Goal: Task Accomplishment & Management: Use online tool/utility

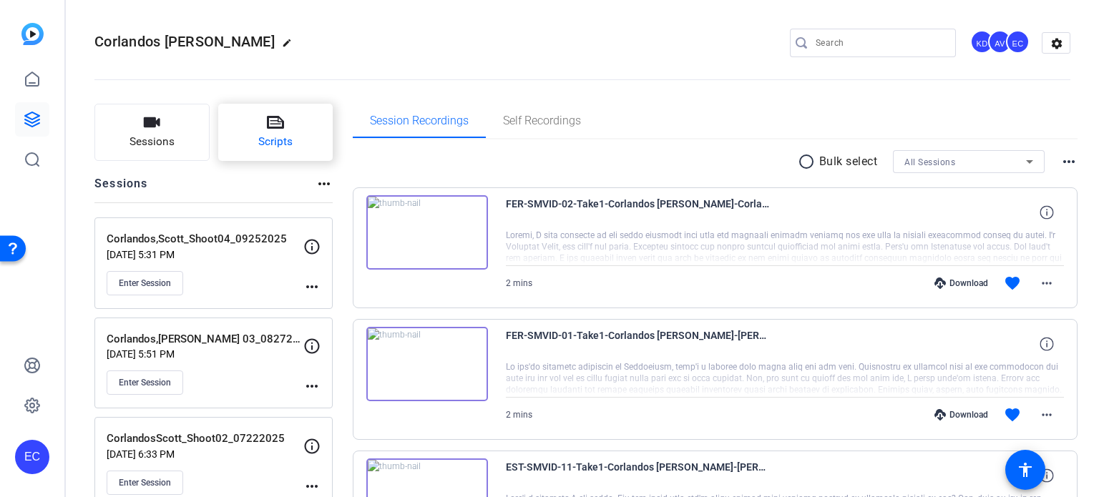
click at [265, 114] on button "Scripts" at bounding box center [275, 132] width 115 height 57
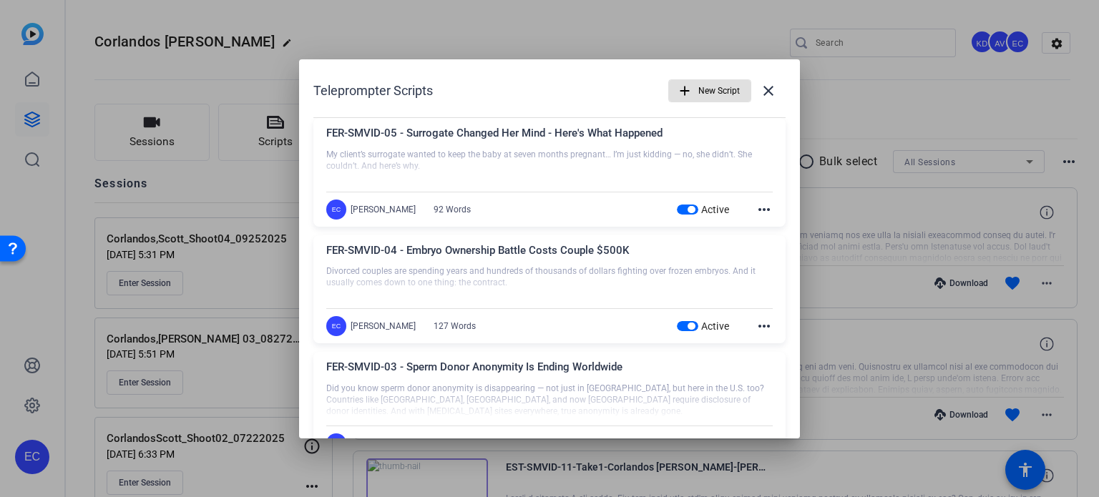
click at [698, 85] on span "New Script" at bounding box center [718, 90] width 41 height 27
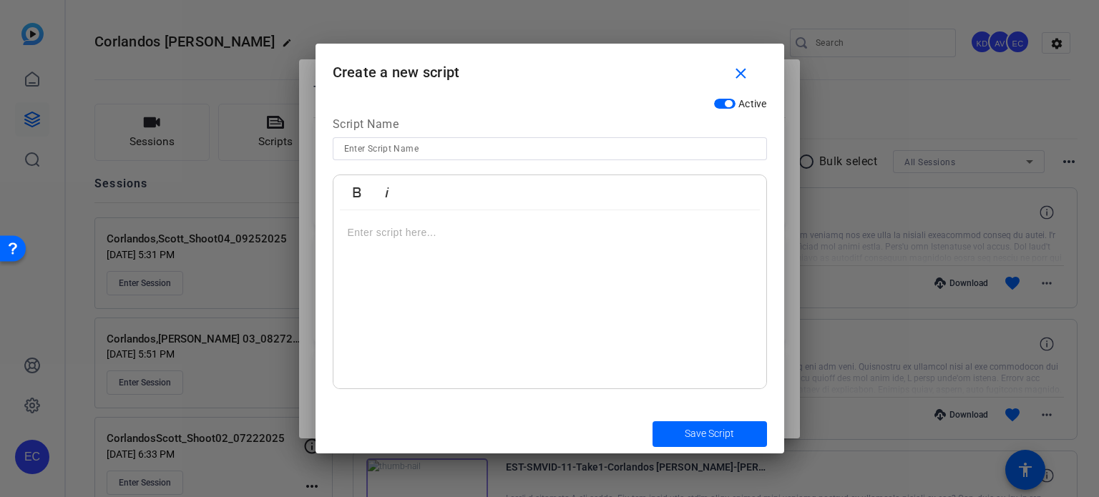
click at [525, 146] on input at bounding box center [549, 148] width 411 height 17
paste input "EST-META-016 - Can I Choose a Non-Family Member as My Child’s Guardian?"
type input "EST-META-016 - Can I Choose a Non-Family Member as My Child’s Guardian?"
click at [550, 237] on p at bounding box center [550, 233] width 404 height 16
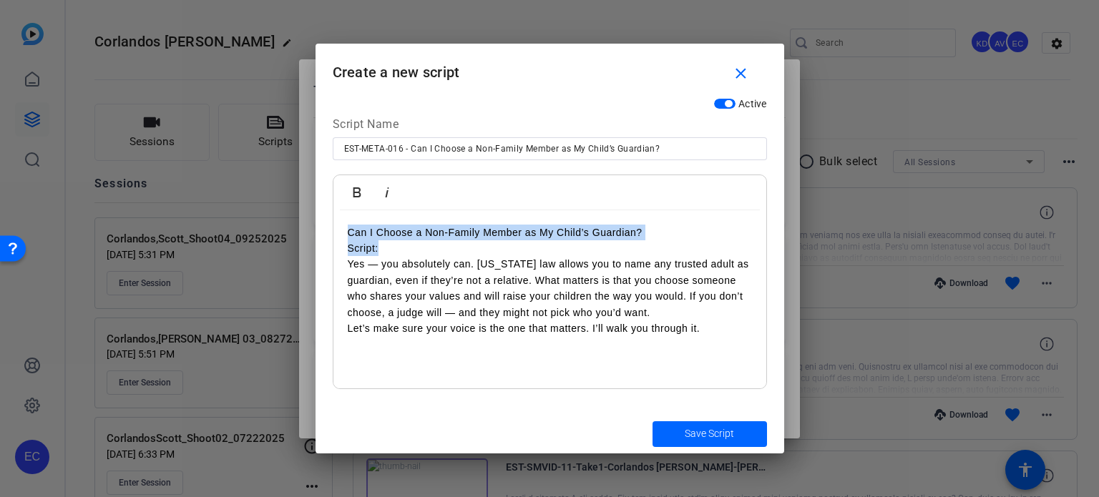
drag, startPoint x: 383, startPoint y: 246, endPoint x: 320, endPoint y: 240, distance: 62.6
click at [320, 240] on div "Active Script Name EST-META-016 - Can I Choose a Non-Family Member as My Child’…" at bounding box center [549, 252] width 468 height 323
click at [419, 261] on p "Yes — you absolutely can. [US_STATE] law allows you to name any trusted adult a…" at bounding box center [550, 288] width 404 height 64
drag, startPoint x: 370, startPoint y: 250, endPoint x: 346, endPoint y: 252, distance: 23.6
click at [346, 252] on div "Can I Choose a Non-Family Member as My Child’s Guardian? Script: Yes — you abso…" at bounding box center [549, 299] width 433 height 179
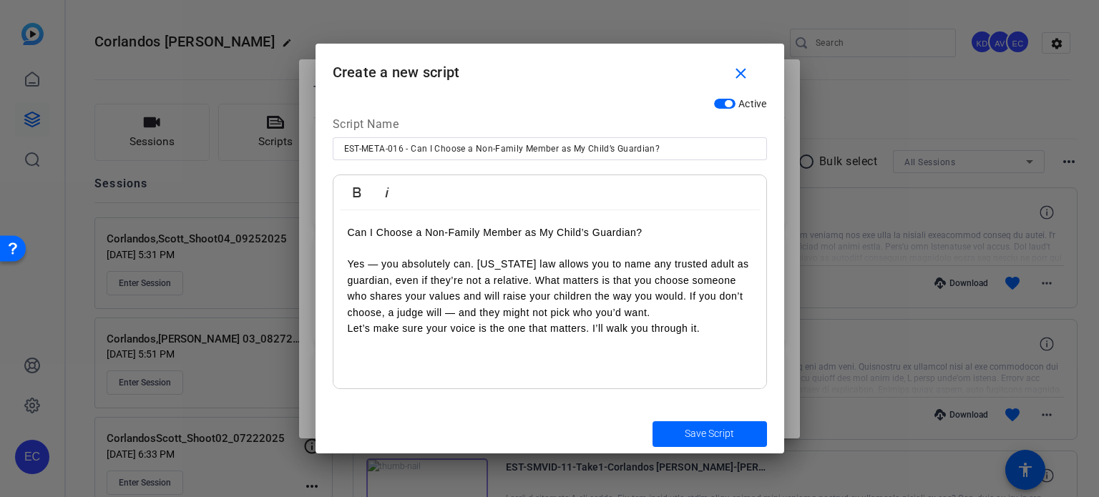
click at [674, 308] on p "Yes — you absolutely can. [US_STATE] law allows you to name any trusted adult a…" at bounding box center [550, 288] width 404 height 64
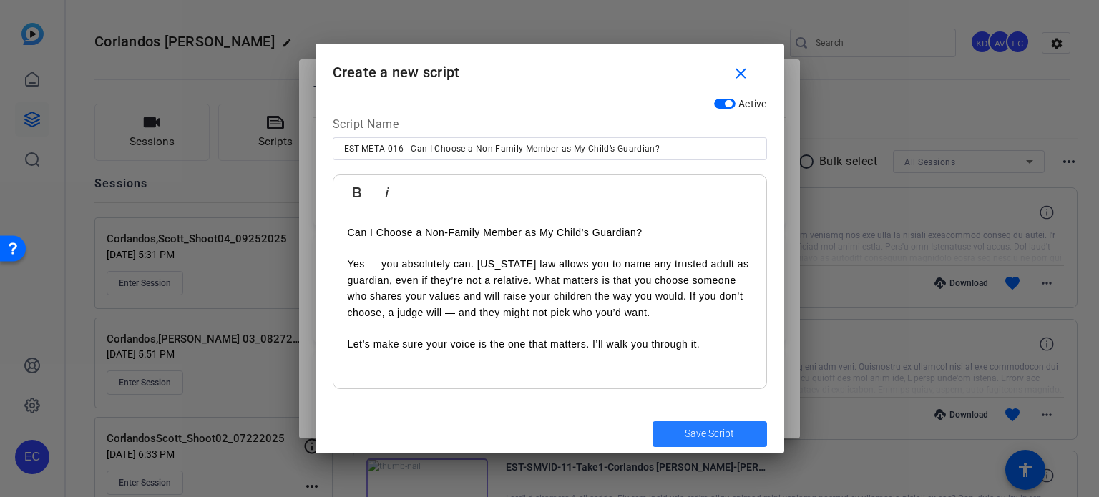
click at [676, 428] on span "submit" at bounding box center [709, 434] width 114 height 34
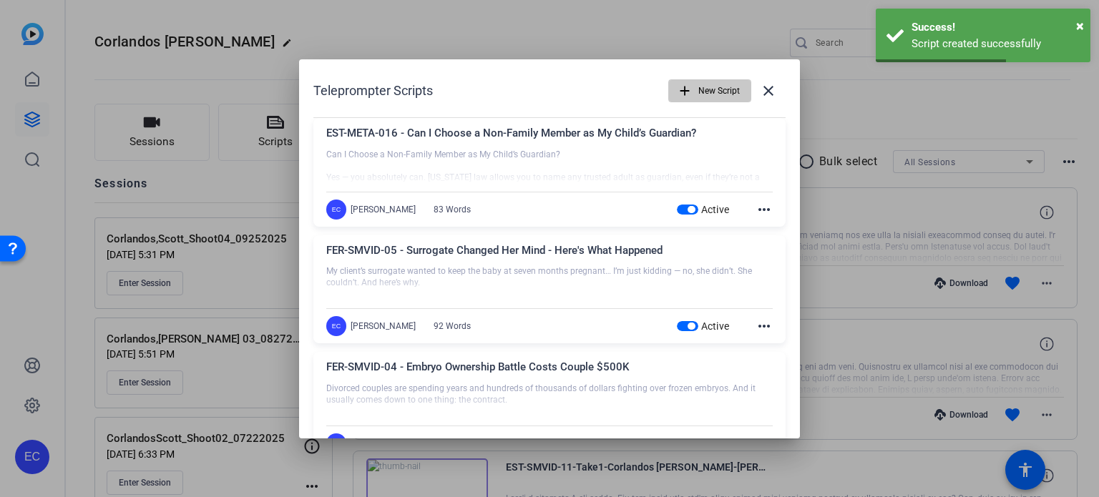
click at [720, 94] on span "New Script" at bounding box center [718, 90] width 41 height 27
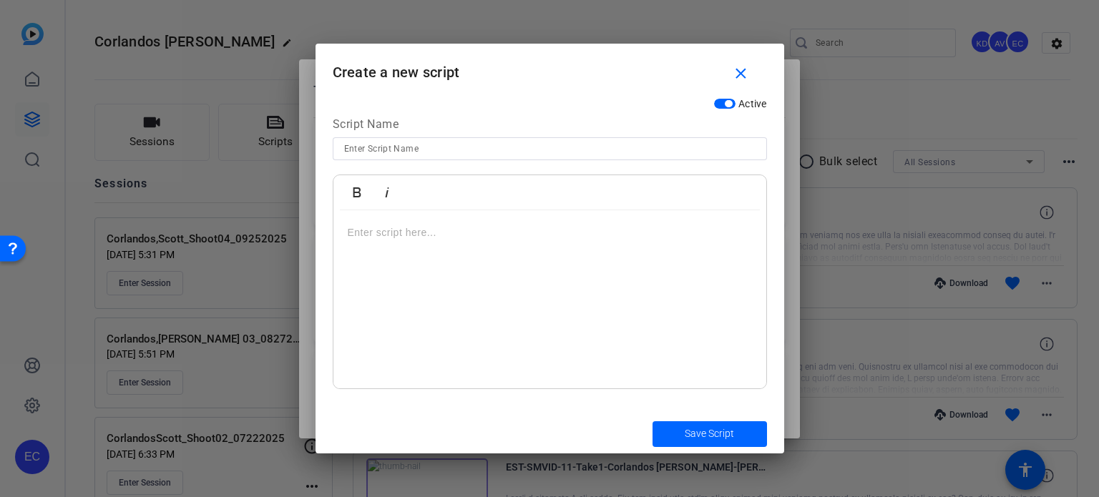
click at [396, 154] on input at bounding box center [549, 148] width 411 height 17
paste input "EST-META-017 - What If My Child’s Other Parent Disagrees With My Guardian Choic…"
type input "EST-META-017 - What If My Child’s Other Parent Disagrees With My Guardian Choic…"
click at [473, 240] on p at bounding box center [550, 233] width 404 height 16
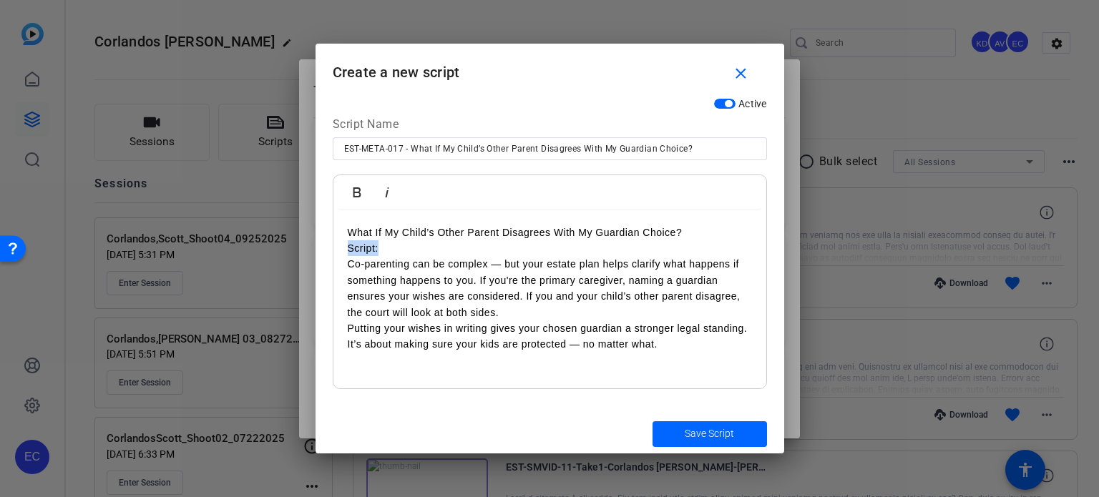
drag, startPoint x: 388, startPoint y: 245, endPoint x: 345, endPoint y: 242, distance: 43.8
click at [345, 242] on div "What If My Child’s Other Parent Disagrees With My Guardian Choice? Script: Co-p…" at bounding box center [549, 299] width 433 height 179
click at [511, 311] on p "Co-parenting can be complex — but your estate plan helps clarify what happens i…" at bounding box center [550, 288] width 404 height 64
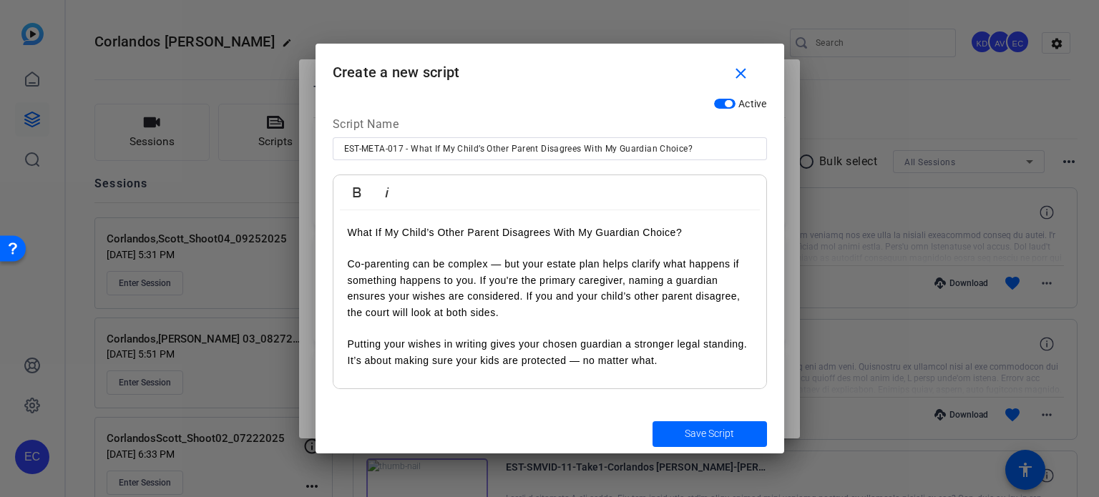
click at [350, 262] on p "Co-parenting can be complex — but your estate plan helps clarify what happens i…" at bounding box center [550, 288] width 404 height 64
click at [684, 439] on span "Save Script" at bounding box center [708, 433] width 49 height 15
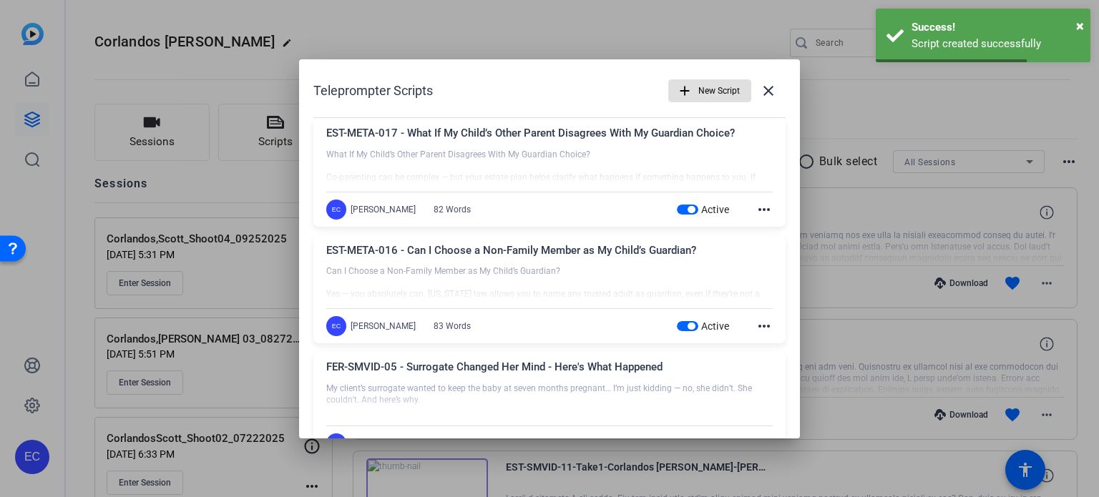
click at [717, 80] on span "New Script" at bounding box center [718, 90] width 41 height 27
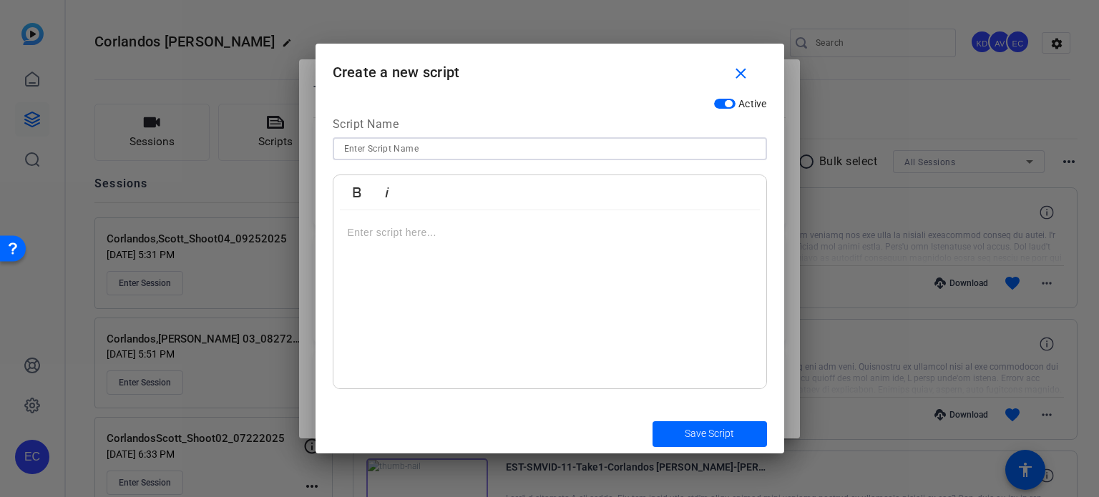
click at [471, 152] on input at bounding box center [549, 148] width 411 height 17
paste input "EST-META-018 - Can I Change My Guardian Choice Later?"
type input "EST-META-018 - Can I Change My Guardian Choice Later?"
click at [427, 251] on div at bounding box center [549, 299] width 433 height 179
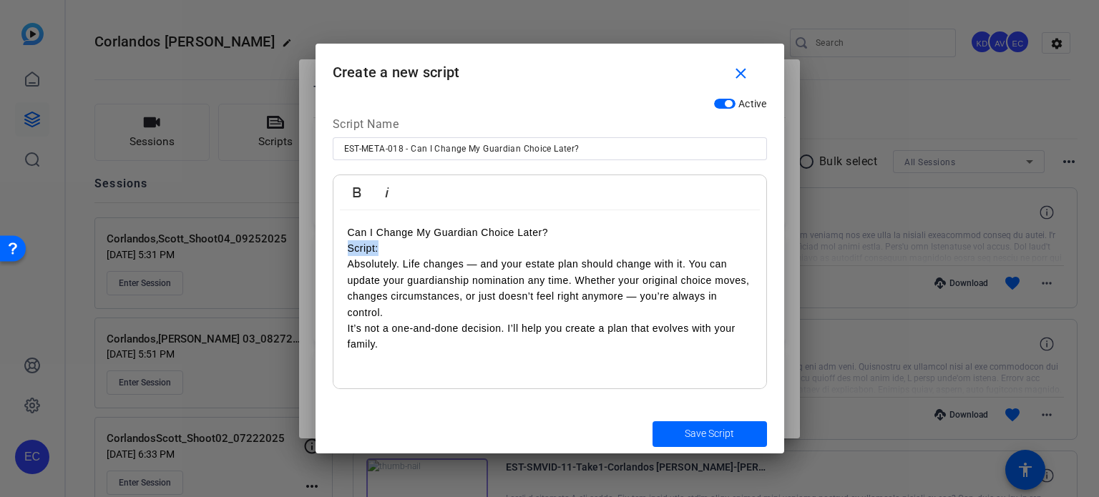
drag, startPoint x: 401, startPoint y: 246, endPoint x: 322, endPoint y: 254, distance: 79.1
click at [322, 254] on div "Active Script Name EST-META-018 - Can I Change My Guardian Choice Later? Bold I…" at bounding box center [549, 252] width 468 height 323
click at [350, 268] on p "Absolutely. Life changes — and your estate plan should change with it. You can …" at bounding box center [550, 288] width 404 height 64
click at [429, 311] on p "Absolutely. Life changes — and your estate plan should change with it. You can …" at bounding box center [550, 288] width 404 height 64
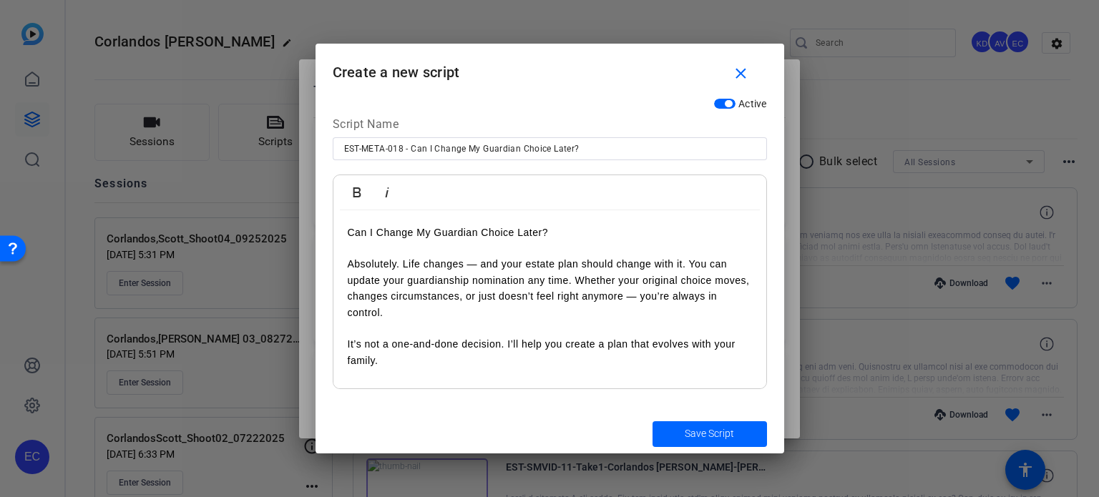
click at [349, 343] on p "It’s not a one-and-done decision. I’ll help you create a plan that evolves with…" at bounding box center [550, 352] width 404 height 32
click at [700, 439] on span "Save Script" at bounding box center [708, 433] width 49 height 15
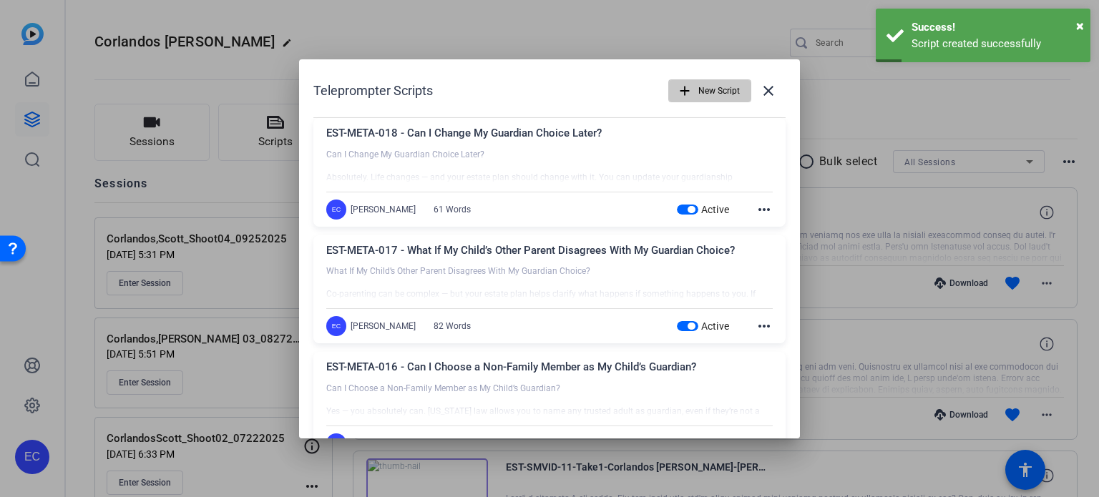
click at [689, 94] on span "button" at bounding box center [710, 91] width 82 height 34
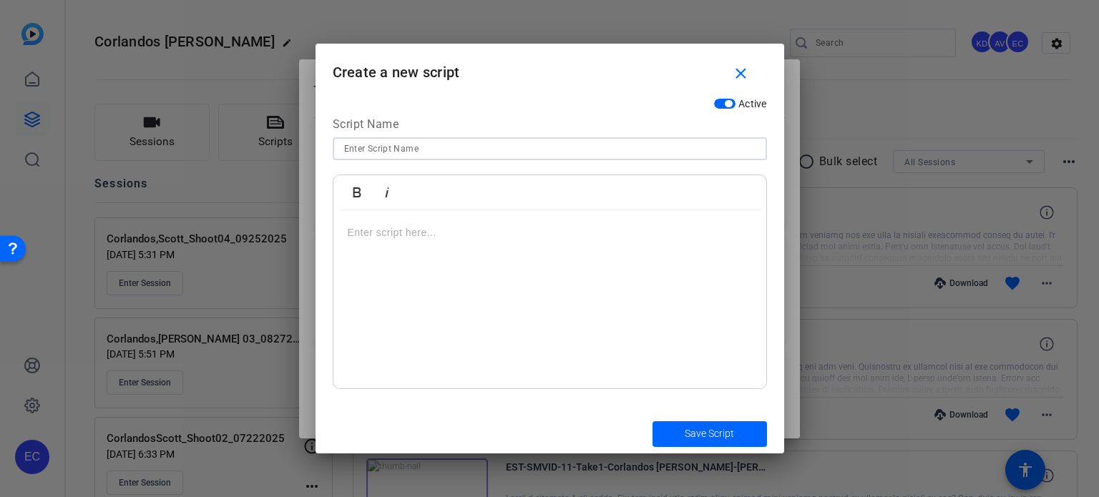
click at [486, 150] on input at bounding box center [549, 148] width 411 height 17
paste input "FER-META-003 - Do [DEMOGRAPHIC_DATA] Couples Need a Surrogacy Agreement?"
type input "FER-META-003 - Do [DEMOGRAPHIC_DATA] Couples Need a Surrogacy Agreement?"
click at [566, 257] on div at bounding box center [549, 299] width 433 height 179
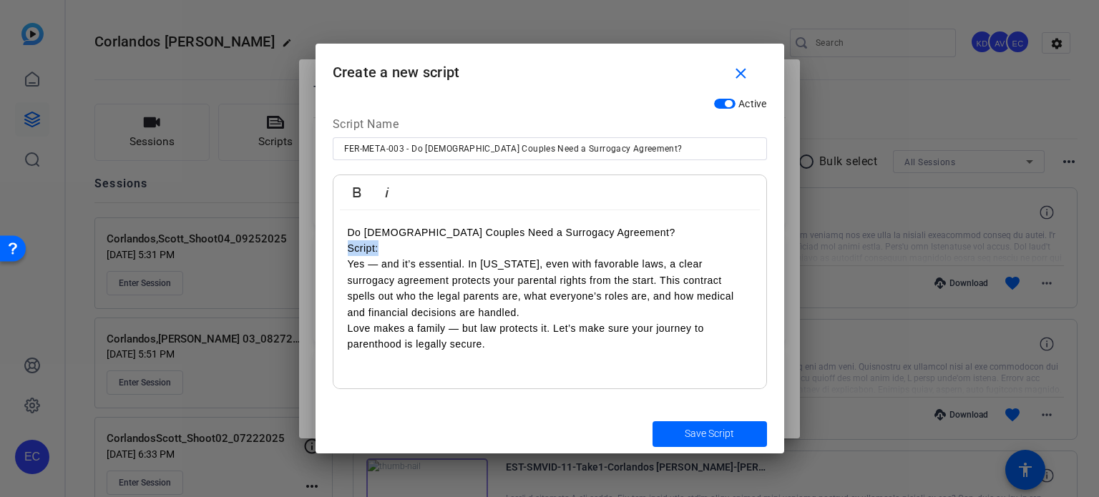
drag, startPoint x: 378, startPoint y: 245, endPoint x: 345, endPoint y: 247, distance: 33.0
click at [345, 247] on div "Do LGBTQ+ Couples Need a Surrogacy Agreement? Script: Yes — and it’s essential.…" at bounding box center [549, 299] width 433 height 179
click at [349, 260] on p "Yes — and it’s essential. In [US_STATE], even with favorable laws, a clear surr…" at bounding box center [550, 288] width 404 height 64
click at [481, 313] on p "Yes — and it’s essential. In [US_STATE], even with favorable laws, a clear surr…" at bounding box center [550, 288] width 404 height 64
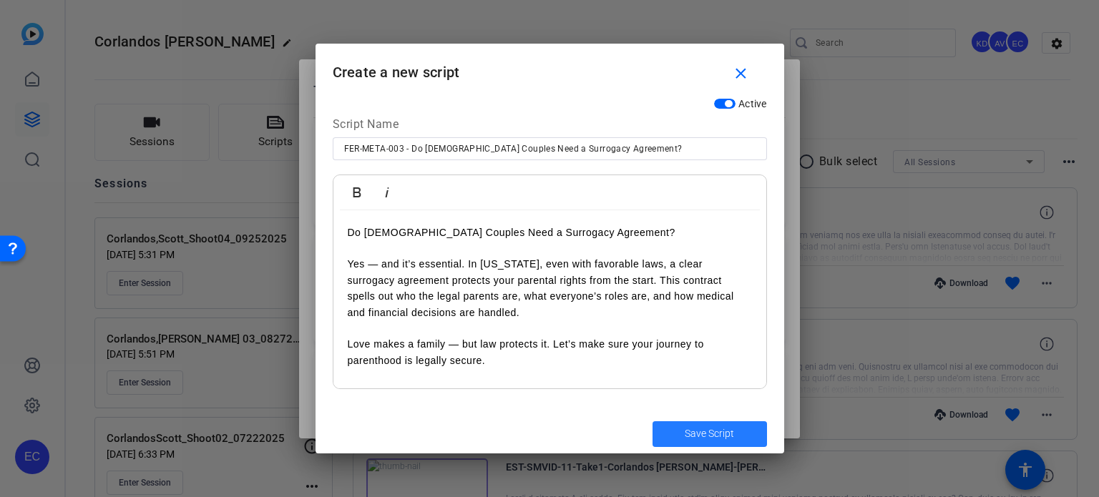
click at [700, 444] on span "submit" at bounding box center [709, 434] width 114 height 34
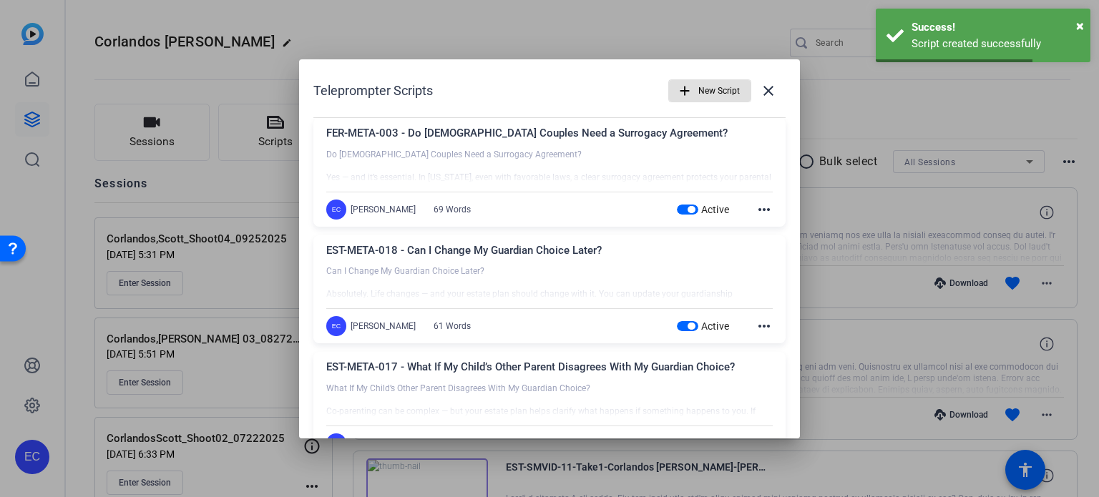
click at [698, 95] on span "New Script" at bounding box center [718, 90] width 41 height 27
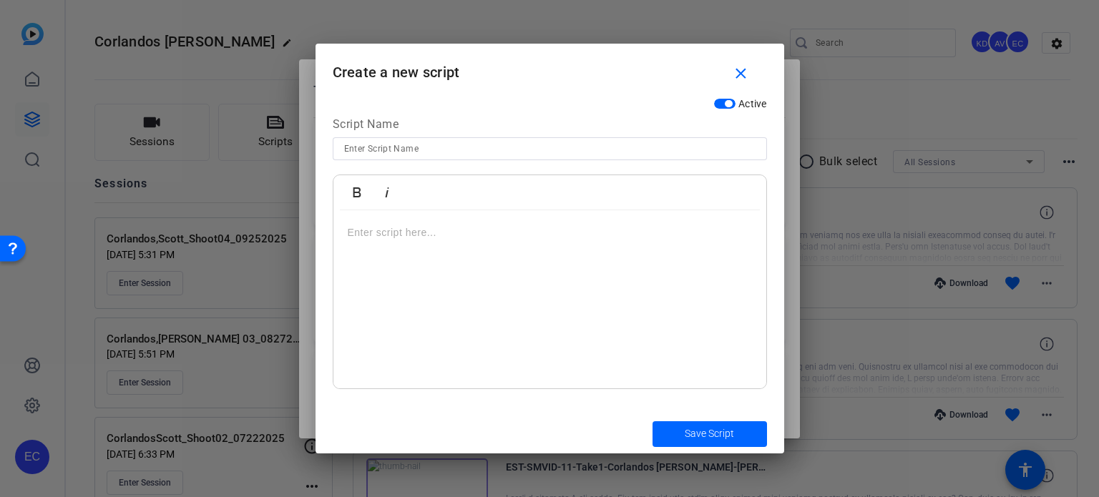
click at [471, 148] on input at bounding box center [549, 148] width 411 height 17
paste input "FER-META-004 - Can Both Parents Be on the Birth Certificate?"
type input "FER-META-004 - Can Both Parents Be on the Birth Certificate?"
click at [443, 308] on div at bounding box center [549, 299] width 433 height 179
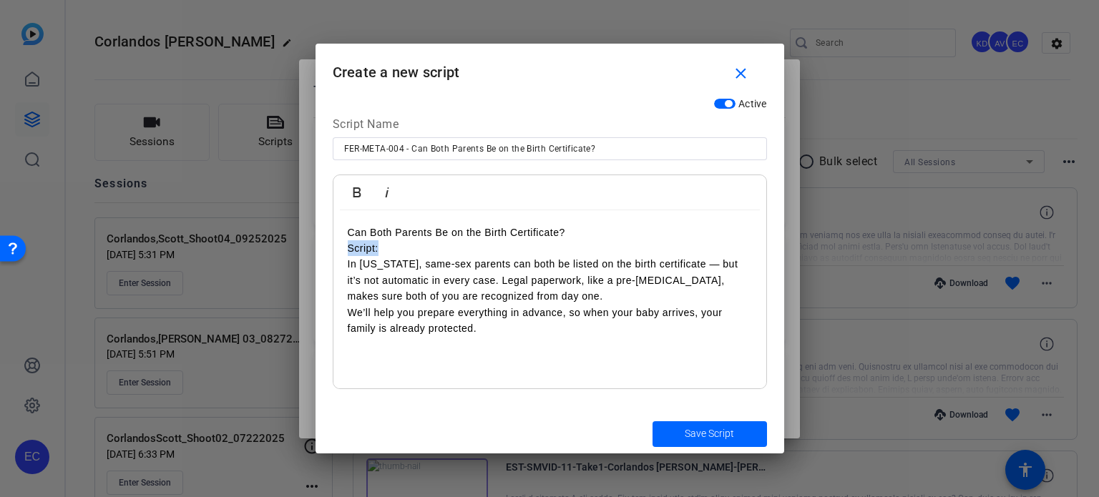
drag, startPoint x: 390, startPoint y: 250, endPoint x: 340, endPoint y: 246, distance: 49.5
click at [340, 246] on div "Can Both Parents Be on the Birth Certificate? Script: In California, same-sex p…" at bounding box center [549, 299] width 433 height 179
click at [350, 262] on p "In [US_STATE], same-sex parents can both be listed on the birth certificate — b…" at bounding box center [550, 280] width 404 height 48
click at [566, 289] on p "In [US_STATE], same-sex parents can both be listed on the birth certificate — b…" at bounding box center [550, 280] width 404 height 48
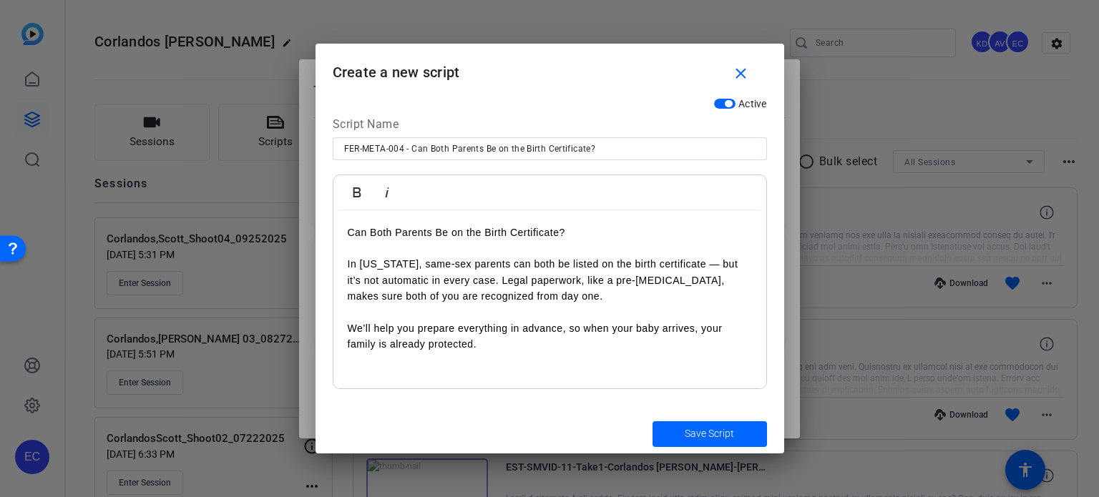
click at [352, 324] on p "We’ll help you prepare everything in advance, so when your baby arrives, your f…" at bounding box center [550, 336] width 404 height 32
click at [690, 425] on span "submit" at bounding box center [709, 434] width 114 height 34
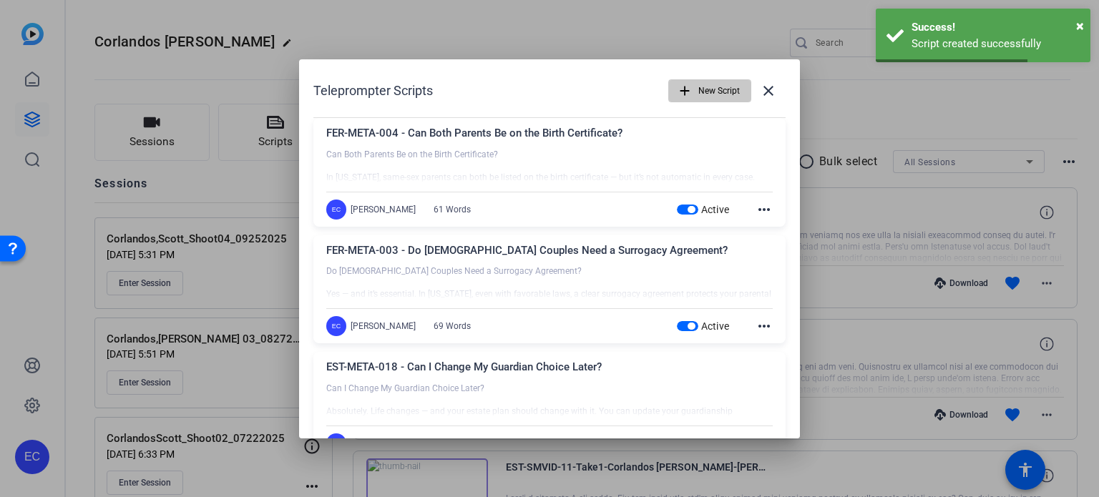
click at [706, 81] on span "New Script" at bounding box center [718, 90] width 41 height 27
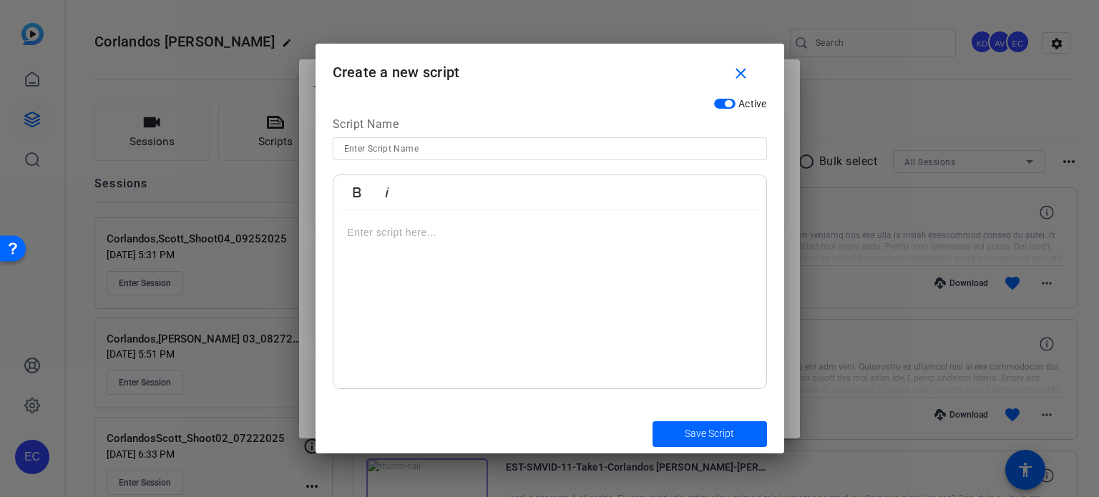
click at [388, 157] on div at bounding box center [549, 148] width 411 height 23
paste input "FER-META-005 - How to Legally Protect Your Surrogate — and Yourself"
type input "FER-META-005 - How to Legally Protect Your Surrogate — and Yourself"
click at [551, 276] on div at bounding box center [549, 299] width 433 height 179
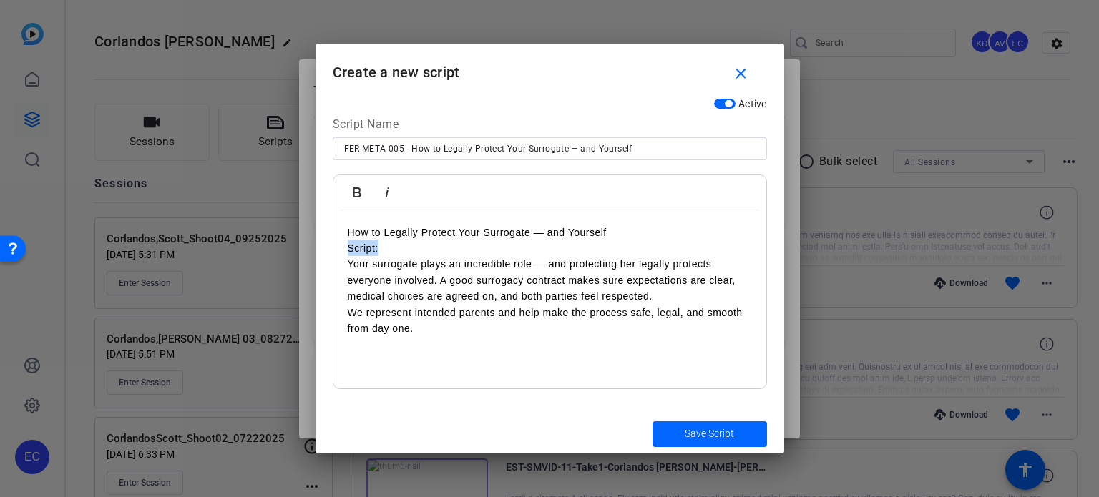
drag, startPoint x: 393, startPoint y: 241, endPoint x: 340, endPoint y: 246, distance: 52.5
click at [340, 246] on div "How to Legally Protect Your Surrogate — and Yourself Script: Your surrogate pla…" at bounding box center [549, 299] width 433 height 179
click at [352, 264] on p "Your surrogate plays an incredible role — and protecting her legally protects e…" at bounding box center [550, 280] width 404 height 48
click at [664, 295] on p "Your surrogate plays an incredible role — and protecting her legally protects e…" at bounding box center [550, 280] width 404 height 48
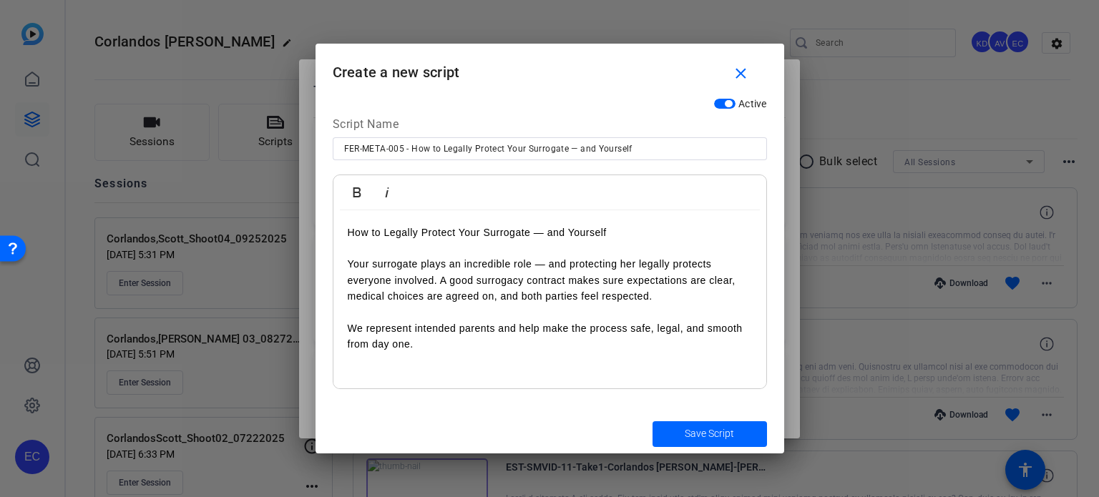
click at [349, 324] on p "We represent intended parents and help make the process safe, legal, and smooth…" at bounding box center [550, 336] width 404 height 32
click at [687, 432] on span "Save Script" at bounding box center [708, 433] width 49 height 15
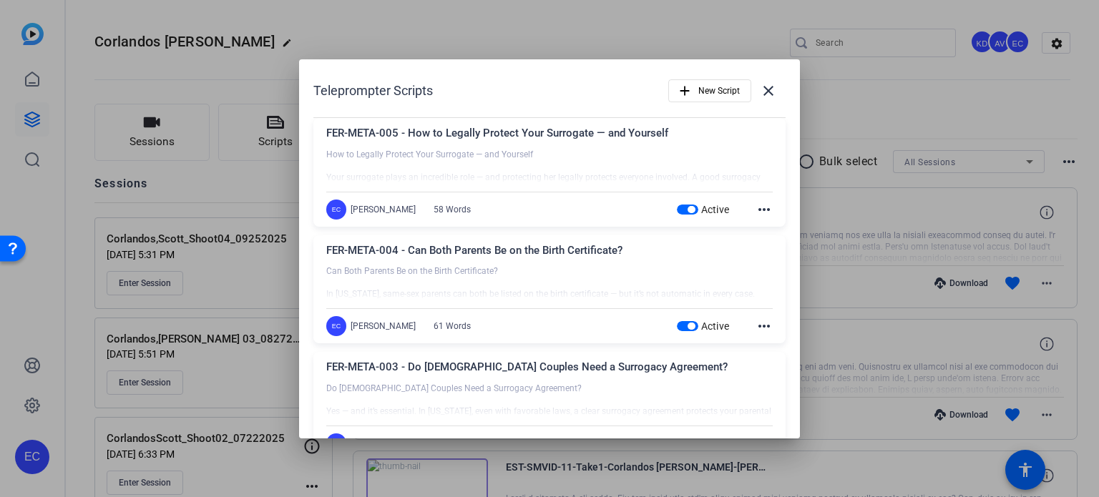
click at [874, 101] on div at bounding box center [549, 248] width 1099 height 497
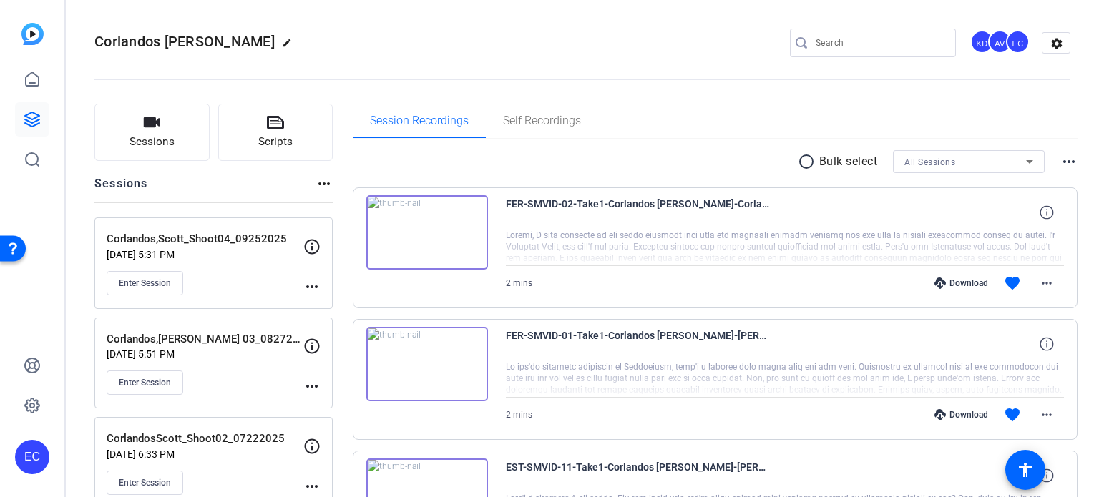
click at [312, 285] on mat-icon "more_horiz" at bounding box center [311, 286] width 17 height 17
click at [316, 305] on span "Edit Session" at bounding box center [347, 306] width 65 height 17
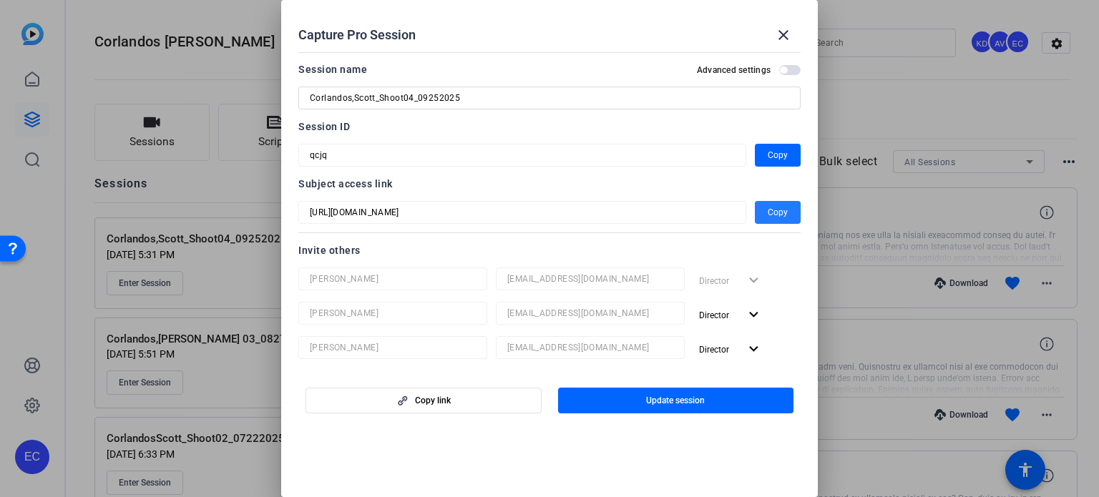
click at [767, 212] on span "Copy" at bounding box center [777, 212] width 20 height 17
click at [787, 35] on mat-icon "close" at bounding box center [783, 34] width 17 height 17
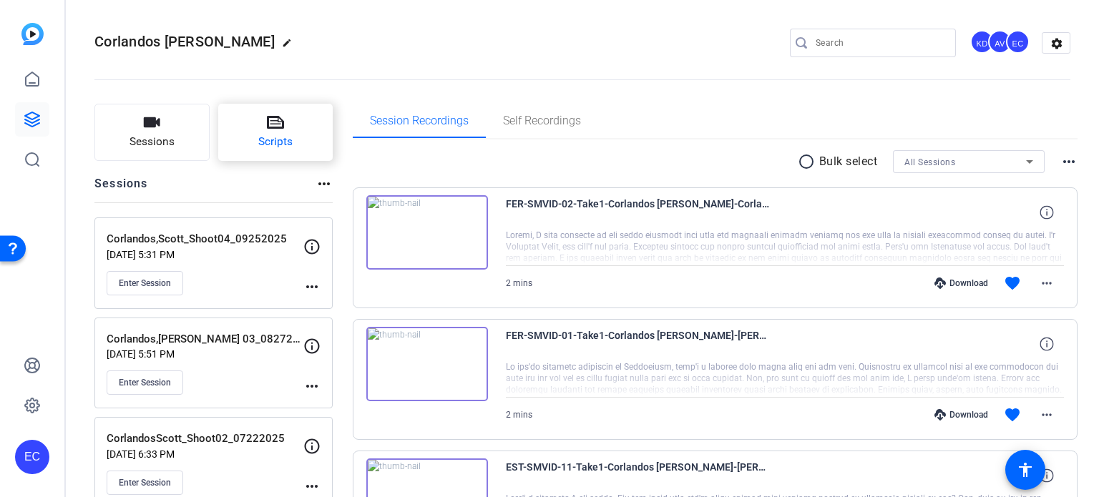
click at [283, 129] on icon at bounding box center [275, 122] width 17 height 17
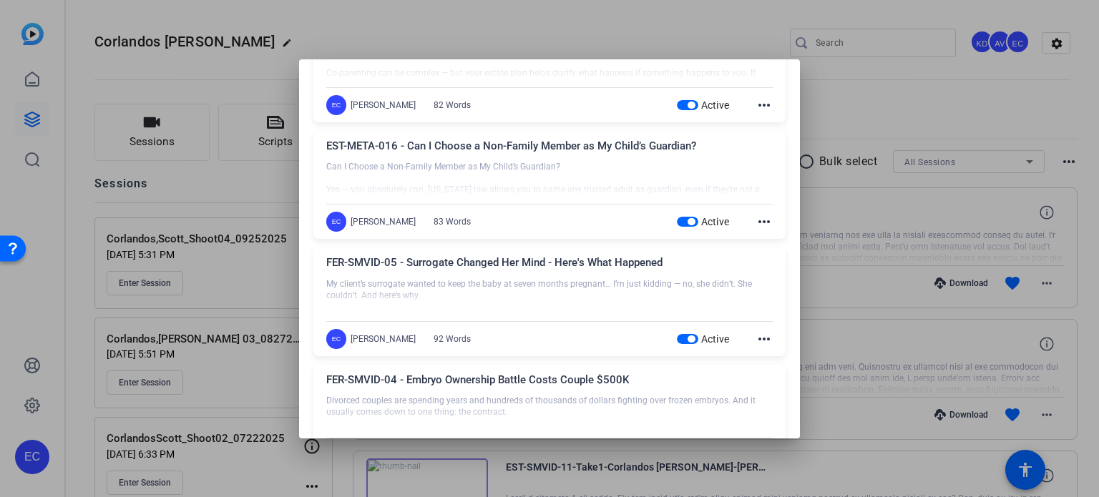
scroll to position [501, 0]
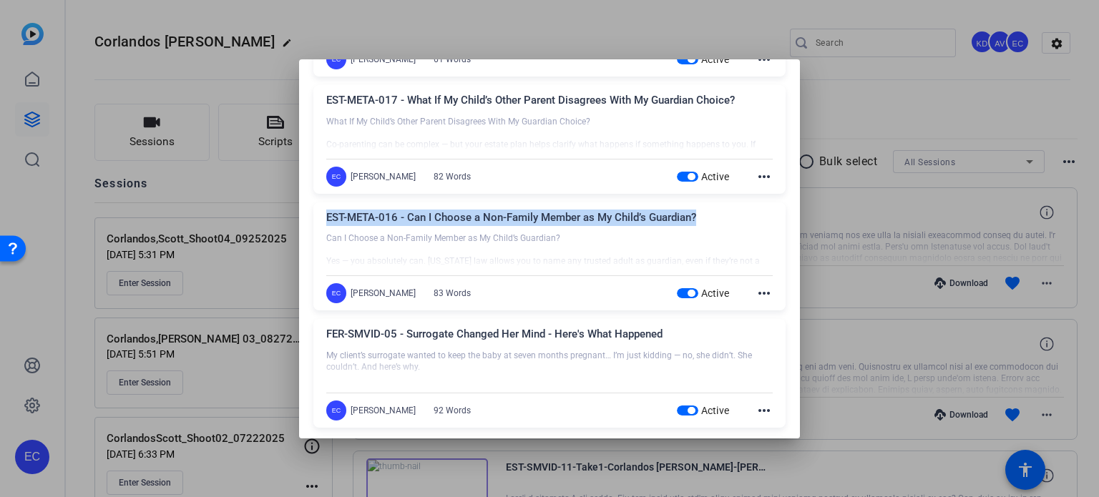
drag, startPoint x: 623, startPoint y: 210, endPoint x: 325, endPoint y: 211, distance: 298.3
click at [325, 211] on div "EST-META-016 - Can I Choose a Non-Family Member as My Child’s Guardian? Can I C…" at bounding box center [549, 256] width 472 height 109
copy div "EST-META-016 - Can I Choose a Non-Family Member as My Child’s Guardian?"
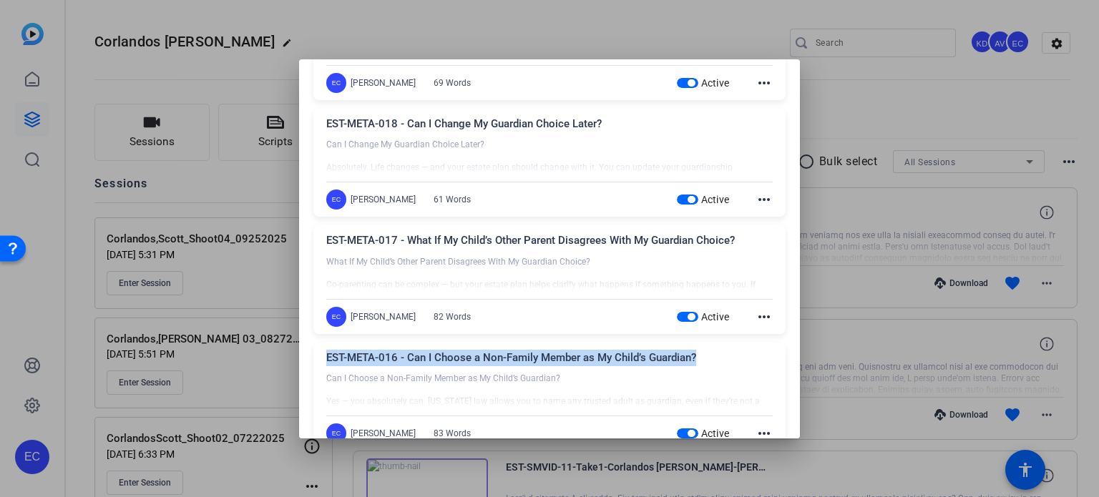
scroll to position [358, 0]
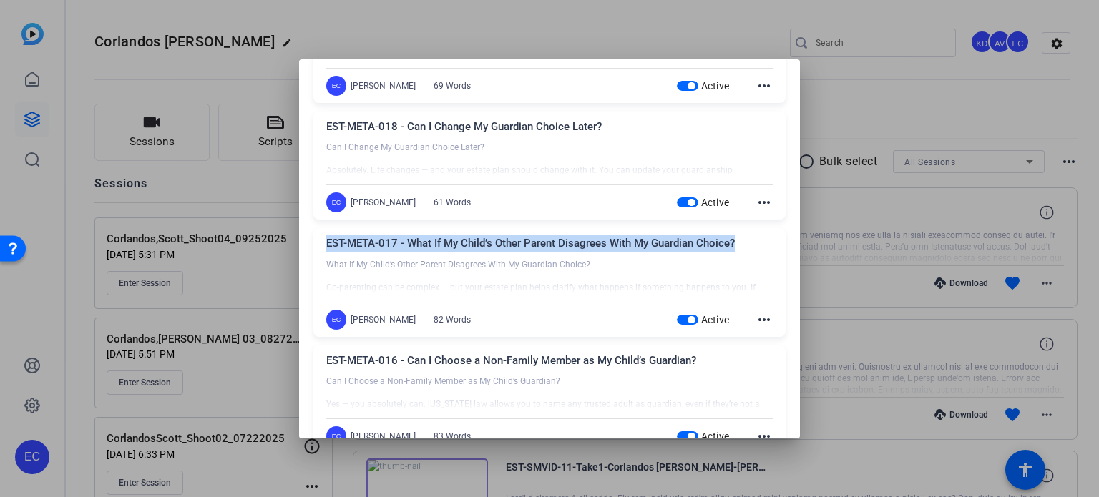
drag, startPoint x: 737, startPoint y: 241, endPoint x: 326, endPoint y: 228, distance: 410.8
click at [326, 228] on div "EST-META-017 - What If My Child’s Other Parent Disagrees With My Guardian Choic…" at bounding box center [549, 282] width 472 height 109
copy div "EST-META-017 - What If My Child’s Other Parent Disagrees With My Guardian Choic…"
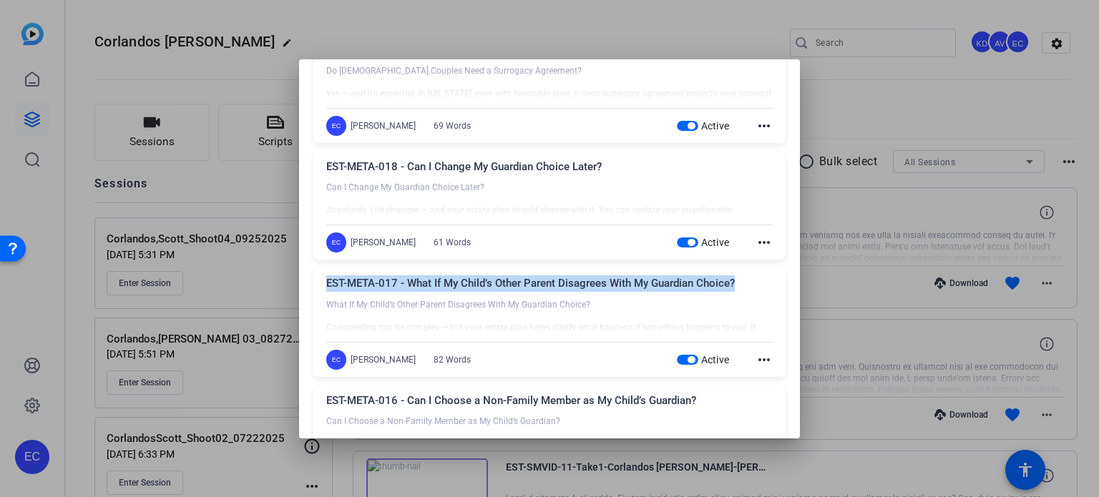
scroll to position [286, 0]
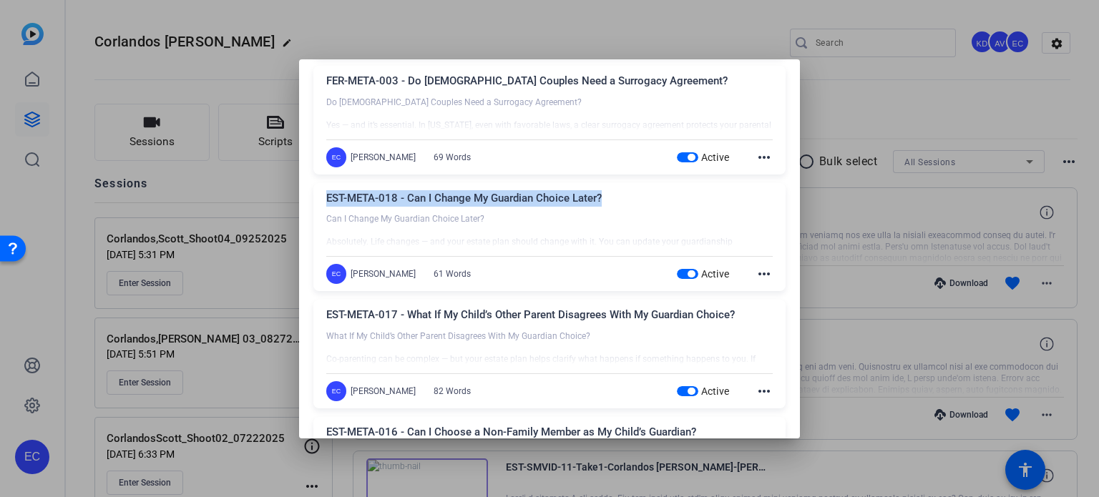
drag, startPoint x: 598, startPoint y: 200, endPoint x: 322, endPoint y: 186, distance: 276.4
click at [322, 186] on div "EST-META-018 - Can I Change My Guardian Choice Later? Can I Change My Guardian …" at bounding box center [549, 237] width 472 height 109
copy div "EST-META-018 - Can I Change My Guardian Choice Later?"
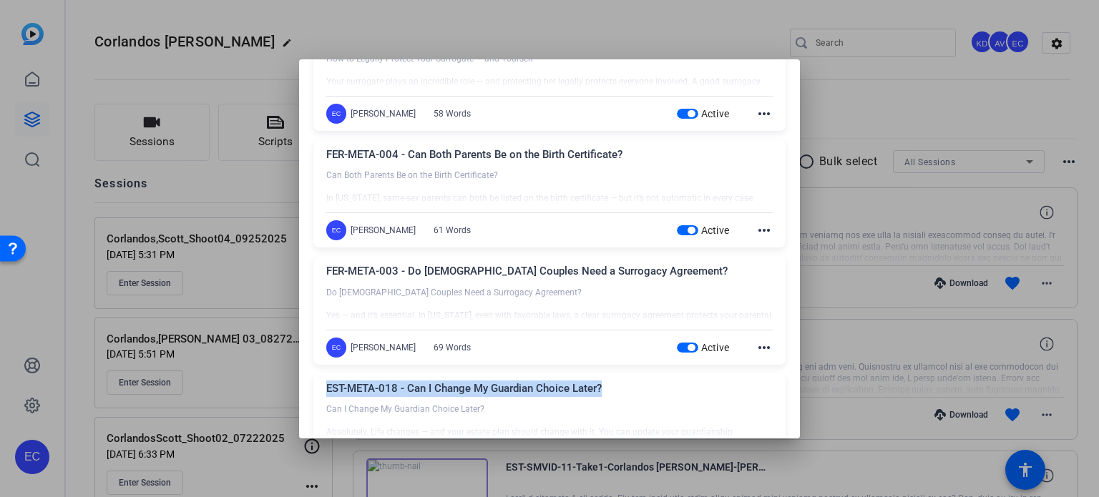
scroll to position [72, 0]
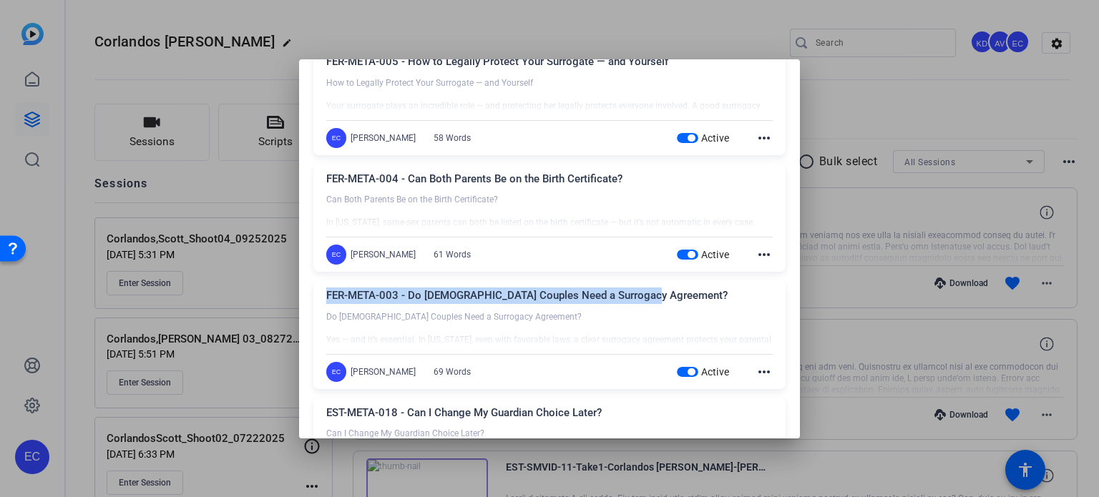
drag, startPoint x: 662, startPoint y: 293, endPoint x: 323, endPoint y: 283, distance: 338.5
click at [323, 283] on div "FER-META-003 - Do LGBTQ+ Couples Need a Surrogacy Agreement? Do LGBTQ+ Couples …" at bounding box center [549, 334] width 472 height 109
copy div "FER-META-003 - Do [DEMOGRAPHIC_DATA] Couples Need a Surrogacy Agreement?"
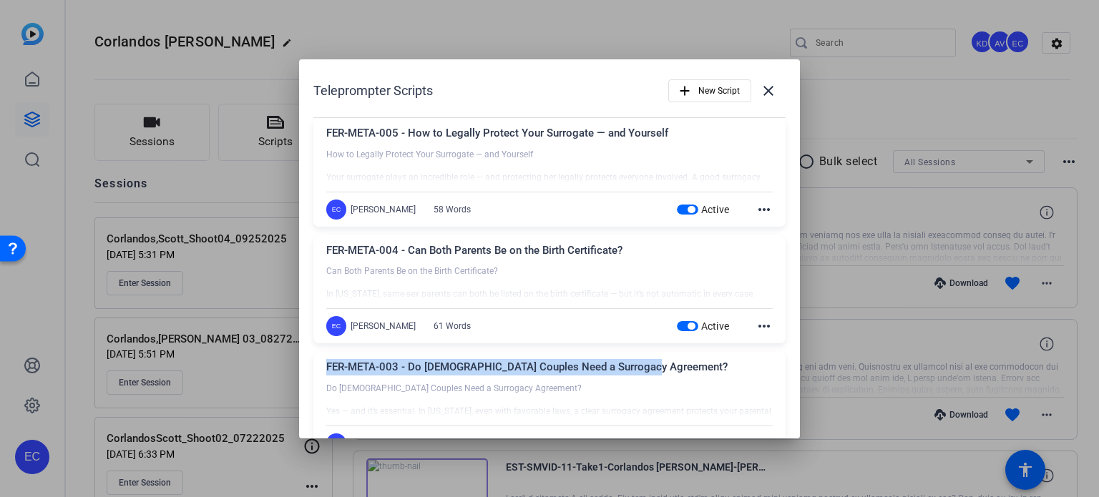
scroll to position [0, 0]
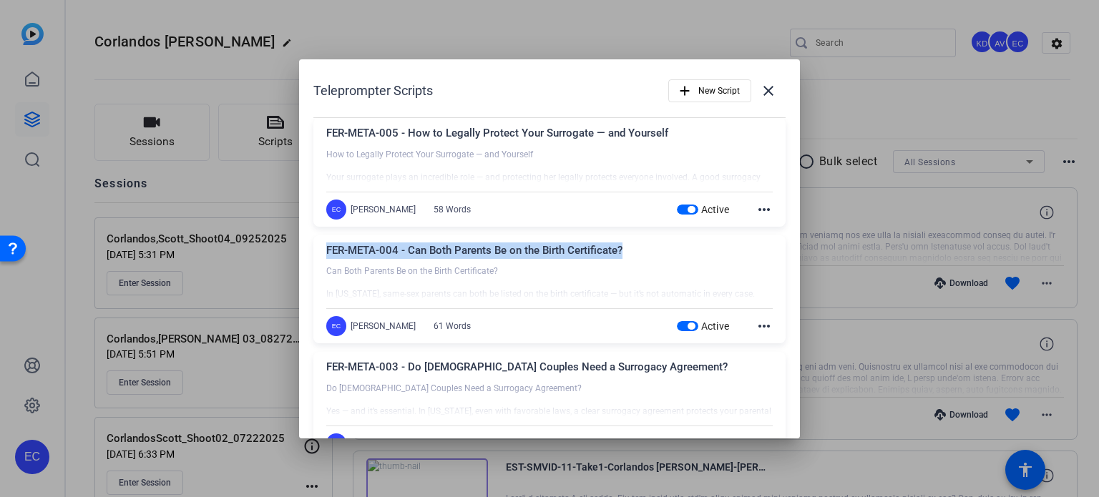
drag, startPoint x: 629, startPoint y: 254, endPoint x: 326, endPoint y: 249, distance: 302.6
click at [326, 249] on div "FER-META-004 - Can Both Parents Be on the Birth Certificate?" at bounding box center [549, 254] width 446 height 24
copy div "FER-META-004 - Can Both Parents Be on the Birth Certificate?"
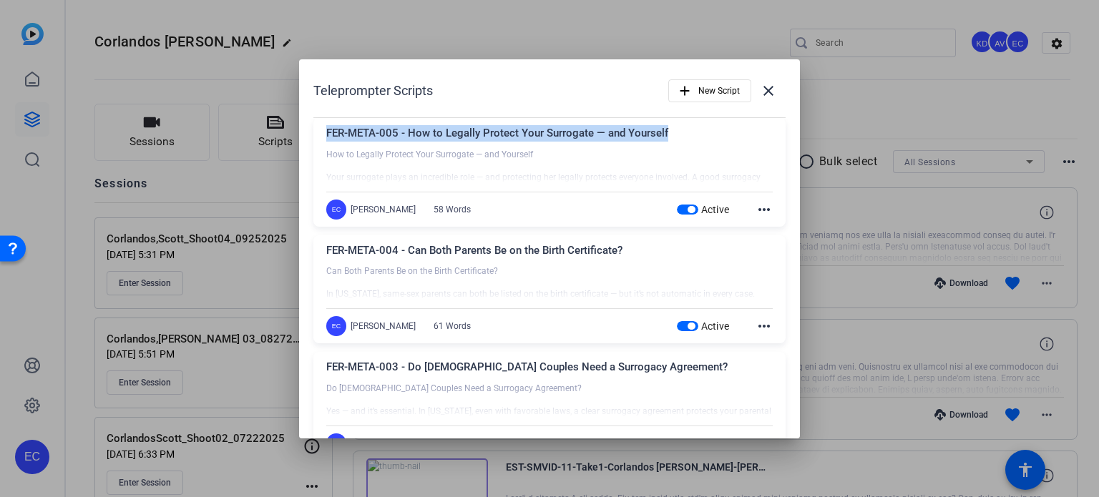
drag, startPoint x: 622, startPoint y: 129, endPoint x: 323, endPoint y: 131, distance: 299.0
click at [323, 131] on div "FER-META-005 - How to Legally Protect Your Surrogate — and Yourself How to Lega…" at bounding box center [549, 172] width 472 height 109
copy div "FER-META-005 - How to Legally Protect Your Surrogate — and Yourself"
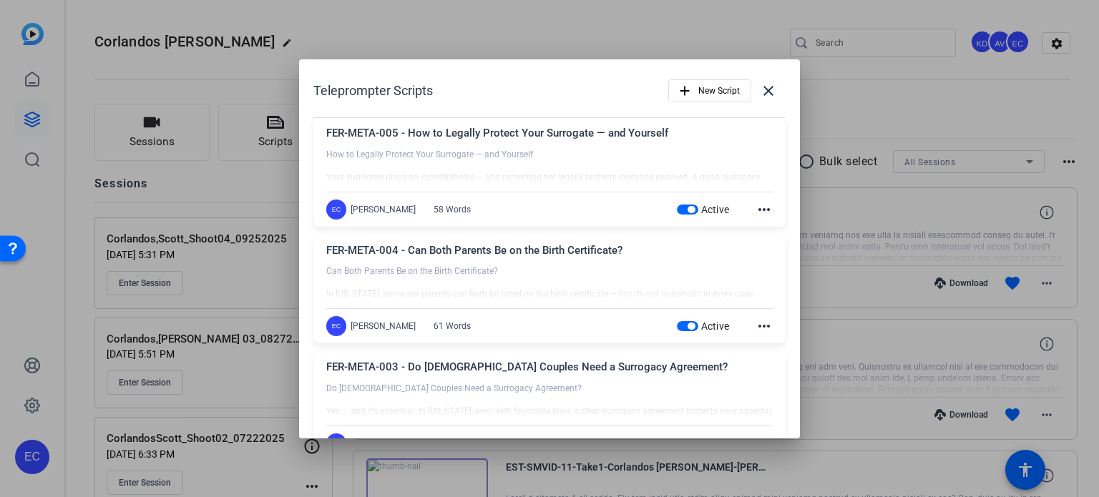
click at [878, 173] on div at bounding box center [549, 248] width 1099 height 497
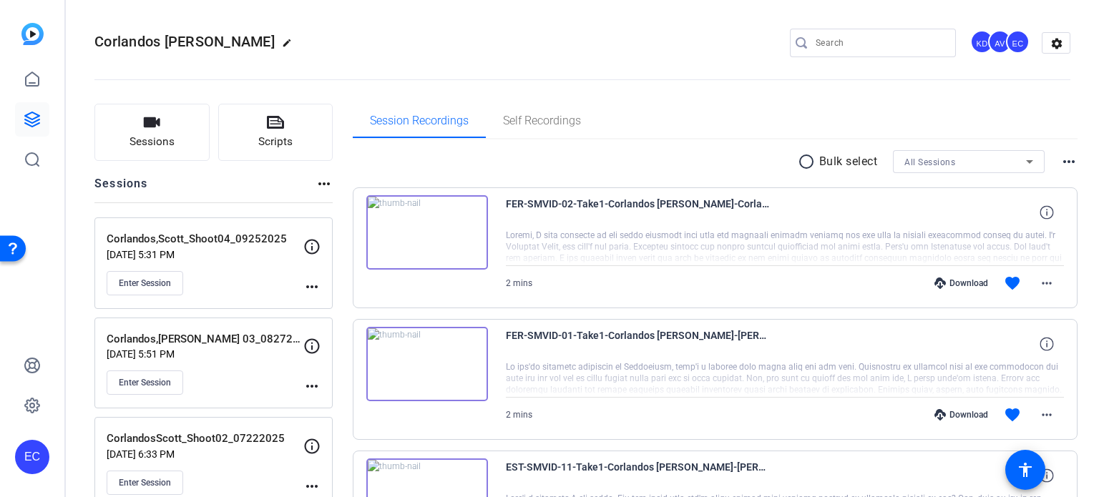
click at [624, 62] on openreel-divider-bar at bounding box center [582, 76] width 976 height 44
click at [161, 274] on button "Enter Session" at bounding box center [145, 283] width 77 height 24
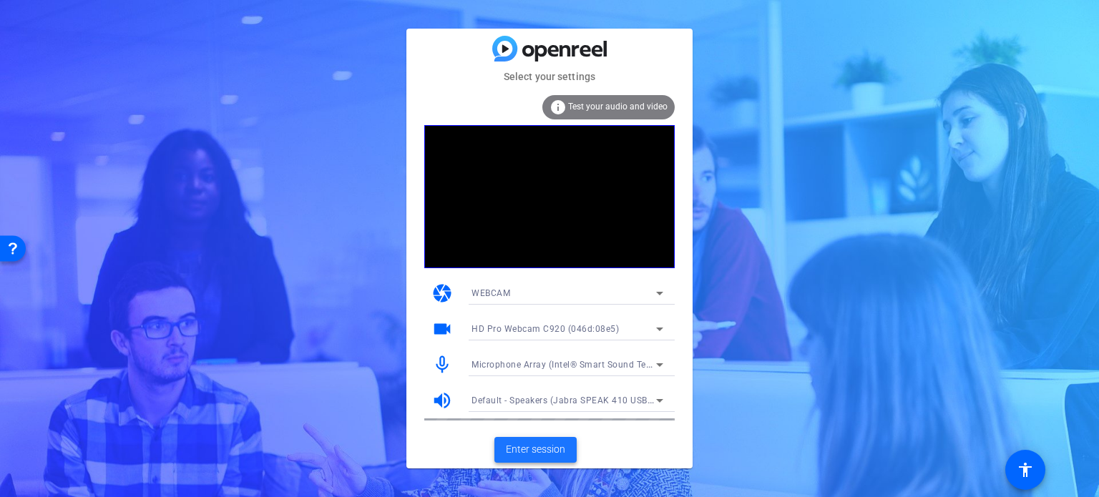
click at [541, 451] on span "Enter session" at bounding box center [535, 449] width 59 height 15
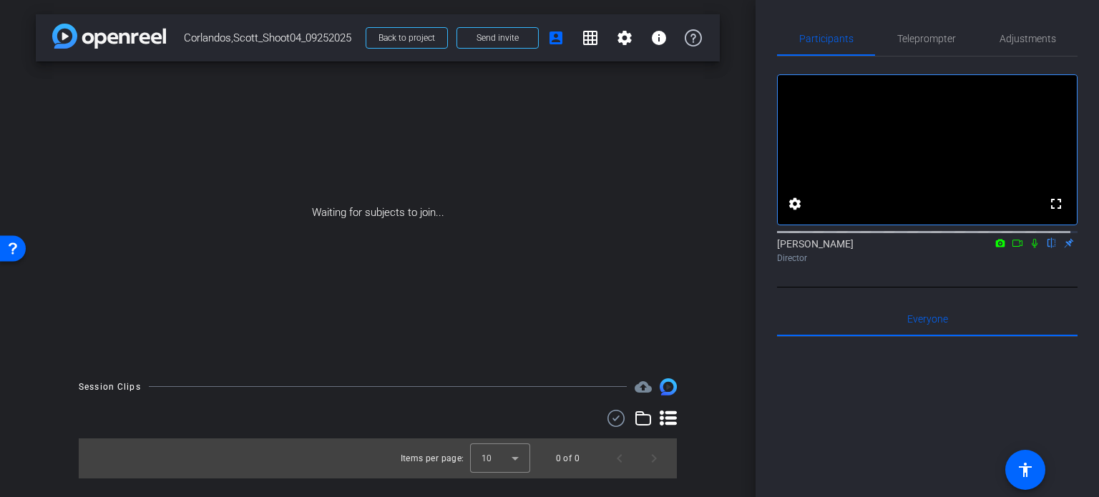
click at [717, 385] on div "Session Clips cloud_upload Items per page: 10 0 of 0" at bounding box center [378, 428] width 684 height 100
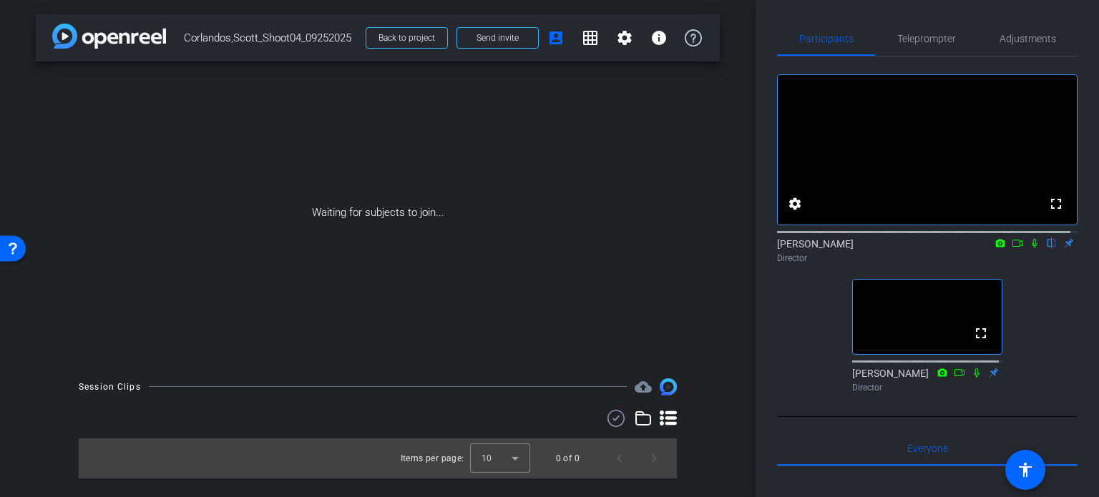
click at [721, 359] on div "arrow_back Corlandos,Scott_Shoot04_09252025 Back to project Send invite account…" at bounding box center [377, 248] width 755 height 497
click at [796, 374] on div "fullscreen settings Erika Centeno flip Director fullscreen Abby Veloz Director" at bounding box center [927, 228] width 300 height 342
click at [758, 408] on div "Participants Teleprompter Adjustments fullscreen settings Erika Centeno flip Di…" at bounding box center [926, 248] width 343 height 497
click at [684, 388] on div "Session Clips cloud_upload Items per page: 10 0 of 0" at bounding box center [378, 428] width 684 height 100
click at [708, 416] on div "Session Clips cloud_upload Items per page: 10 0 of 0" at bounding box center [378, 428] width 684 height 100
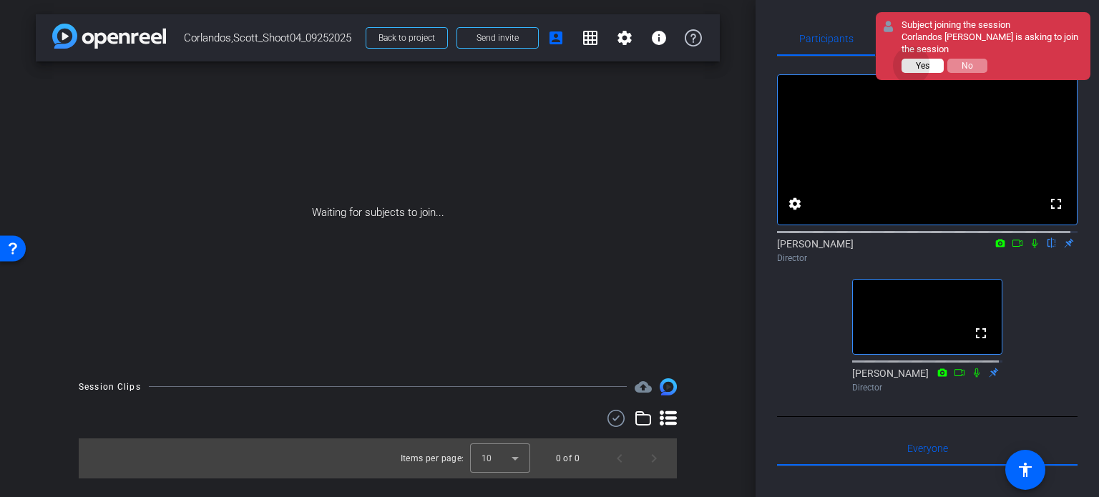
click at [914, 65] on button "Yes" at bounding box center [922, 66] width 42 height 14
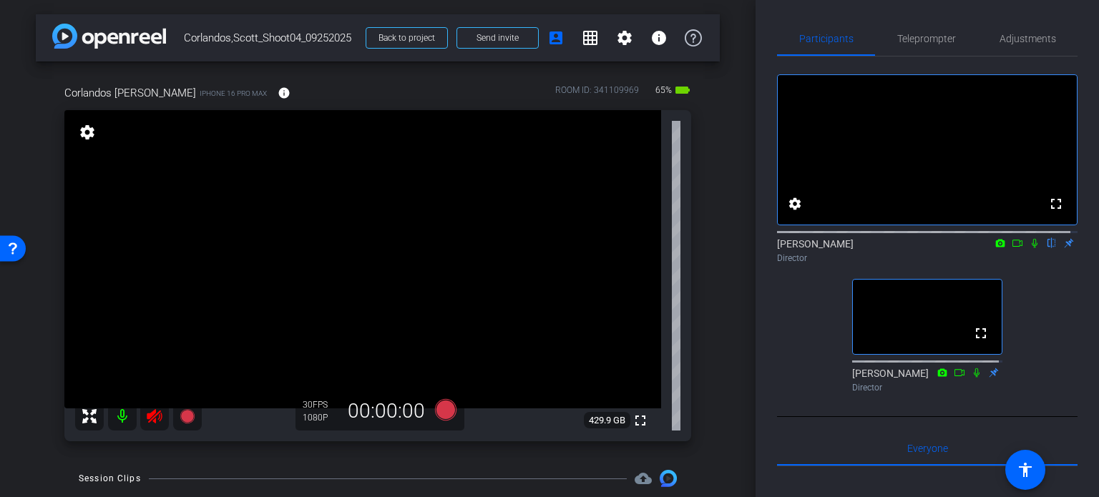
click at [157, 416] on icon at bounding box center [154, 416] width 17 height 17
click at [1031, 248] on icon at bounding box center [1034, 243] width 6 height 9
click at [1029, 248] on icon at bounding box center [1034, 243] width 11 height 10
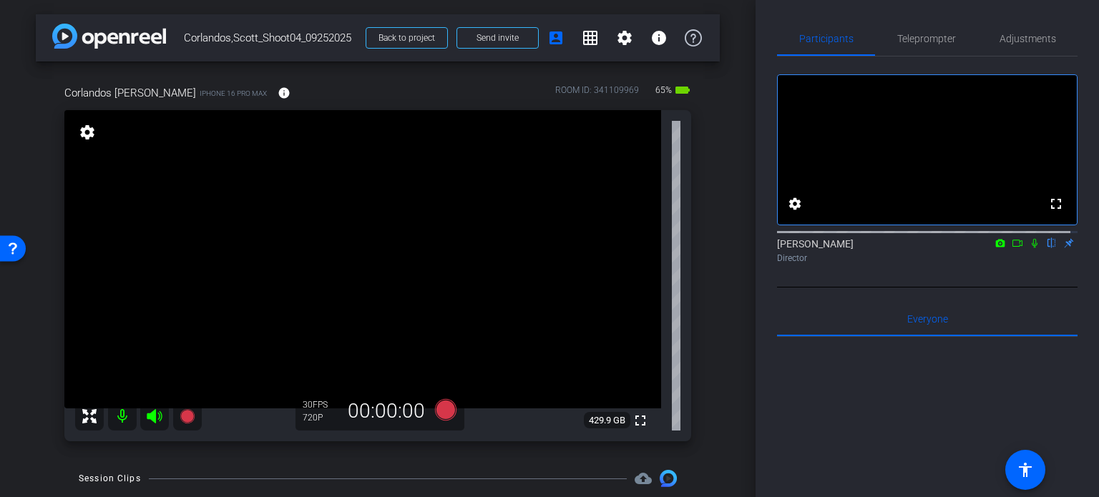
click at [715, 361] on div "arrow_back Corlandos,Scott_Shoot04_09252025 Back to project Send invite account…" at bounding box center [377, 248] width 755 height 497
click at [933, 34] on span "Teleprompter" at bounding box center [926, 39] width 59 height 10
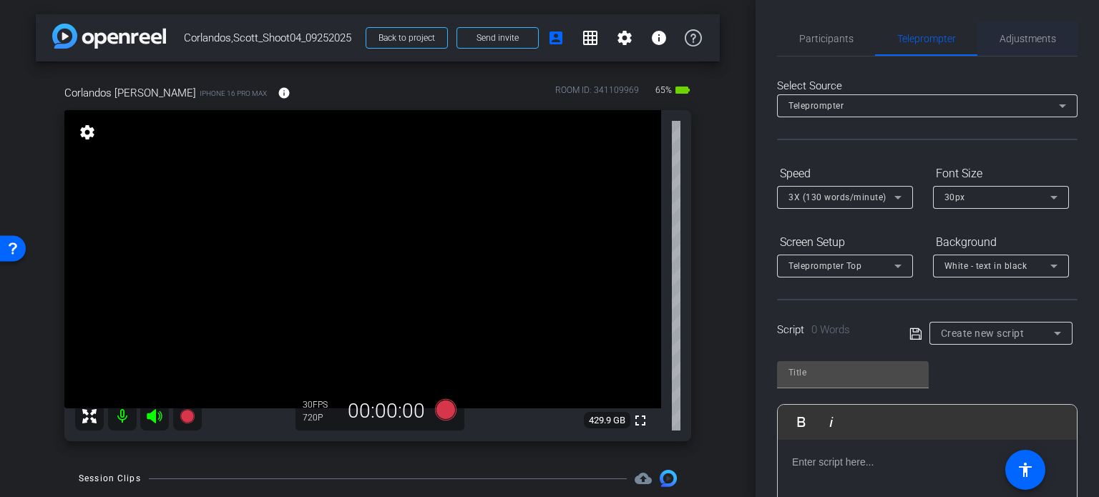
click at [1025, 37] on span "Adjustments" at bounding box center [1027, 39] width 57 height 10
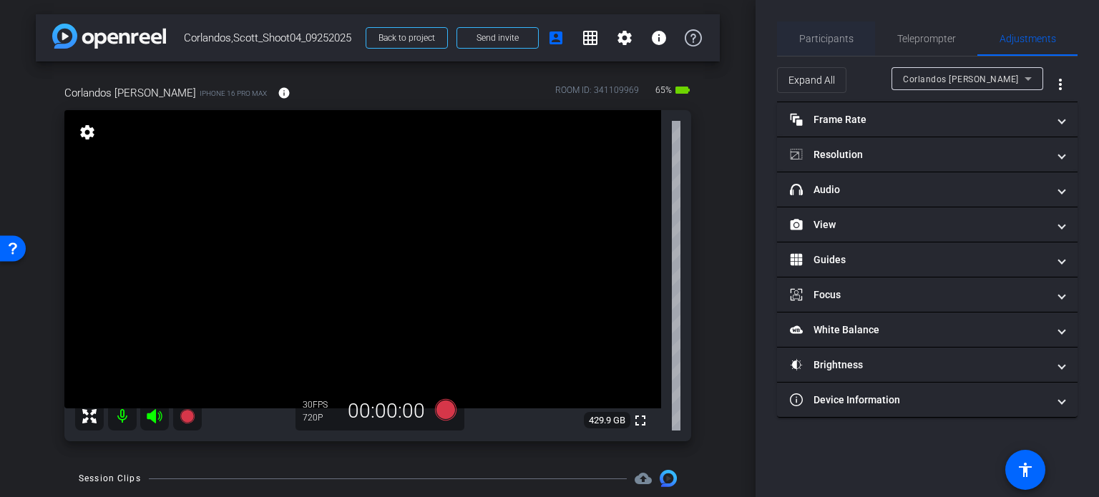
click at [847, 36] on span "Participants" at bounding box center [826, 39] width 54 height 10
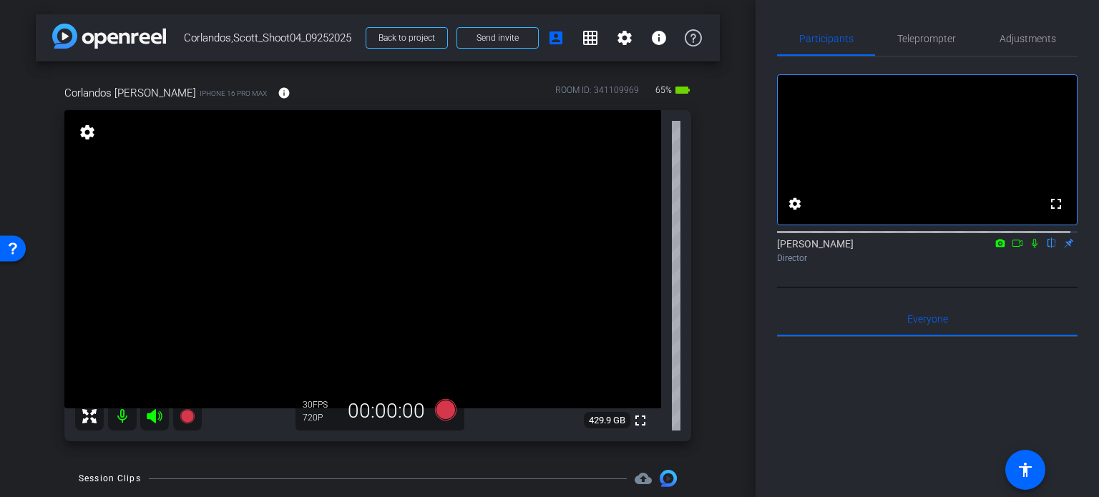
click at [730, 236] on div "arrow_back Corlandos,Scott_Shoot04_09252025 Back to project Send invite account…" at bounding box center [377, 248] width 755 height 497
click at [939, 42] on span "Teleprompter" at bounding box center [926, 39] width 59 height 10
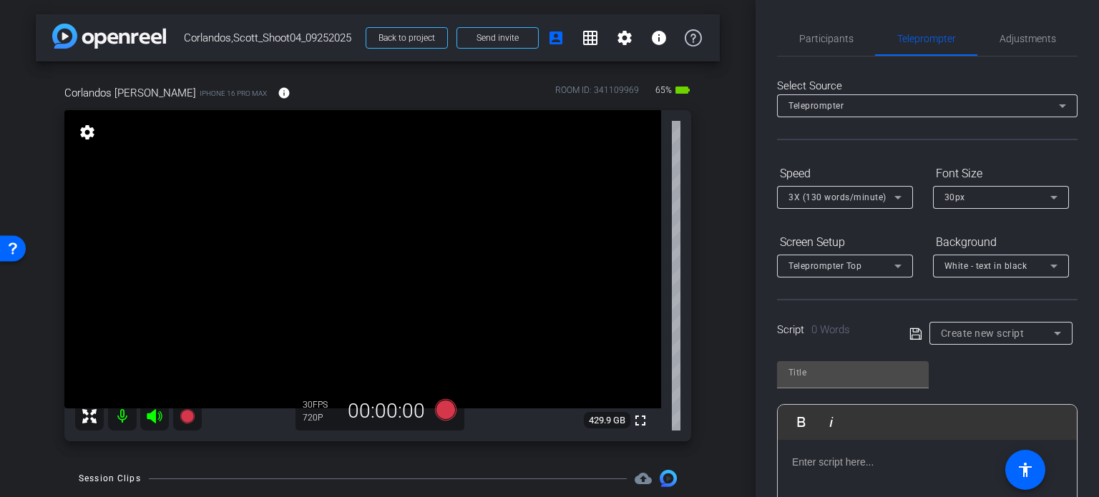
click at [1002, 340] on div "Create new script" at bounding box center [997, 333] width 113 height 17
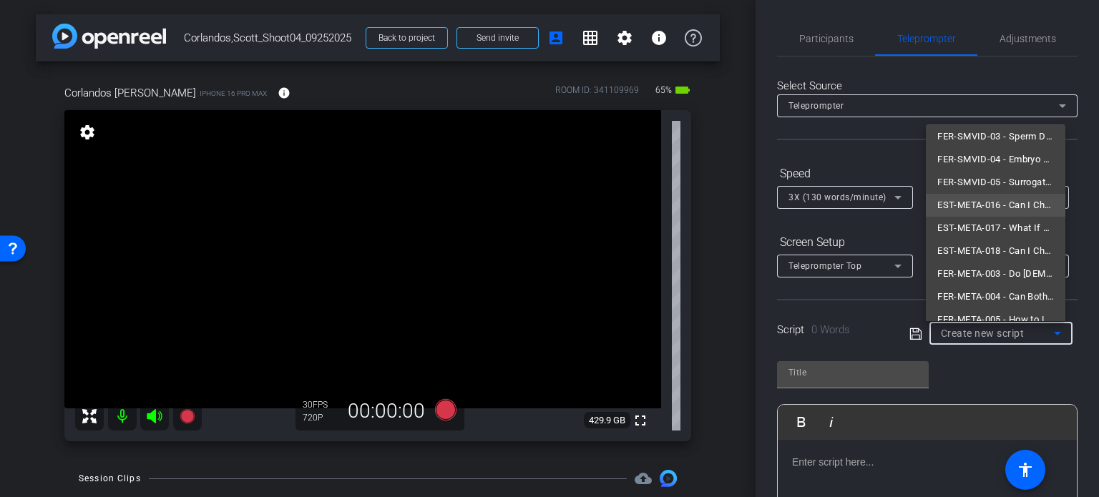
scroll to position [43, 0]
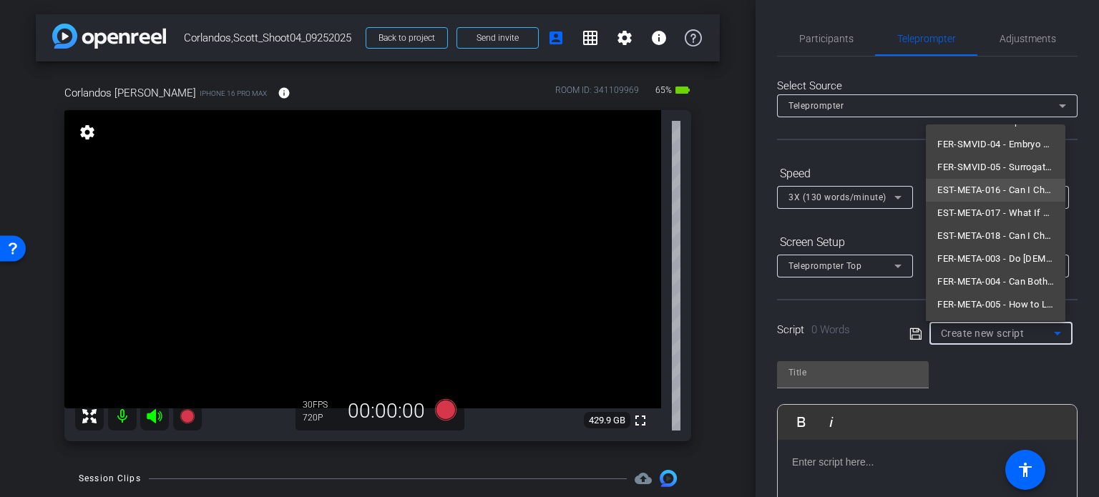
click at [983, 194] on span "EST-META-016 - Can I Choose a Non-Family Member as My Child’s Guardian?" at bounding box center [995, 190] width 117 height 17
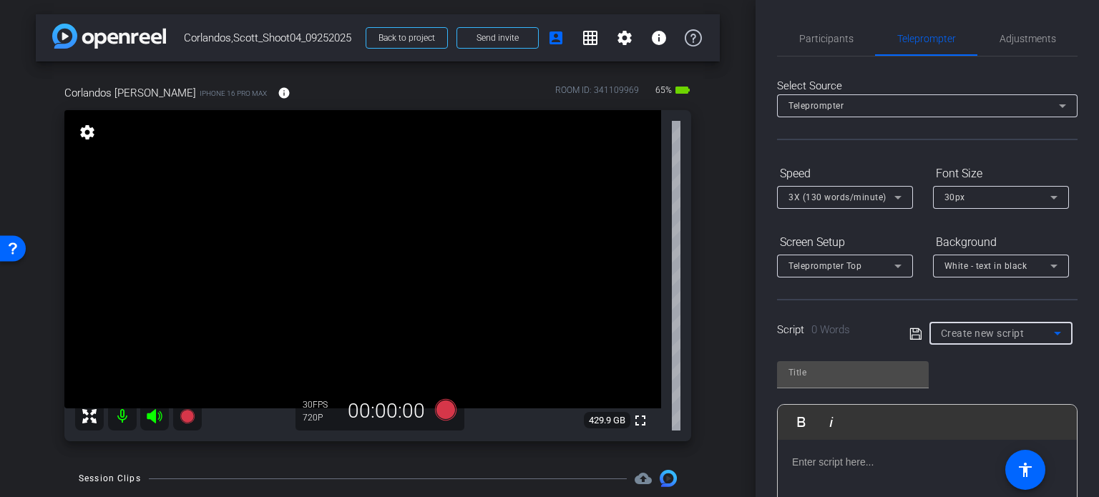
type input "EST-META-016 - Can I Choose a Non-Family Member as My Child’s Guardian?"
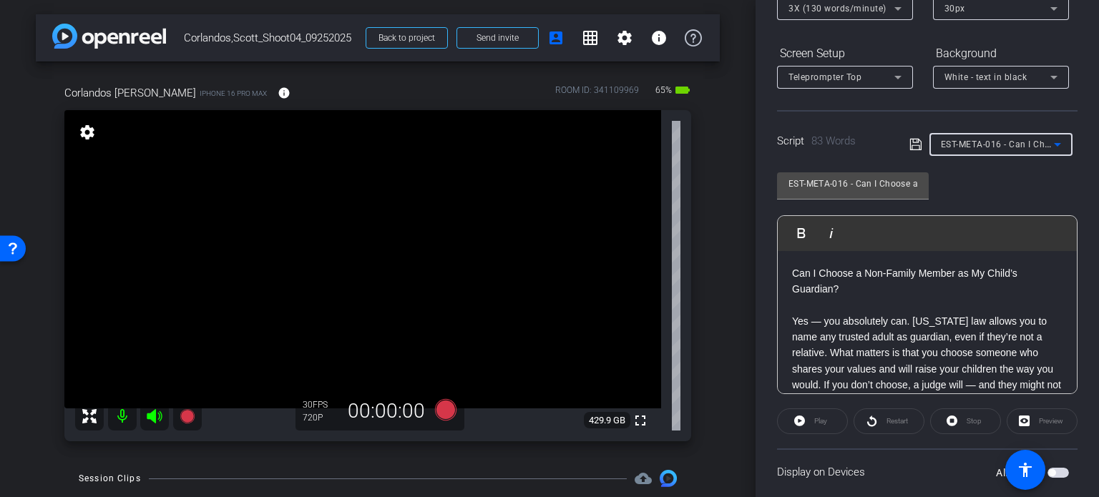
scroll to position [215, 0]
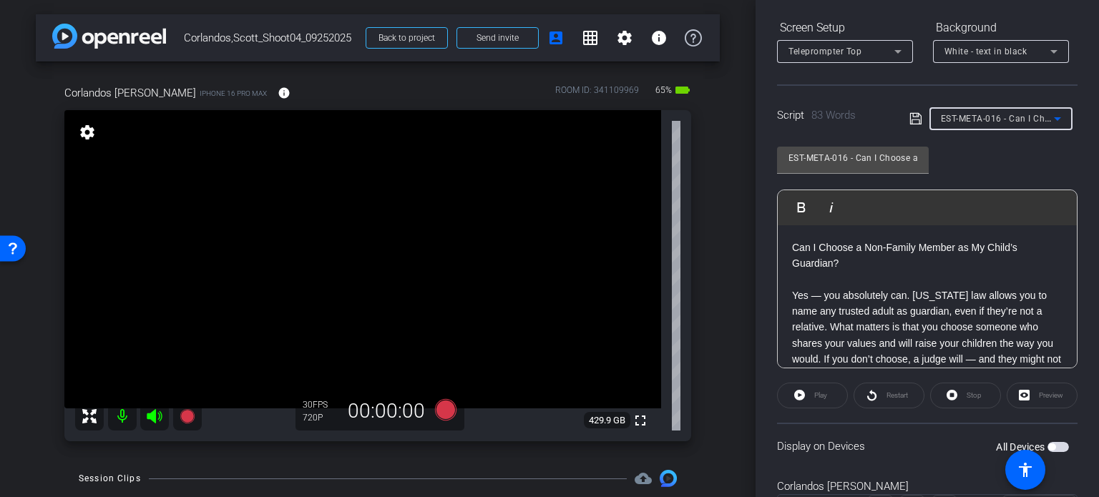
click at [978, 122] on span "EST-META-016 - Can I Choose a Non-Family Member as My Child’s Guardian?" at bounding box center [1102, 117] width 323 height 11
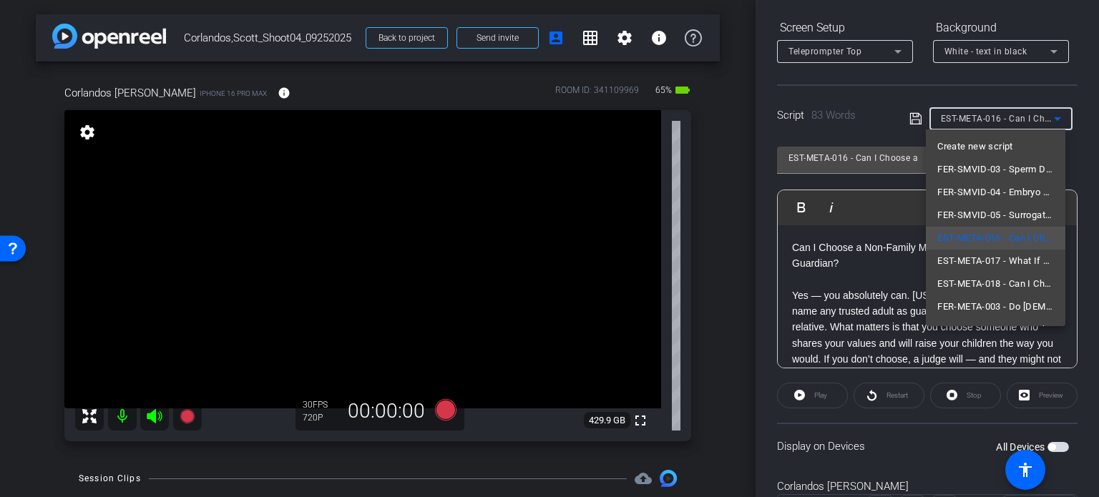
click at [978, 122] on div at bounding box center [549, 248] width 1099 height 497
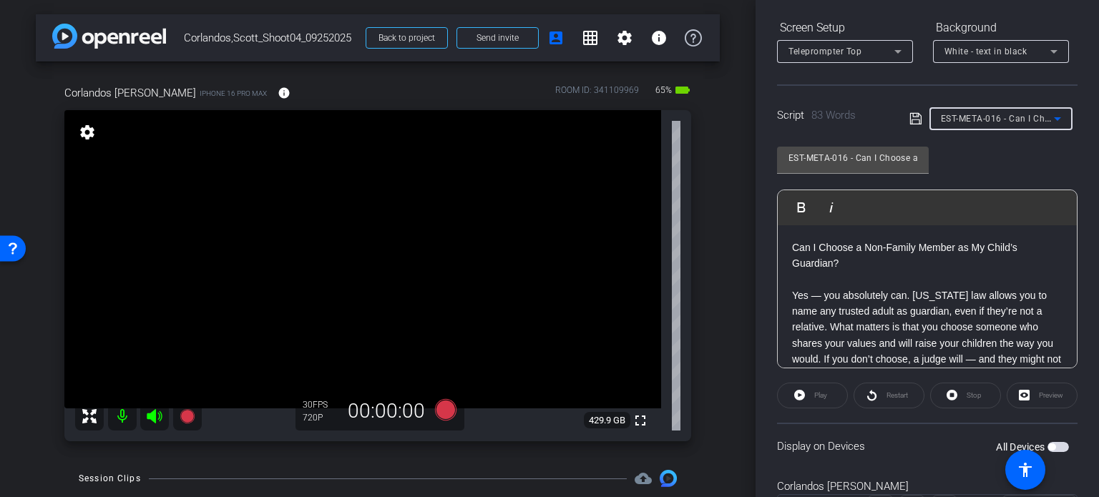
click at [991, 122] on span "EST-META-016 - Can I Choose a Non-Family Member as My Child’s Guardian?" at bounding box center [1102, 117] width 323 height 11
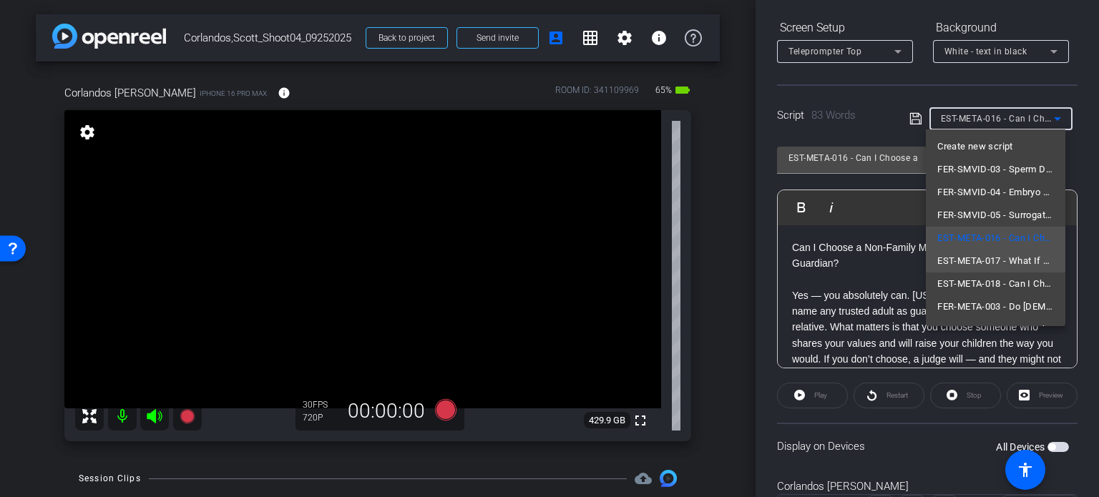
scroll to position [43, 0]
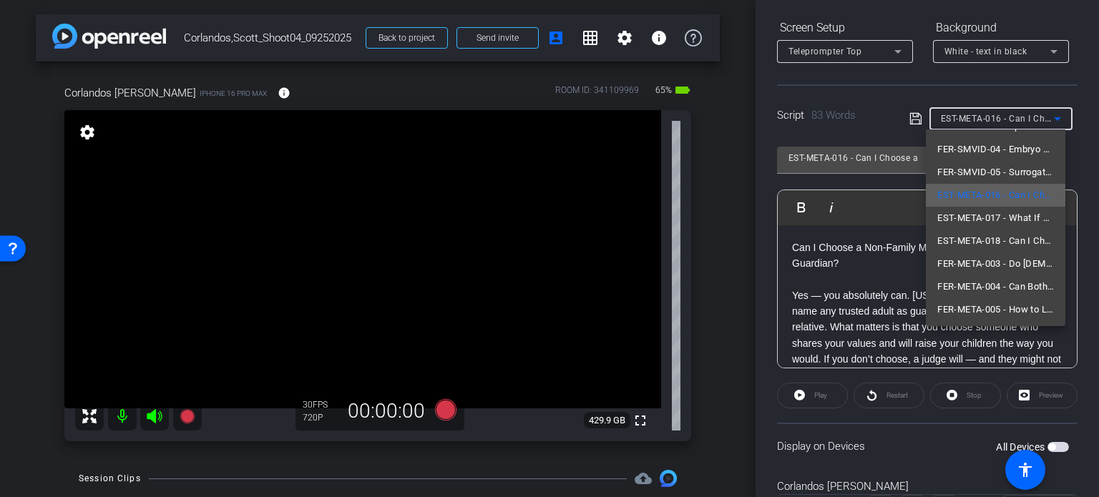
click at [987, 200] on span "EST-META-016 - Can I Choose a Non-Family Member as My Child’s Guardian?" at bounding box center [995, 195] width 117 height 17
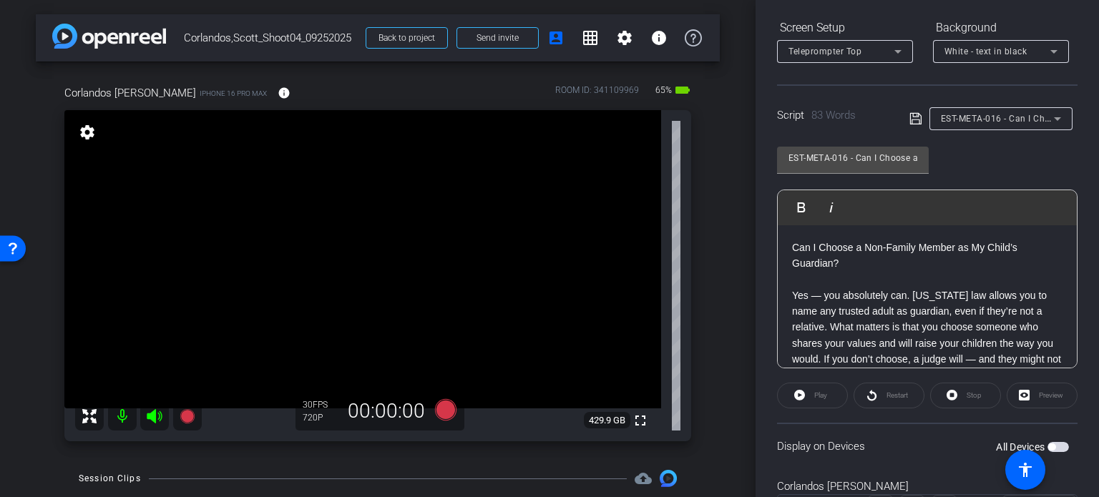
click at [1048, 445] on span "button" at bounding box center [1051, 446] width 7 height 7
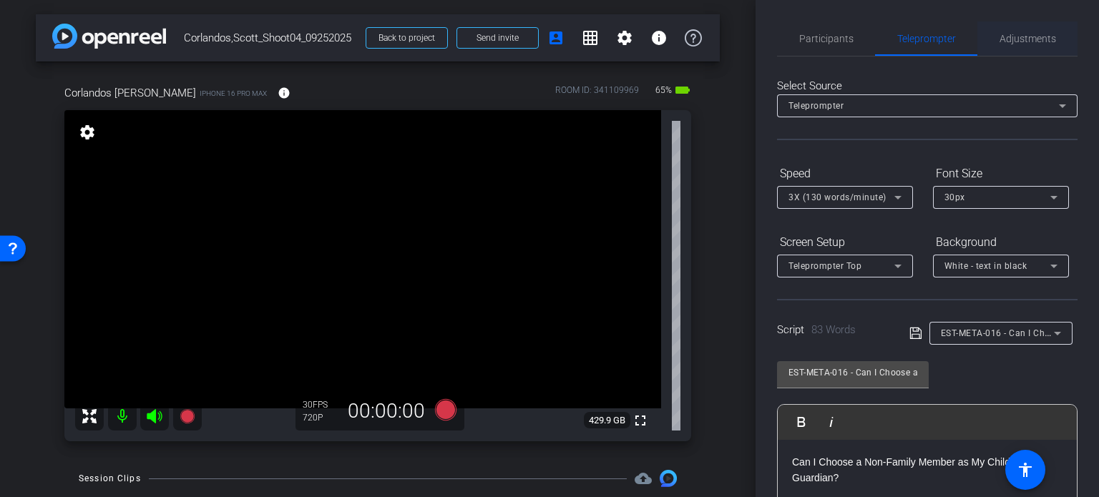
scroll to position [0, 0]
click at [1015, 39] on span "Adjustments" at bounding box center [1027, 39] width 57 height 10
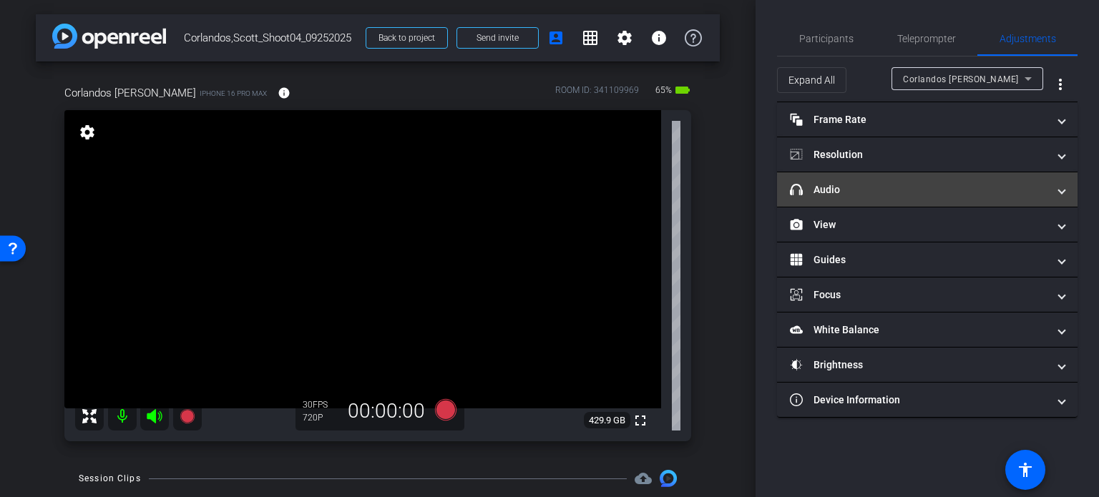
click at [868, 191] on mat-panel-title "headphone icon Audio" at bounding box center [918, 189] width 257 height 15
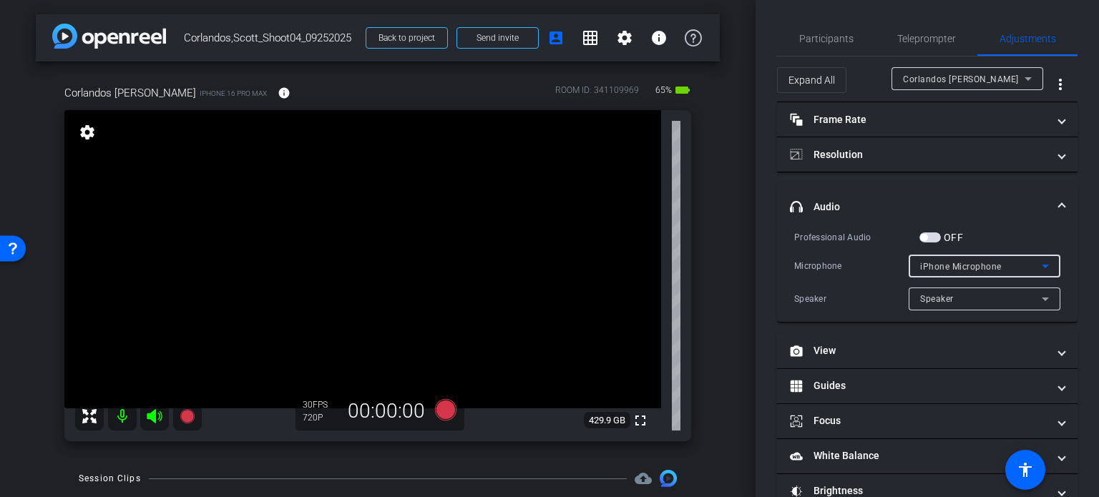
click at [950, 262] on span "iPhone Microphone" at bounding box center [961, 267] width 82 height 10
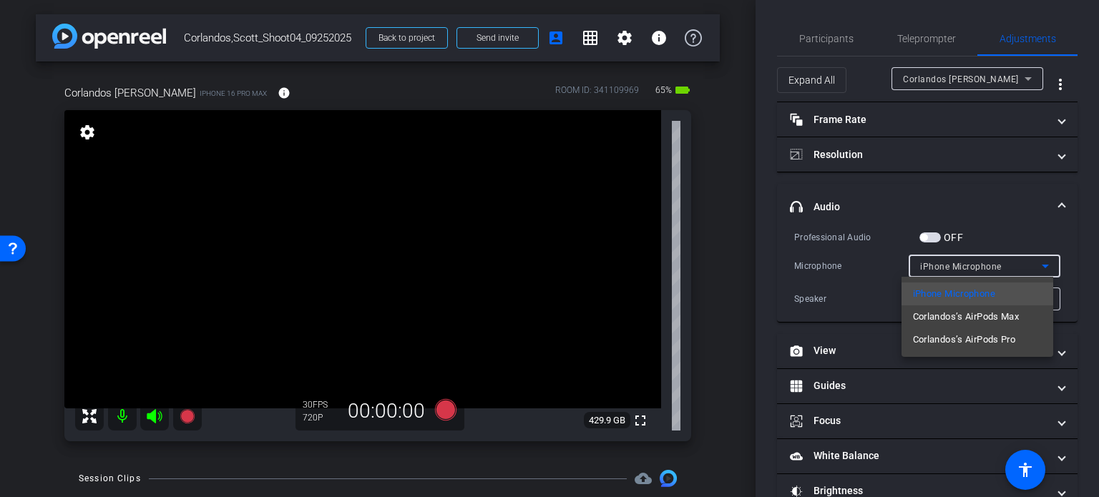
click at [1004, 224] on div at bounding box center [549, 248] width 1099 height 497
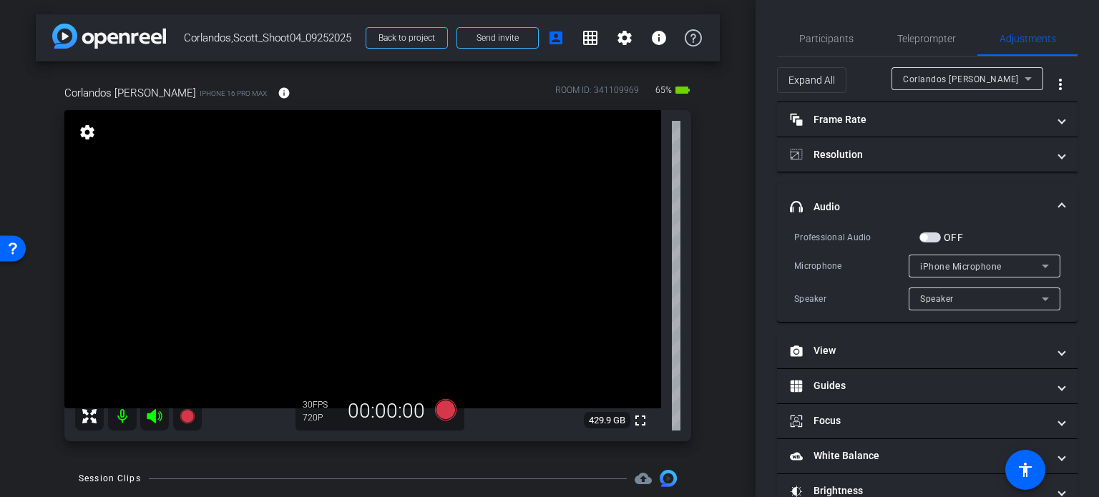
click at [974, 292] on div "Speaker" at bounding box center [981, 299] width 122 height 18
click at [969, 260] on div at bounding box center [549, 248] width 1099 height 497
click at [969, 260] on div "iPhone Microphone" at bounding box center [981, 266] width 122 height 18
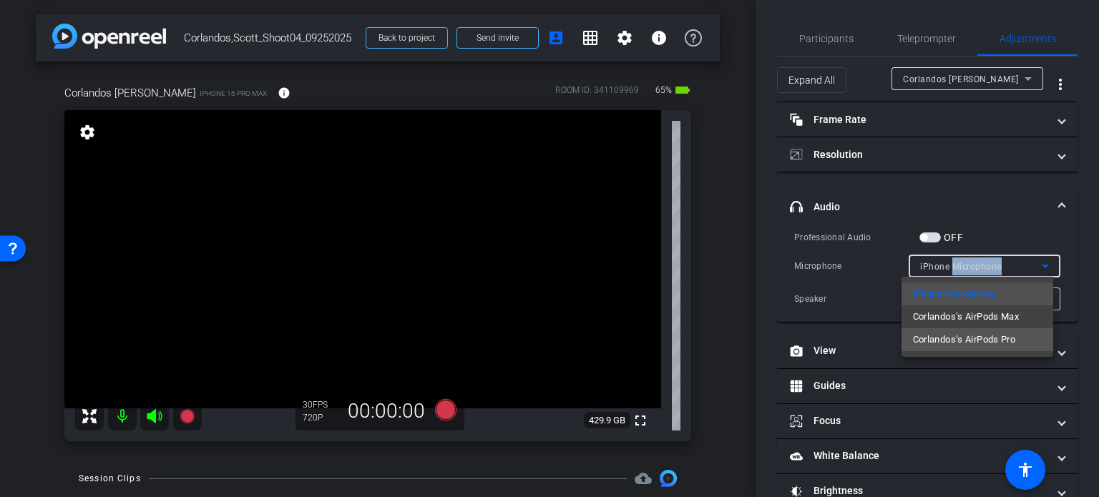
click at [966, 342] on span "Corlandos’s AirPods Pro" at bounding box center [964, 339] width 103 height 17
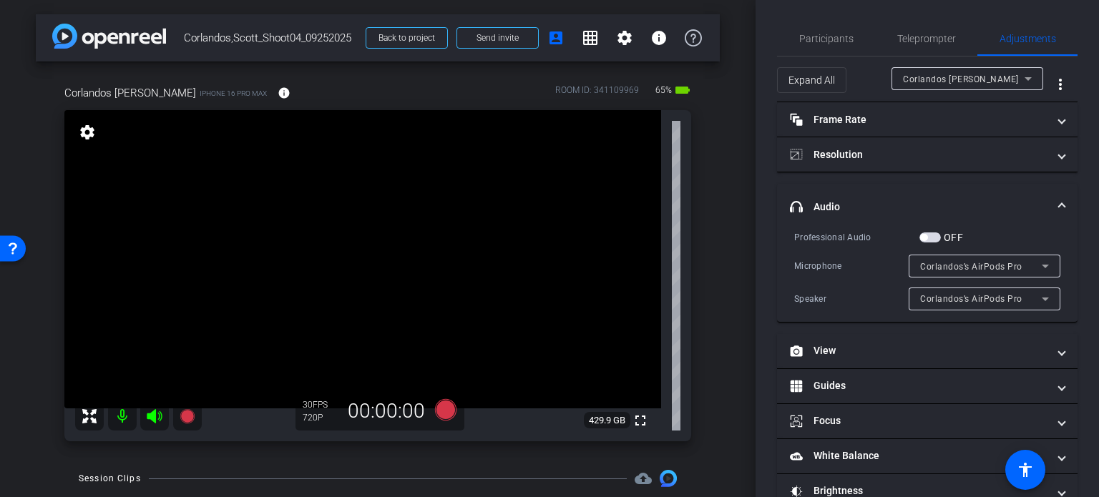
click at [924, 237] on span "button" at bounding box center [923, 237] width 7 height 7
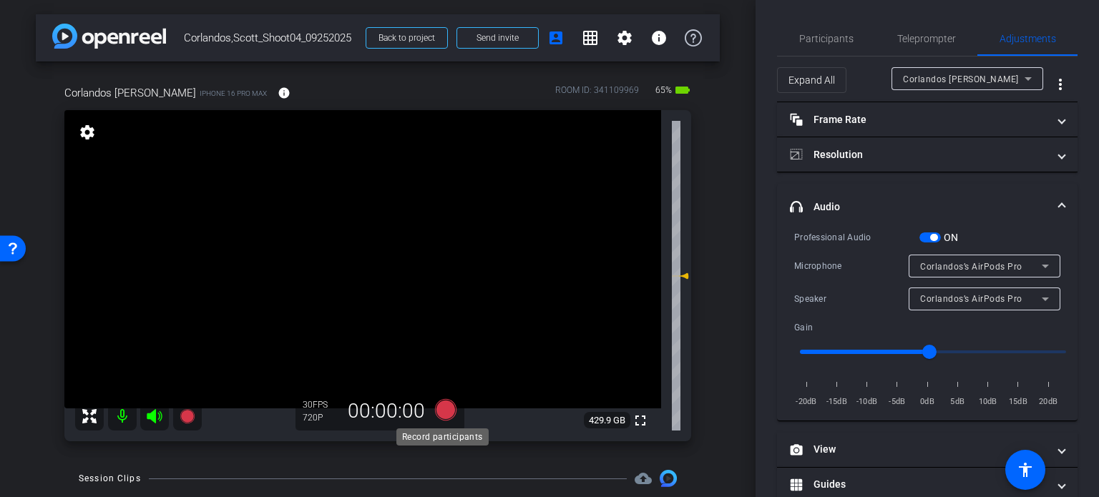
click at [446, 403] on icon at bounding box center [445, 409] width 21 height 21
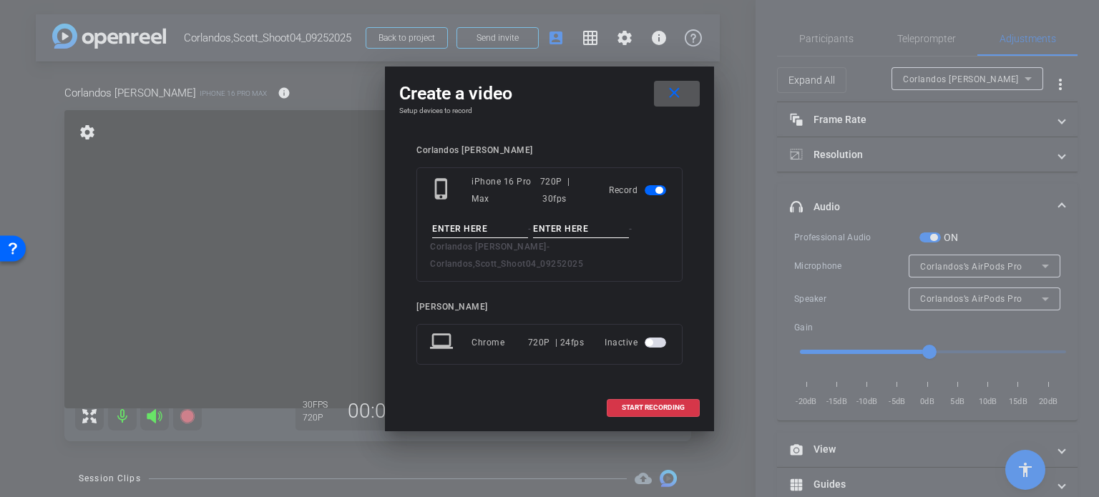
click at [463, 238] on input at bounding box center [480, 229] width 96 height 18
type input "test"
click at [547, 235] on input at bounding box center [581, 229] width 96 height 18
type input "1"
click at [663, 404] on span "START RECORDING" at bounding box center [653, 407] width 63 height 7
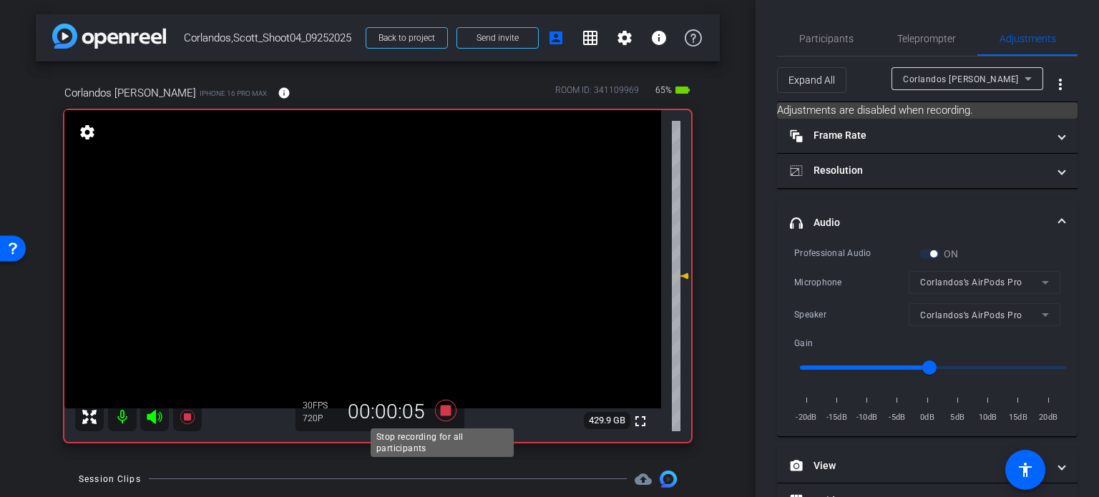
click at [436, 401] on icon at bounding box center [445, 411] width 34 height 26
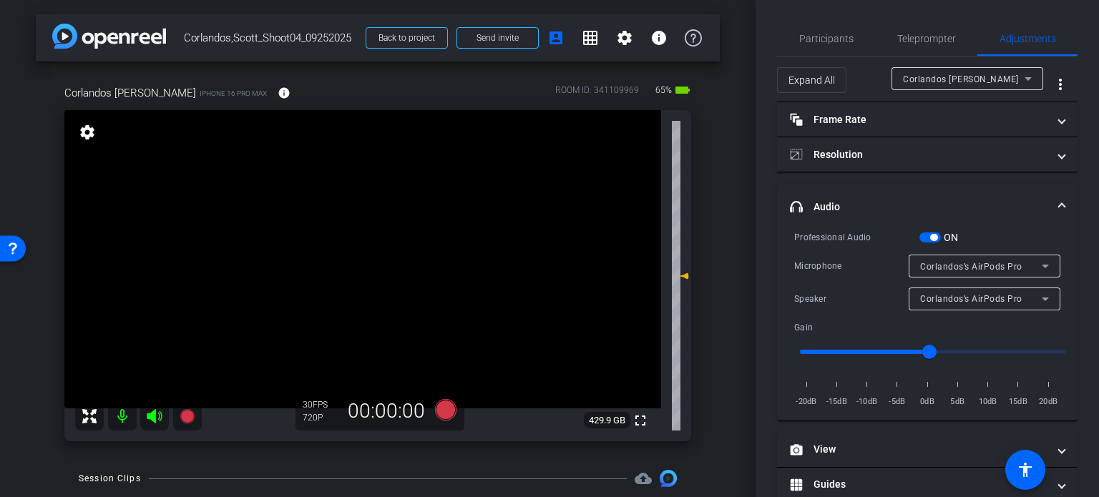
click at [938, 257] on div "Corlandos’s AirPods Pro" at bounding box center [981, 266] width 122 height 18
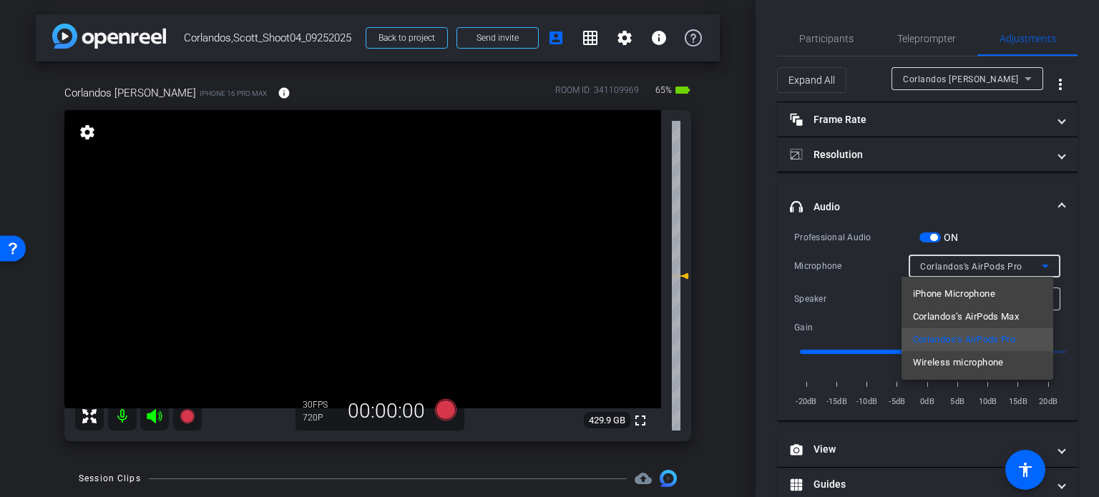
click at [933, 315] on span "Corlandos’s AirPods Max" at bounding box center [966, 316] width 107 height 17
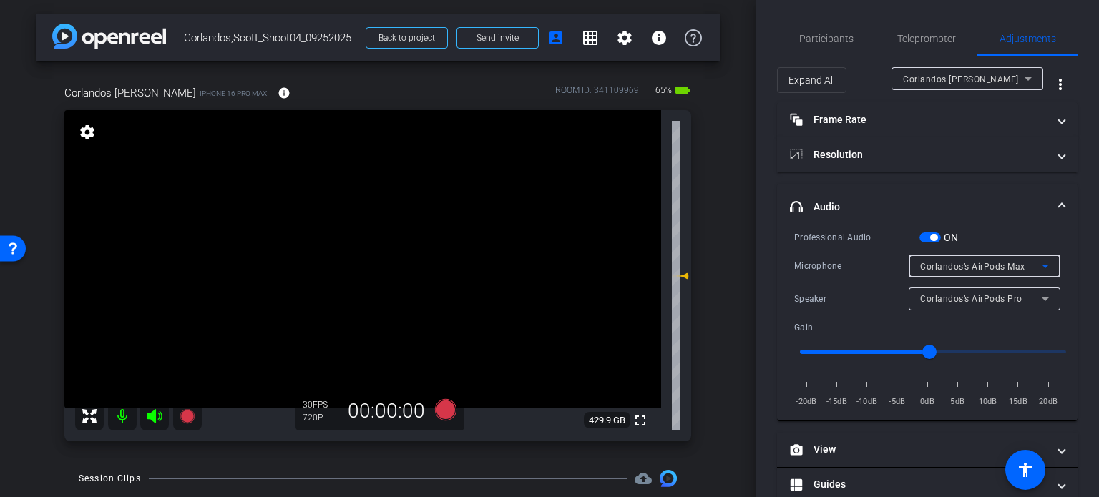
click at [930, 242] on div "ON" at bounding box center [938, 237] width 39 height 14
click at [931, 237] on span "button" at bounding box center [933, 237] width 7 height 7
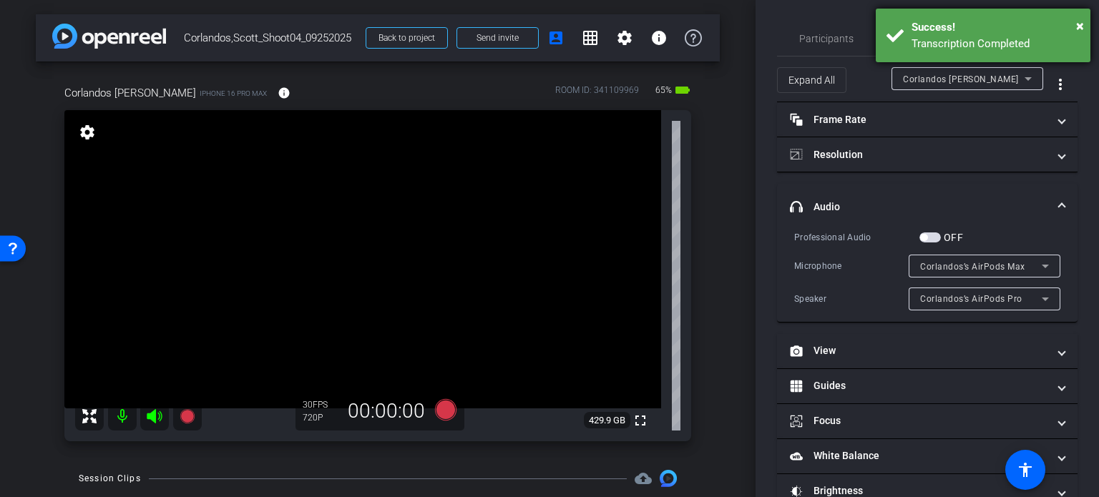
click at [1074, 22] on div "Success!" at bounding box center [995, 27] width 168 height 16
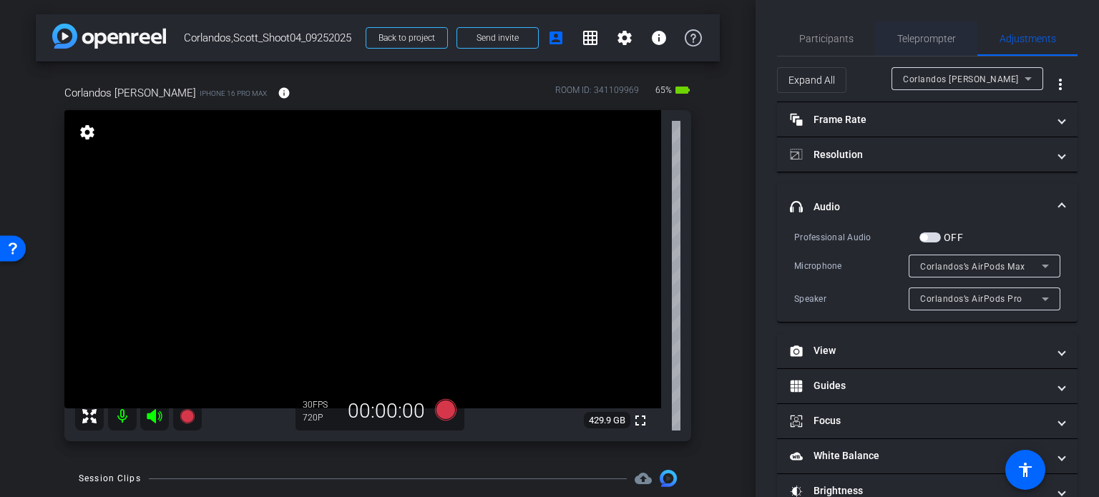
click at [916, 39] on span "Teleprompter" at bounding box center [926, 39] width 59 height 10
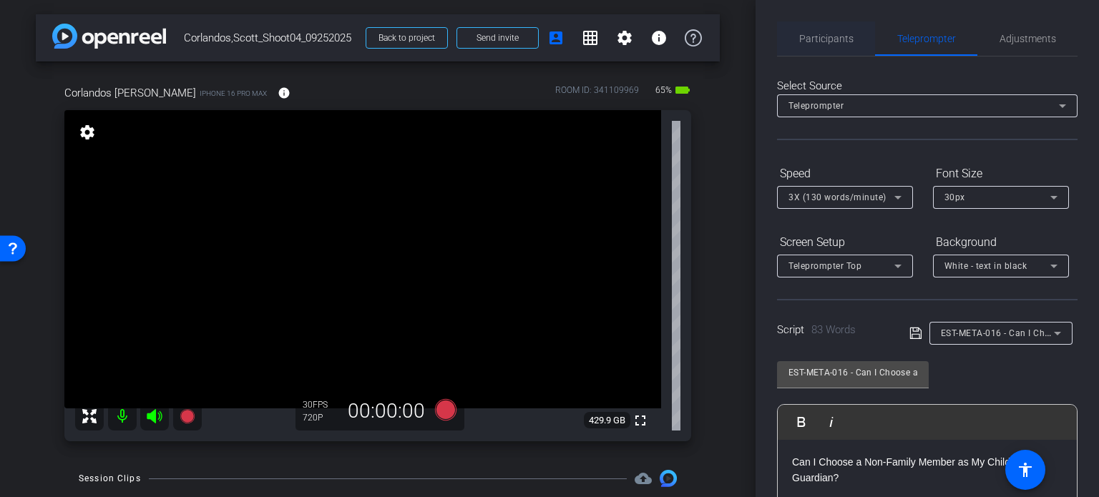
click at [816, 40] on span "Participants" at bounding box center [826, 39] width 54 height 10
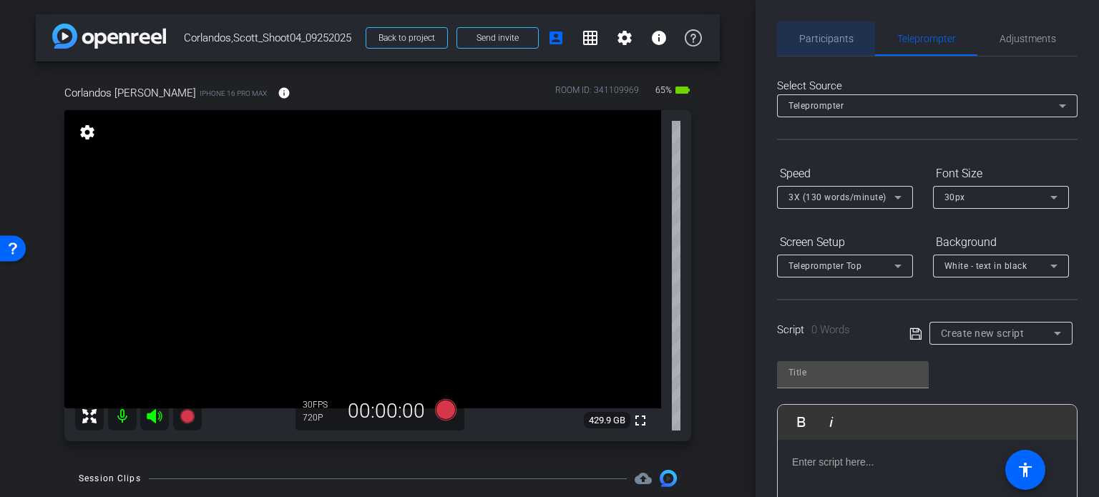
click at [839, 38] on span "Participants" at bounding box center [826, 39] width 54 height 10
click at [808, 36] on span "Participants" at bounding box center [826, 39] width 54 height 10
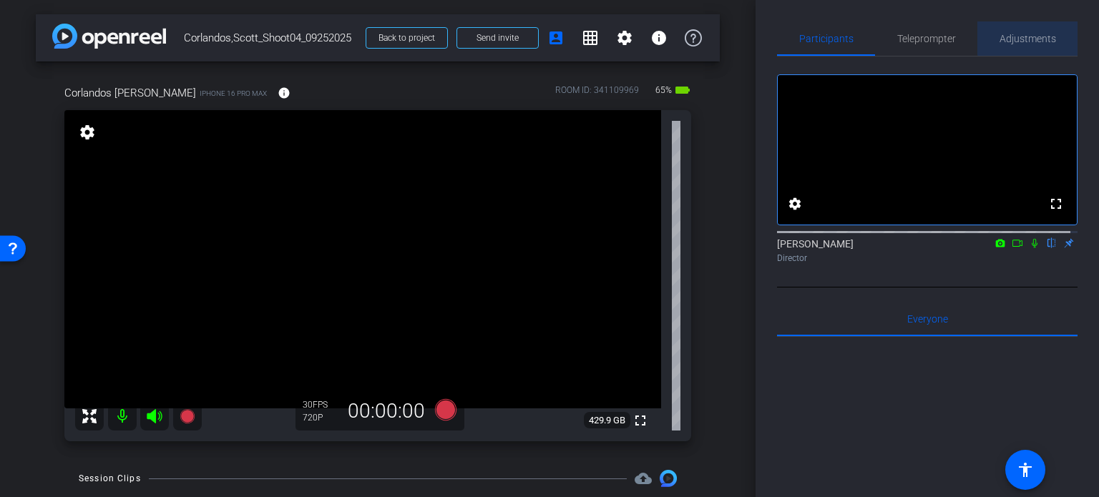
click at [1039, 34] on span "Adjustments" at bounding box center [1027, 39] width 57 height 10
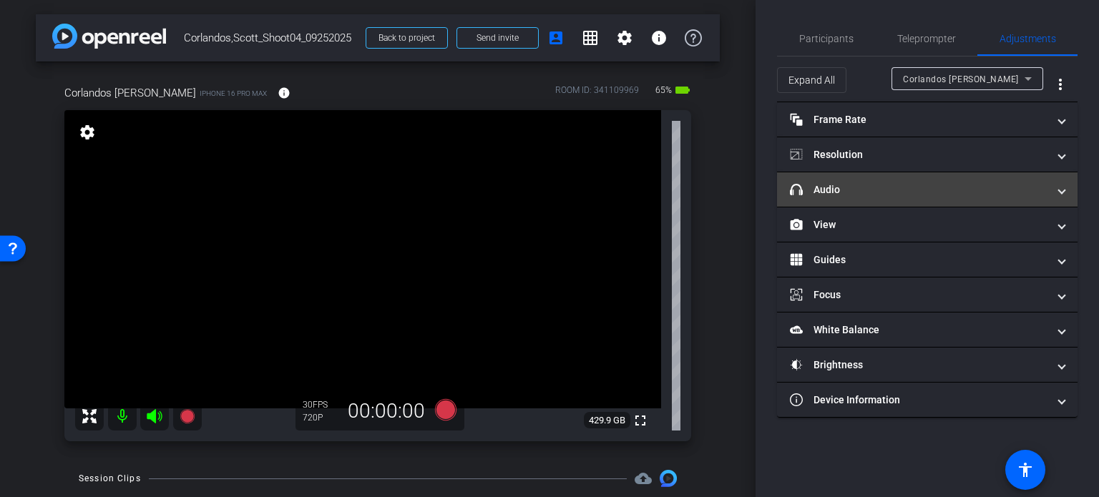
click at [853, 195] on mat-panel-title "headphone icon Audio" at bounding box center [918, 189] width 257 height 15
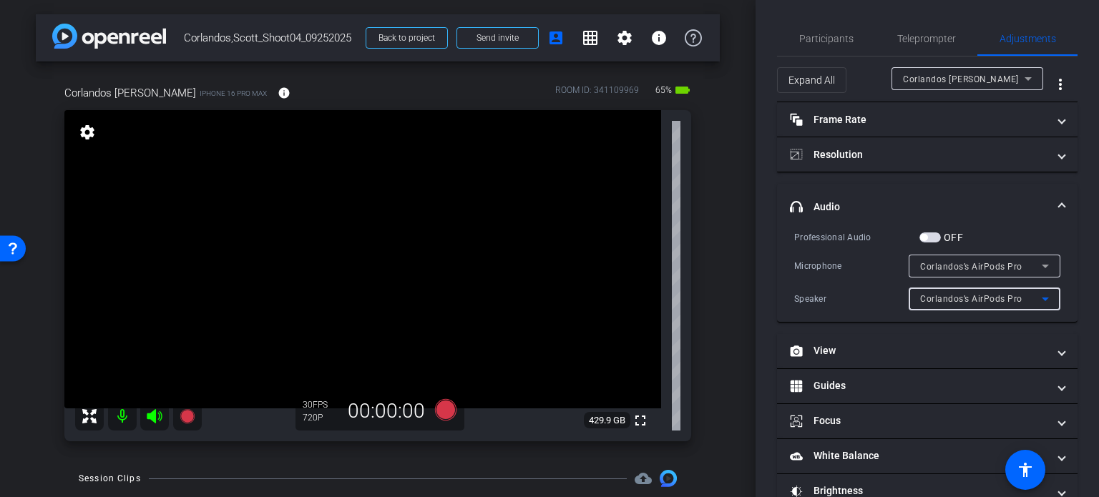
click at [953, 299] on span "Corlandos’s AirPods Pro" at bounding box center [971, 299] width 102 height 10
click at [953, 264] on div at bounding box center [549, 248] width 1099 height 497
click at [953, 263] on span "Corlandos’s AirPods Pro" at bounding box center [971, 267] width 102 height 10
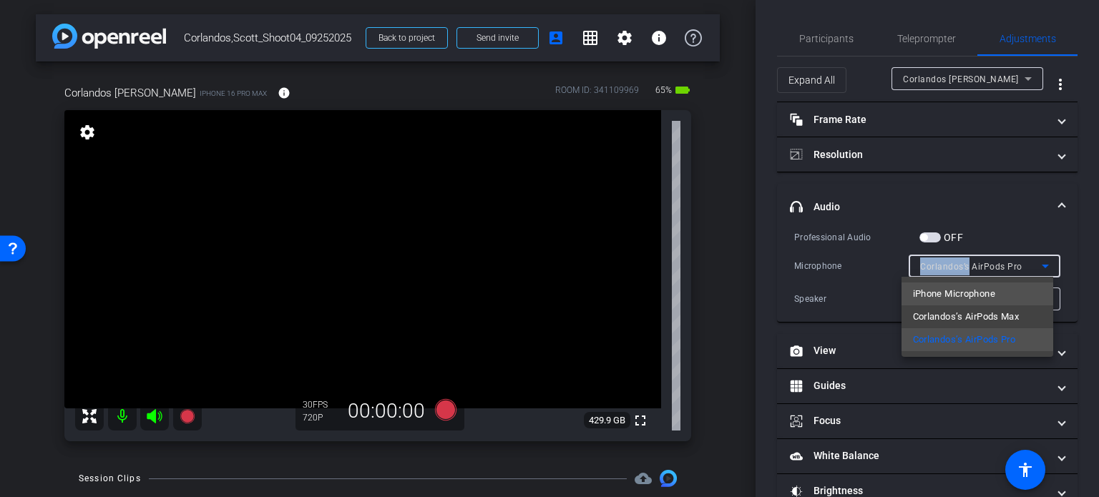
click at [953, 289] on span "iPhone Microphone" at bounding box center [954, 293] width 82 height 17
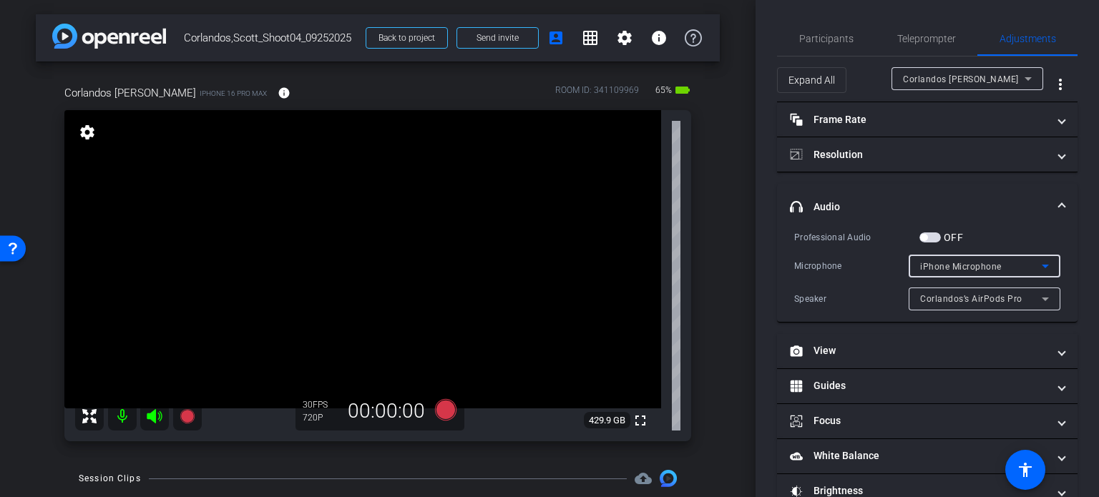
click at [981, 230] on div "Professional Audio OFF" at bounding box center [927, 237] width 266 height 15
click at [703, 278] on div "Corlandos Scott iPhone 16 Pro Max info ROOM ID: 341109969 65% battery_std fulls…" at bounding box center [378, 259] width 684 height 394
click at [1062, 200] on mat-expansion-panel-header "headphone icon Audio" at bounding box center [927, 207] width 300 height 46
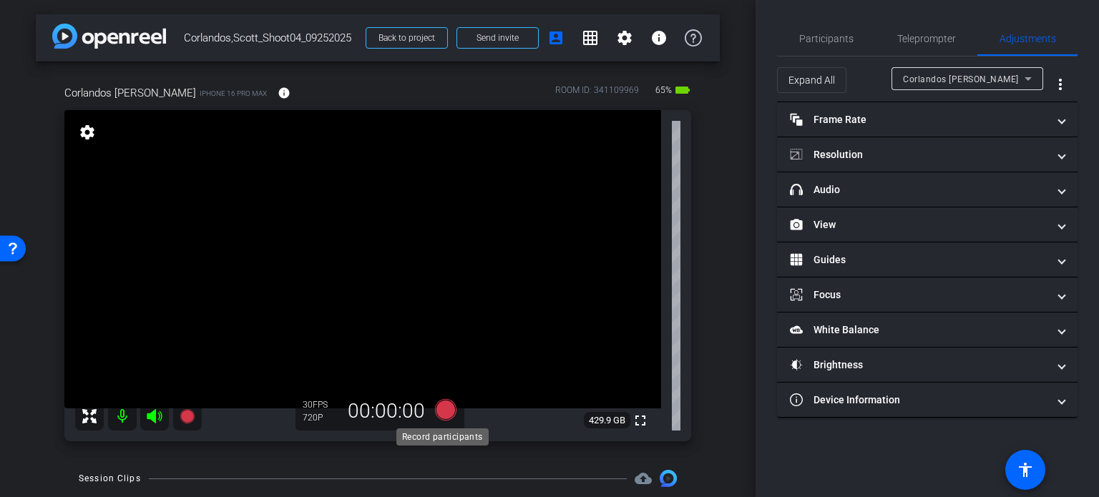
click at [447, 405] on icon at bounding box center [445, 409] width 21 height 21
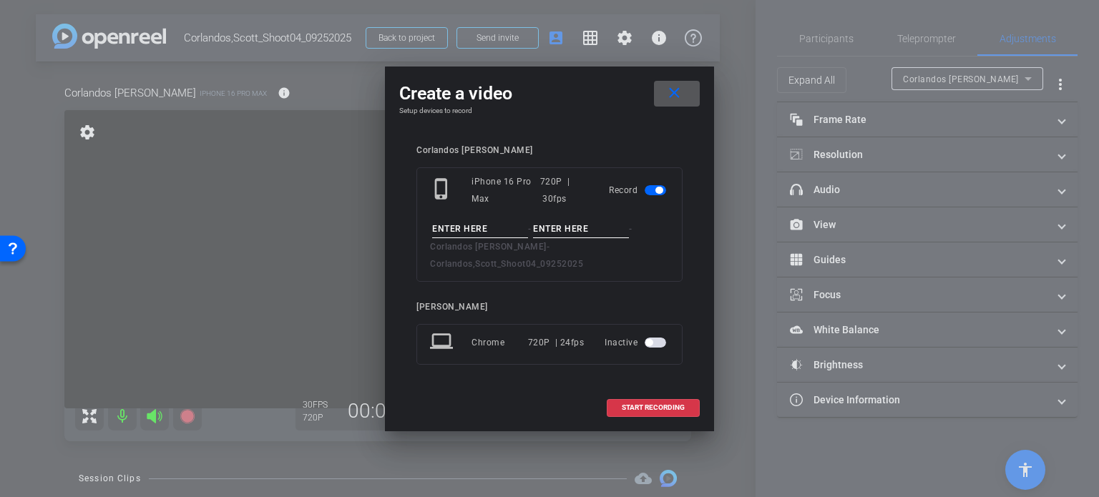
click at [486, 233] on input at bounding box center [480, 229] width 96 height 18
type input "test"
click at [583, 259] on span "Corlandos,Scott_Shoot04_09252025" at bounding box center [506, 264] width 153 height 10
click at [597, 238] on input at bounding box center [581, 229] width 96 height 18
type input "1"
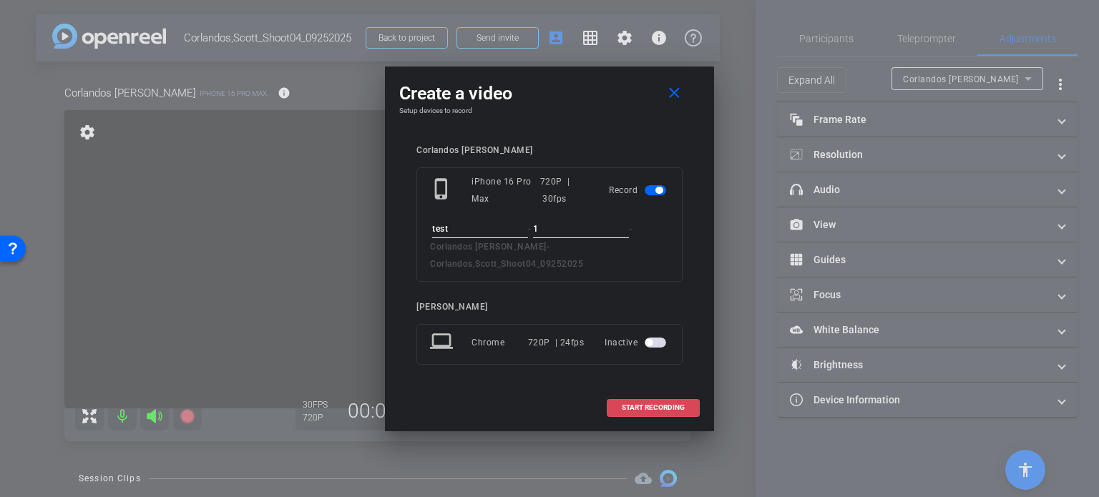
click at [655, 406] on span at bounding box center [653, 408] width 92 height 34
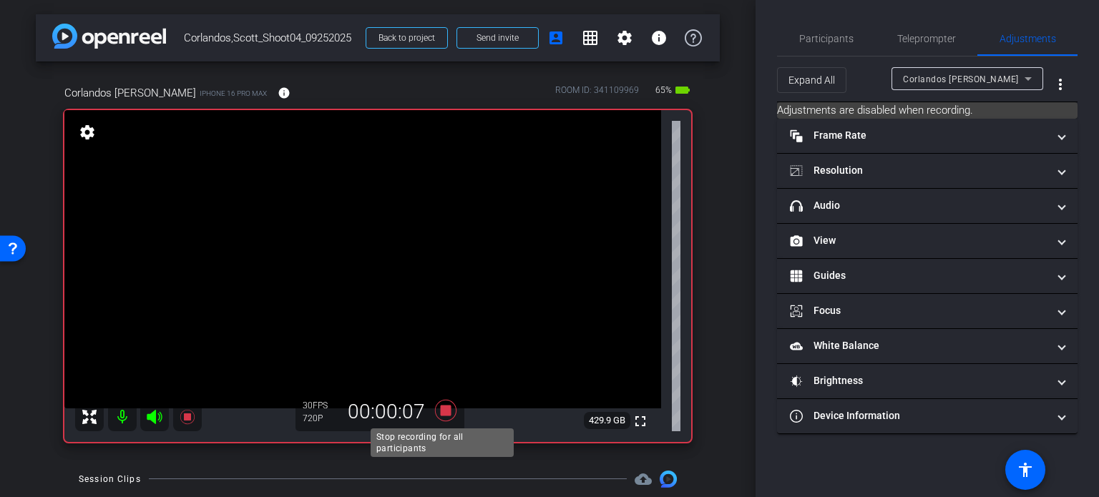
click at [441, 411] on icon at bounding box center [445, 410] width 21 height 21
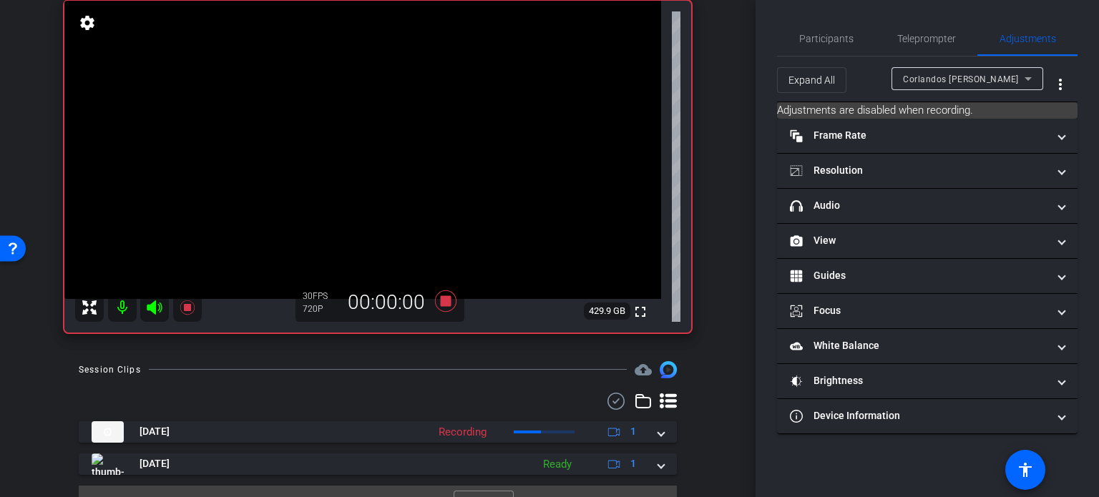
scroll to position [137, 0]
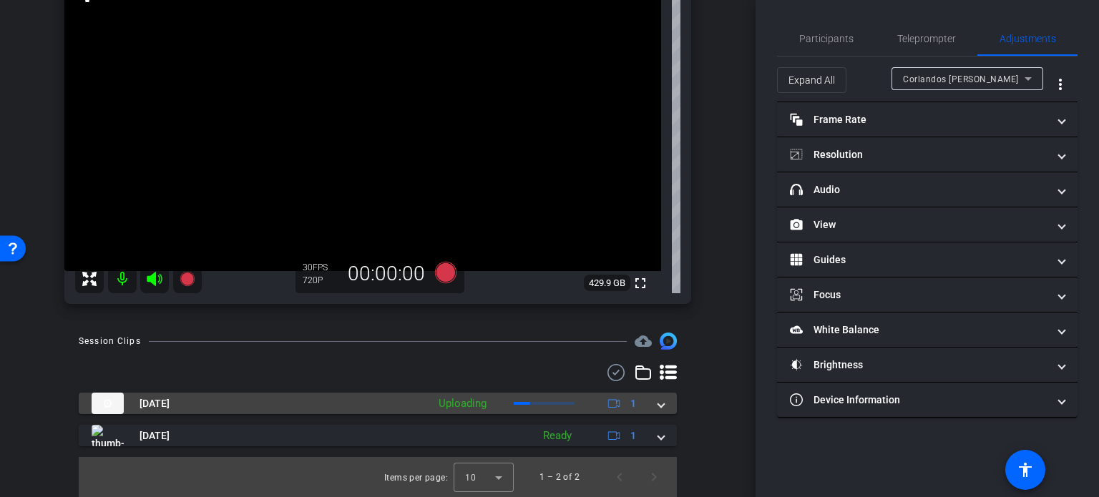
click at [658, 405] on span at bounding box center [661, 403] width 6 height 15
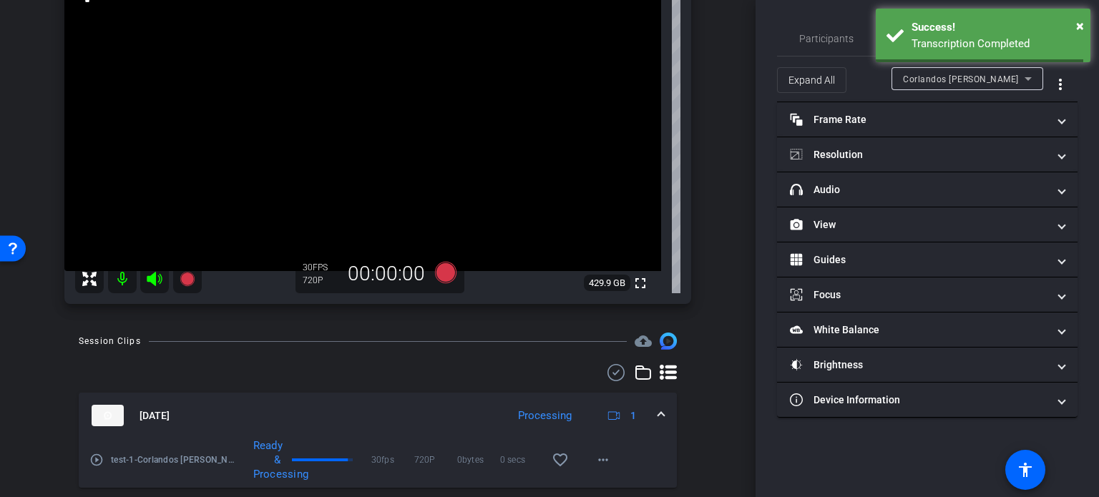
click at [649, 418] on div "Sep 25, 2025 Processing 1" at bounding box center [375, 415] width 566 height 21
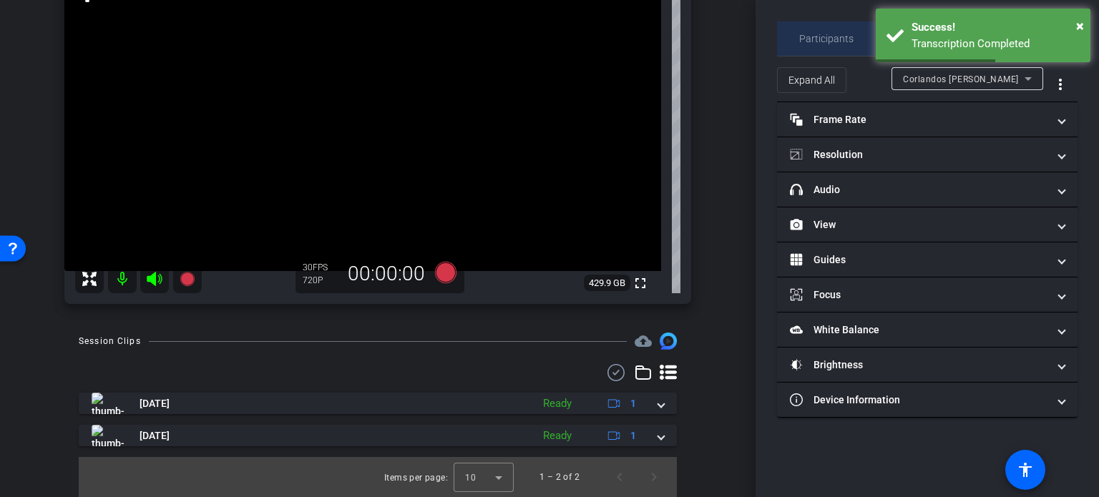
click at [838, 34] on span "Participants" at bounding box center [826, 39] width 54 height 10
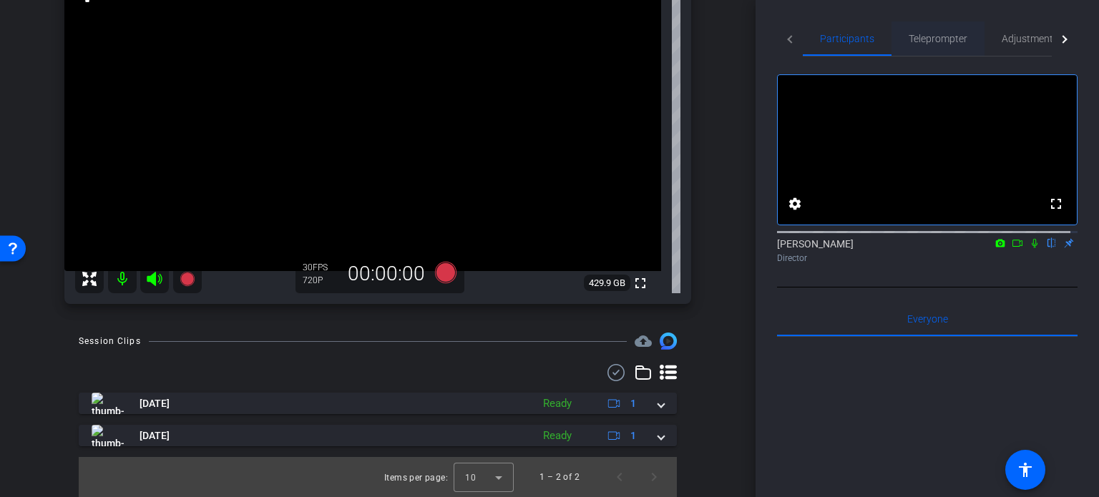
click at [930, 36] on span "Teleprompter" at bounding box center [937, 39] width 59 height 10
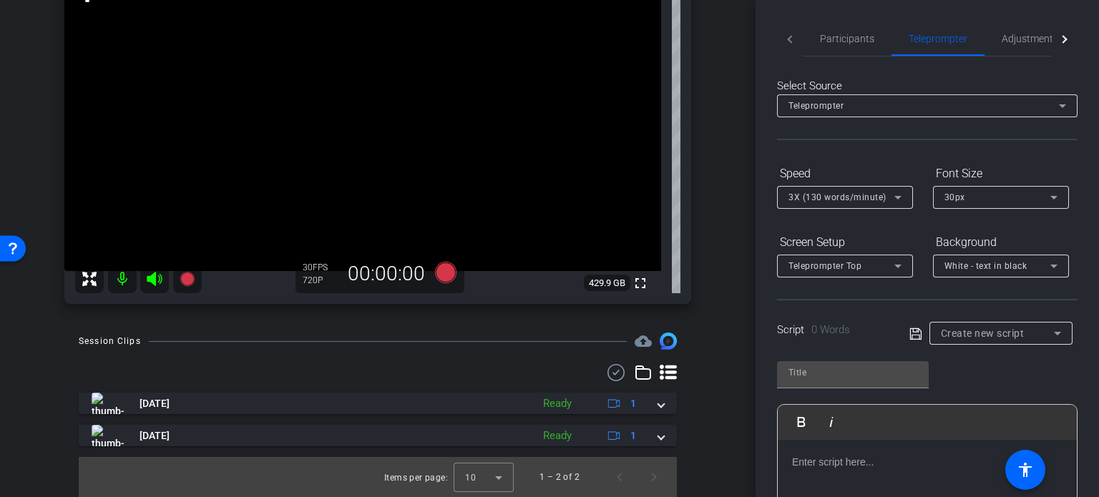
click at [964, 335] on span "Create new script" at bounding box center [983, 333] width 84 height 11
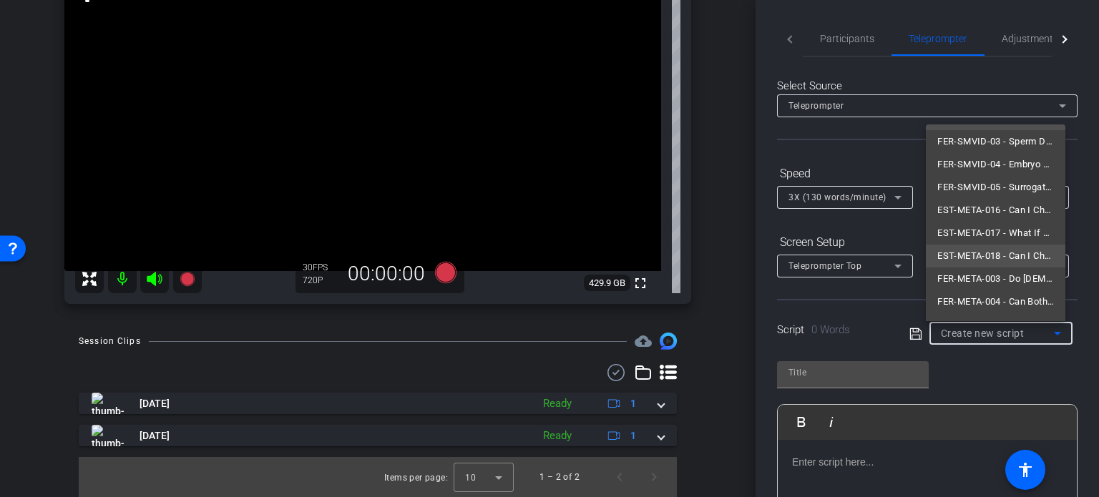
scroll to position [43, 0]
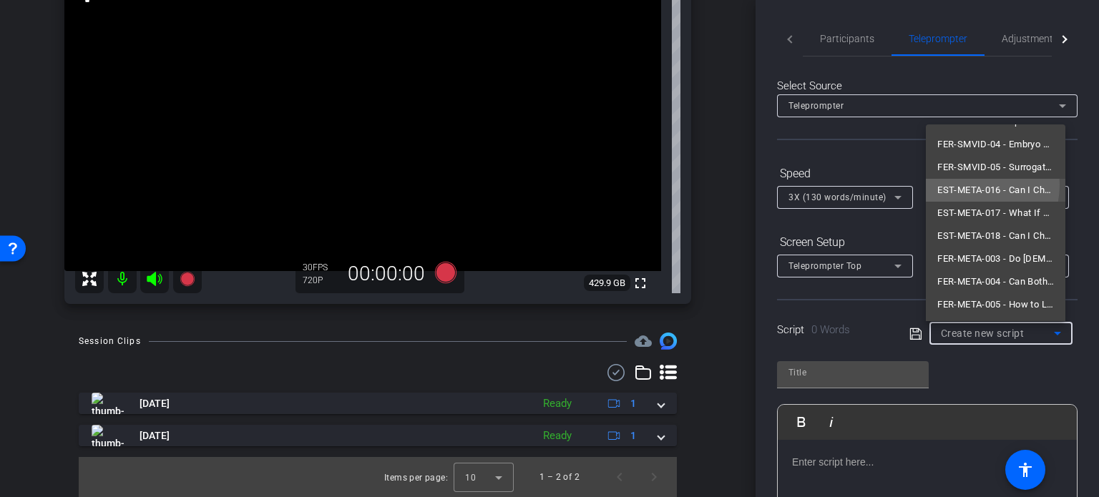
click at [961, 184] on span "EST-META-016 - Can I Choose a Non-Family Member as My Child’s Guardian?" at bounding box center [995, 190] width 117 height 17
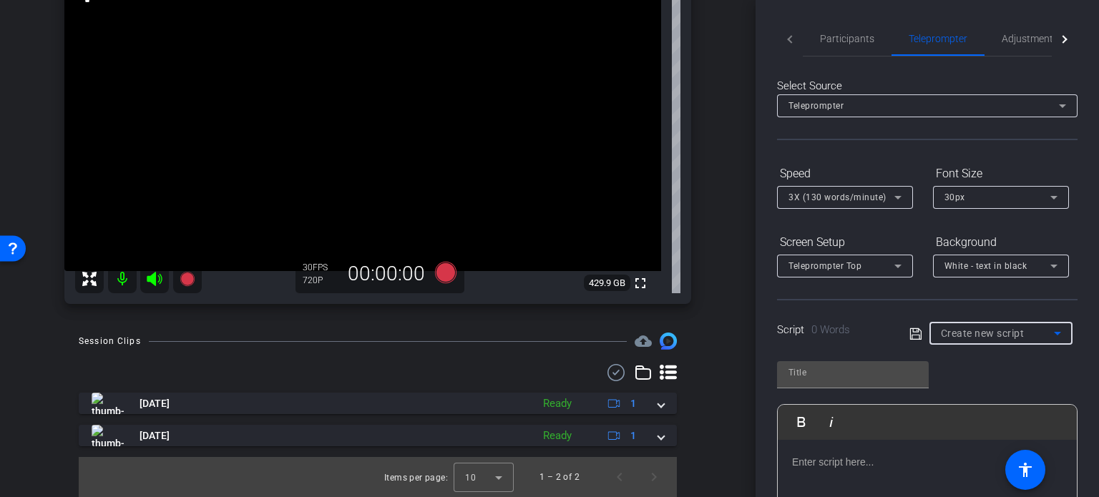
type input "EST-META-016 - Can I Choose a Non-Family Member as My Child’s Guardian?"
click at [971, 371] on div "EST-META-016 - Can I Choose a Non-Family Member as My Child’s Guardian? Play Pl…" at bounding box center [927, 466] width 300 height 232
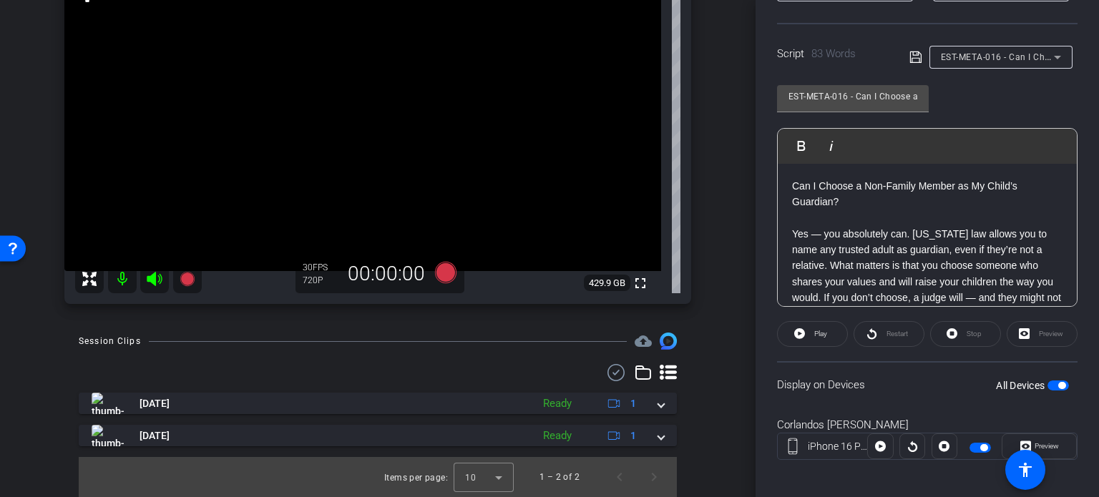
scroll to position [283, 0]
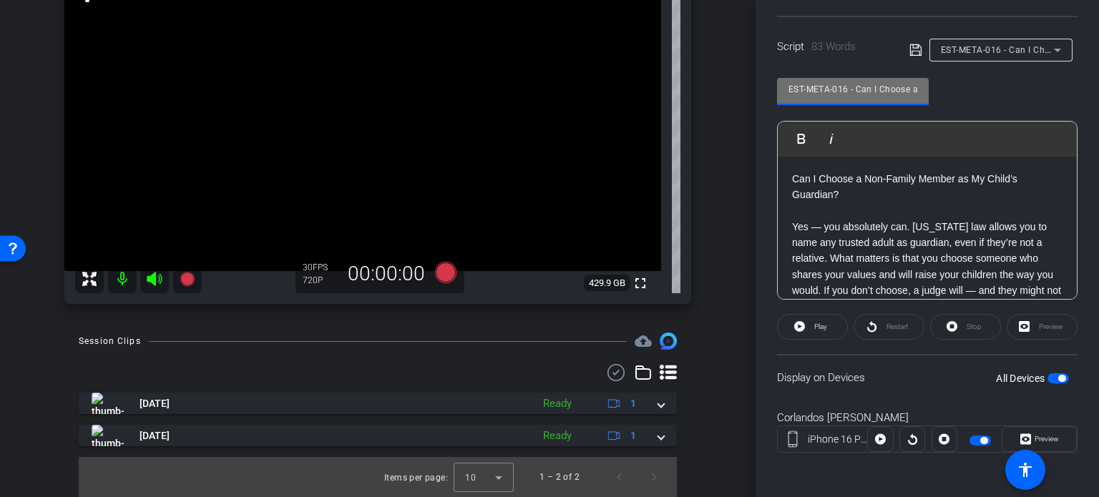
drag, startPoint x: 848, startPoint y: 87, endPoint x: 710, endPoint y: 64, distance: 139.2
click at [710, 64] on div "arrow_back Corlandos,Scott_Shoot04_09252025 Back to project Send invite account…" at bounding box center [549, 248] width 1099 height 497
click at [711, 129] on div "Corlandos Scott iPhone 16 Pro Max info ROOM ID: 341109969 65% battery_std fulls…" at bounding box center [378, 121] width 684 height 394
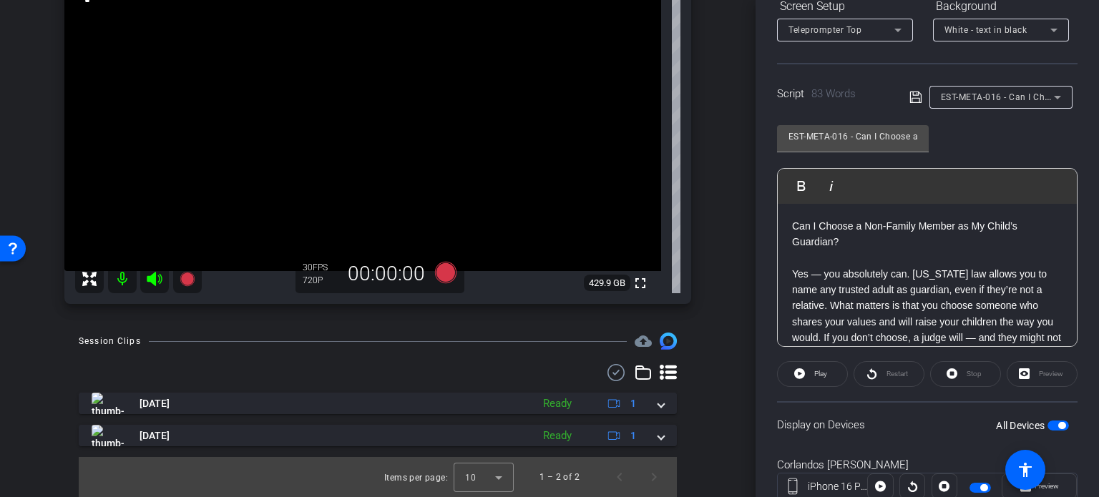
scroll to position [140, 0]
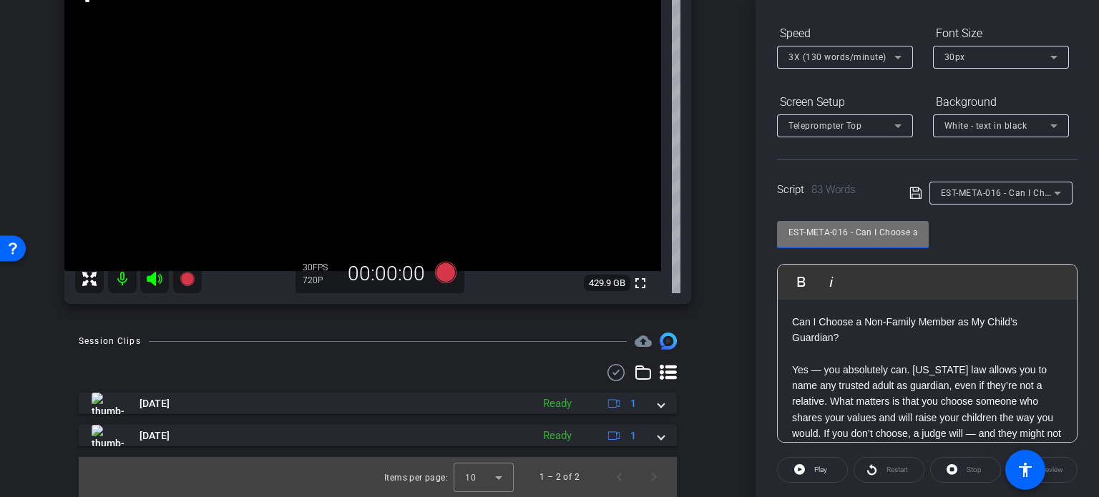
drag, startPoint x: 847, startPoint y: 235, endPoint x: 768, endPoint y: 208, distance: 83.0
click at [768, 208] on div "Participants Teleprompter Adjustments settings Erika Centeno flip Director Ever…" at bounding box center [926, 248] width 343 height 497
click at [717, 271] on div "arrow_back Corlandos,Scott_Shoot04_09252025 Back to project Send invite account…" at bounding box center [377, 111] width 755 height 497
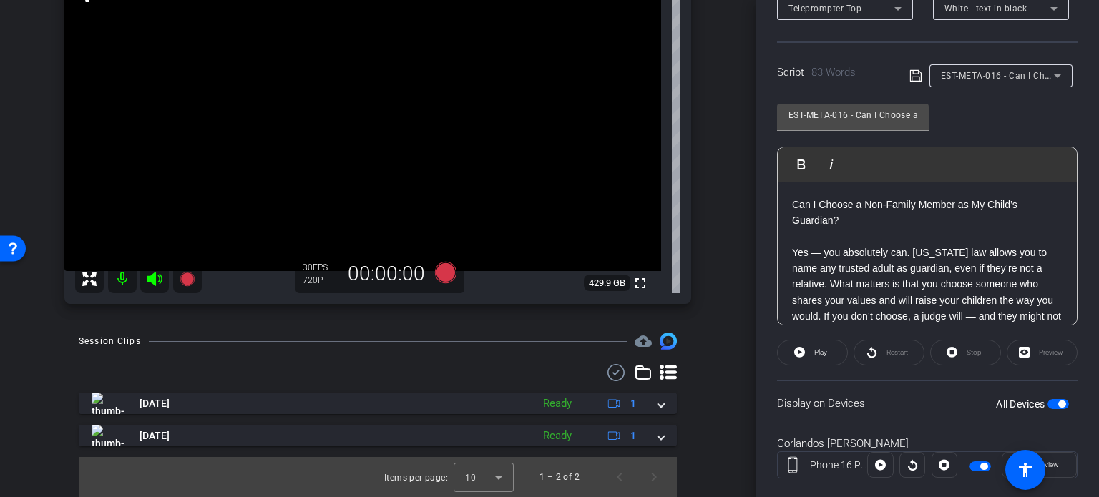
scroll to position [283, 0]
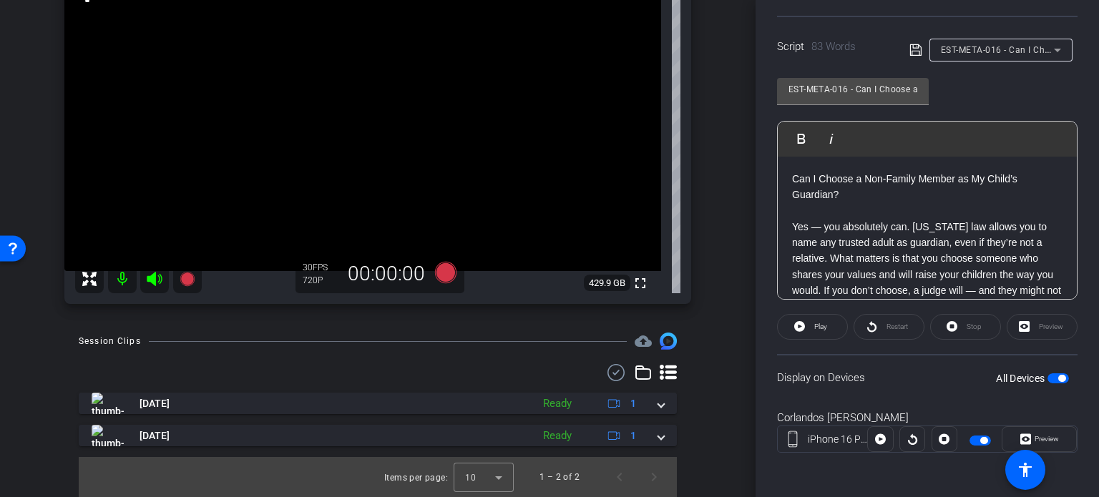
click at [718, 349] on div "arrow_back Corlandos,Scott_Shoot04_09252025 Back to project Send invite account…" at bounding box center [377, 111] width 755 height 497
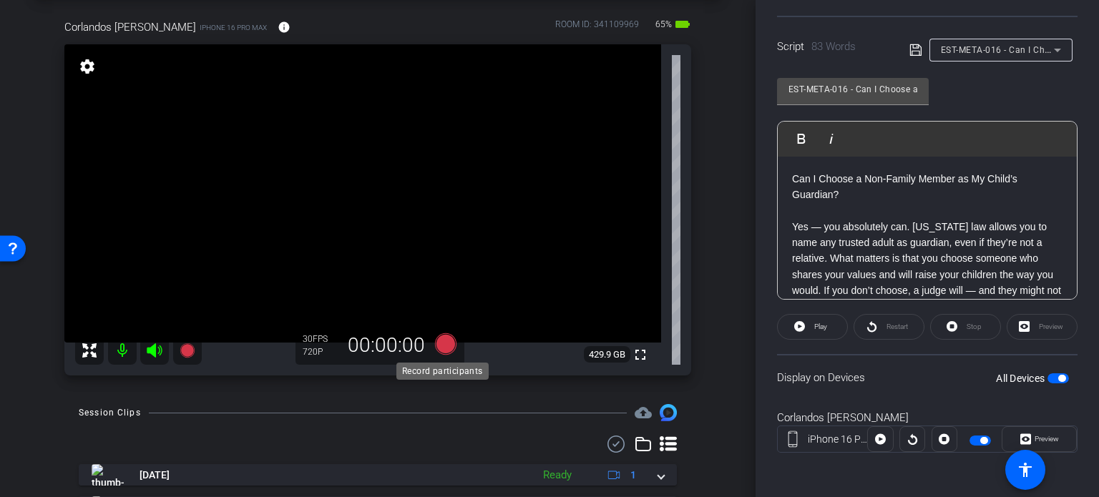
click at [435, 342] on icon at bounding box center [445, 343] width 21 height 21
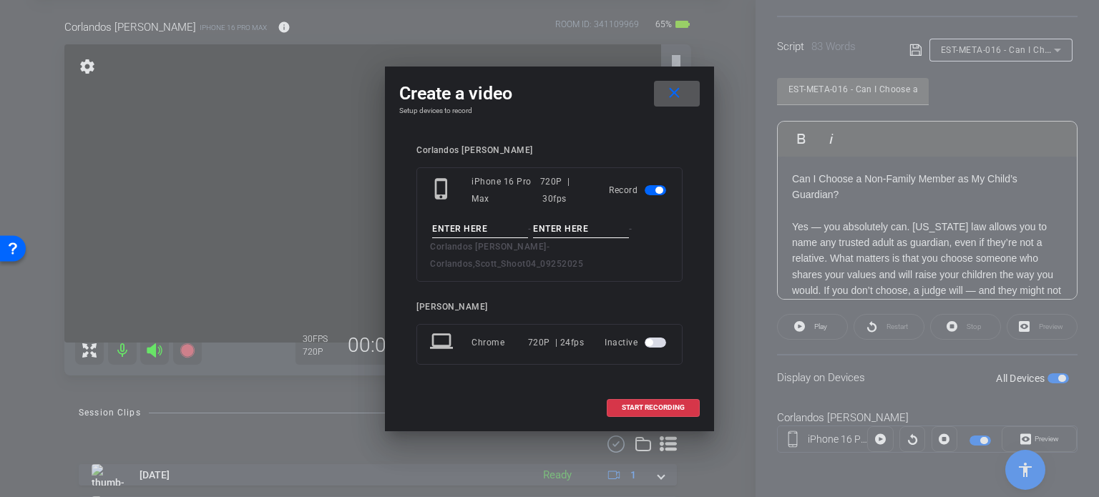
click at [490, 237] on input at bounding box center [480, 229] width 96 height 18
paste input "EST-META-016"
type input "EST-META-016"
click at [557, 232] on input at bounding box center [581, 229] width 96 height 18
type input "Take1"
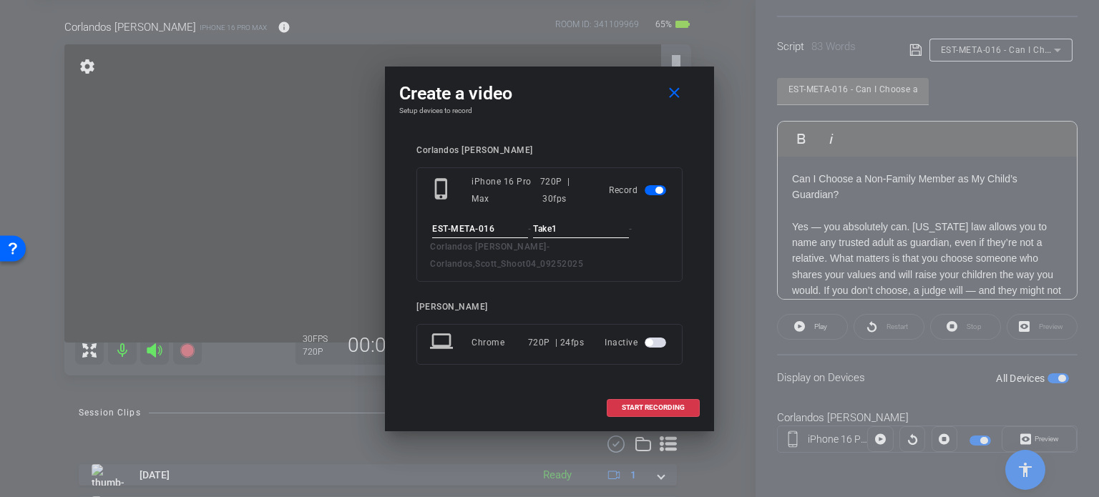
click at [504, 237] on input "EST-META-016" at bounding box center [480, 229] width 96 height 18
click at [589, 234] on input "Take1" at bounding box center [581, 229] width 96 height 18
click at [490, 234] on input "EST-META-016" at bounding box center [480, 229] width 96 height 18
click at [572, 235] on input "Take1" at bounding box center [581, 229] width 96 height 18
click at [646, 404] on span "START RECORDING" at bounding box center [653, 407] width 63 height 7
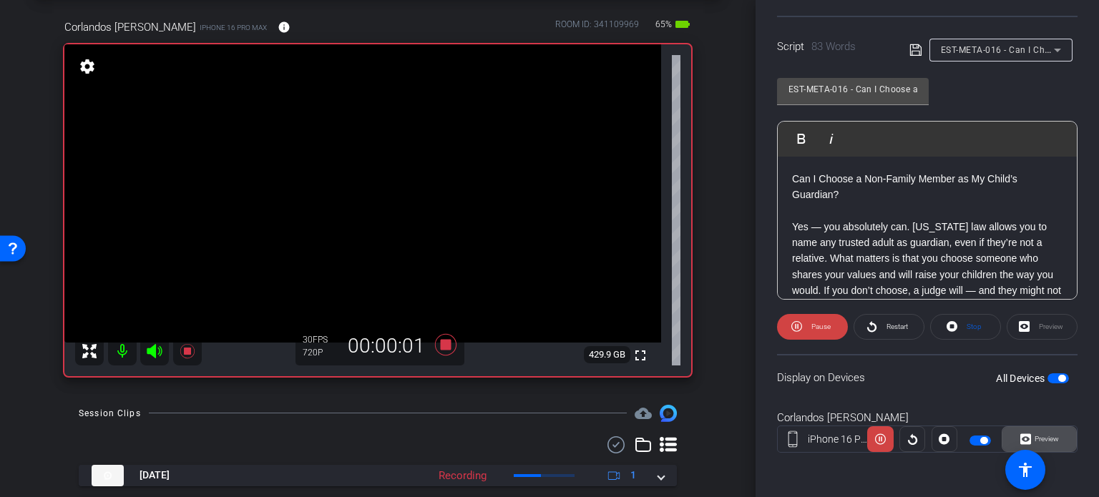
click at [1036, 436] on span "Preview" at bounding box center [1046, 439] width 24 height 8
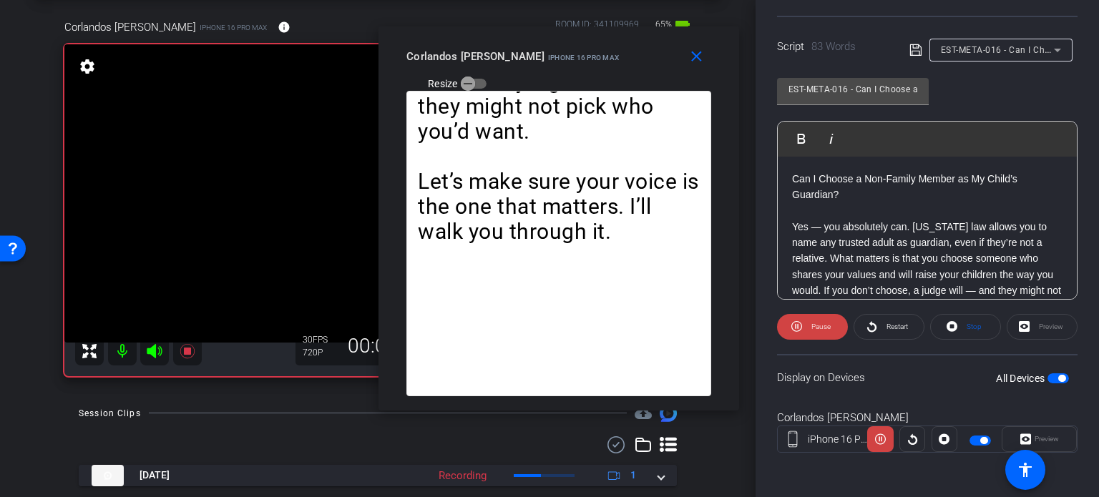
drag, startPoint x: 577, startPoint y: 97, endPoint x: 715, endPoint y: 64, distance: 141.7
click at [486, 72] on mat-slide-toggle "Resize" at bounding box center [446, 83] width 80 height 23
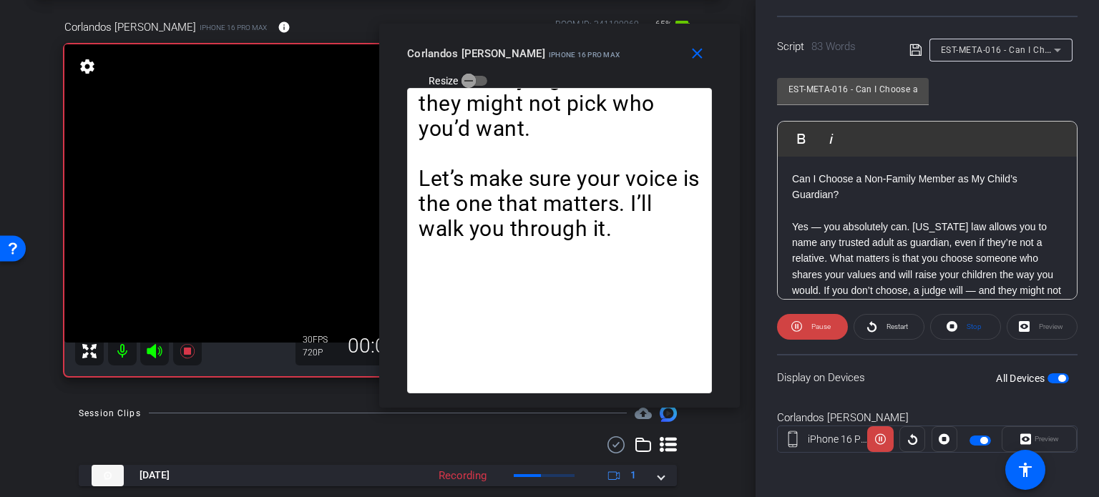
scroll to position [140, 0]
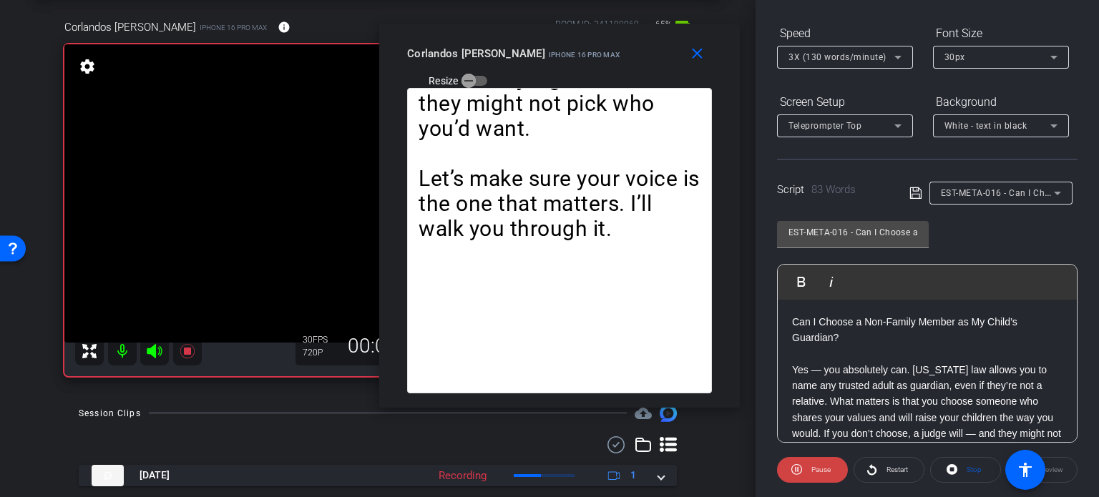
click at [824, 57] on span "3X (130 words/minute)" at bounding box center [837, 57] width 98 height 10
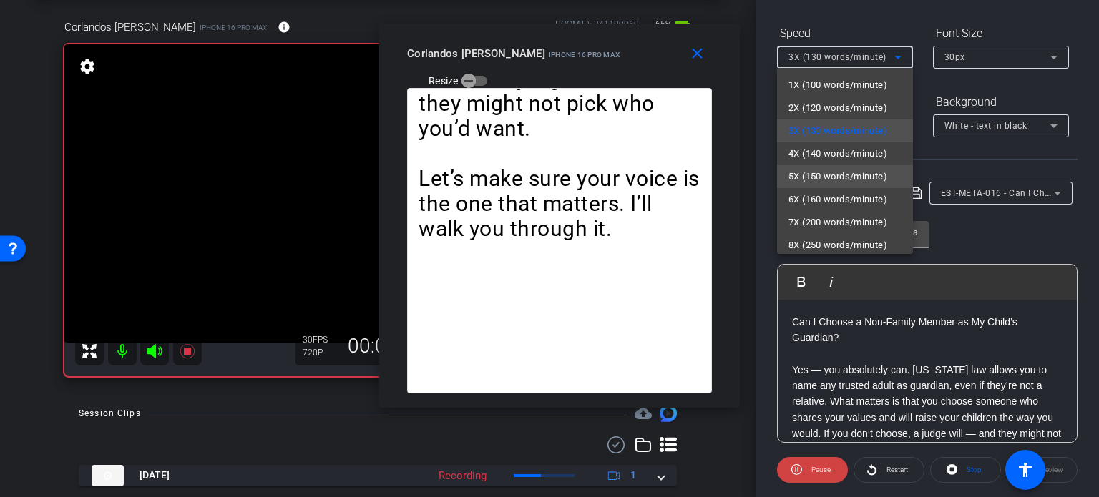
click at [824, 181] on span "5X (150 words/minute)" at bounding box center [837, 176] width 99 height 17
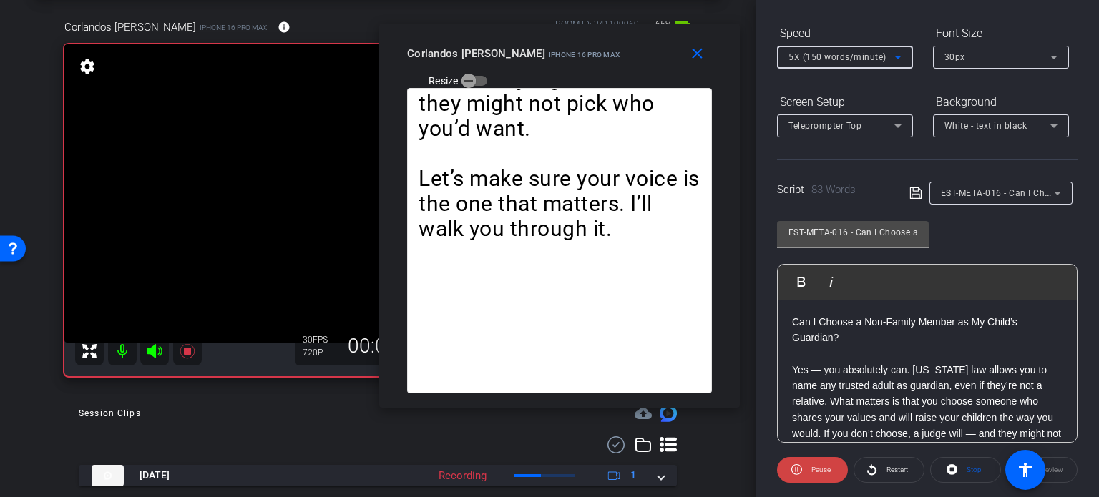
click at [815, 59] on span "5X (150 words/minute)" at bounding box center [837, 57] width 98 height 10
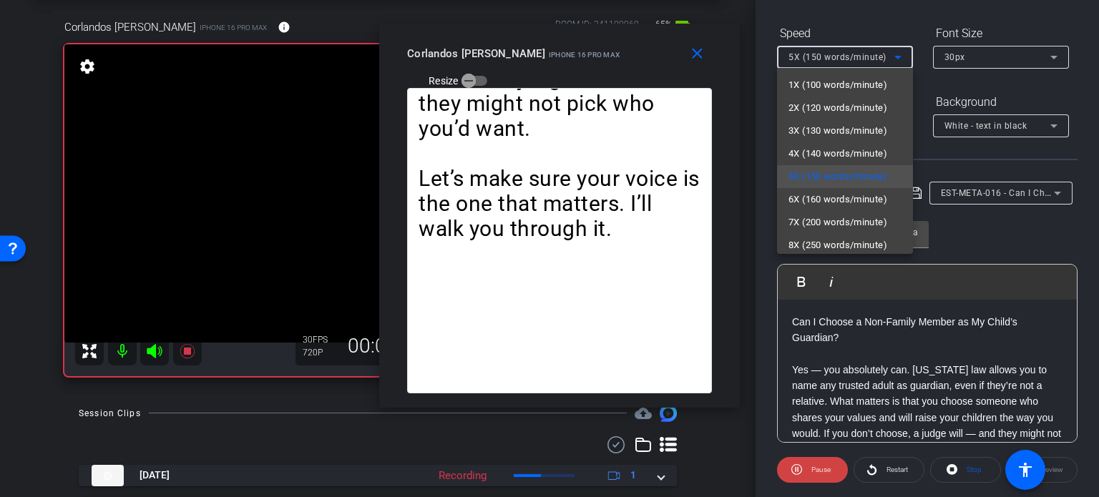
drag, startPoint x: 564, startPoint y: 63, endPoint x: 581, endPoint y: 59, distance: 17.5
click at [581, 59] on div at bounding box center [549, 248] width 1099 height 497
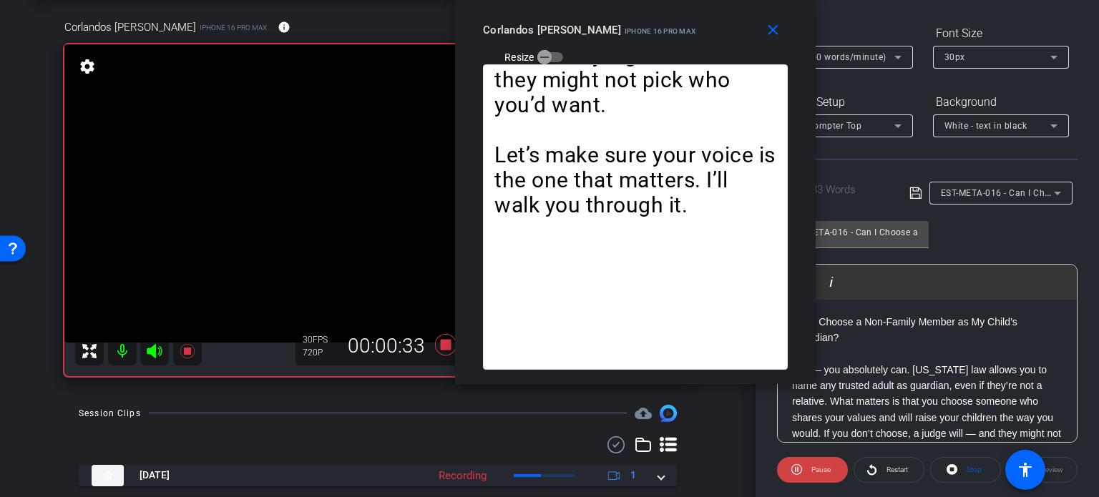
drag, startPoint x: 579, startPoint y: 59, endPoint x: 655, endPoint y: 31, distance: 81.0
click at [563, 45] on mat-slide-toggle "Resize" at bounding box center [523, 56] width 80 height 23
click at [966, 466] on span "Stop" at bounding box center [973, 470] width 15 height 8
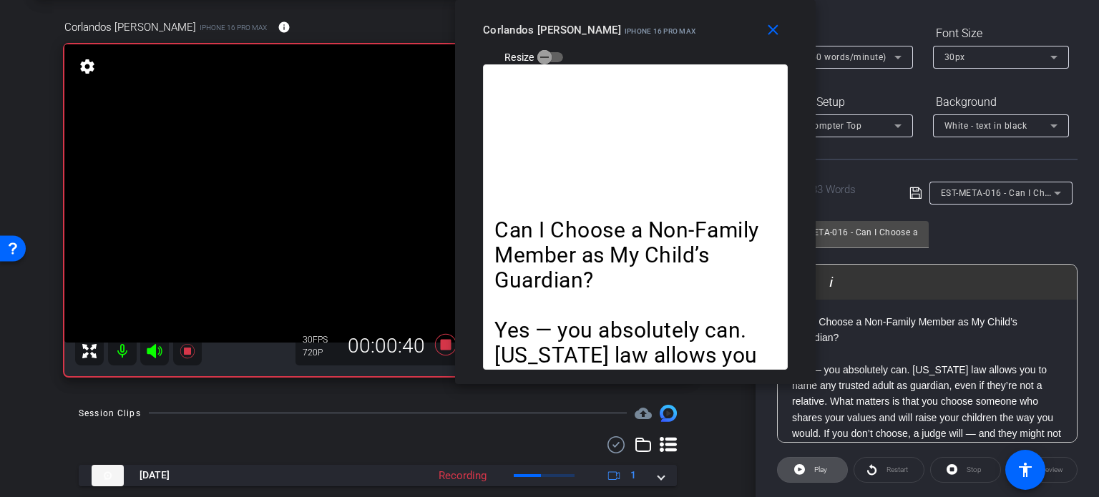
click at [815, 467] on span "Play" at bounding box center [820, 470] width 13 height 8
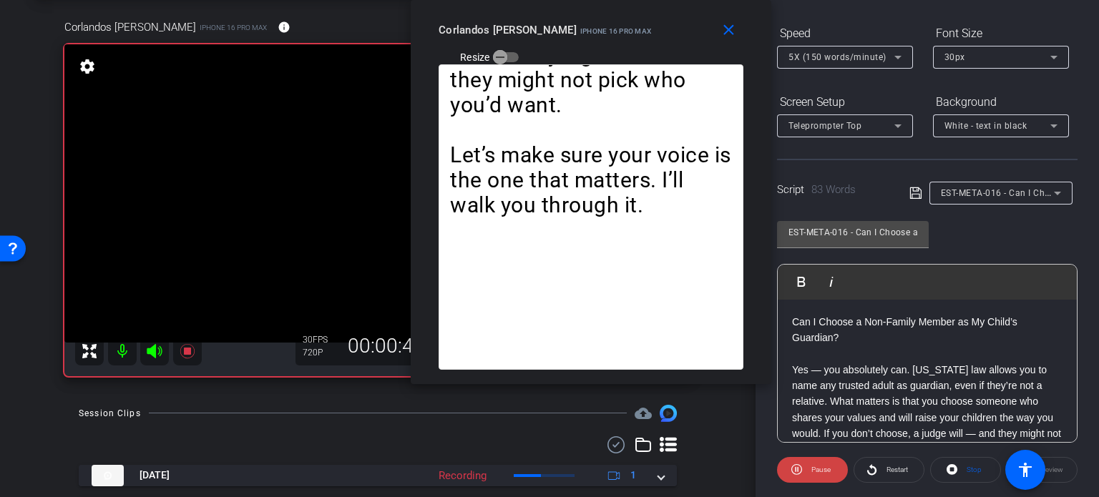
drag, startPoint x: 649, startPoint y: 57, endPoint x: 605, endPoint y: 39, distance: 47.6
click at [605, 39] on div "close Corlandos Scott iPhone 16 Pro Max Resize" at bounding box center [591, 32] width 360 height 64
click at [841, 54] on span "5X (150 words/minute)" at bounding box center [837, 57] width 98 height 10
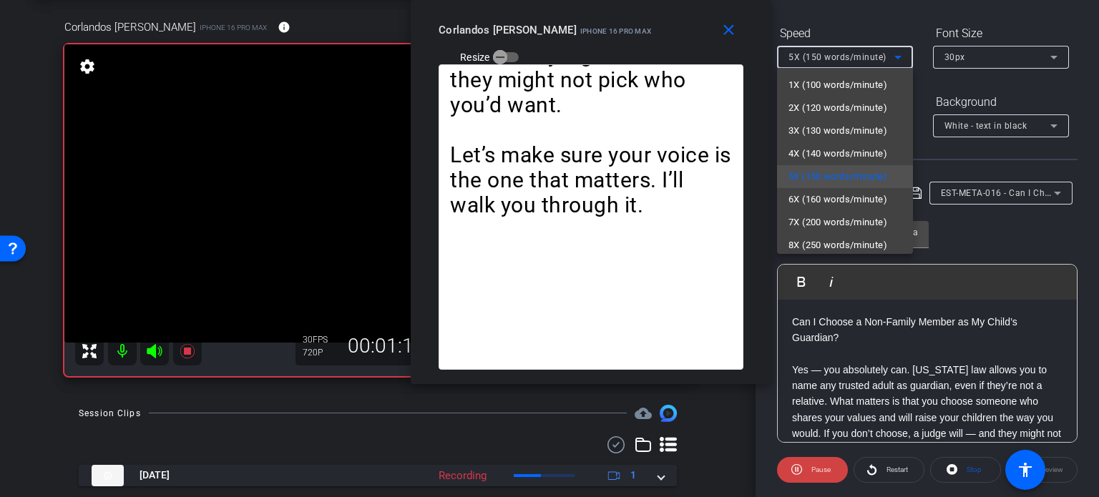
click at [727, 31] on div at bounding box center [549, 248] width 1099 height 497
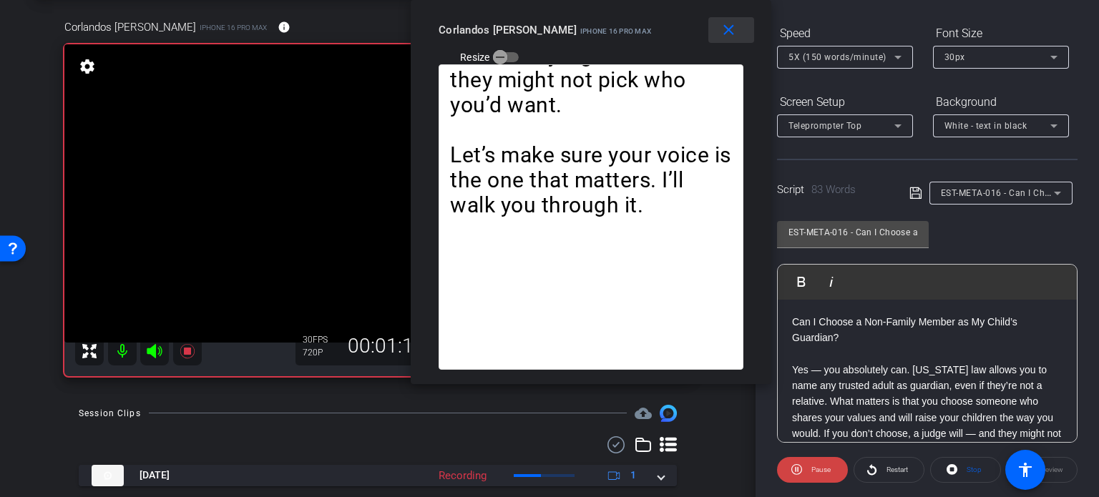
click at [727, 31] on mat-icon "close" at bounding box center [729, 30] width 18 height 18
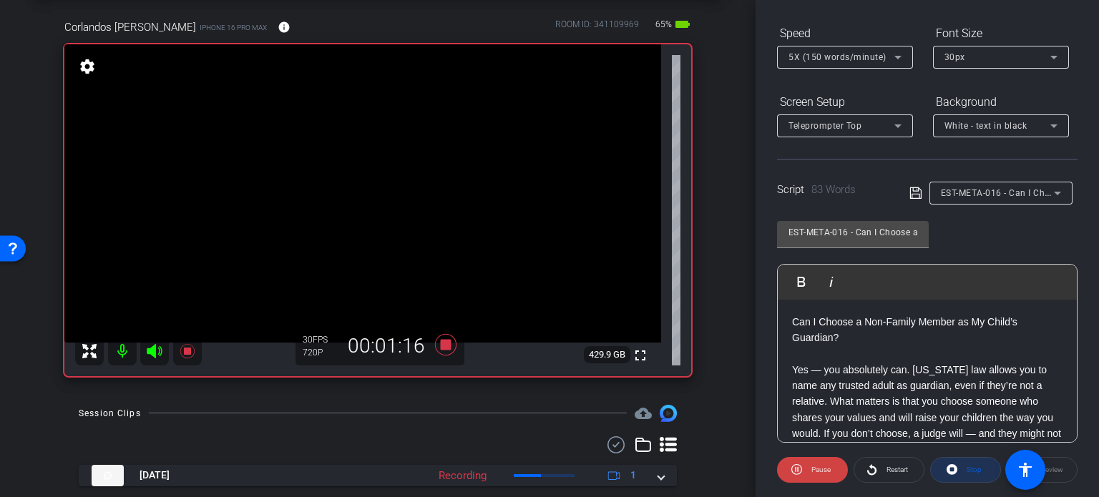
click at [971, 470] on span "Stop" at bounding box center [973, 470] width 15 height 8
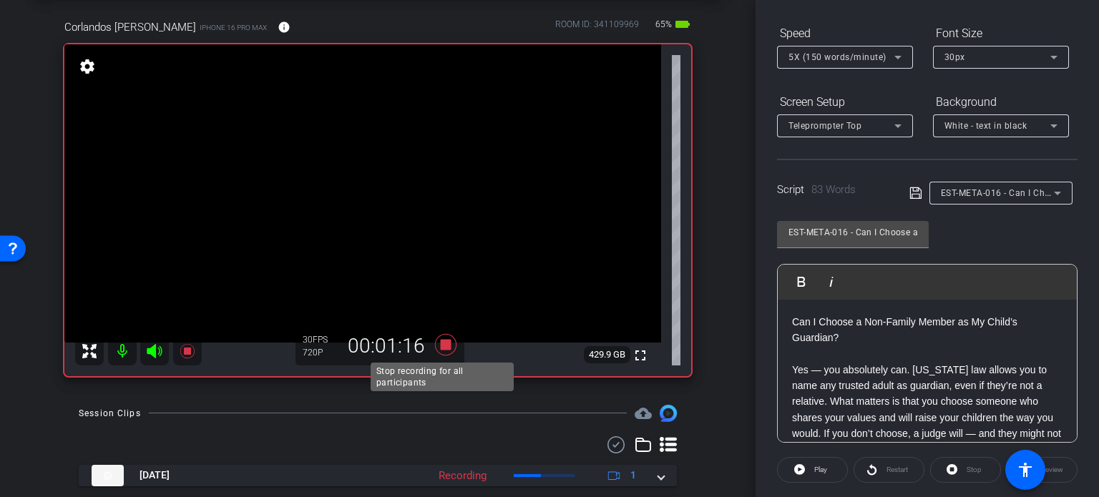
click at [438, 348] on icon at bounding box center [445, 344] width 21 height 21
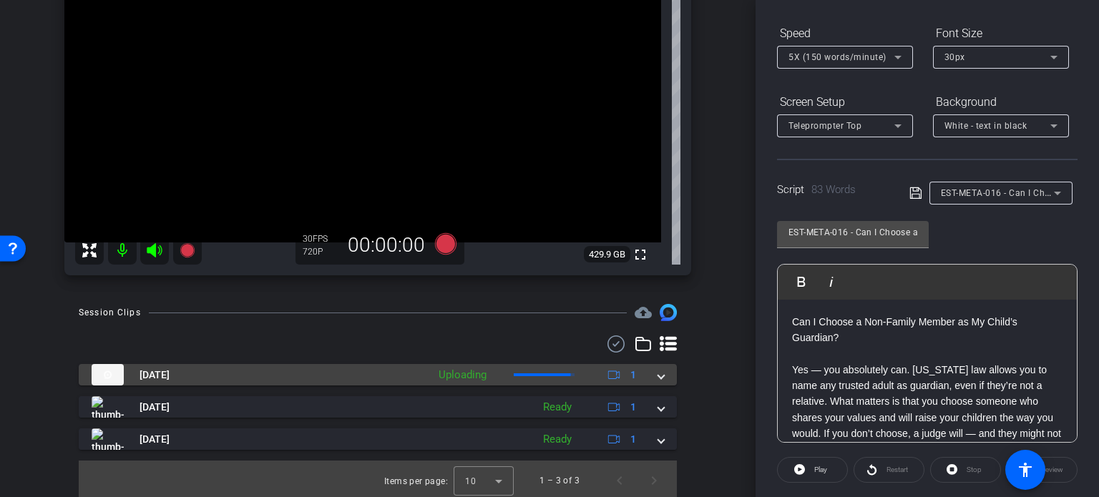
scroll to position [170, 0]
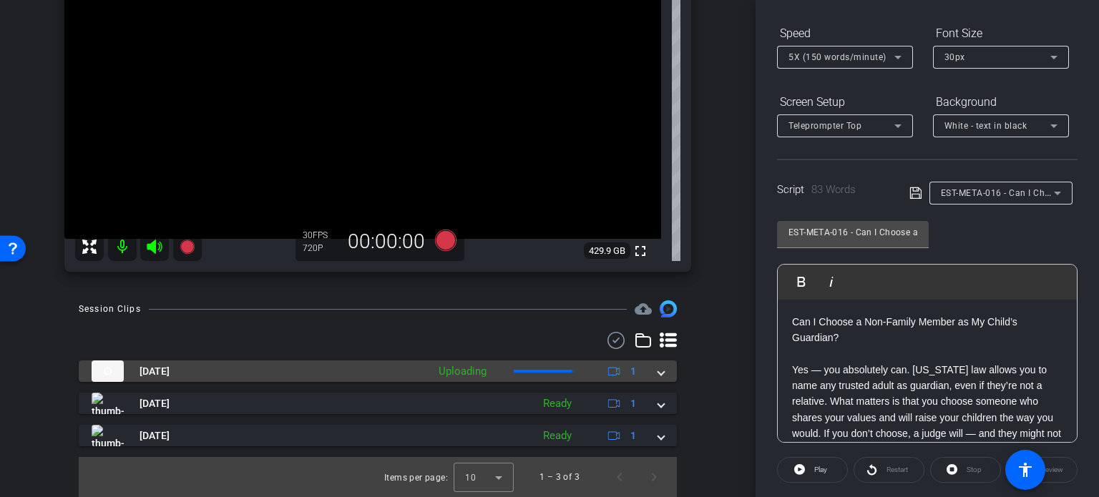
click at [658, 378] on span at bounding box center [661, 371] width 6 height 15
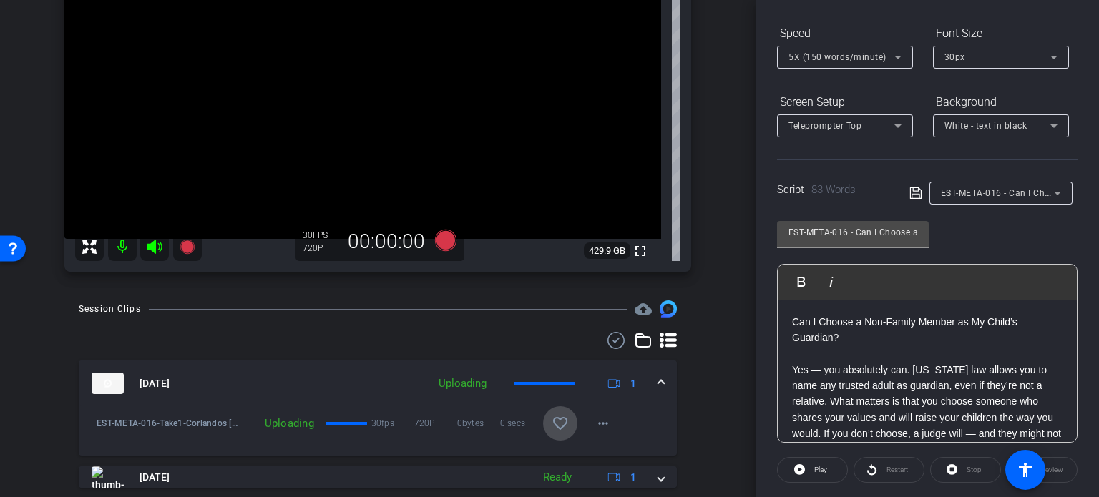
click at [551, 431] on mat-icon "favorite_border" at bounding box center [559, 423] width 17 height 17
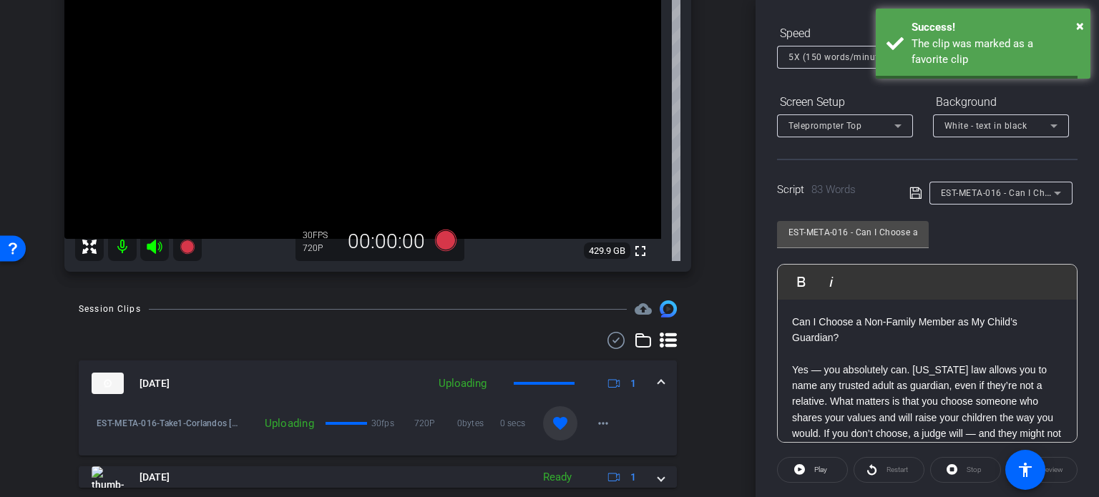
click at [658, 376] on span at bounding box center [661, 383] width 6 height 15
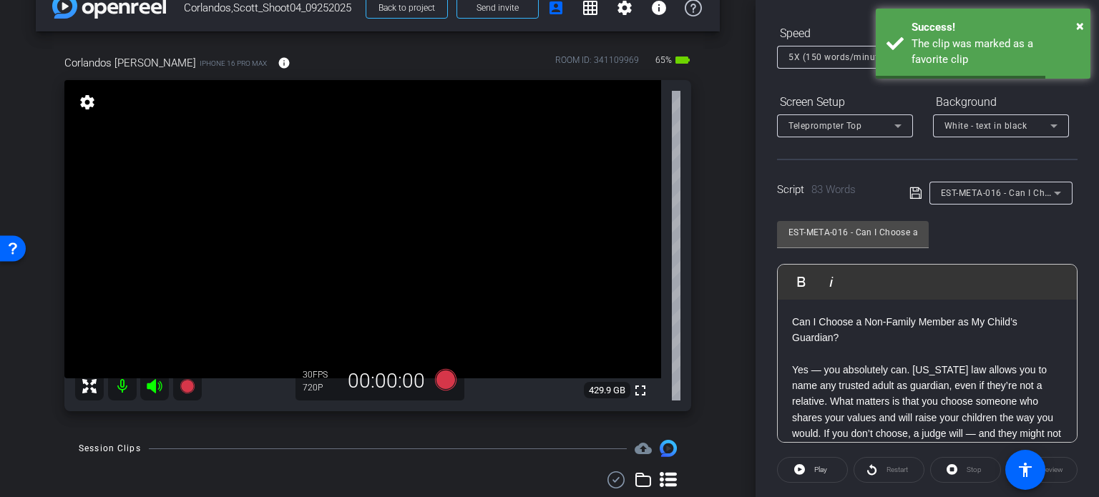
scroll to position [26, 0]
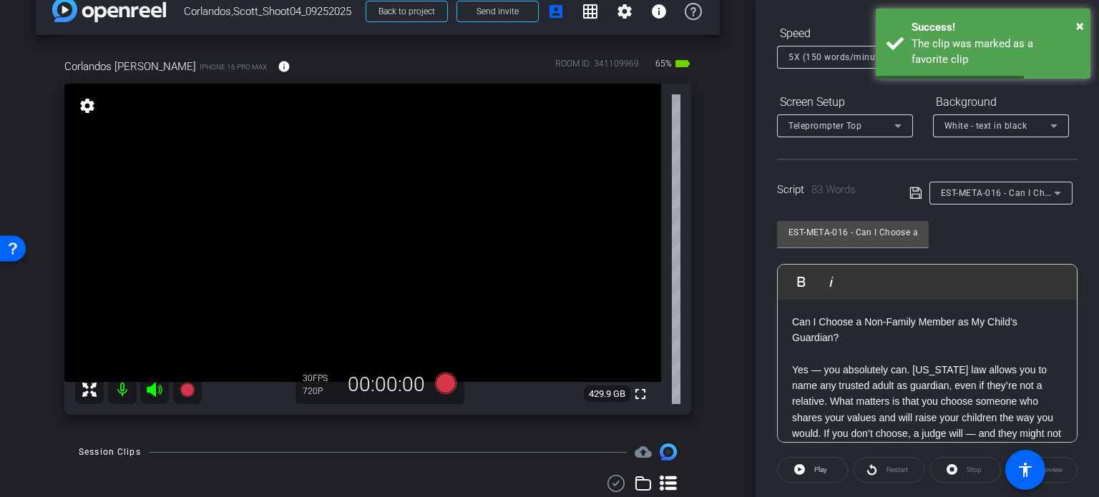
click at [999, 192] on span "EST-META-016 - Can I Choose a Non-Family Member as My Child’s Guardian?" at bounding box center [1102, 192] width 323 height 11
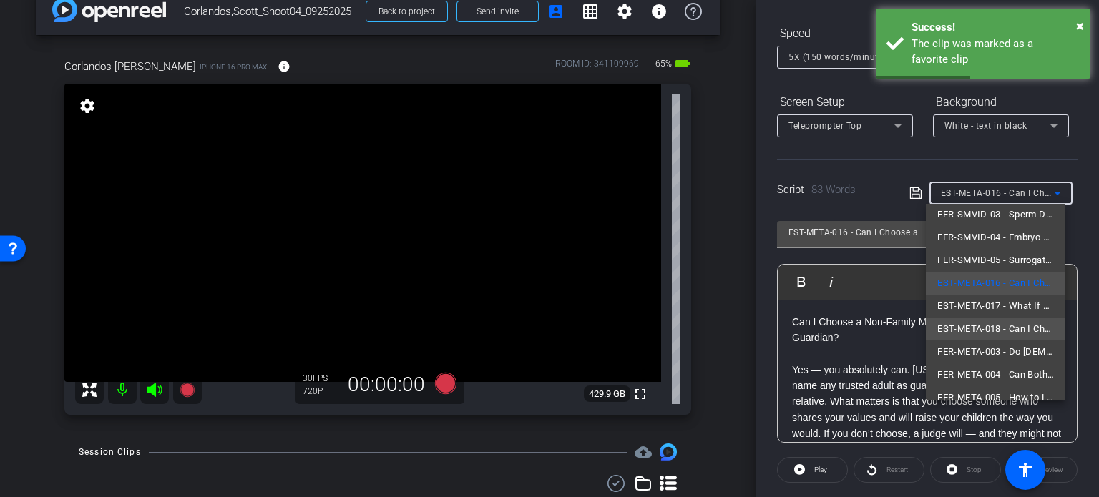
scroll to position [43, 0]
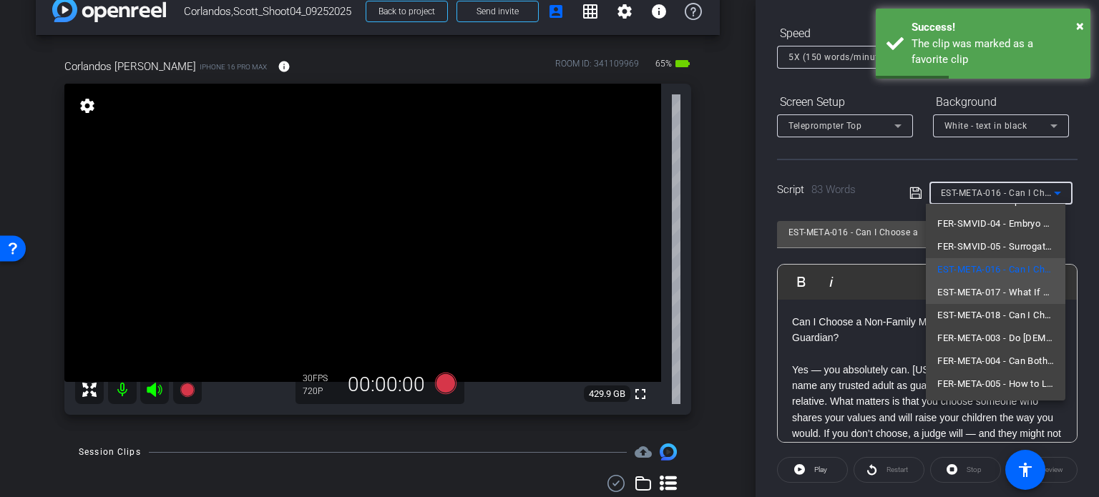
click at [984, 293] on span "EST-META-017 - What If My Child’s Other Parent Disagrees With My Guardian Choic…" at bounding box center [995, 292] width 117 height 17
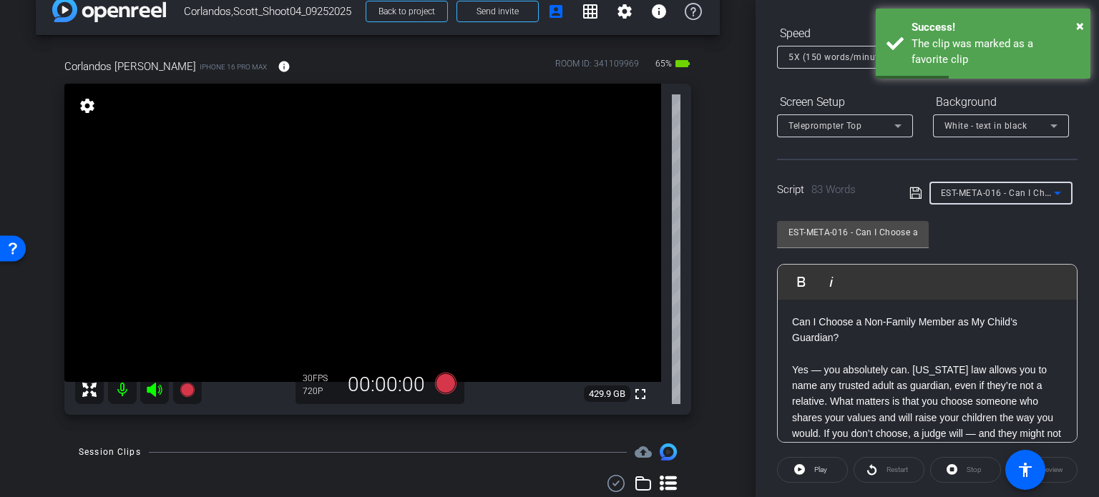
type input "EST-META-017 - What If My Child’s Other Parent Disagrees With My Guardian Choic…"
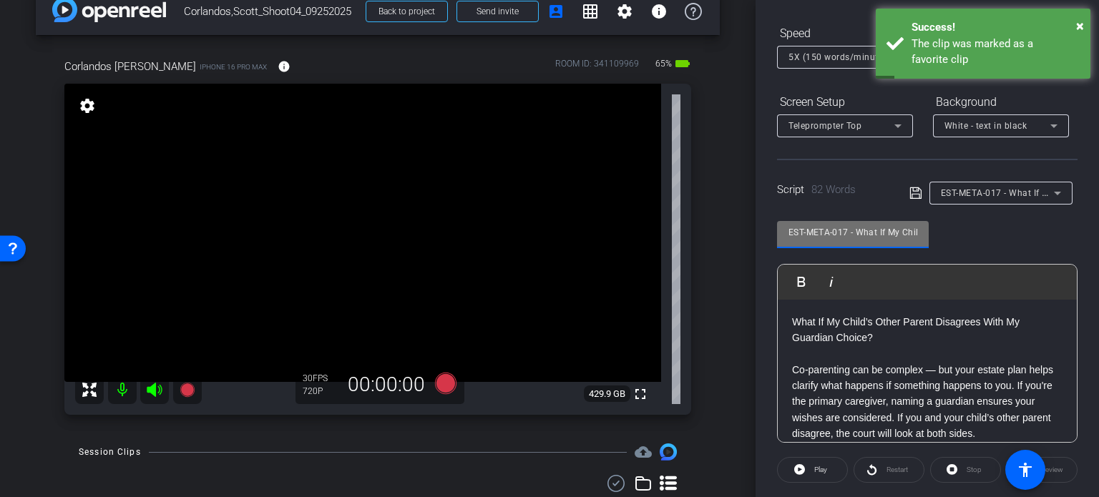
drag, startPoint x: 847, startPoint y: 232, endPoint x: 647, endPoint y: 202, distance: 201.7
click at [647, 202] on div "arrow_back Corlandos,Scott_Shoot04_09252025 Back to project Send invite account…" at bounding box center [549, 248] width 1099 height 497
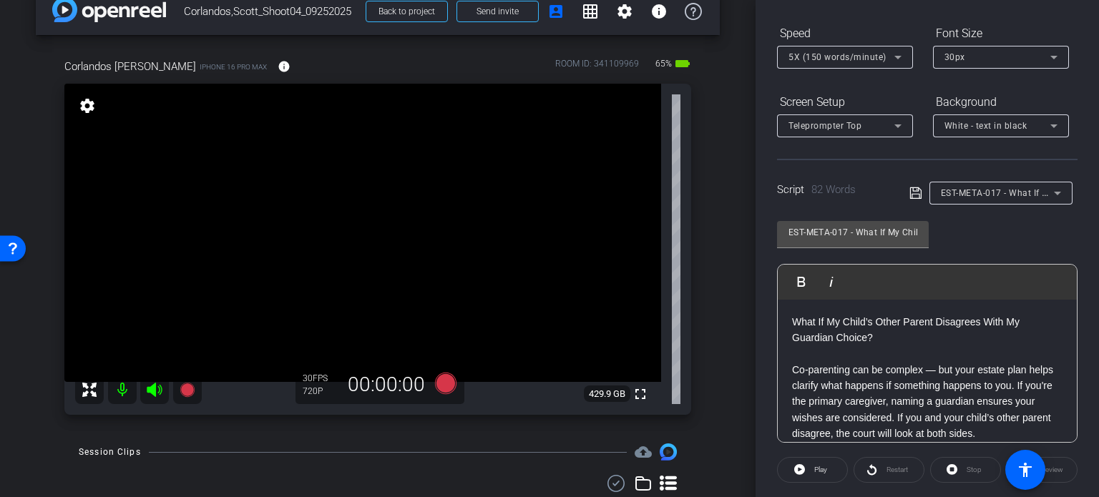
click at [701, 293] on div "Corlandos Scott iPhone 16 Pro Max info ROOM ID: 341109969 65% battery_std fulls…" at bounding box center [378, 232] width 684 height 394
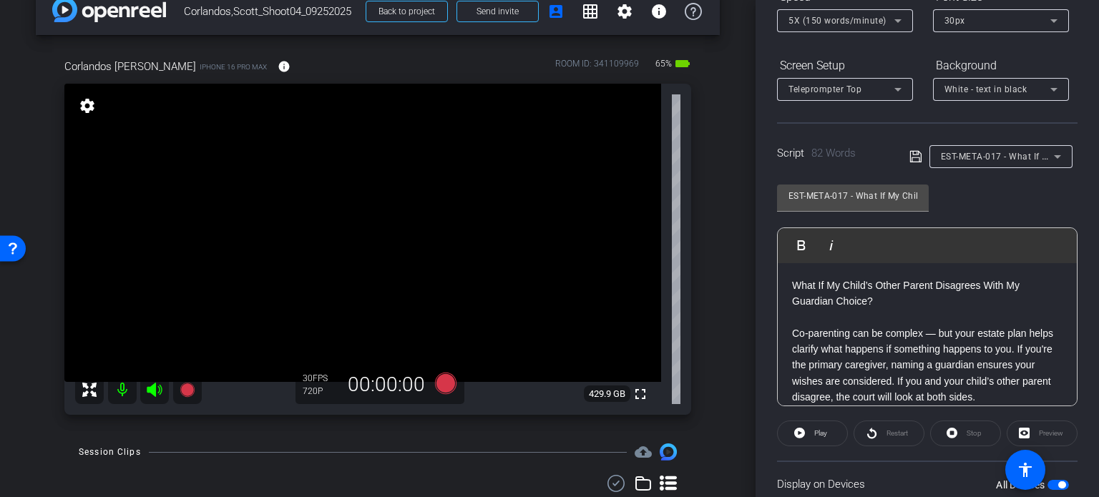
scroll to position [212, 0]
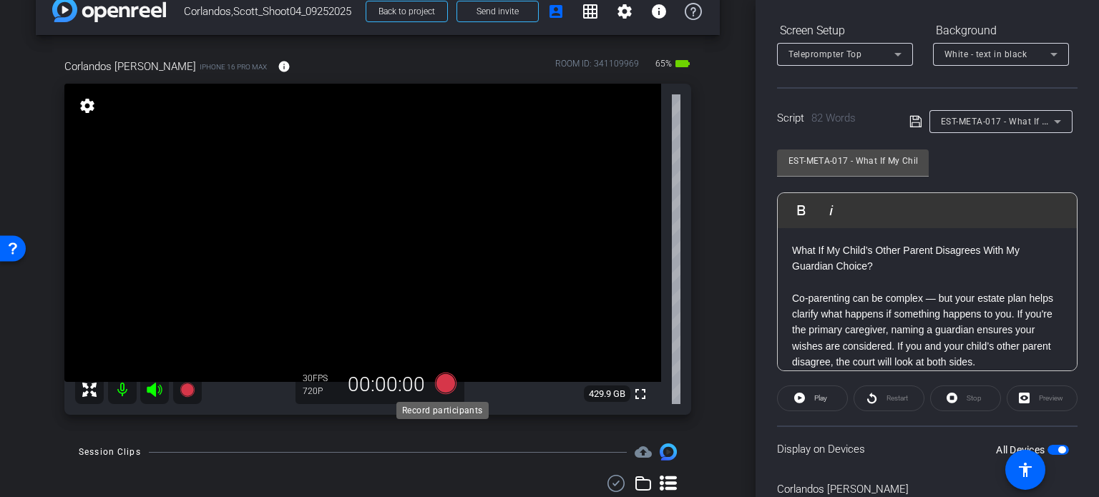
click at [443, 386] on icon at bounding box center [445, 383] width 21 height 21
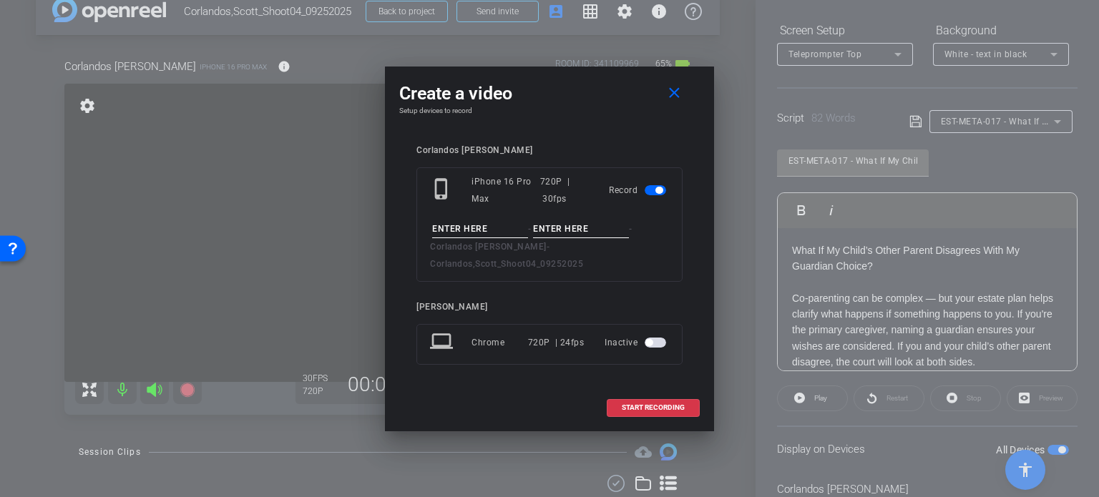
click at [473, 238] on input at bounding box center [480, 229] width 96 height 18
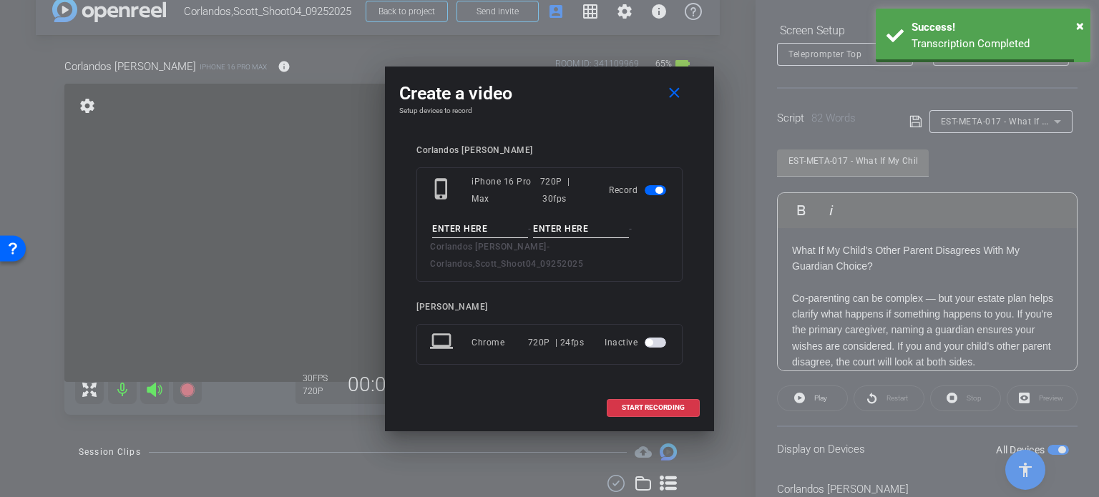
paste input "EST-META-017"
type input "EST-META-017"
click at [576, 235] on input at bounding box center [581, 229] width 96 height 18
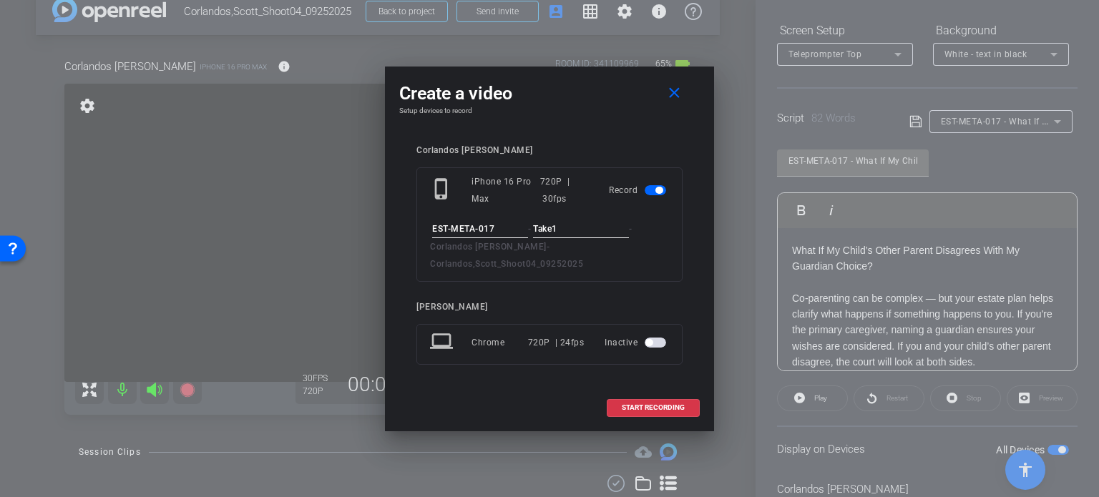
type input "Take1"
click at [511, 236] on input "EST-META-017" at bounding box center [480, 229] width 96 height 18
click at [566, 238] on input "Take1" at bounding box center [581, 229] width 96 height 18
click at [519, 302] on div "[PERSON_NAME]" at bounding box center [549, 307] width 266 height 11
click at [616, 124] on div "Create a video close Setup devices to record Corlandos Scott phone_iphone iPhon…" at bounding box center [549, 249] width 329 height 365
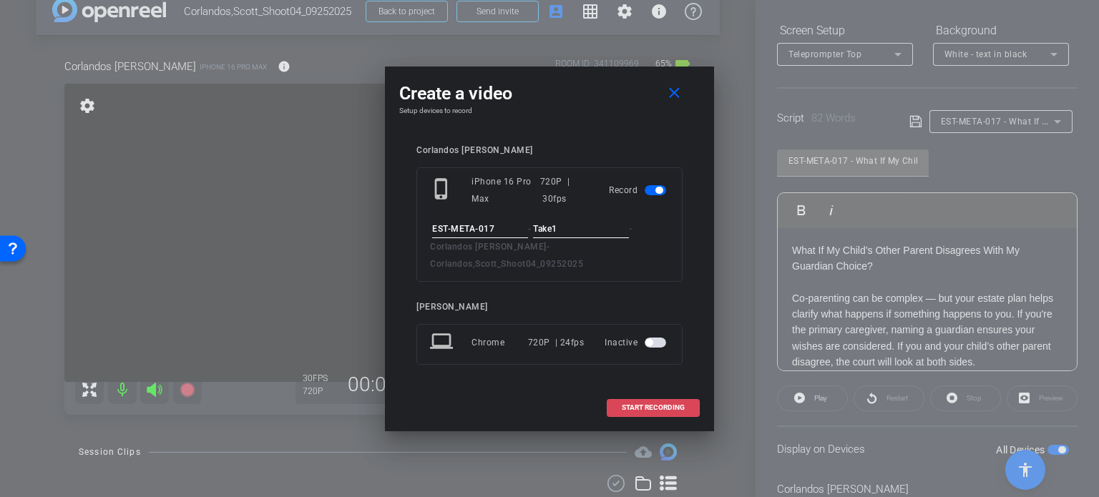
click at [641, 404] on span "START RECORDING" at bounding box center [653, 407] width 63 height 7
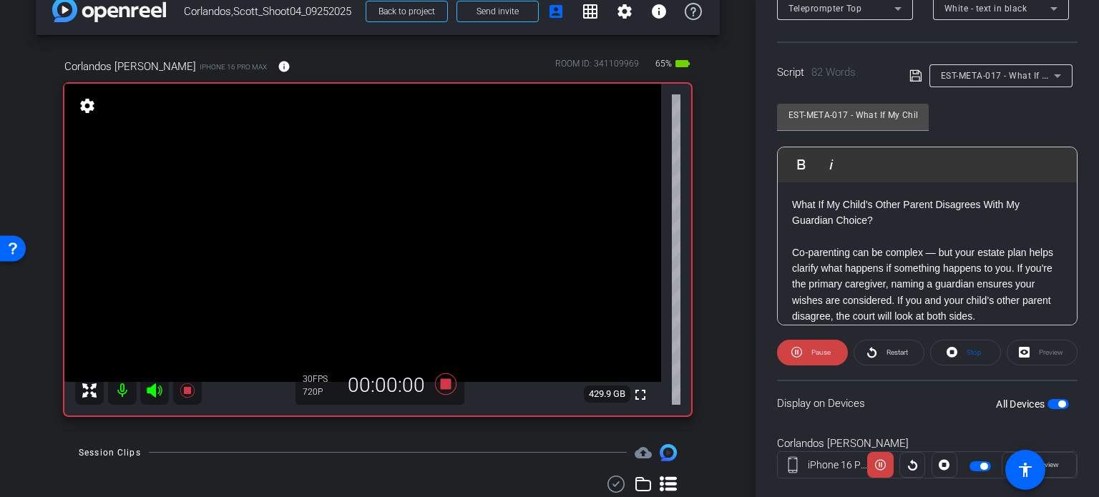
scroll to position [283, 0]
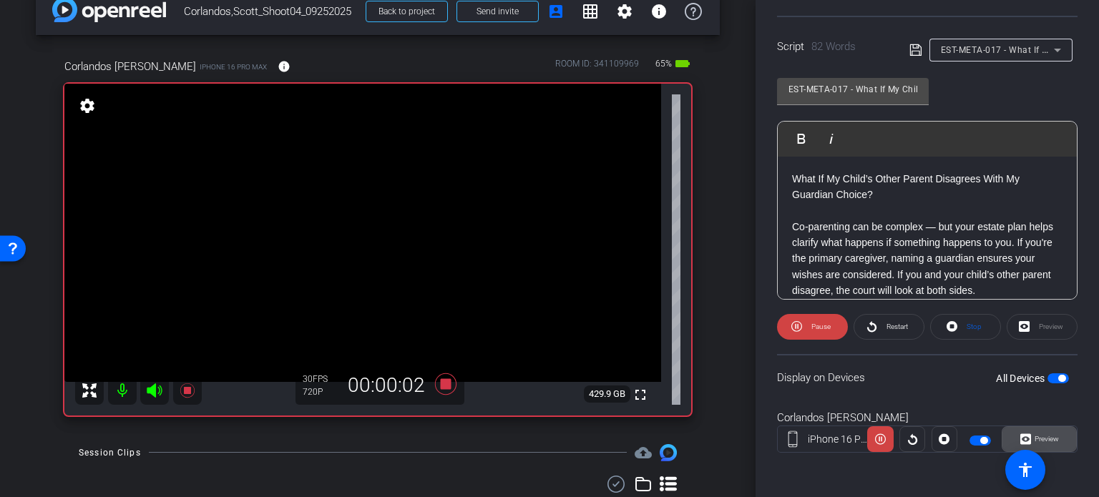
click at [1052, 441] on span at bounding box center [1039, 439] width 74 height 34
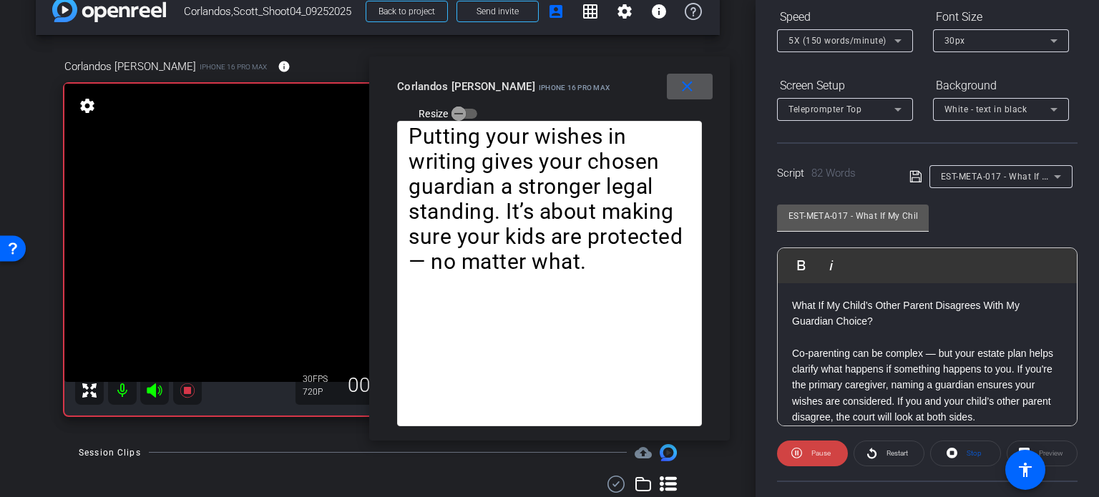
scroll to position [140, 0]
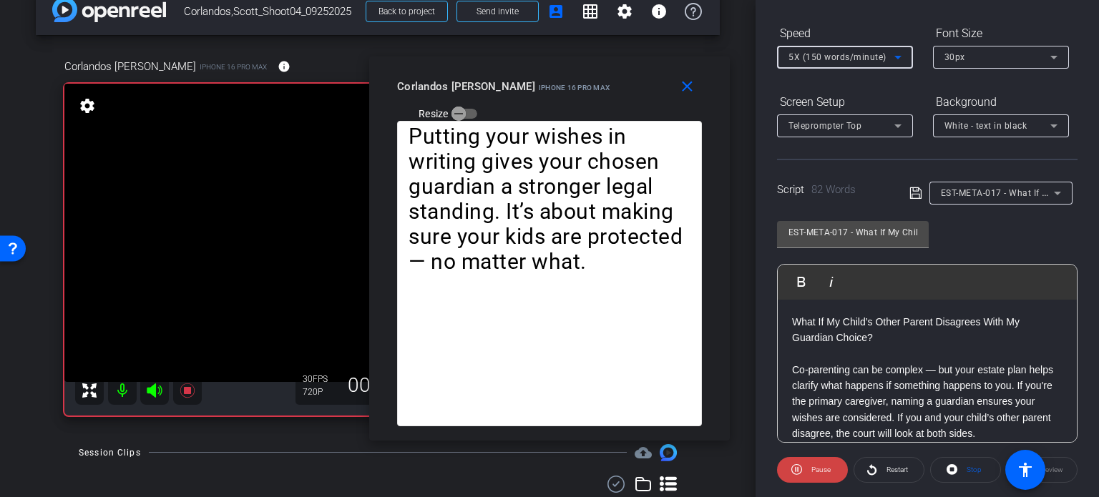
click at [825, 52] on span "5X (150 words/minute)" at bounding box center [837, 57] width 98 height 10
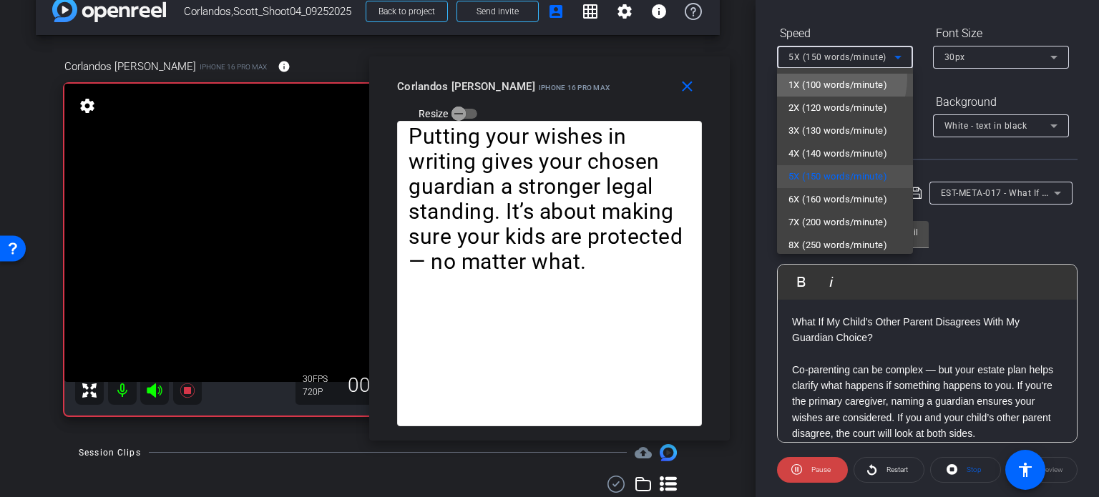
click at [823, 78] on span "1X (100 words/minute)" at bounding box center [837, 85] width 99 height 17
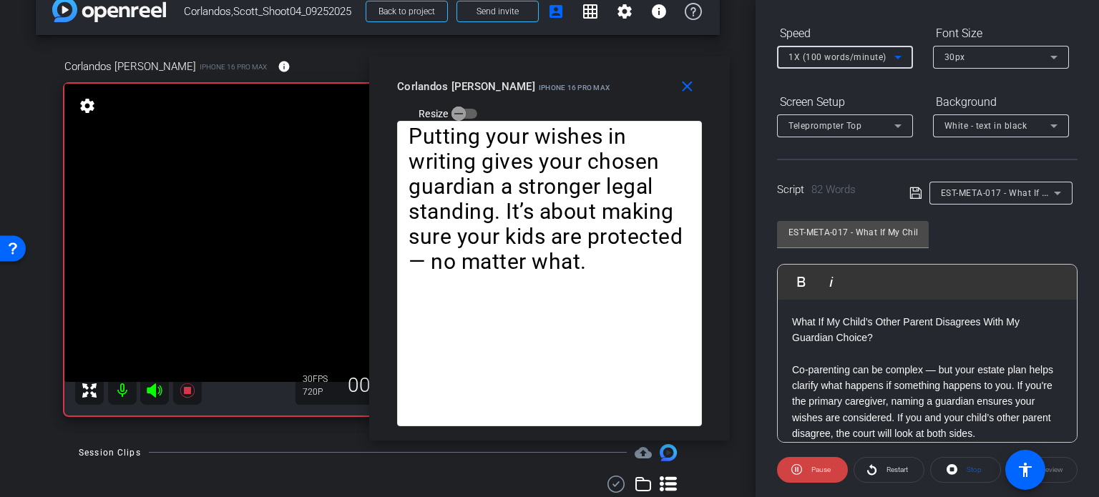
click at [813, 54] on span "1X (100 words/minute)" at bounding box center [837, 57] width 98 height 10
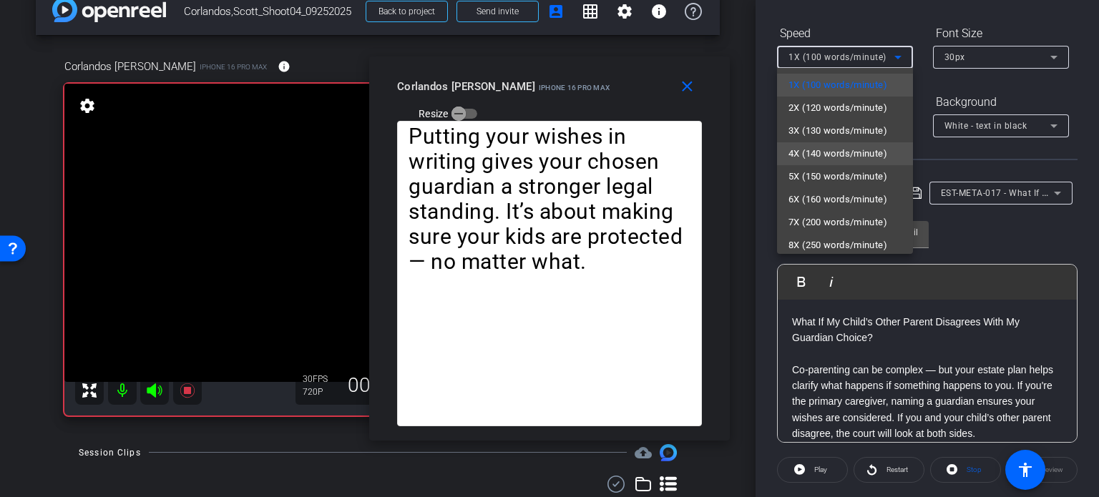
click at [848, 157] on span "4X (140 words/minute)" at bounding box center [837, 153] width 99 height 17
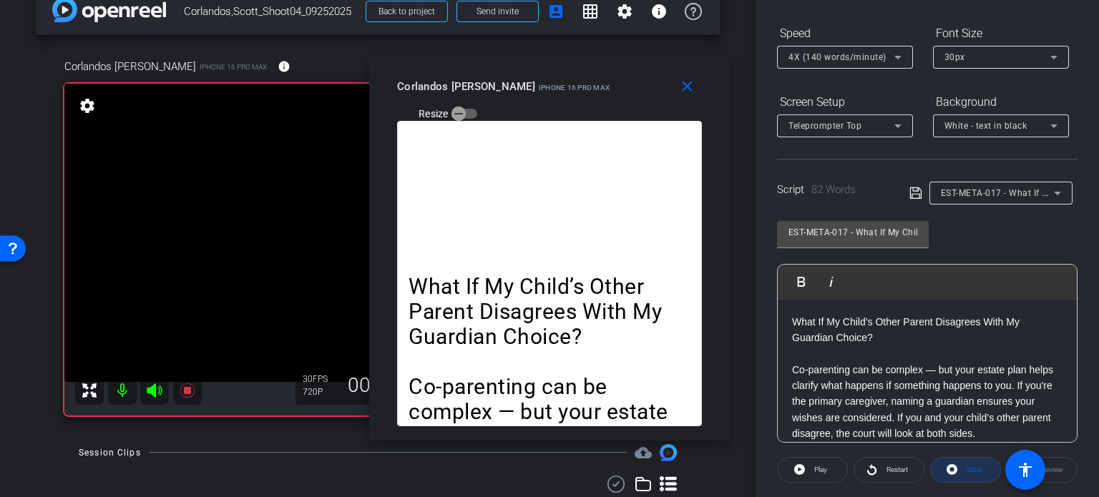
click at [963, 473] on span "Stop" at bounding box center [972, 470] width 19 height 20
click at [820, 474] on span "Play" at bounding box center [818, 470] width 16 height 20
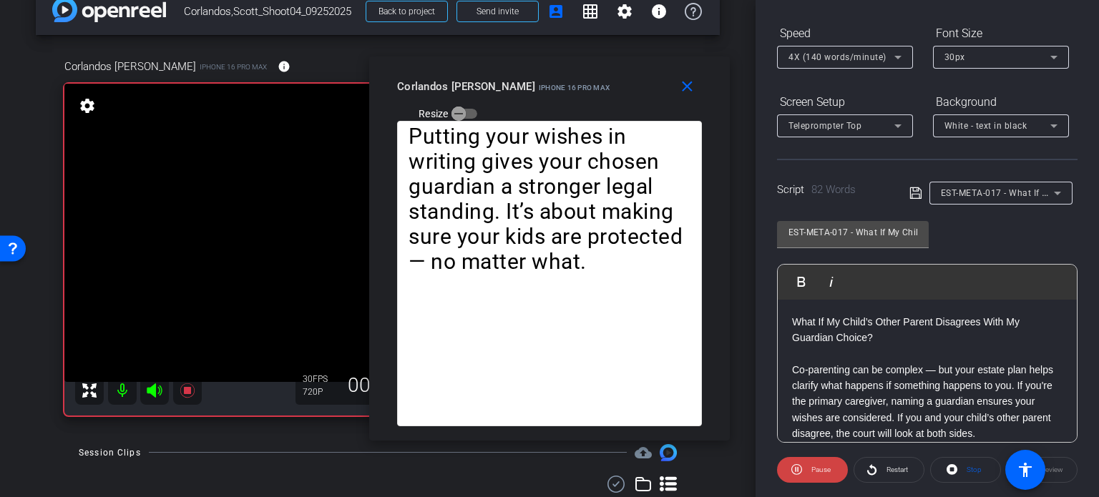
scroll to position [0, 0]
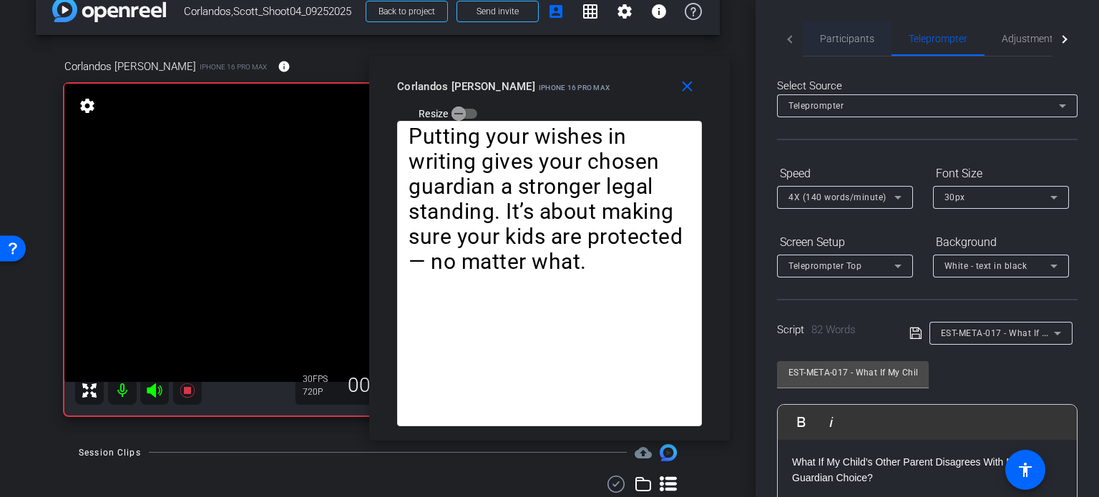
click at [824, 41] on span "Participants" at bounding box center [847, 39] width 54 height 10
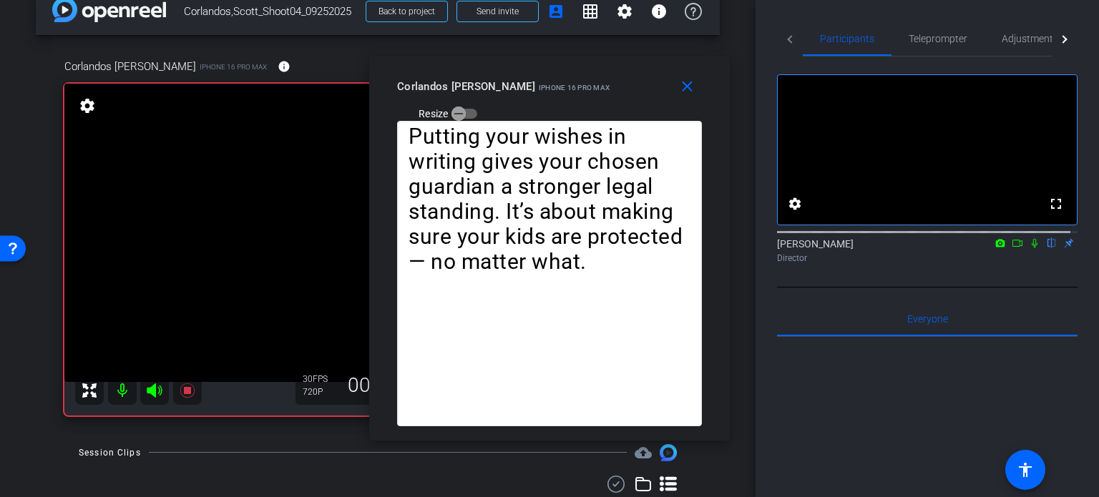
click at [1031, 248] on icon at bounding box center [1034, 243] width 6 height 9
click at [1031, 248] on icon at bounding box center [1035, 243] width 8 height 9
click at [919, 42] on span "Teleprompter" at bounding box center [937, 39] width 59 height 10
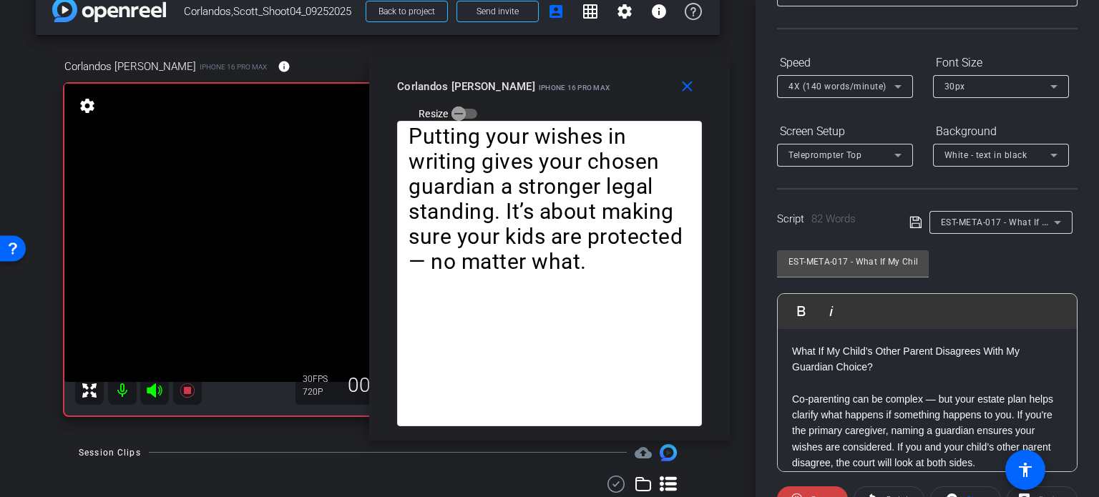
scroll to position [143, 0]
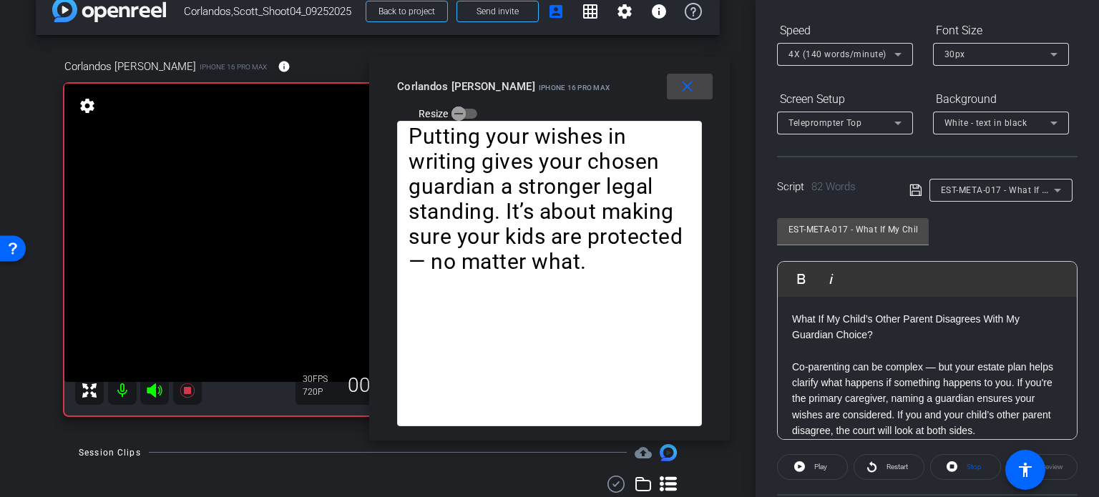
click at [697, 81] on span at bounding box center [690, 86] width 46 height 34
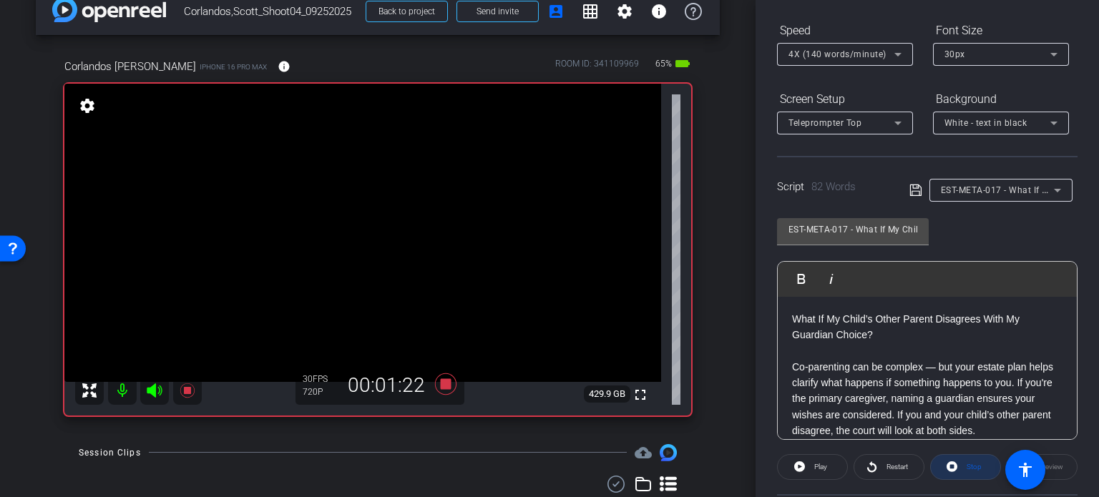
click at [954, 460] on span at bounding box center [965, 467] width 69 height 34
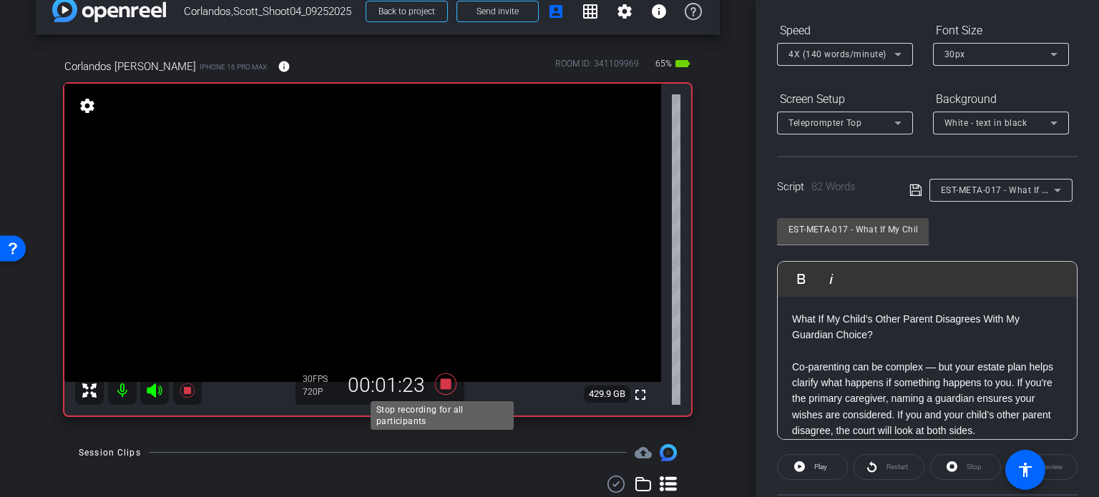
click at [447, 382] on icon at bounding box center [445, 384] width 34 height 26
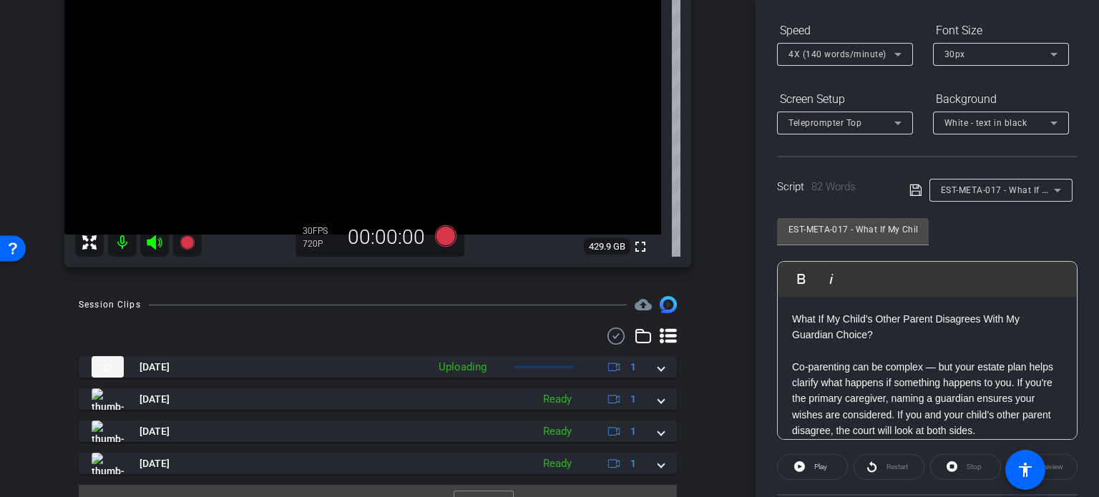
scroll to position [202, 0]
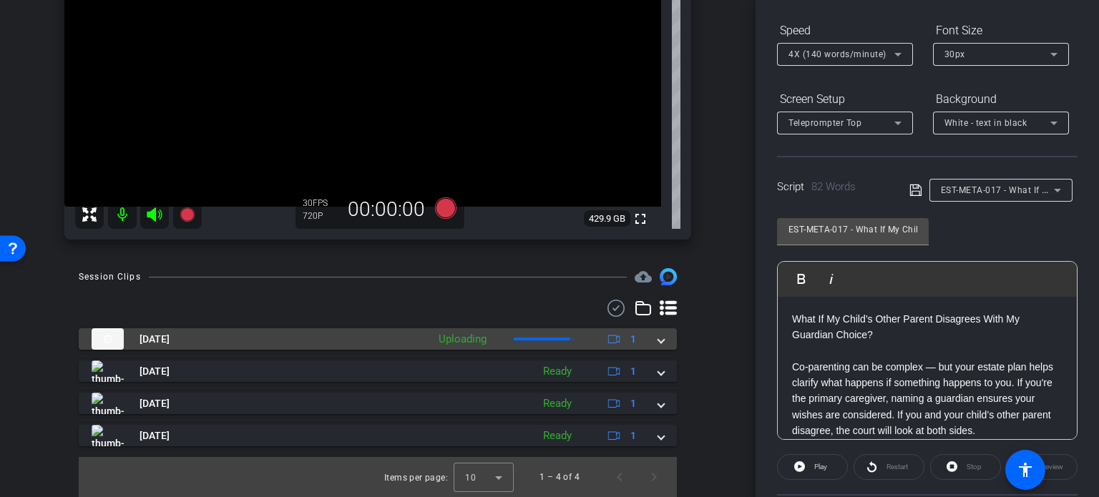
click at [656, 342] on mat-expansion-panel-header "Sep 25, 2025 Uploading 1" at bounding box center [378, 338] width 598 height 21
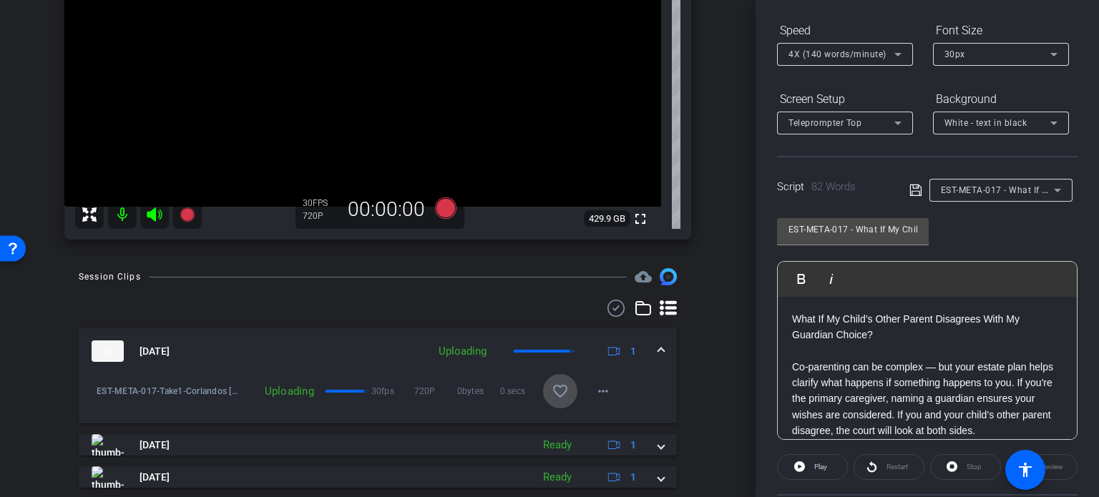
click at [556, 388] on mat-icon "favorite_border" at bounding box center [559, 391] width 17 height 17
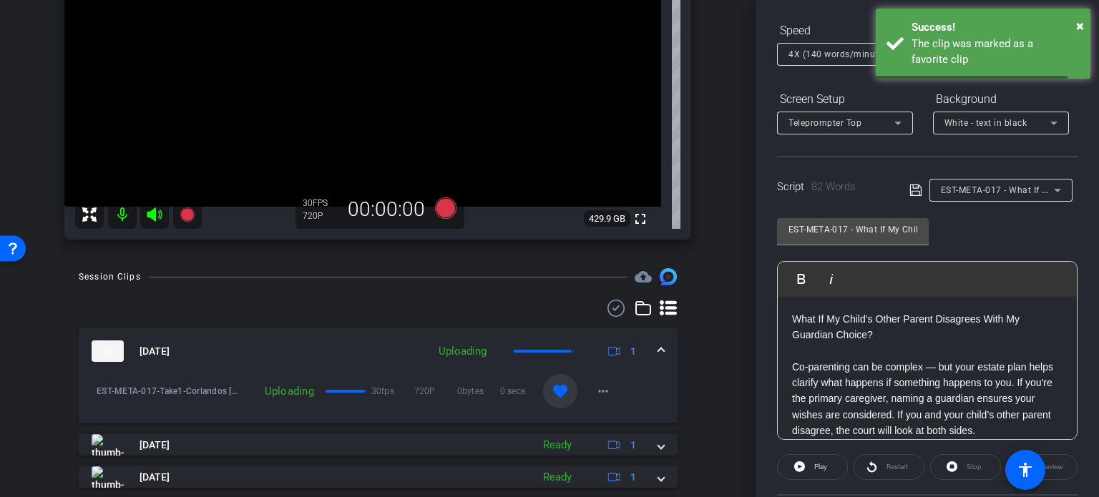
click at [658, 351] on mat-expansion-panel-header "Sep 25, 2025 Uploading 1" at bounding box center [378, 351] width 598 height 46
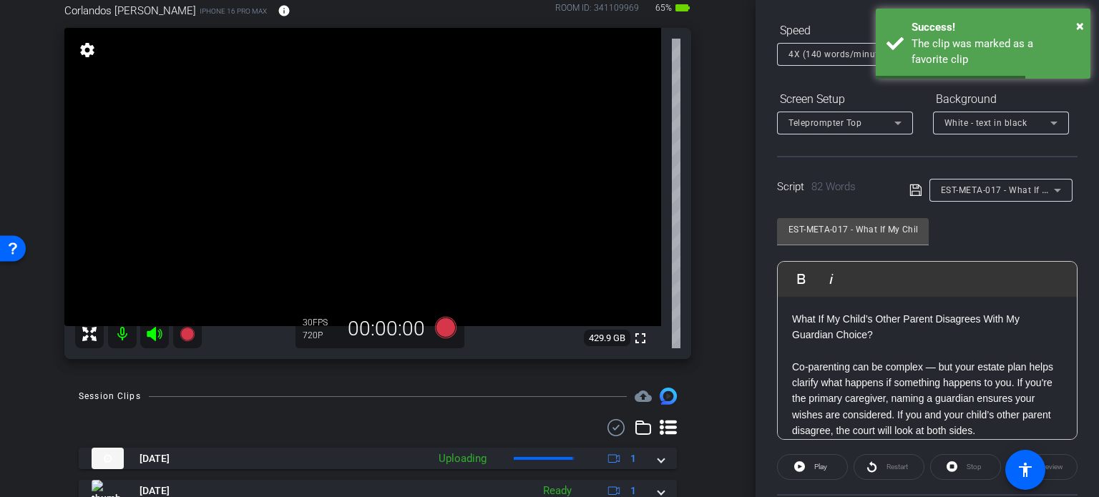
scroll to position [59, 0]
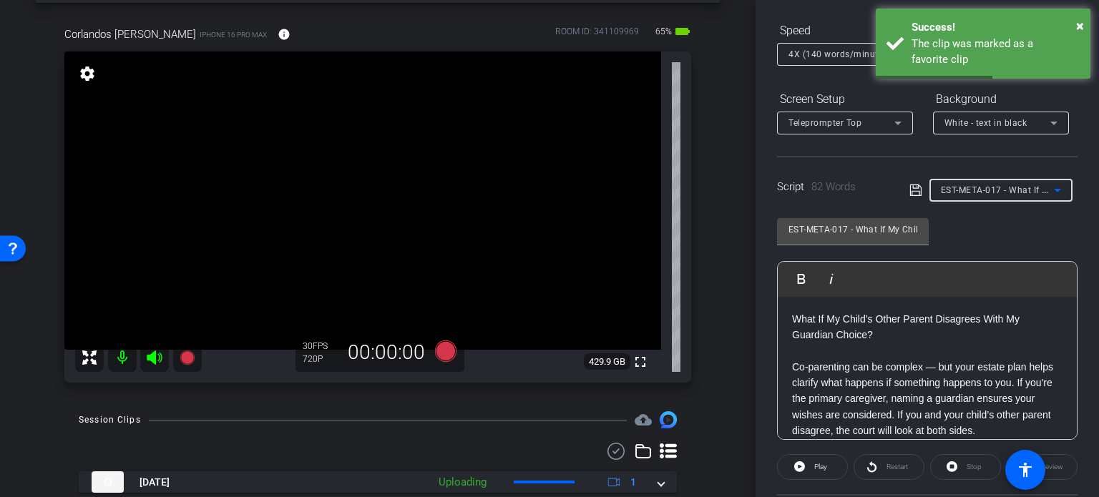
click at [986, 196] on div "EST-META-017 - What If My Child’s Other Parent Disagrees With My Guardian Choic…" at bounding box center [997, 190] width 113 height 18
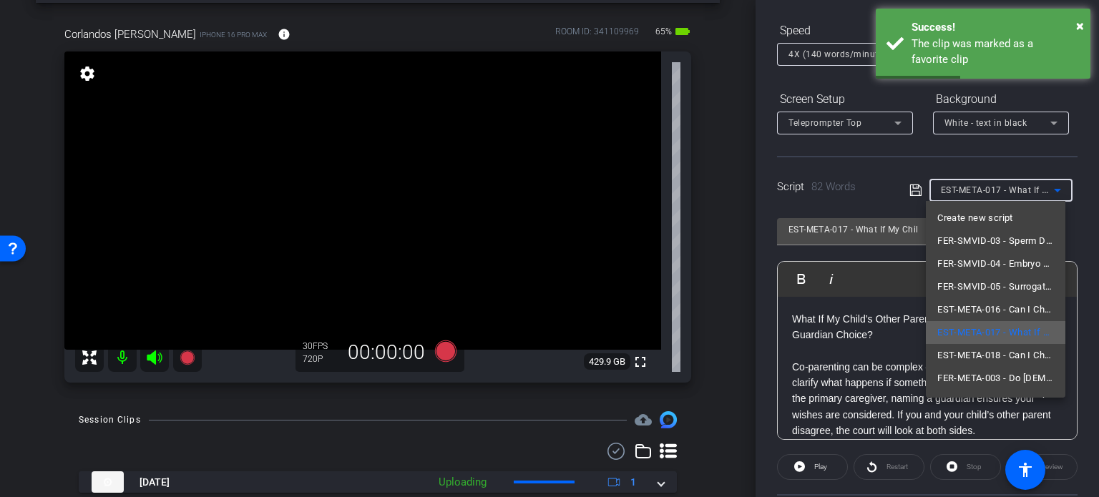
scroll to position [43, 0]
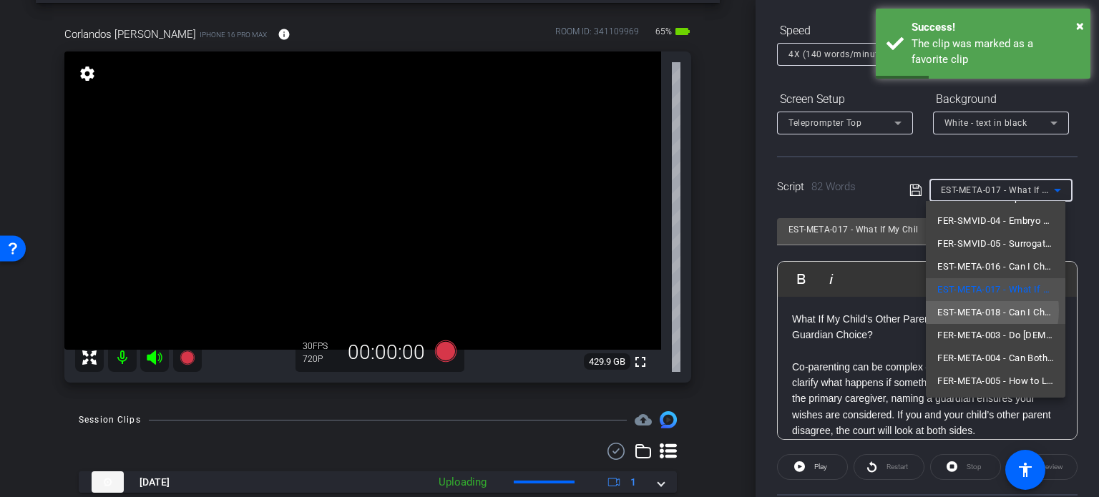
click at [976, 310] on span "EST-META-018 - Can I Change My Guardian Choice Later?" at bounding box center [995, 312] width 117 height 17
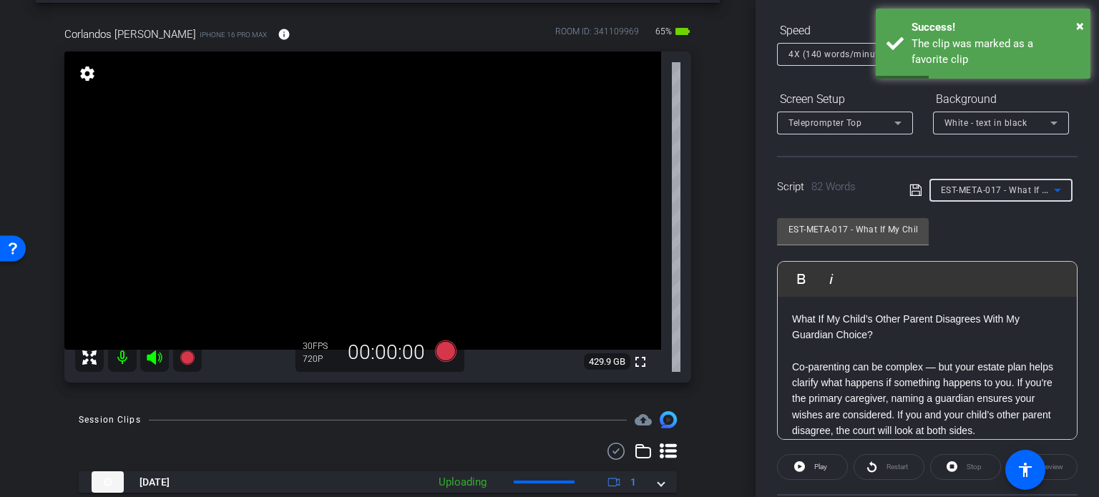
type input "EST-META-018 - Can I Change My Guardian Choice Later?"
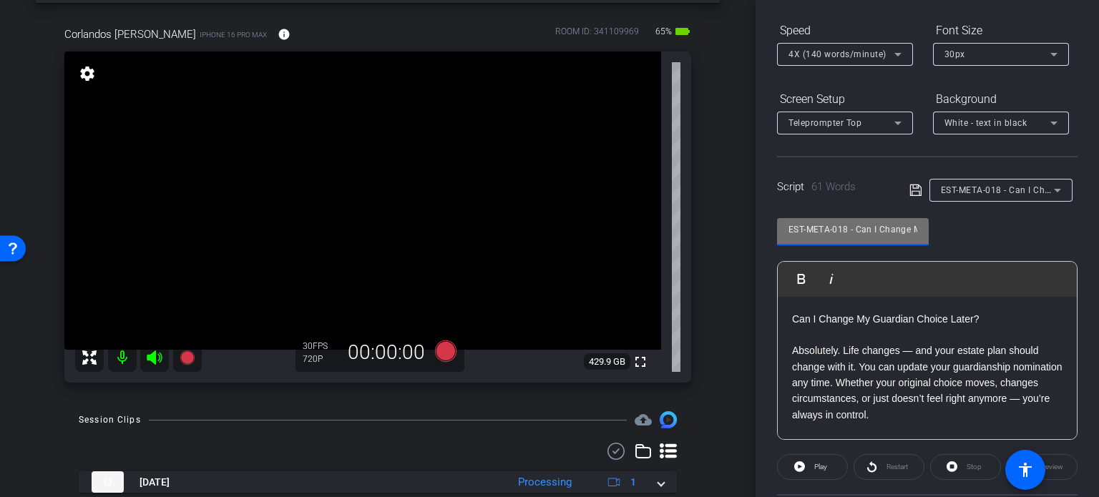
drag, startPoint x: 846, startPoint y: 231, endPoint x: 737, endPoint y: 204, distance: 112.1
click at [740, 205] on div "arrow_back Corlandos,Scott_Shoot04_09252025 Back to project Send invite account…" at bounding box center [549, 248] width 1099 height 497
click at [710, 260] on div "Corlandos Scott iPhone 16 Pro Max info ROOM ID: 341109969 65% battery_std fulls…" at bounding box center [378, 200] width 684 height 394
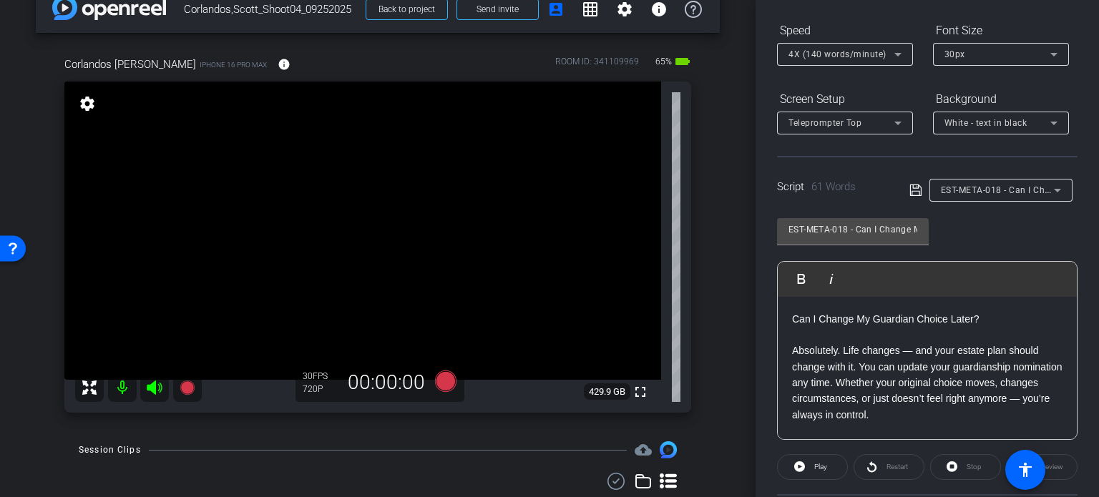
scroll to position [0, 0]
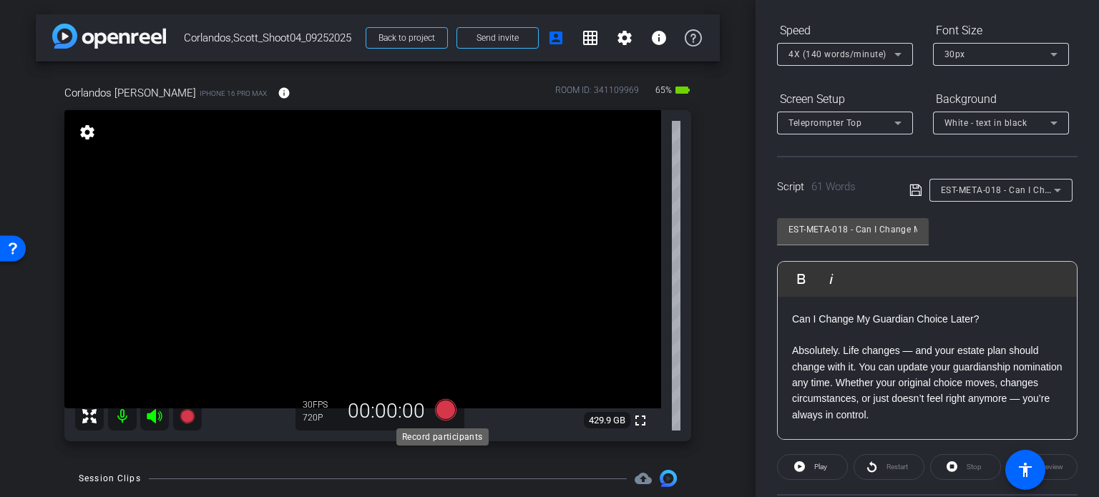
click at [443, 405] on icon at bounding box center [445, 409] width 21 height 21
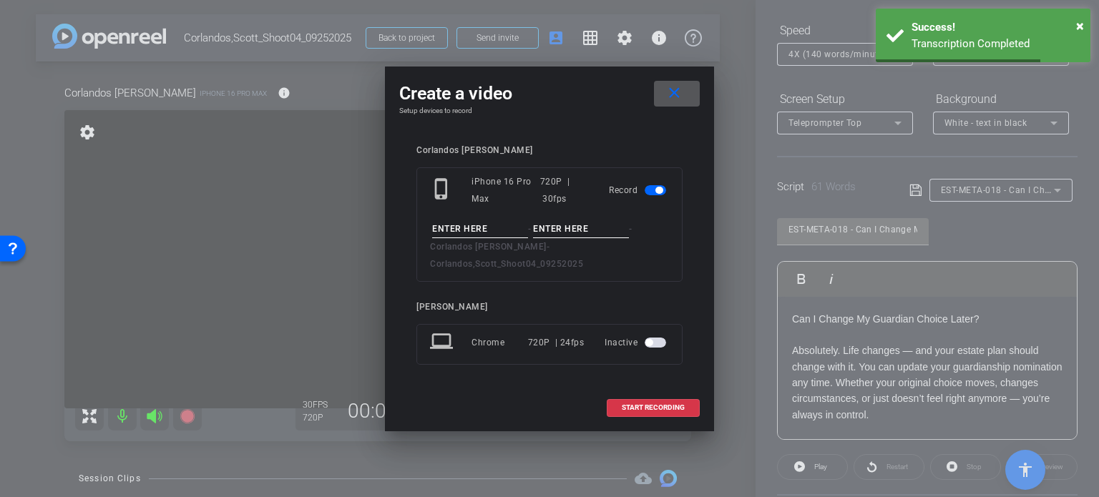
click at [473, 236] on input at bounding box center [480, 229] width 96 height 18
paste input "EST-META-018"
type input "EST-META-018"
click at [574, 238] on input at bounding box center [581, 229] width 96 height 18
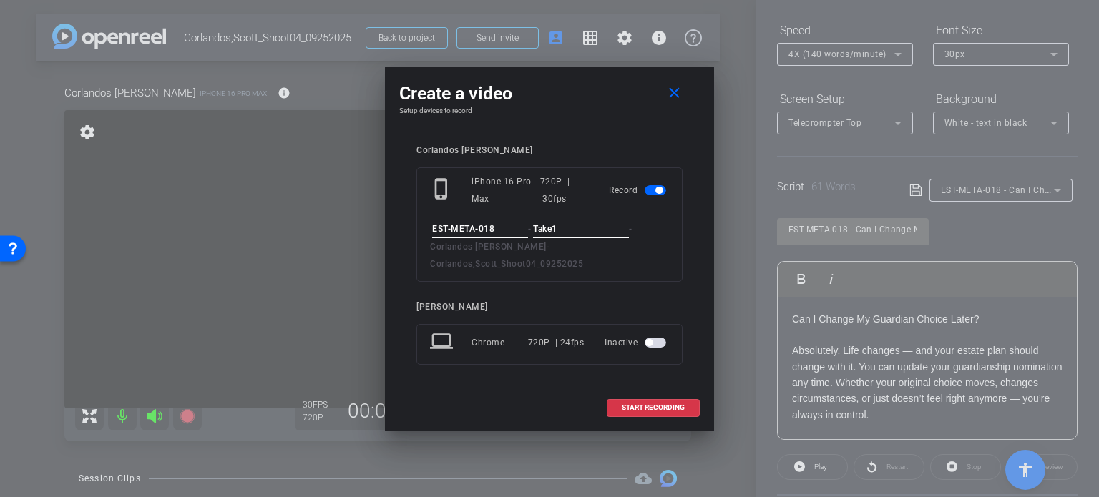
type input "Take1"
click at [551, 287] on div "Corlandos Scott phone_iphone iPhone 16 Pro Max 720P | 30fps Record EST-META-018…" at bounding box center [549, 265] width 266 height 240
click at [669, 403] on span at bounding box center [653, 408] width 92 height 34
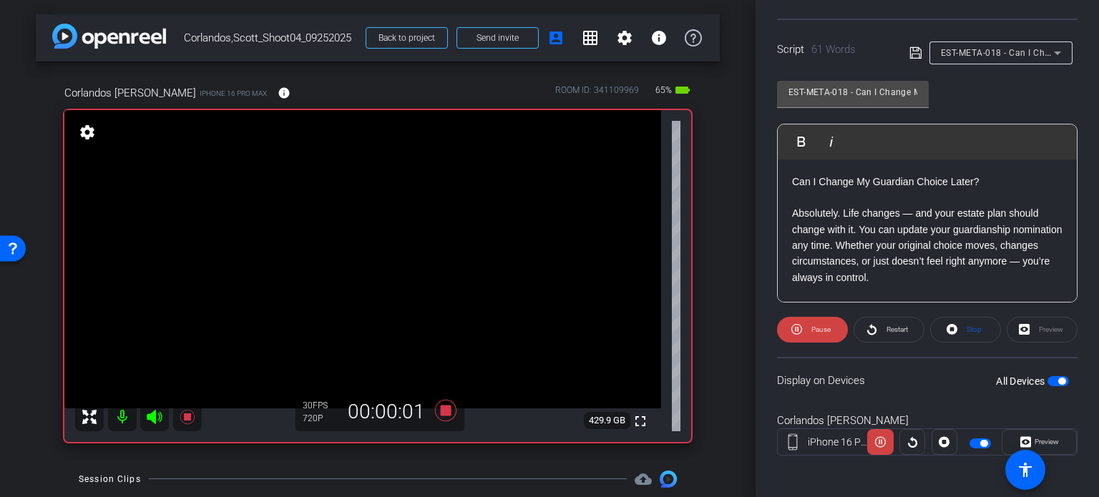
scroll to position [283, 0]
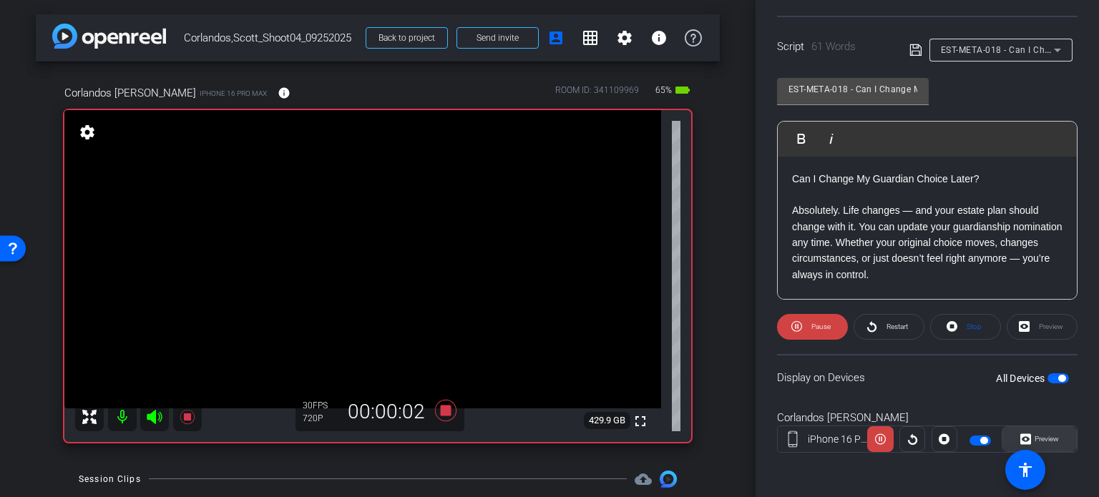
click at [1057, 431] on span at bounding box center [1039, 439] width 74 height 34
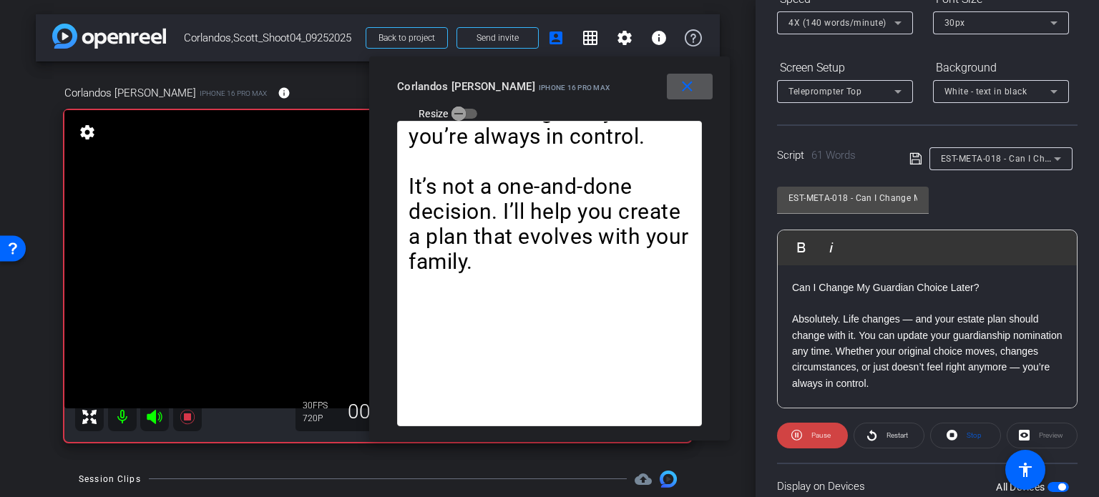
scroll to position [140, 0]
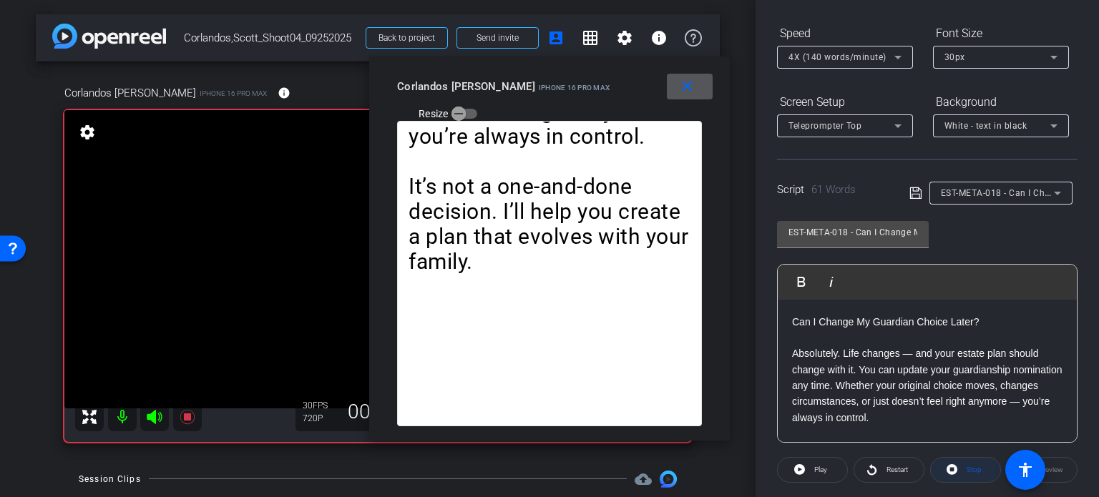
click at [963, 476] on span "Stop" at bounding box center [972, 470] width 19 height 20
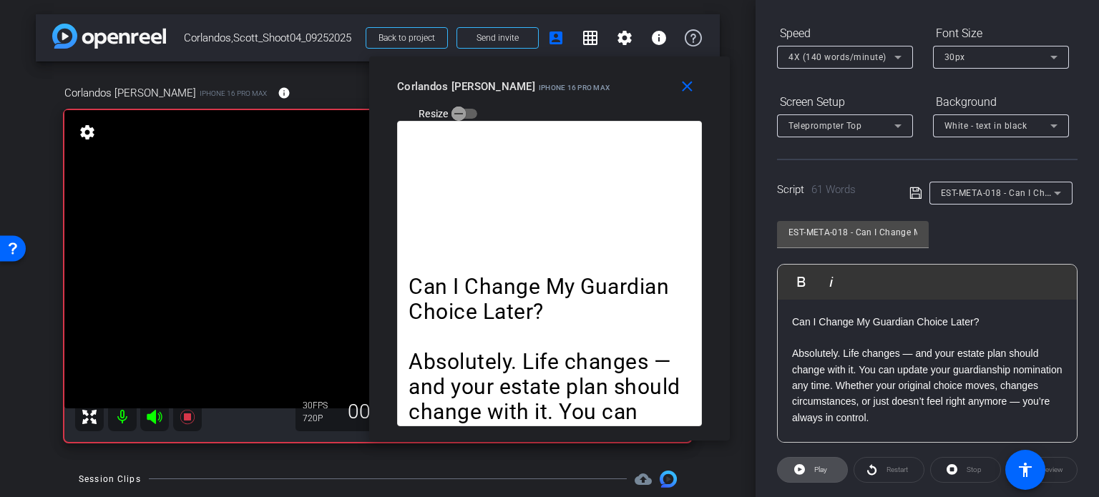
click at [814, 466] on span "Play" at bounding box center [820, 470] width 13 height 8
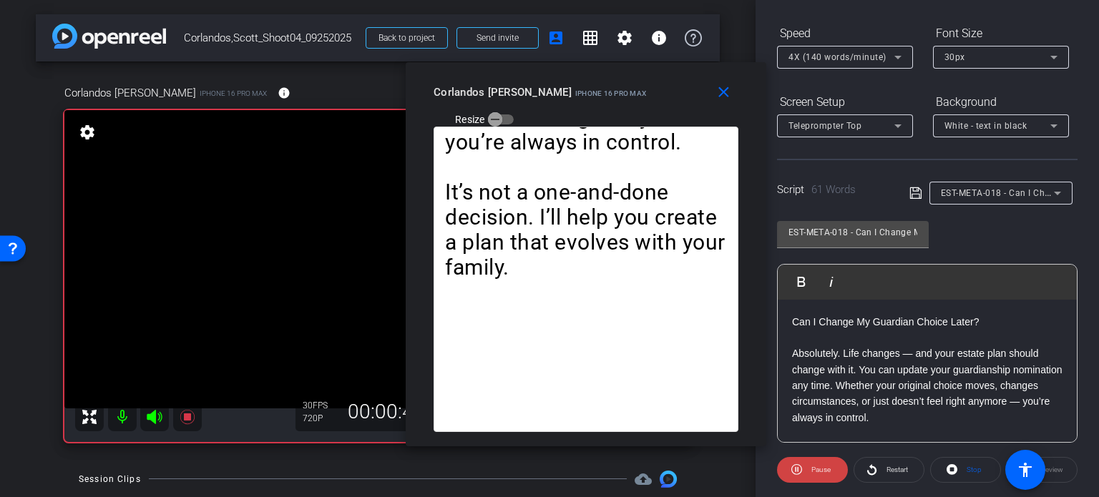
drag, startPoint x: 441, startPoint y: 102, endPoint x: 478, endPoint y: 108, distance: 36.9
click at [478, 108] on div "close Corlandos Scott iPhone 16 Pro Max Resize" at bounding box center [586, 94] width 360 height 64
drag, startPoint x: 726, startPoint y: 88, endPoint x: 974, endPoint y: 397, distance: 396.3
click at [727, 89] on mat-icon "close" at bounding box center [724, 93] width 18 height 18
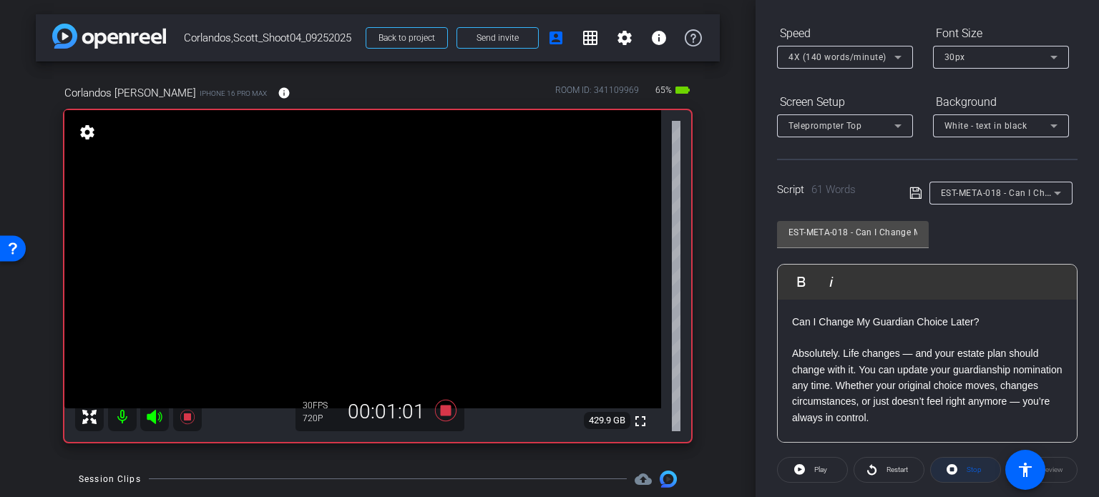
click at [967, 474] on span "Stop" at bounding box center [972, 470] width 19 height 20
drag, startPoint x: 441, startPoint y: 408, endPoint x: 481, endPoint y: 383, distance: 47.6
click at [441, 408] on icon at bounding box center [445, 410] width 21 height 21
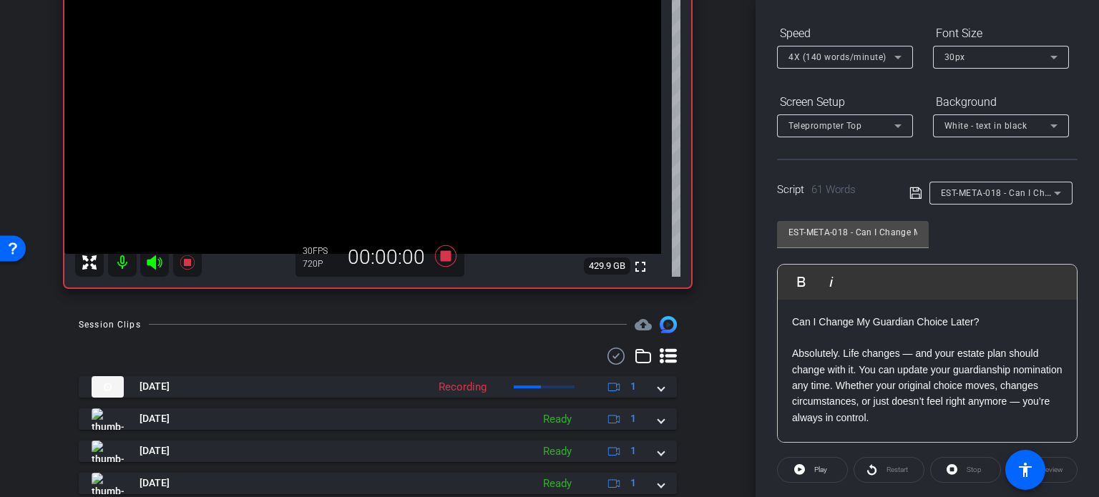
scroll to position [215, 0]
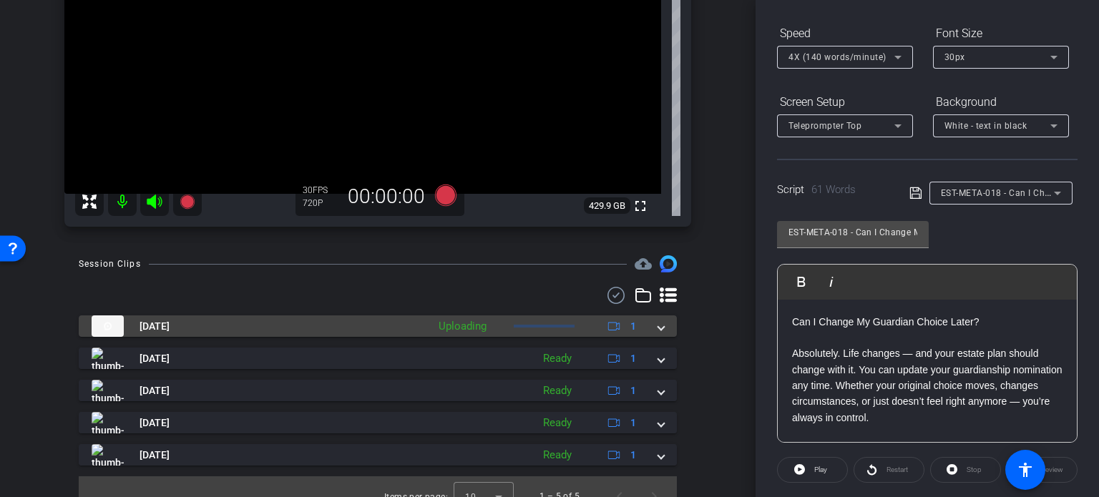
click at [658, 331] on mat-expansion-panel-header "Sep 25, 2025 Uploading 1" at bounding box center [378, 325] width 598 height 21
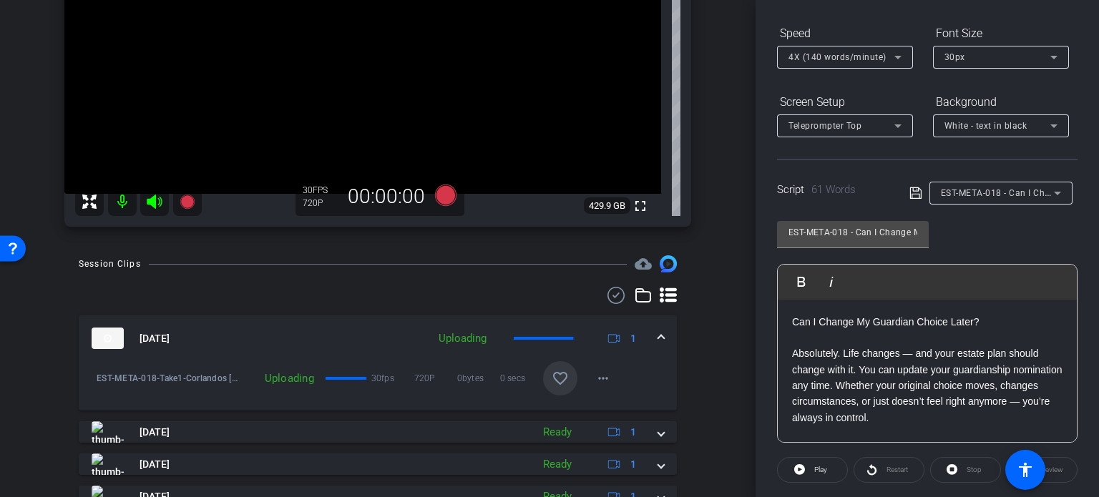
click at [551, 376] on mat-icon "favorite_border" at bounding box center [559, 378] width 17 height 17
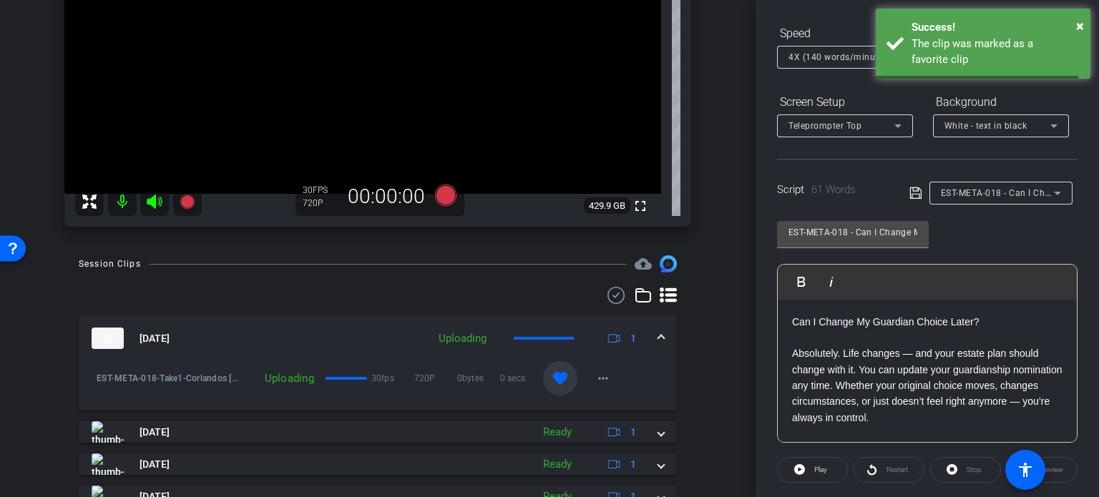
click at [657, 331] on mat-expansion-panel-header "Sep 25, 2025 Uploading 1" at bounding box center [378, 338] width 598 height 46
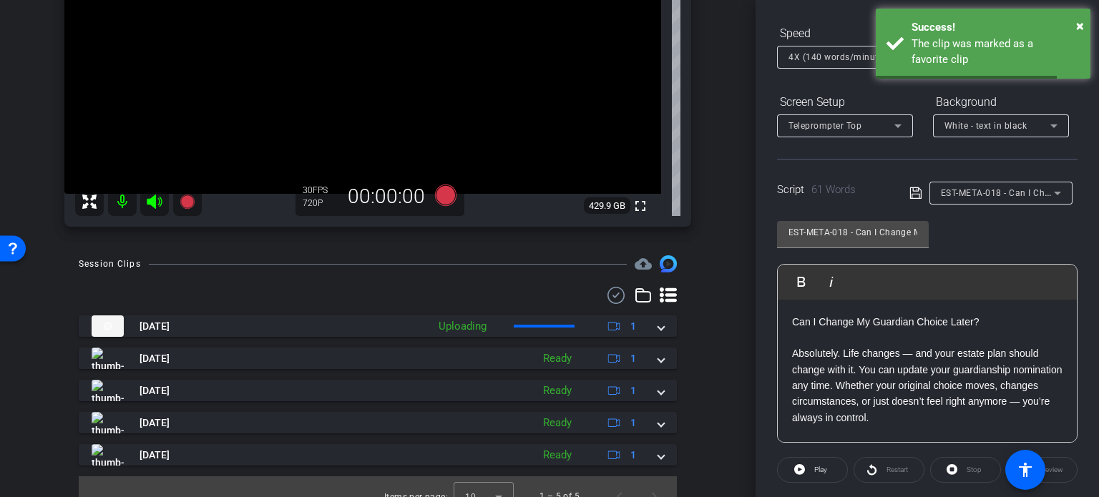
click at [971, 193] on span "EST-META-018 - Can I Change My Guardian Choice Later?" at bounding box center [1061, 192] width 240 height 11
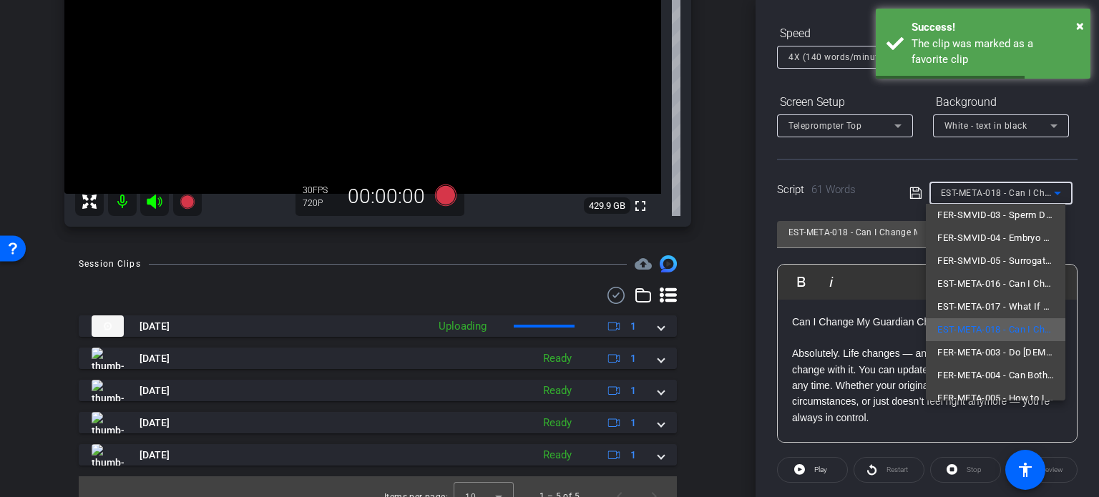
scroll to position [43, 0]
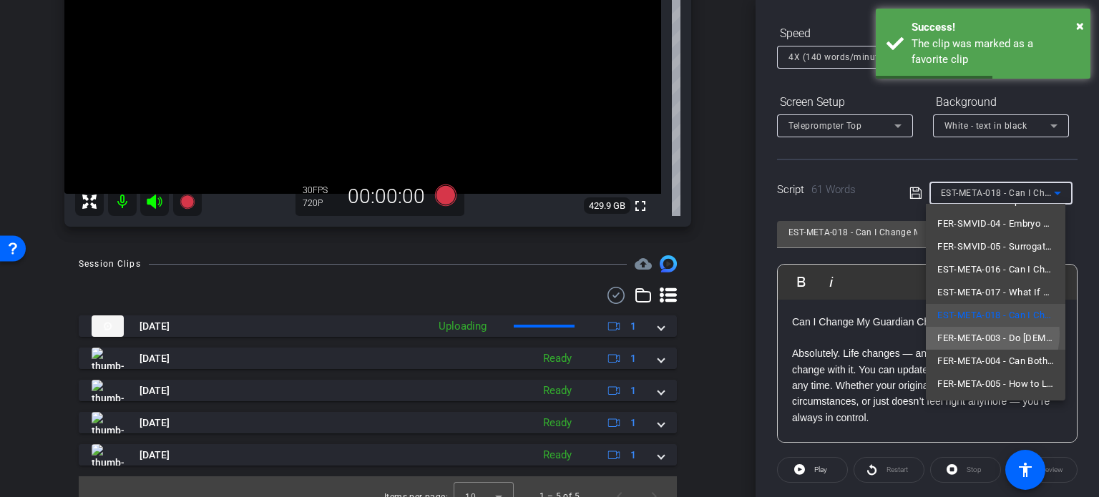
click at [983, 333] on span "FER-META-003 - Do [DEMOGRAPHIC_DATA] Couples Need a Surrogacy Agreement?" at bounding box center [995, 338] width 117 height 17
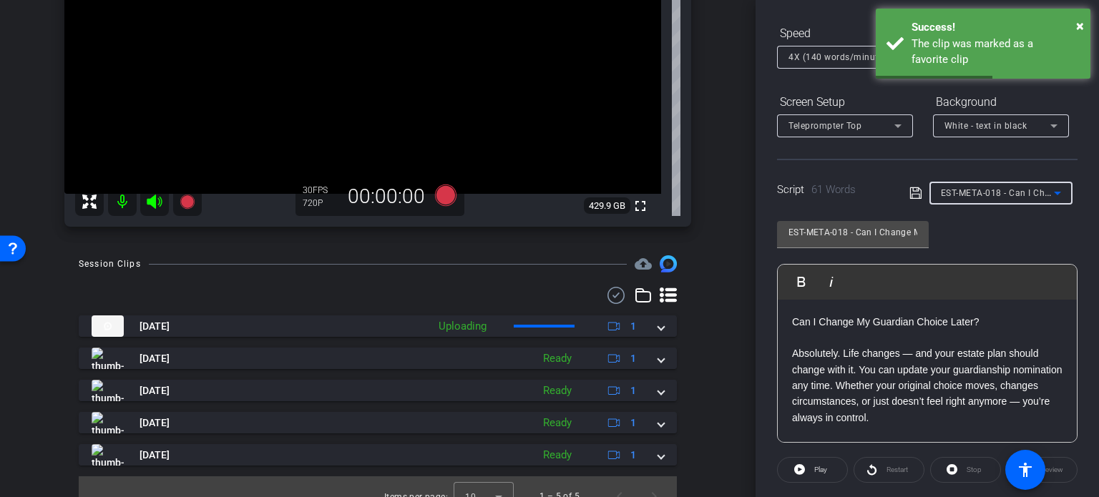
type input "FER-META-003 - Do [DEMOGRAPHIC_DATA] Couples Need a Surrogacy Agreement?"
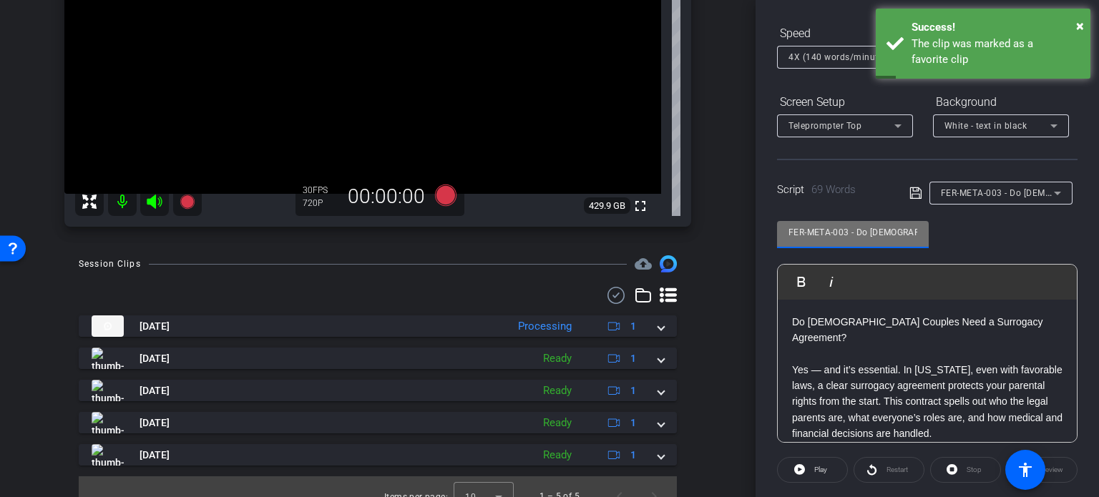
drag, startPoint x: 848, startPoint y: 228, endPoint x: 659, endPoint y: 186, distance: 193.5
click at [659, 186] on div "arrow_back Corlandos,Scott_Shoot04_09252025 Back to project Send invite account…" at bounding box center [549, 248] width 1099 height 497
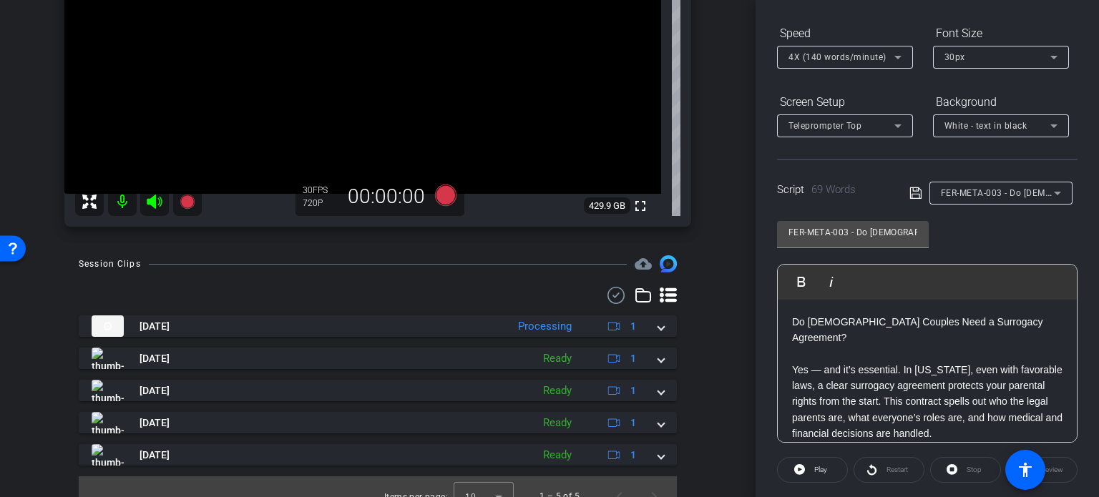
click at [695, 320] on div "Session Clips cloud_upload Sep 25, 2025 Processing 1 EST-META-018-Take1-Corland…" at bounding box center [378, 385] width 684 height 261
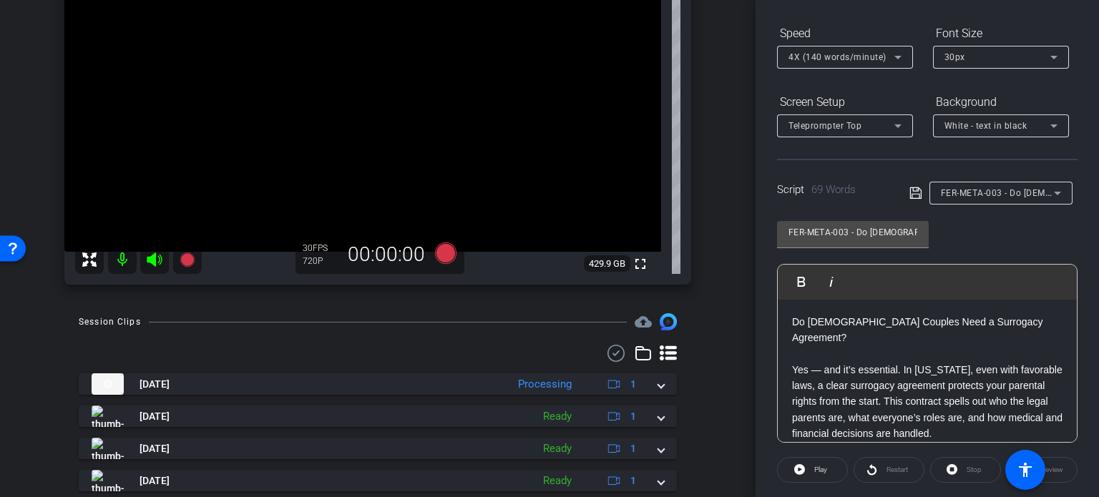
scroll to position [72, 0]
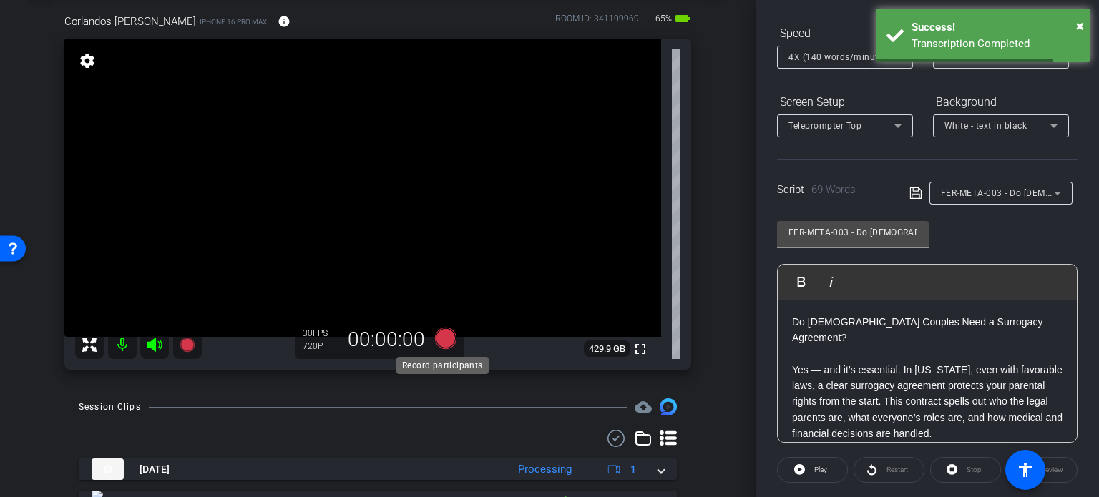
click at [446, 334] on icon at bounding box center [445, 338] width 21 height 21
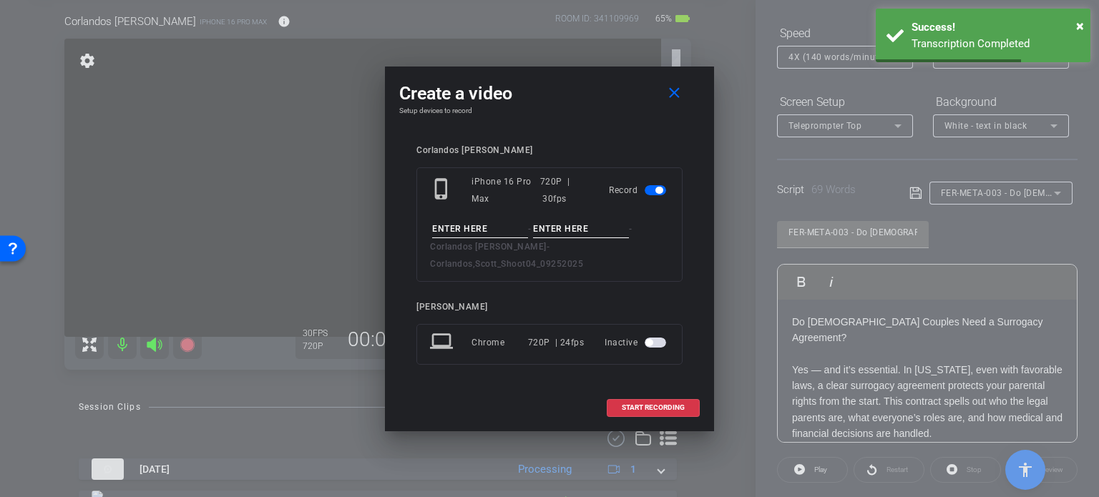
click at [468, 236] on input at bounding box center [480, 229] width 96 height 18
paste input "FER-META-003"
type input "FER-META-003"
click at [566, 238] on input at bounding box center [581, 229] width 96 height 18
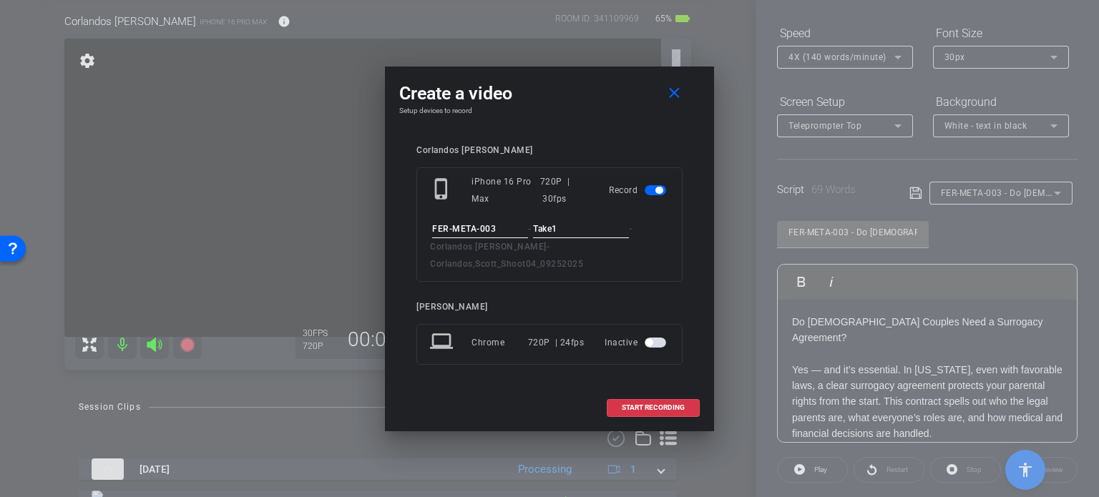
click at [572, 238] on input "Take1" at bounding box center [581, 229] width 96 height 18
type input "Take1"
click at [637, 404] on span "START RECORDING" at bounding box center [653, 407] width 63 height 7
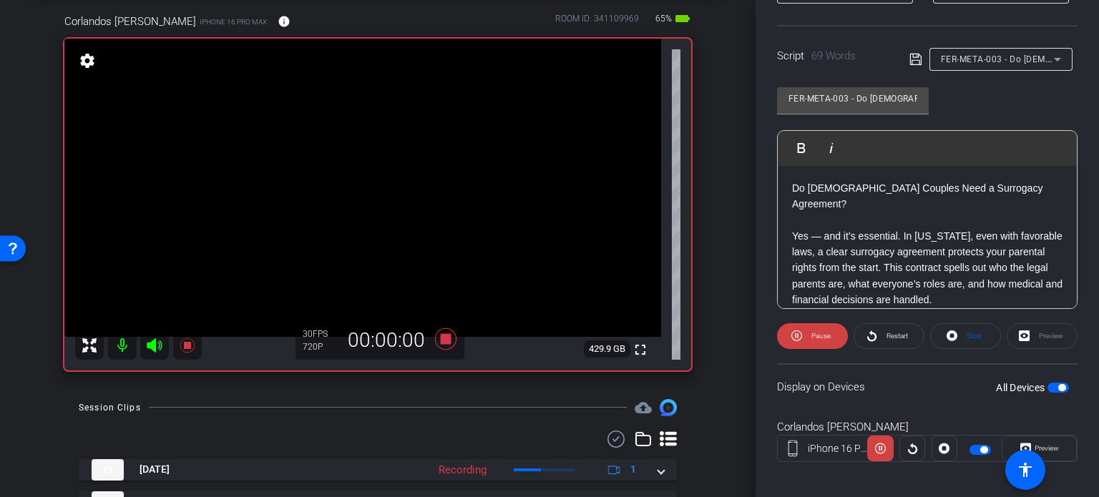
scroll to position [283, 0]
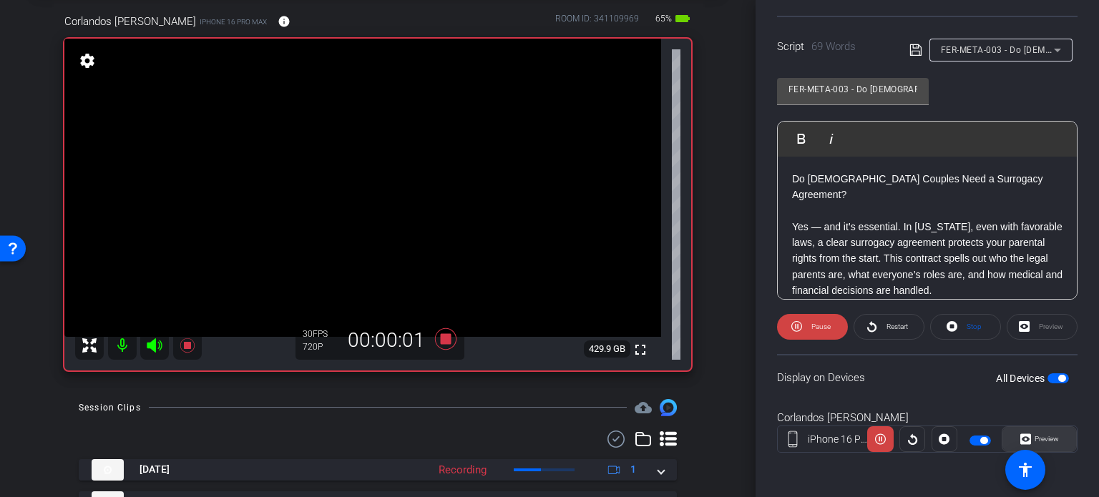
click at [1054, 443] on span at bounding box center [1039, 439] width 74 height 34
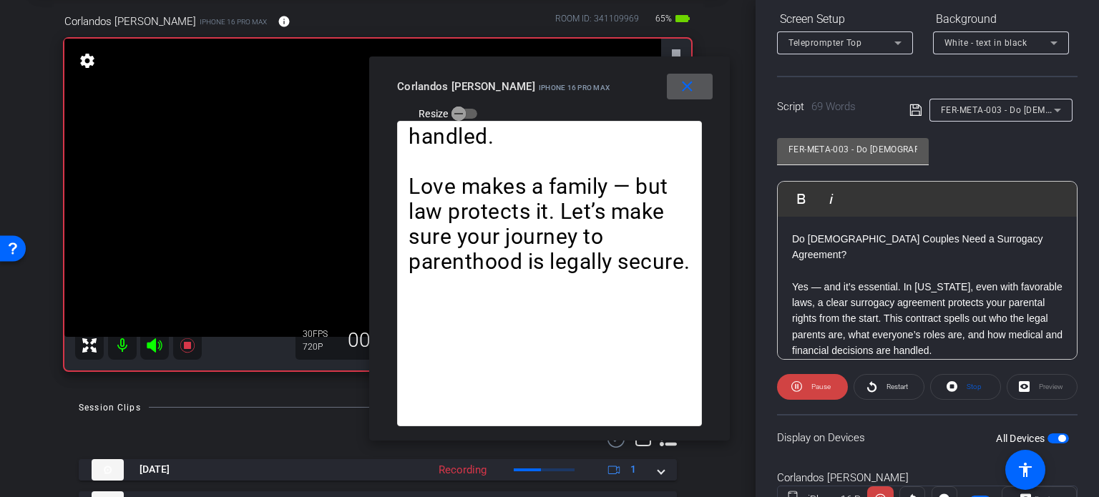
scroll to position [140, 0]
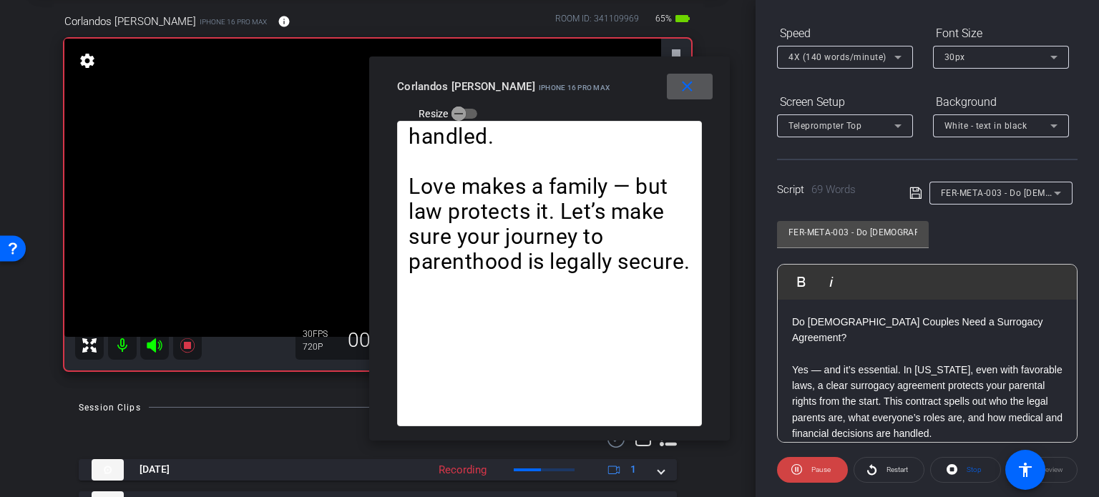
click at [836, 57] on span "4X (140 words/minute)" at bounding box center [837, 57] width 98 height 10
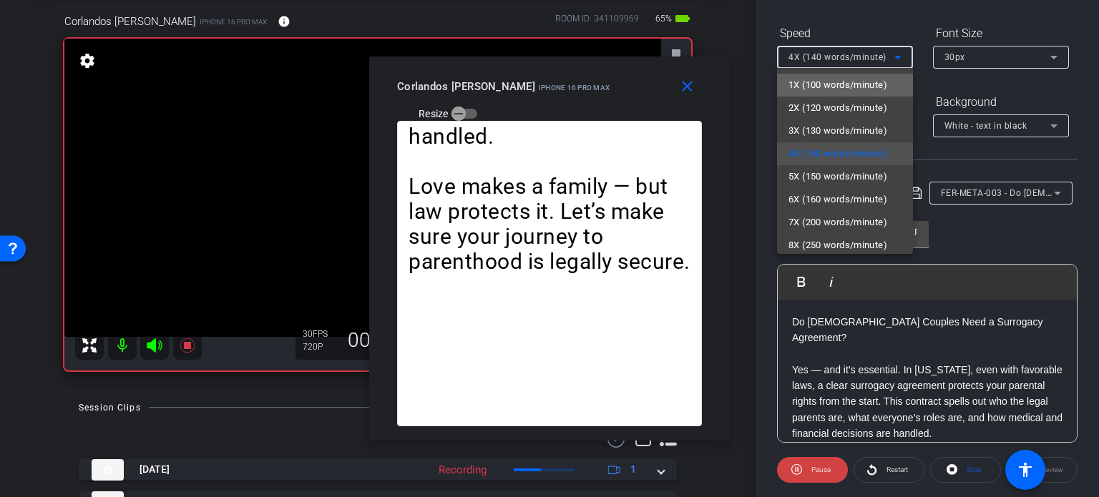
click at [847, 92] on span "1X (100 words/minute)" at bounding box center [837, 85] width 99 height 17
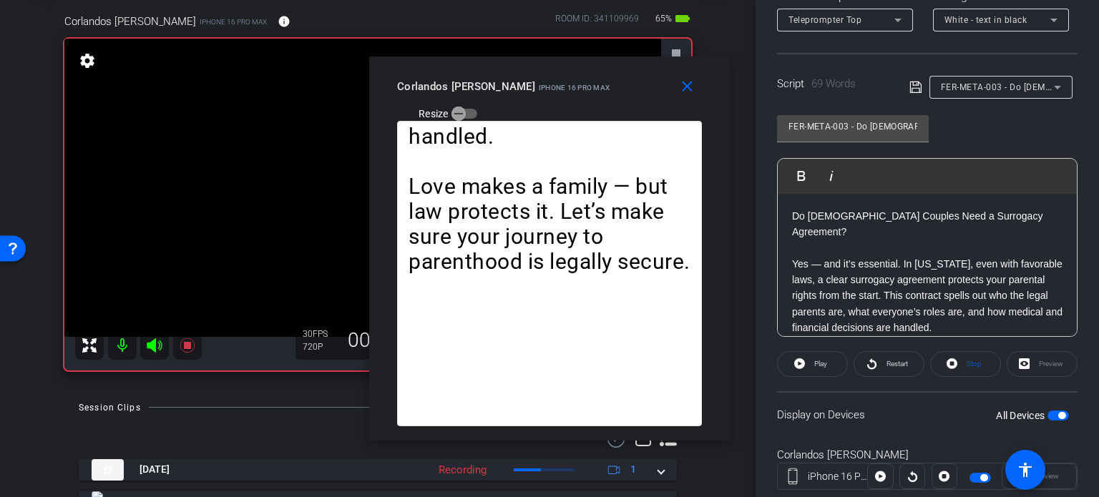
scroll to position [283, 0]
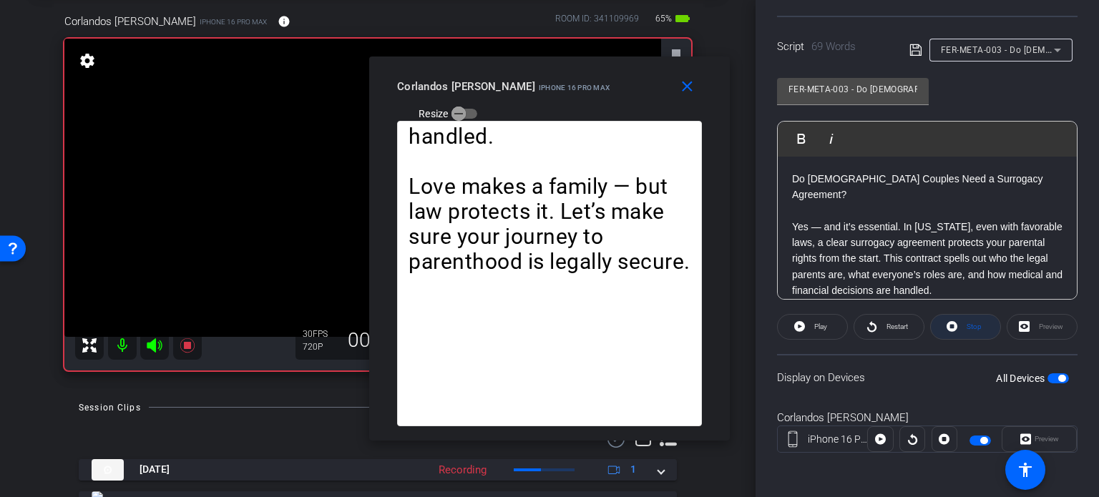
click at [970, 325] on span "Stop" at bounding box center [973, 327] width 15 height 8
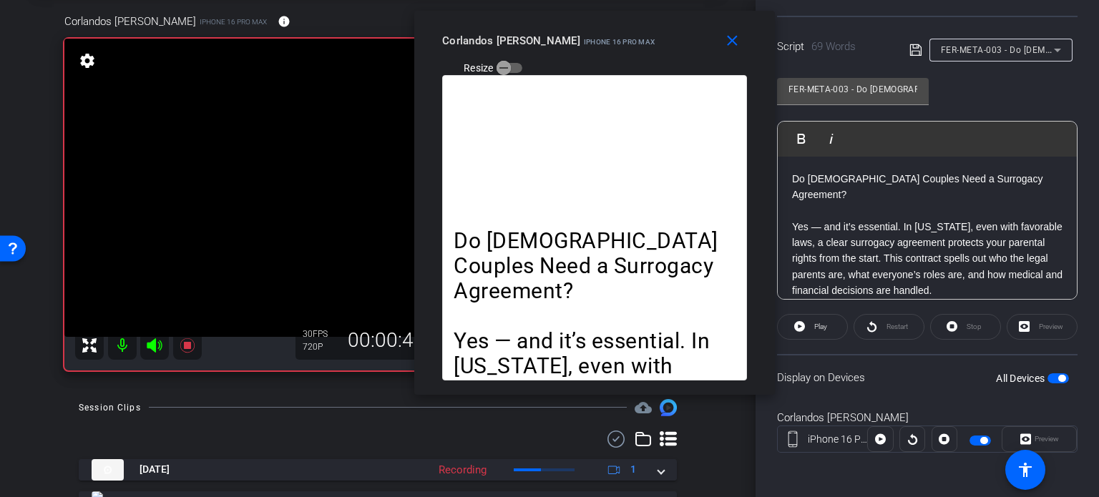
drag, startPoint x: 584, startPoint y: 111, endPoint x: 629, endPoint y: 65, distance: 64.2
click at [629, 65] on div "close Corlandos Scott iPhone 16 Pro Max Resize" at bounding box center [594, 43] width 360 height 64
click at [811, 323] on span "Play" at bounding box center [818, 327] width 16 height 20
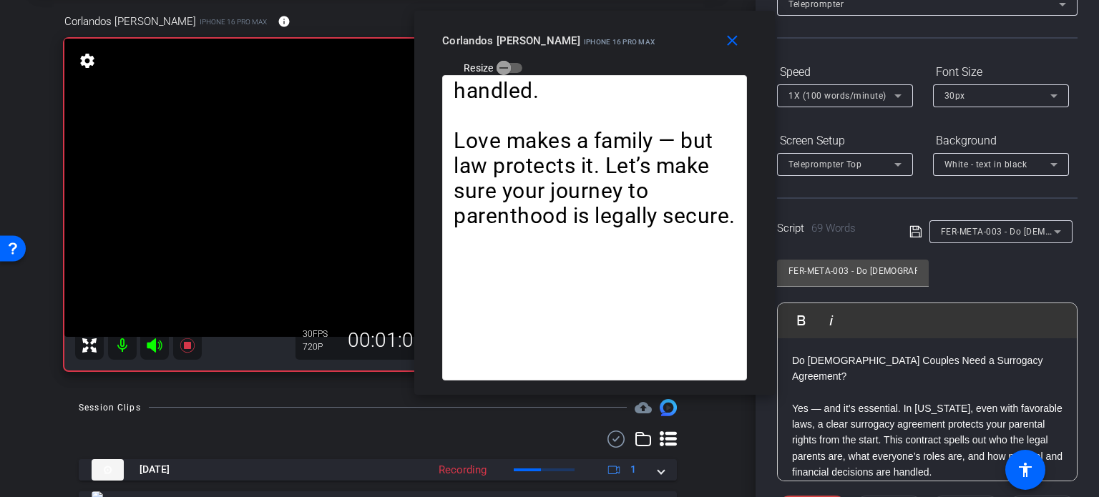
scroll to position [69, 0]
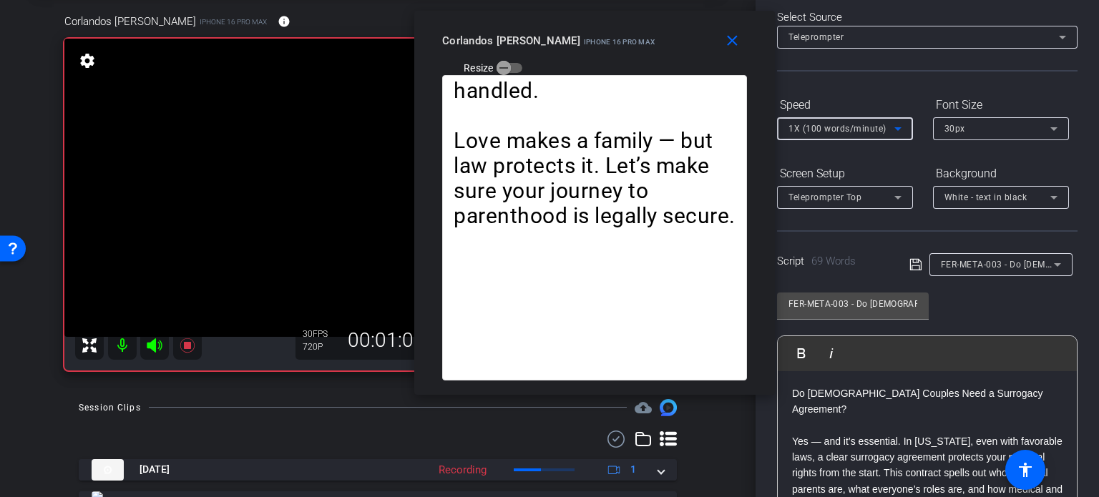
click at [858, 127] on span "1X (100 words/minute)" at bounding box center [837, 129] width 98 height 10
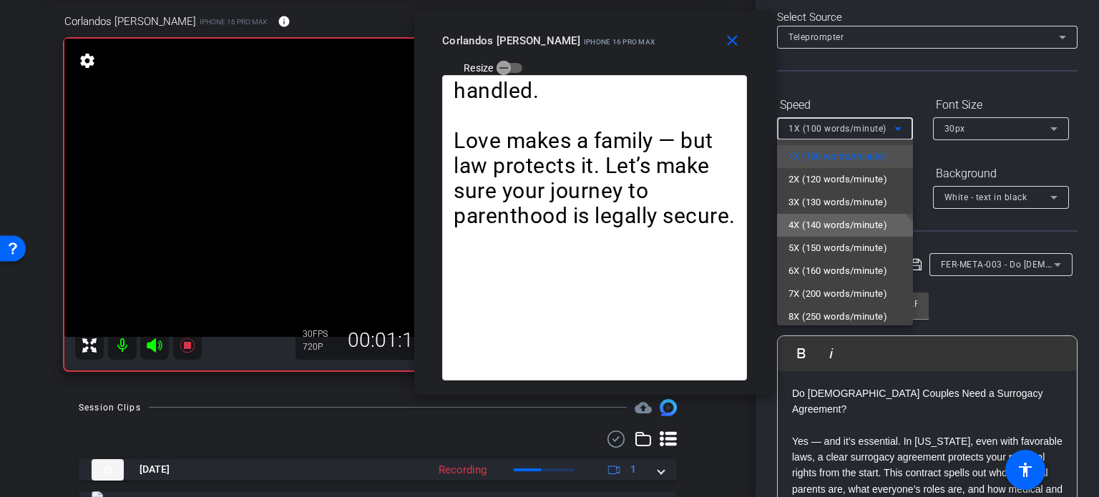
click at [824, 223] on span "4X (140 words/minute)" at bounding box center [837, 225] width 99 height 17
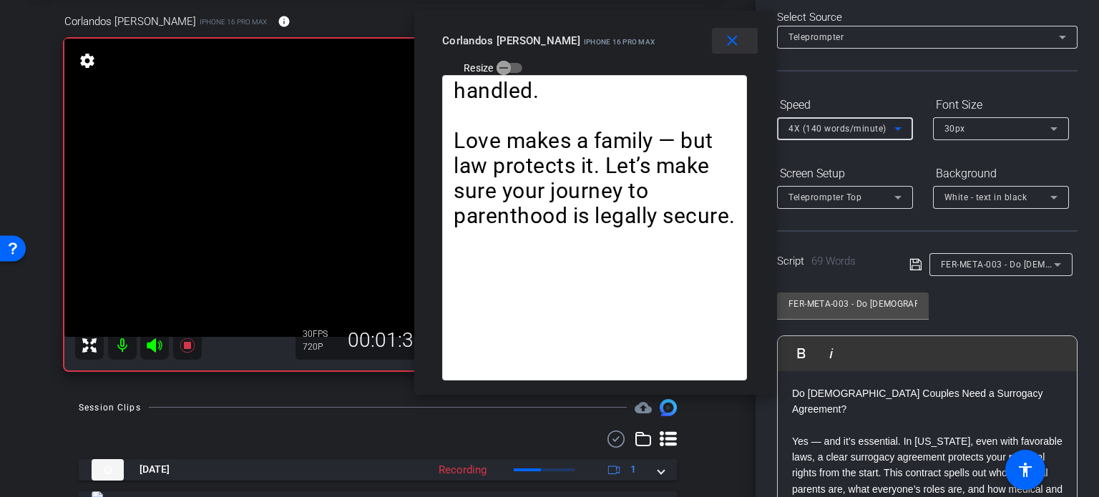
click at [730, 44] on mat-icon "close" at bounding box center [732, 41] width 18 height 18
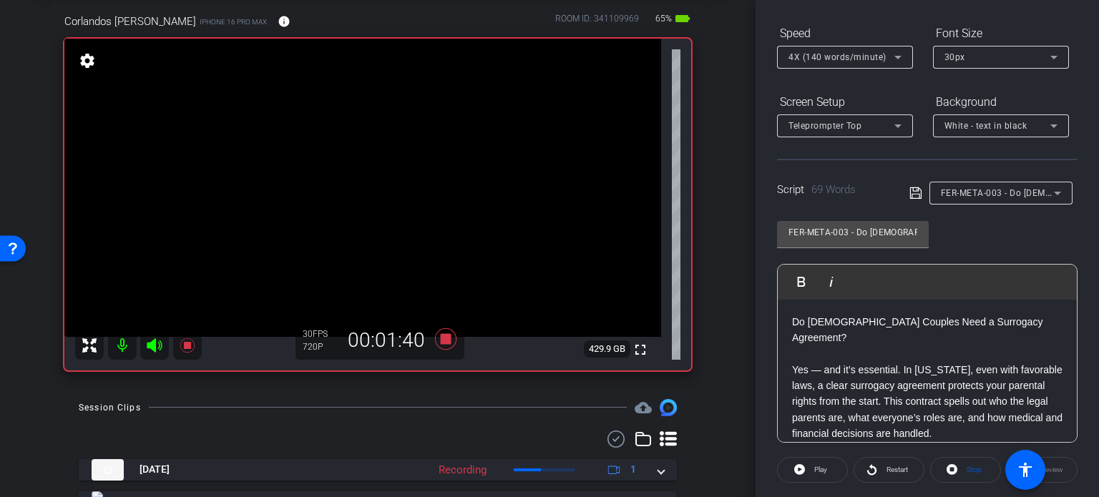
scroll to position [212, 0]
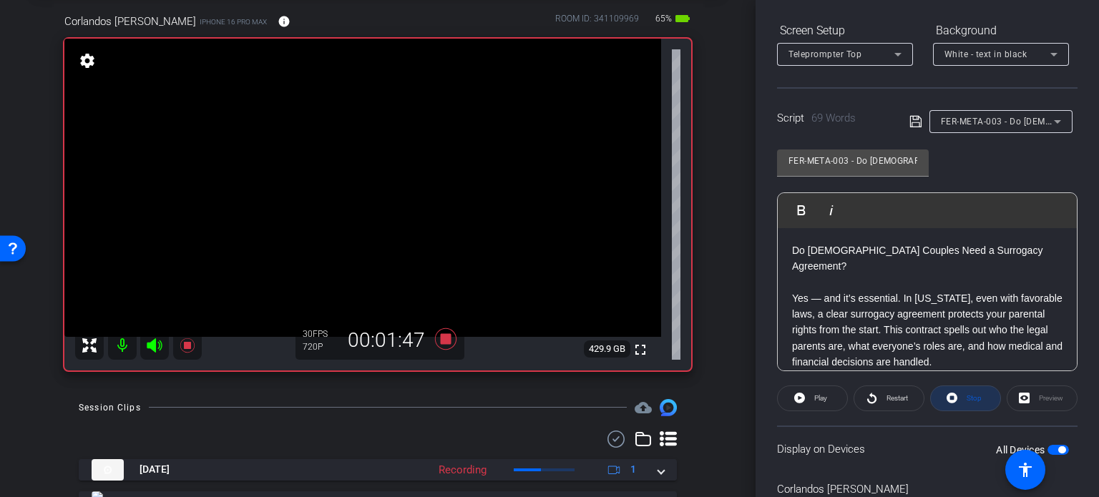
click at [967, 397] on span "Stop" at bounding box center [973, 398] width 15 height 8
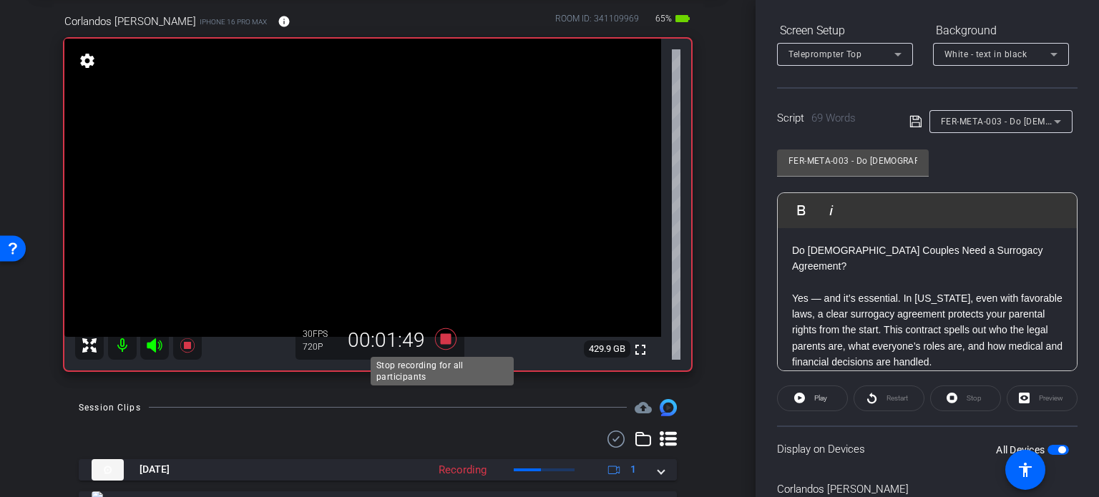
click at [443, 336] on icon at bounding box center [445, 338] width 21 height 21
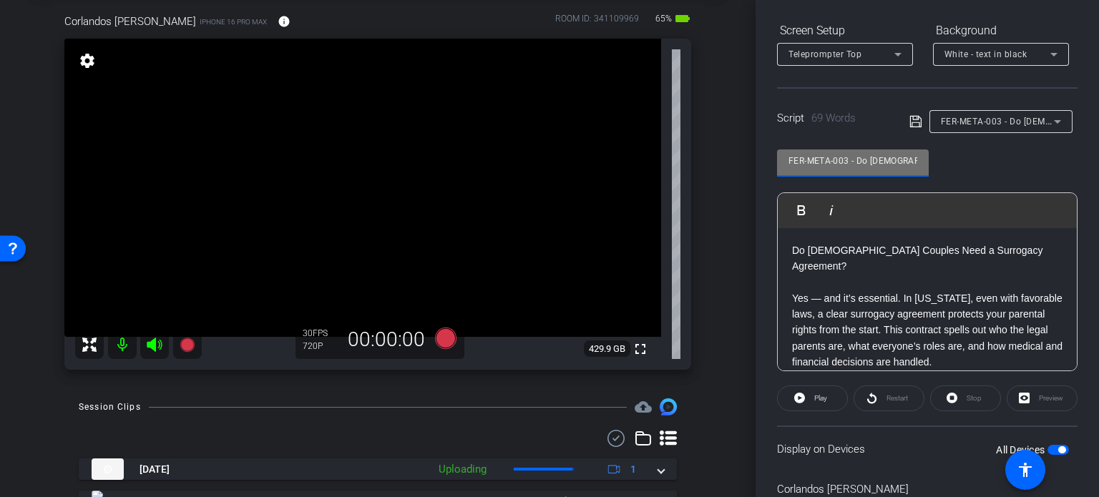
drag, startPoint x: 847, startPoint y: 160, endPoint x: 715, endPoint y: 132, distance: 135.1
click at [715, 132] on div "arrow_back Corlandos,Scott_Shoot04_09252025 Back to project Send invite account…" at bounding box center [549, 248] width 1099 height 497
click at [724, 211] on div "arrow_back Corlandos,Scott_Shoot04_09252025 Back to project Send invite account…" at bounding box center [377, 176] width 755 height 497
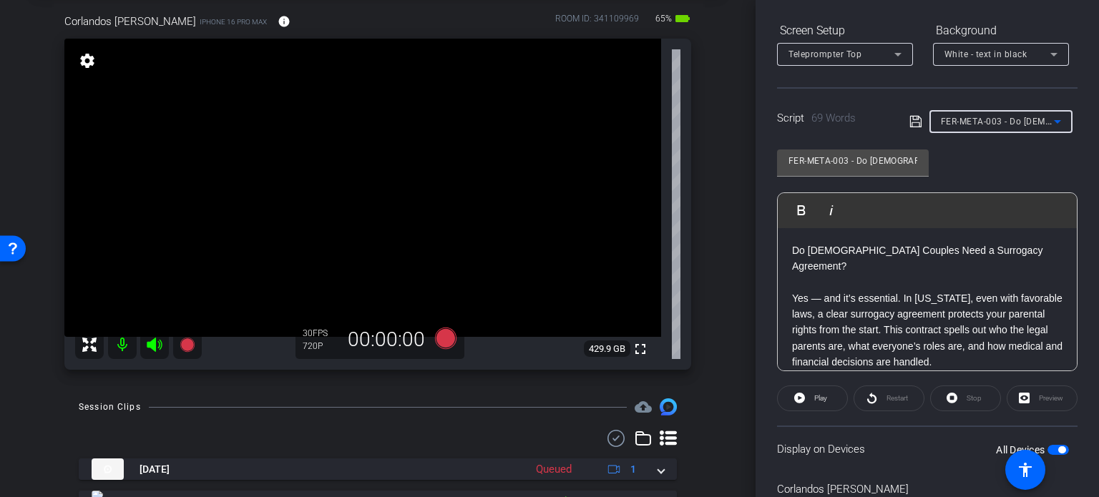
click at [995, 128] on div "FER-META-003 - Do [DEMOGRAPHIC_DATA] Couples Need a Surrogacy Agreement?" at bounding box center [997, 121] width 113 height 18
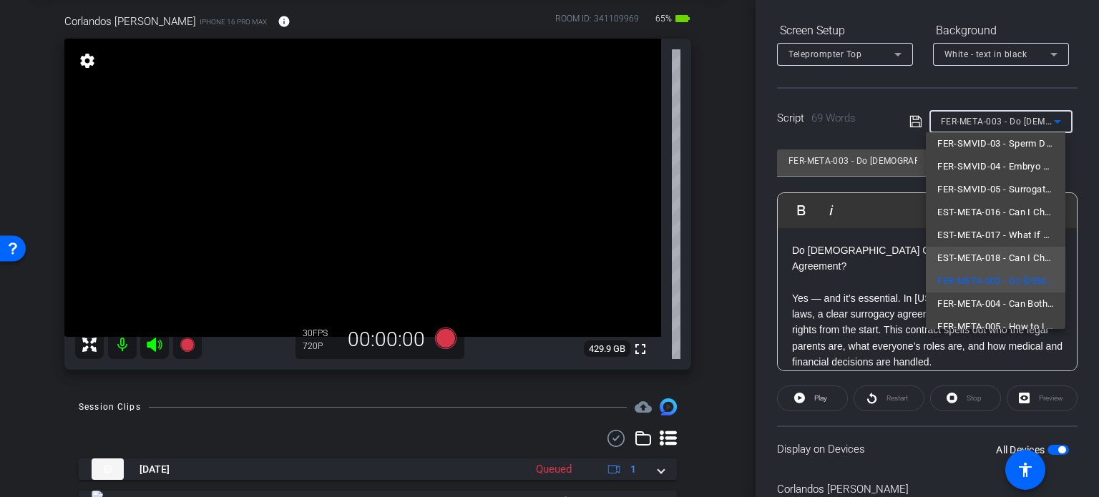
scroll to position [43, 0]
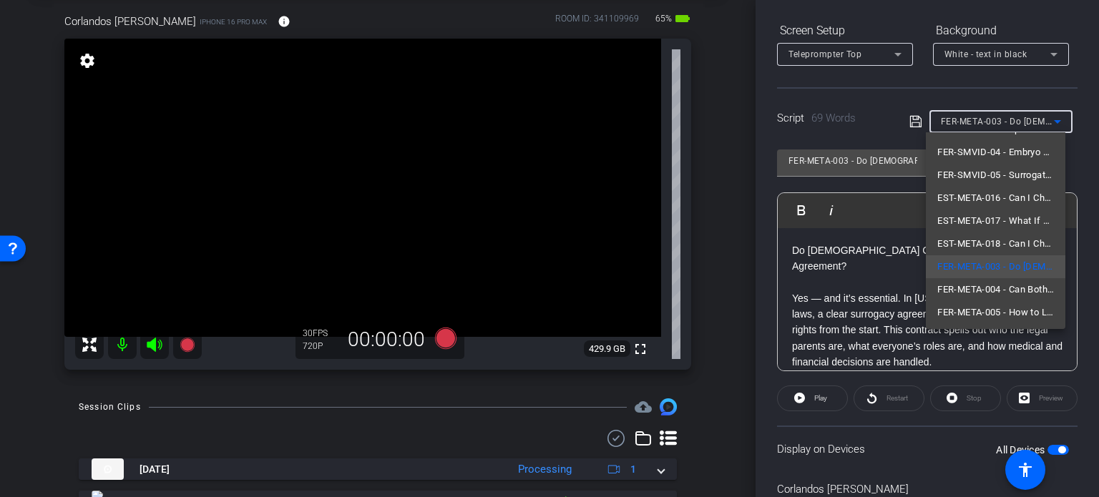
click at [715, 248] on div at bounding box center [549, 248] width 1099 height 497
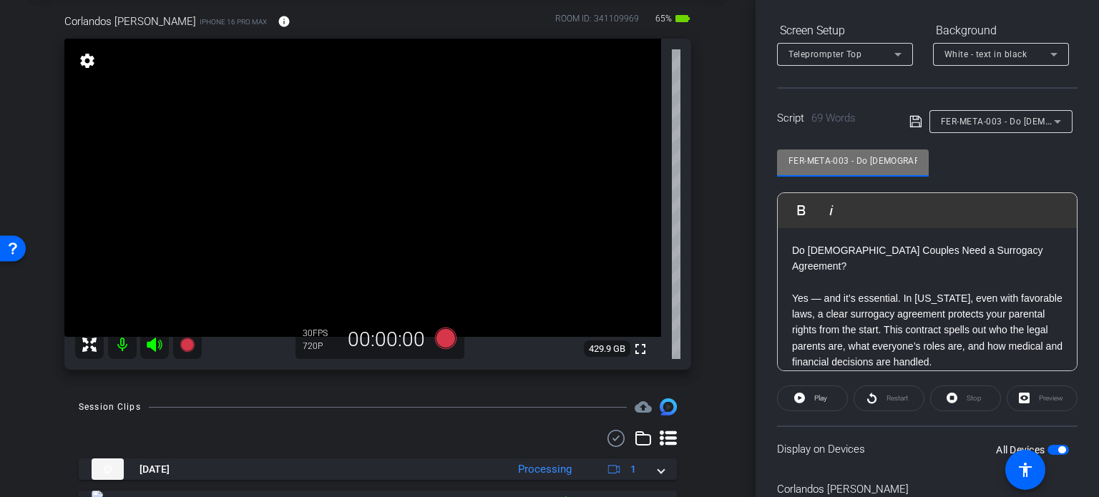
drag, startPoint x: 848, startPoint y: 160, endPoint x: 717, endPoint y: 129, distance: 135.2
click at [718, 129] on div "arrow_back Corlandos,Scott_Shoot04_09252025 Back to project Send invite account…" at bounding box center [549, 248] width 1099 height 497
click at [707, 142] on div "Corlandos Scott iPhone 16 Pro Max info ROOM ID: 341109969 65% battery_std fulls…" at bounding box center [378, 187] width 684 height 394
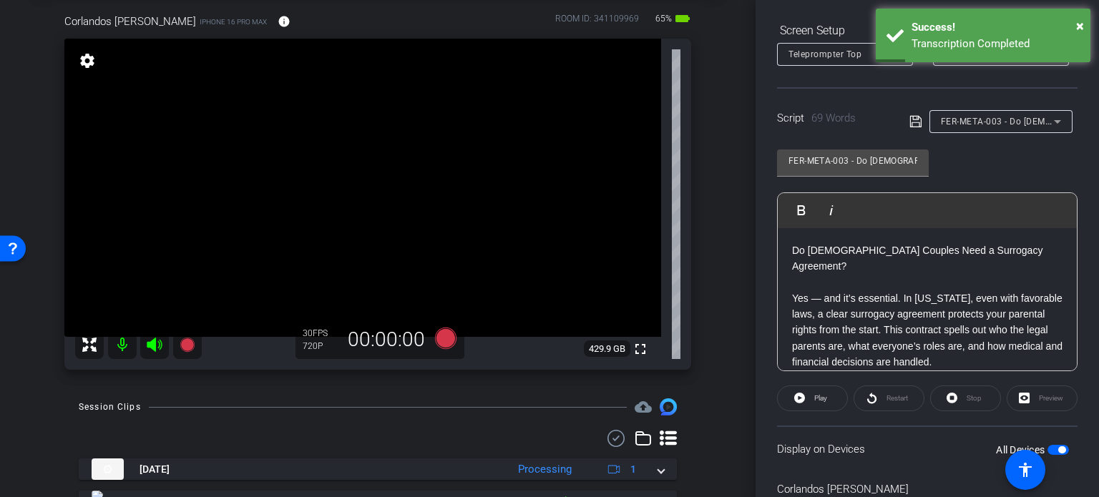
click at [951, 124] on span "FER-META-003 - Do [DEMOGRAPHIC_DATA] Couples Need a Surrogacy Agreement?" at bounding box center [1113, 120] width 345 height 11
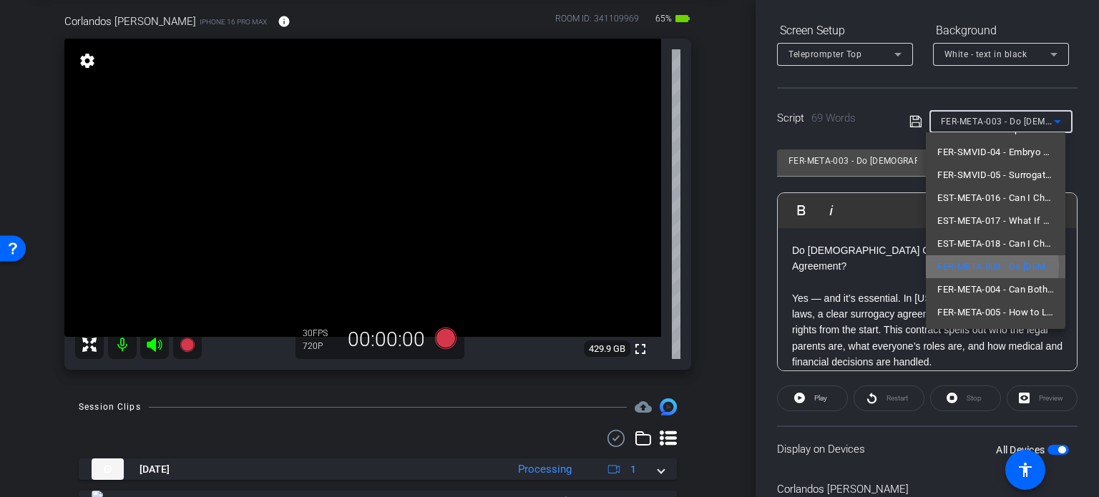
click at [964, 265] on span "FER-META-003 - Do [DEMOGRAPHIC_DATA] Couples Need a Surrogacy Agreement?" at bounding box center [995, 266] width 117 height 17
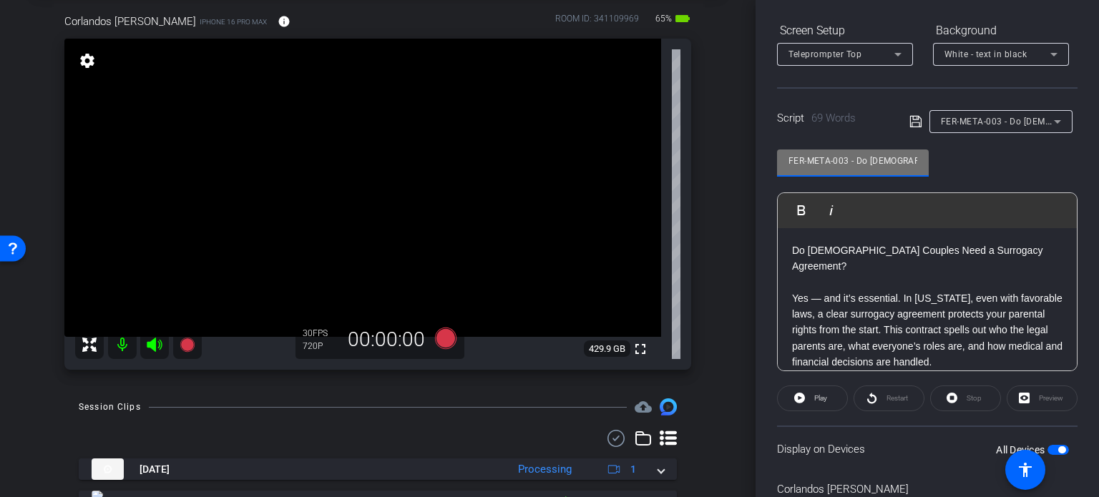
drag, startPoint x: 848, startPoint y: 154, endPoint x: 738, endPoint y: 130, distance: 111.9
click at [738, 130] on div "arrow_back Corlandos,Scott_Shoot04_09252025 Back to project Send invite account…" at bounding box center [549, 248] width 1099 height 497
click at [712, 197] on div "Corlandos Scott iPhone 16 Pro Max info ROOM ID: 341109969 65% battery_std fulls…" at bounding box center [378, 187] width 684 height 394
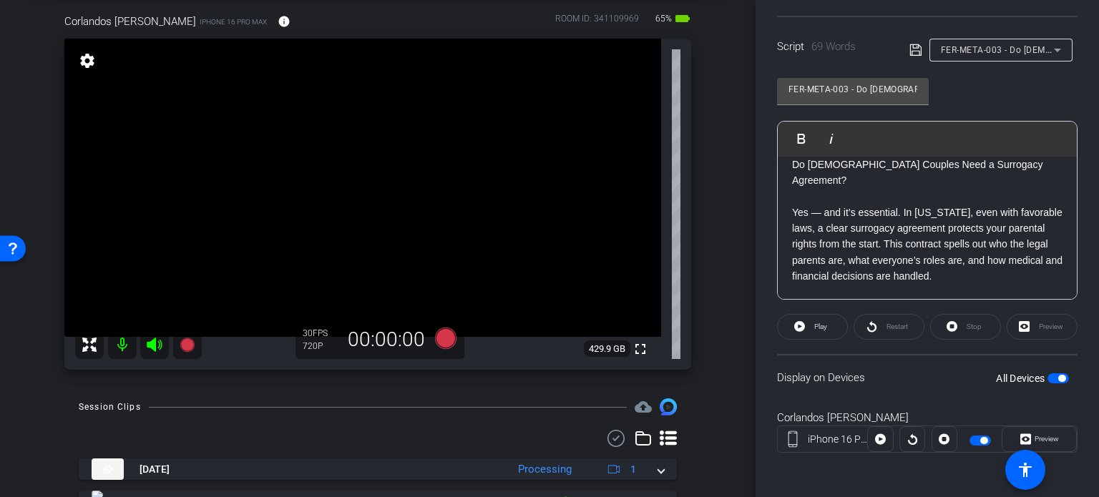
scroll to position [0, 0]
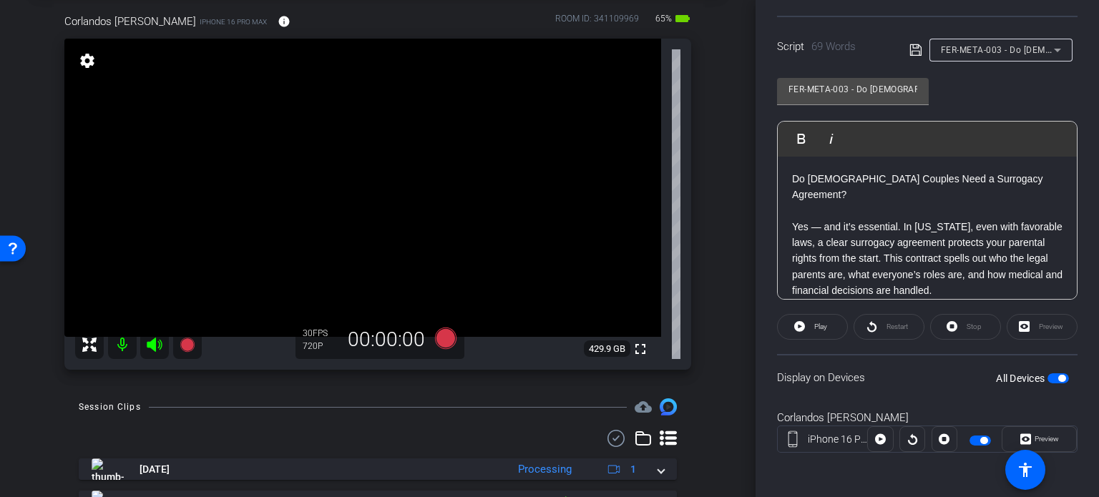
click at [970, 51] on span "FER-META-003 - Do [DEMOGRAPHIC_DATA] Couples Need a Surrogacy Agreement?" at bounding box center [1113, 49] width 345 height 11
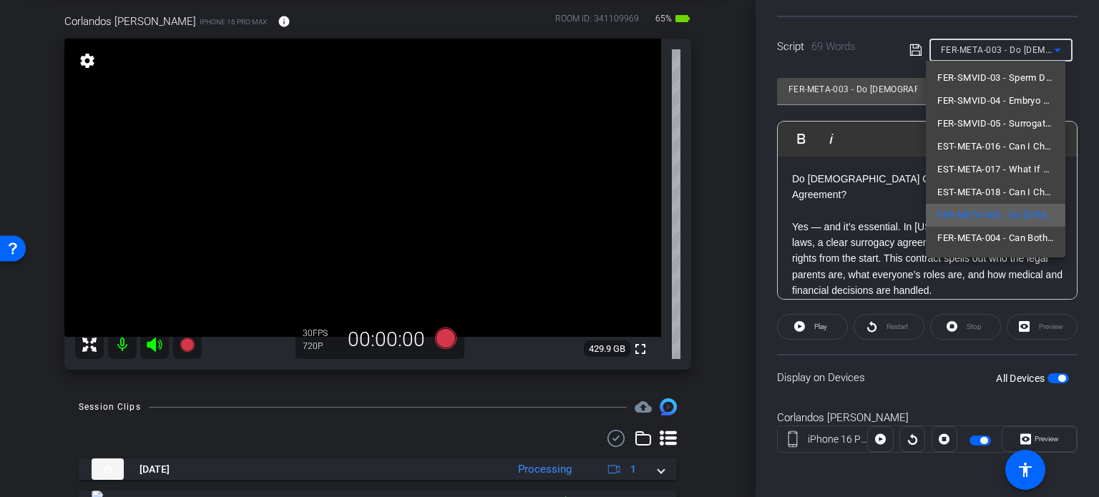
scroll to position [43, 0]
click at [827, 218] on div at bounding box center [549, 248] width 1099 height 497
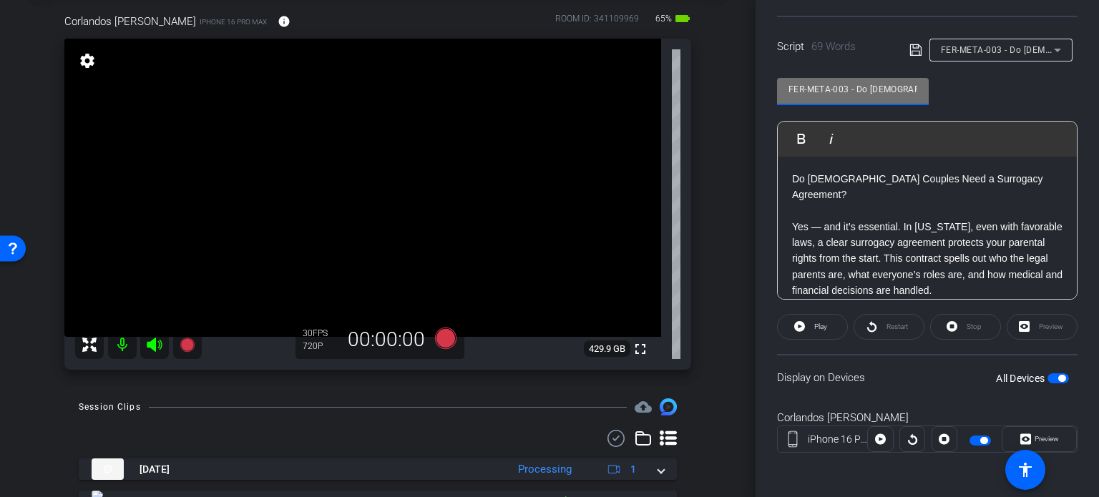
drag, startPoint x: 848, startPoint y: 85, endPoint x: 747, endPoint y: 62, distance: 102.7
click at [747, 62] on div "arrow_back Corlandos,Scott_Shoot04_09252025 Back to project Send invite account…" at bounding box center [549, 248] width 1099 height 497
click at [702, 154] on div "Corlandos Scott iPhone 16 Pro Max info ROOM ID: 341109969 65% battery_std fulls…" at bounding box center [378, 187] width 684 height 394
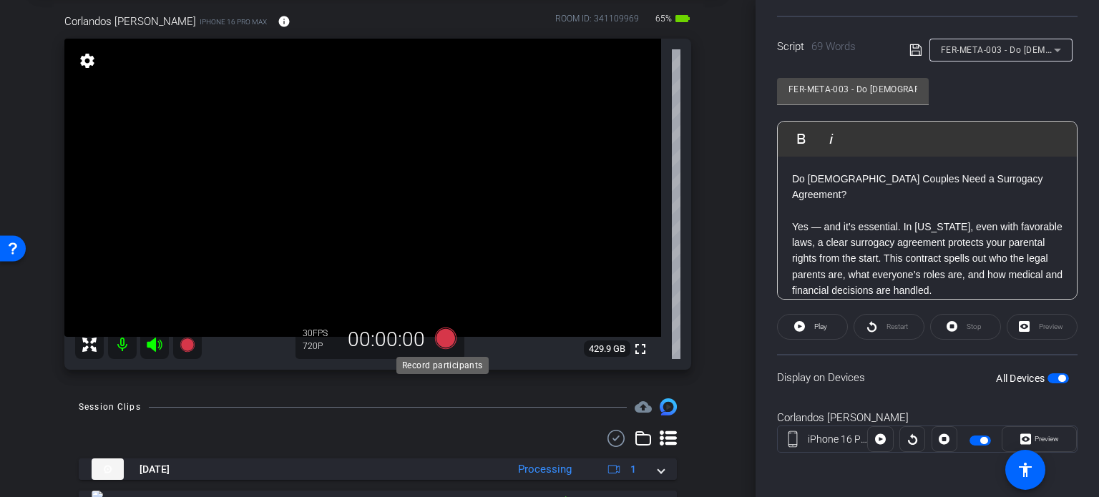
click at [437, 338] on icon at bounding box center [445, 338] width 21 height 21
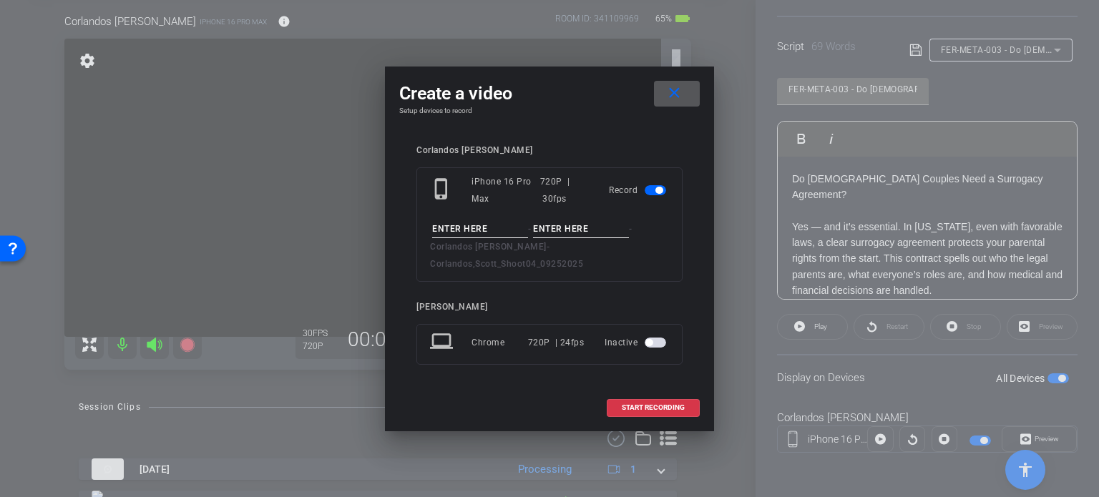
click at [467, 231] on input at bounding box center [480, 229] width 96 height 18
paste input "FER-META-003"
type input "FER-META-003"
click at [564, 237] on input at bounding box center [581, 229] width 96 height 18
type input "Take1"
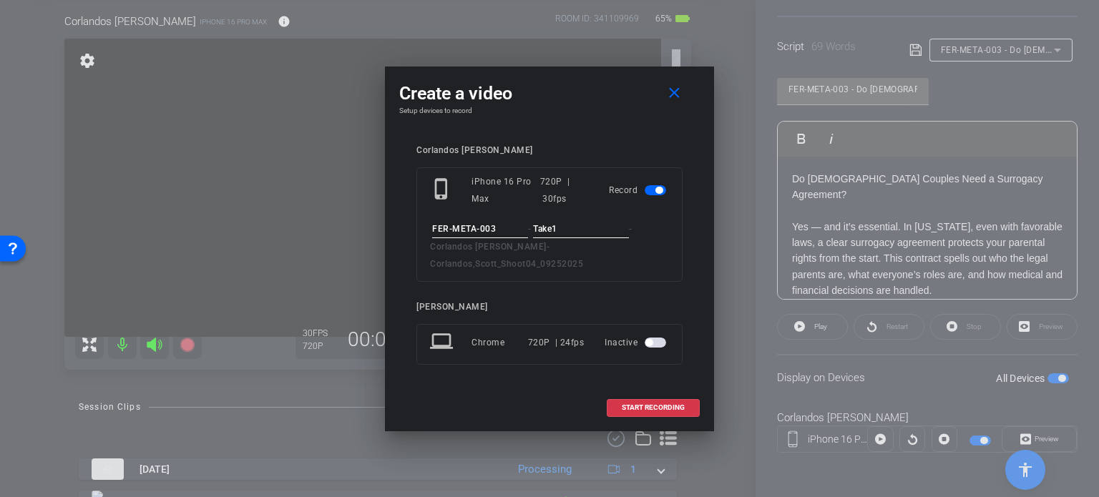
click at [519, 235] on input "FER-META-003" at bounding box center [480, 229] width 96 height 18
click at [582, 238] on input "Take1" at bounding box center [581, 229] width 96 height 18
click at [639, 404] on span "START RECORDING" at bounding box center [653, 407] width 63 height 7
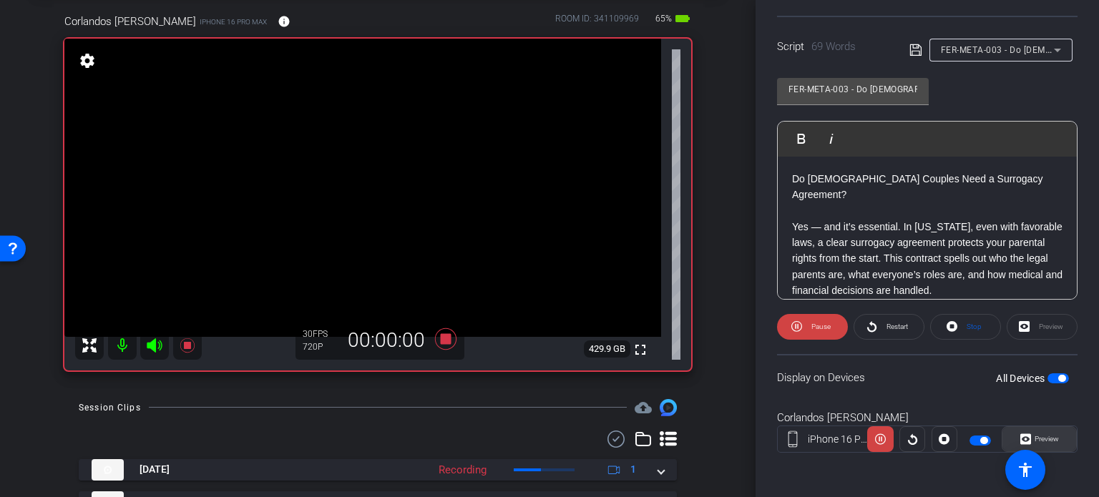
click at [1045, 438] on span "Preview" at bounding box center [1046, 439] width 24 height 8
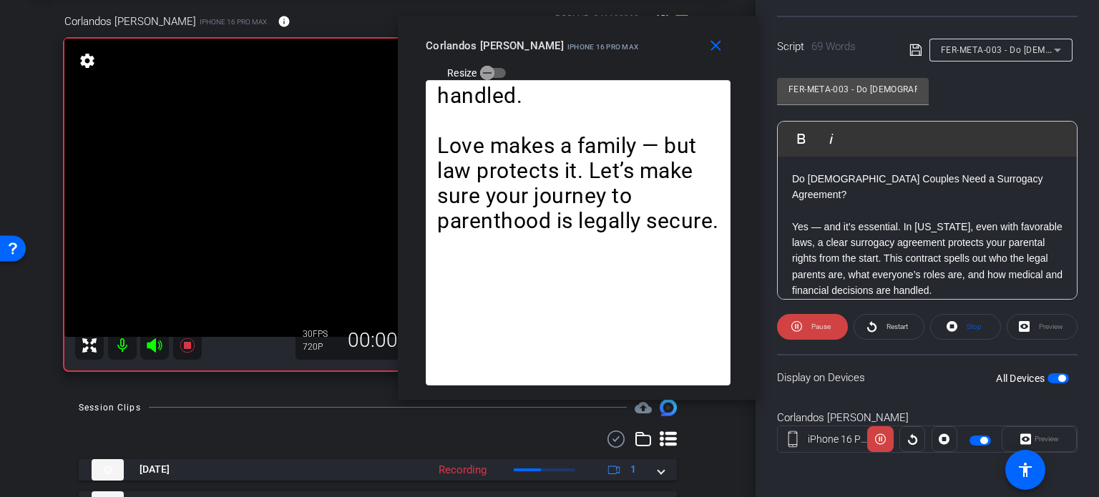
drag, startPoint x: 564, startPoint y: 102, endPoint x: 592, endPoint y: 62, distance: 49.8
click at [592, 62] on div "close Corlandos Scott iPhone 16 Pro Max Resize" at bounding box center [578, 48] width 360 height 64
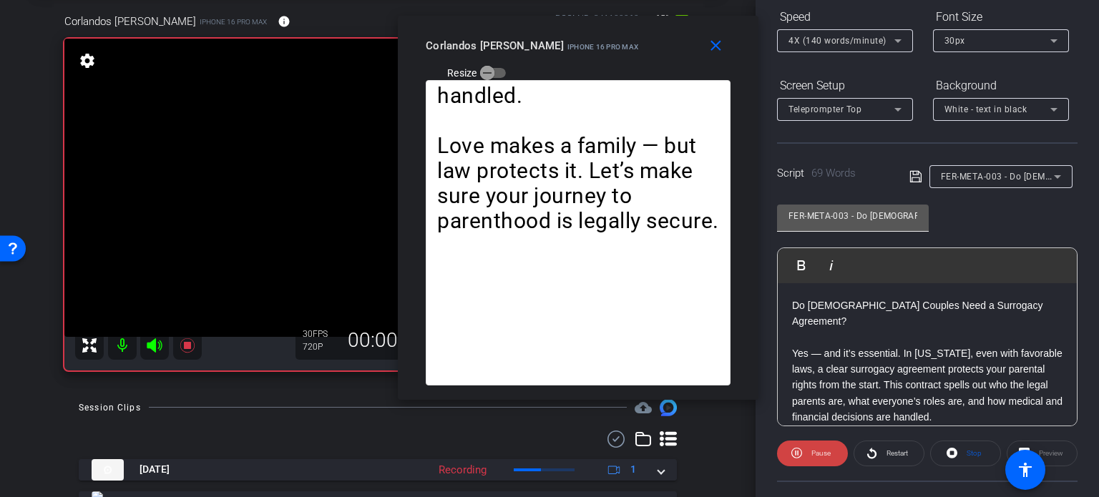
scroll to position [140, 0]
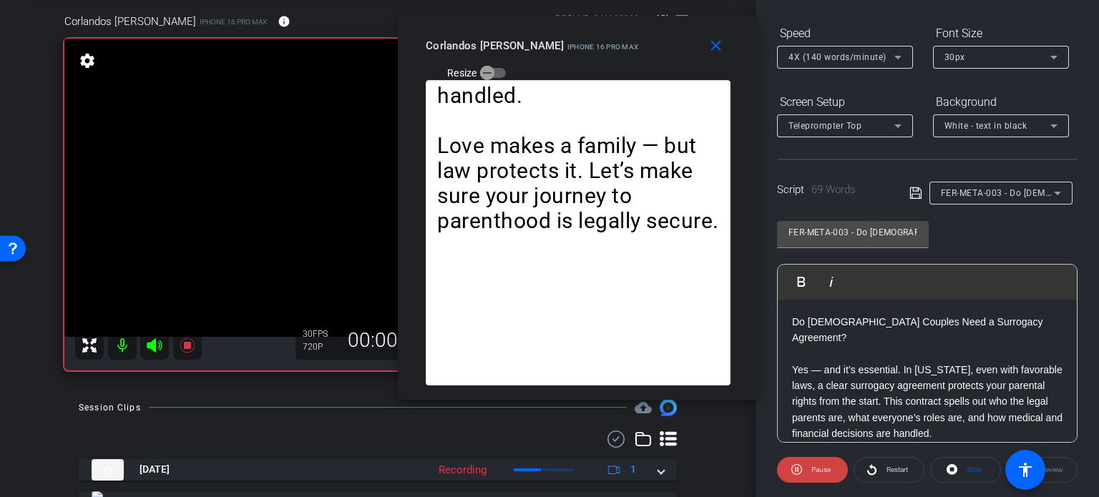
click at [829, 53] on span "4X (140 words/minute)" at bounding box center [837, 57] width 98 height 10
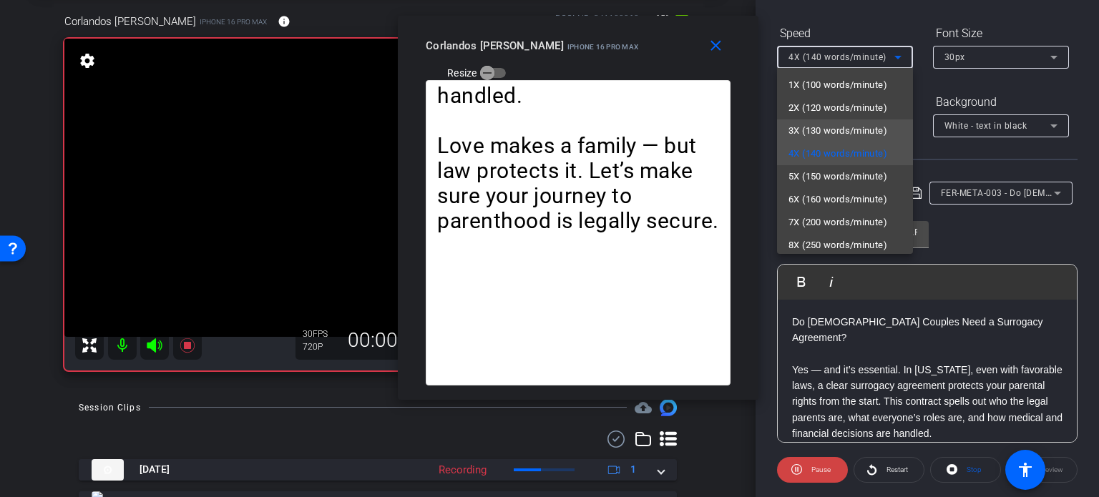
click at [845, 125] on span "3X (130 words/minute)" at bounding box center [837, 130] width 99 height 17
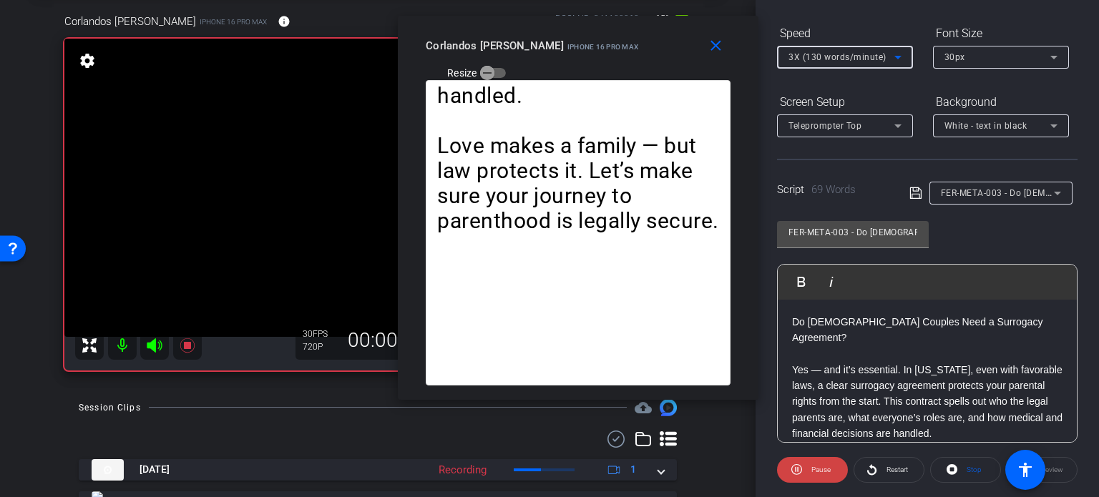
click at [813, 57] on span "3X (130 words/minute)" at bounding box center [837, 57] width 98 height 10
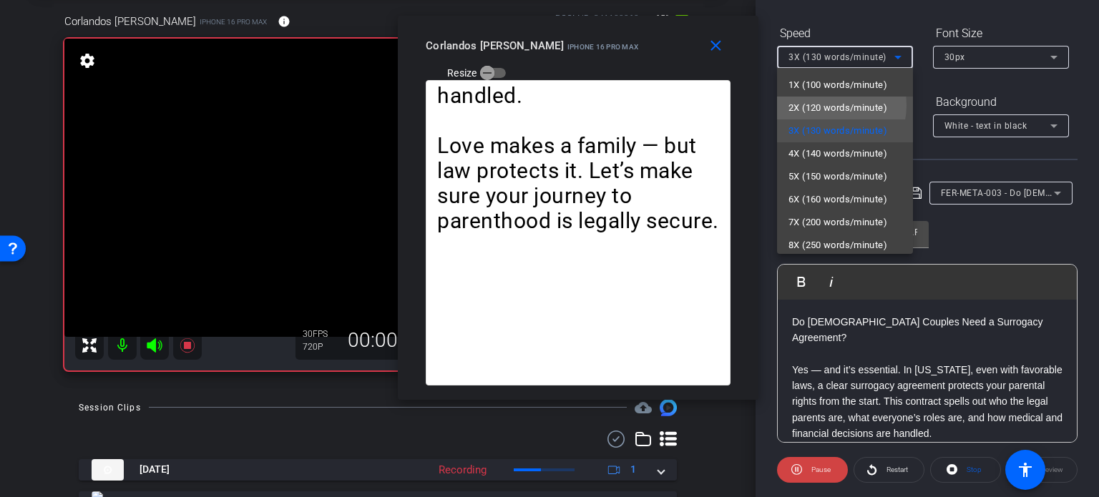
click at [824, 105] on span "2X (120 words/minute)" at bounding box center [837, 107] width 99 height 17
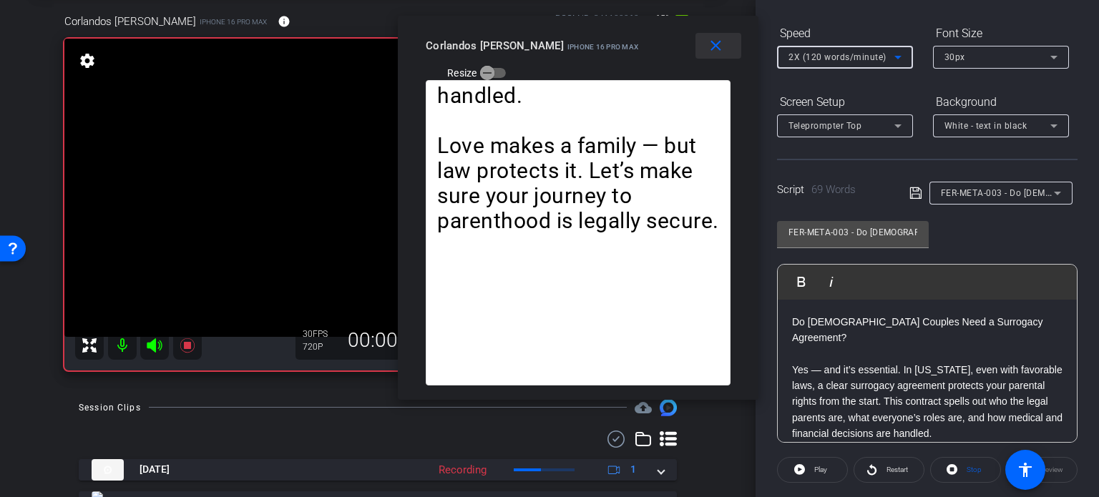
click at [720, 51] on mat-icon "close" at bounding box center [716, 46] width 18 height 18
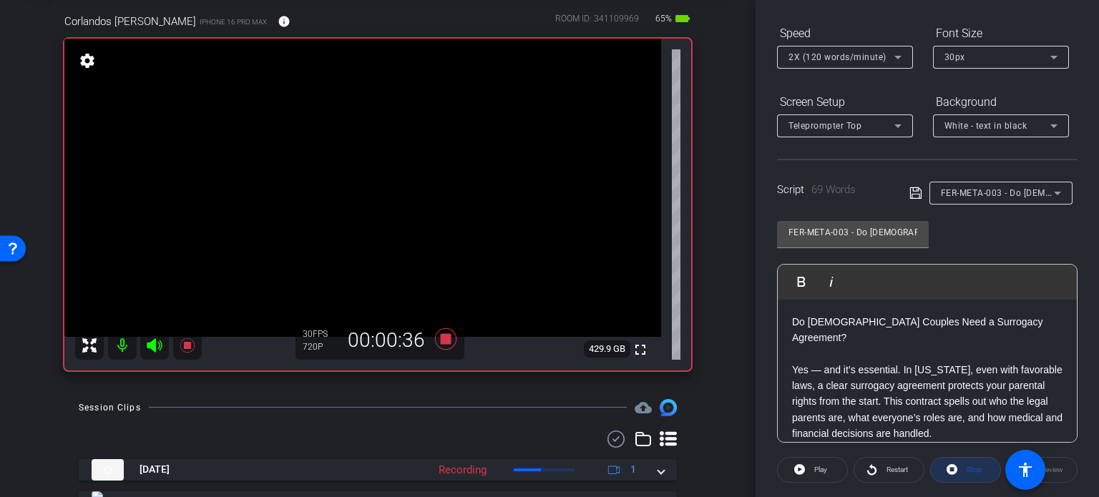
click at [953, 469] on span at bounding box center [965, 470] width 69 height 34
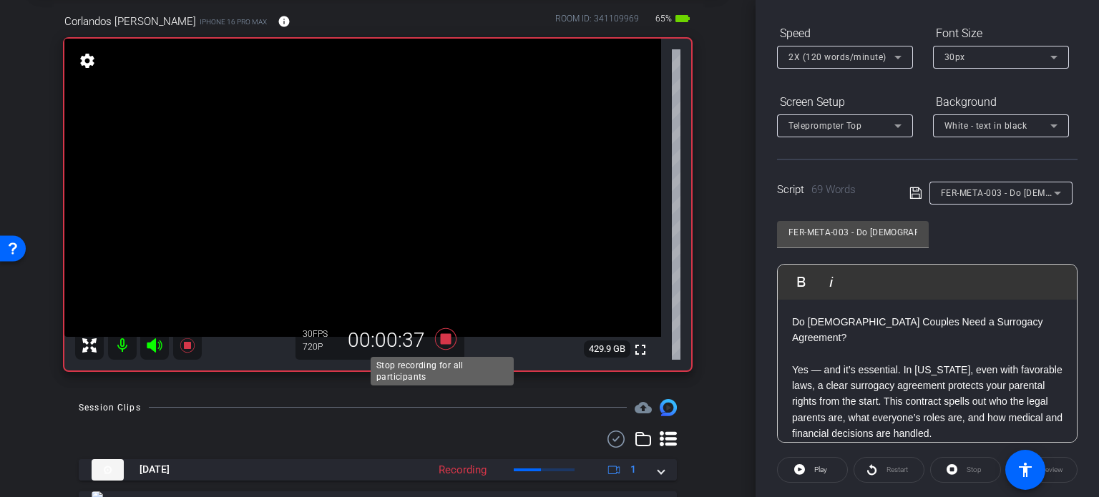
click at [432, 346] on icon at bounding box center [445, 339] width 34 height 26
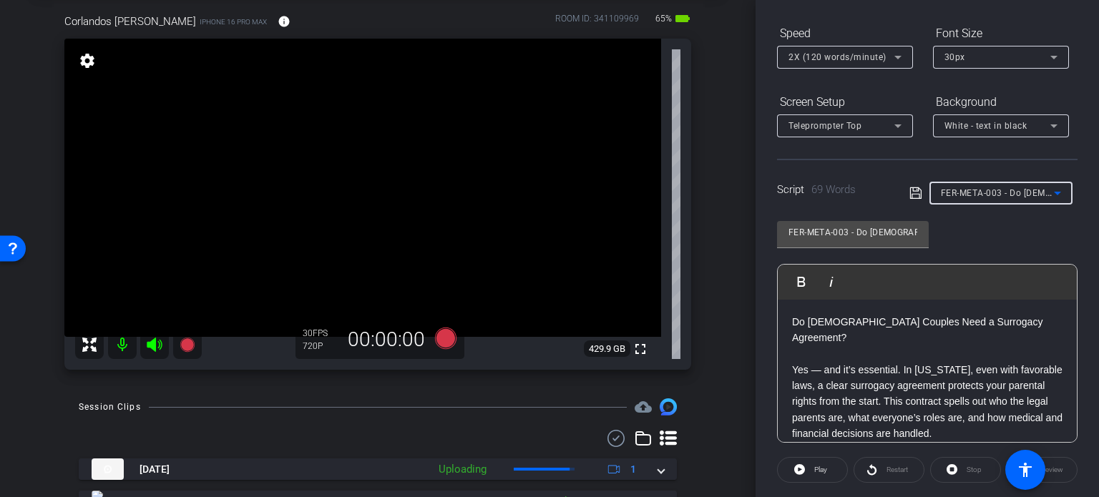
click at [973, 194] on span "FER-META-003 - Do [DEMOGRAPHIC_DATA] Couples Need a Surrogacy Agreement?" at bounding box center [1113, 192] width 345 height 11
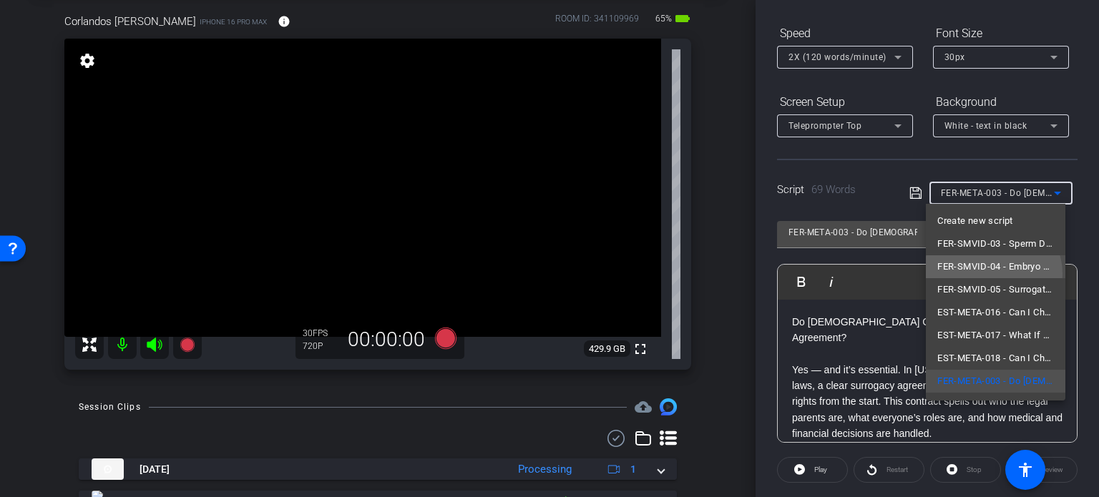
click at [993, 274] on span "FER-SMVID-04 - Embryo Ownership Battle Costs Couple $500K" at bounding box center [995, 266] width 117 height 17
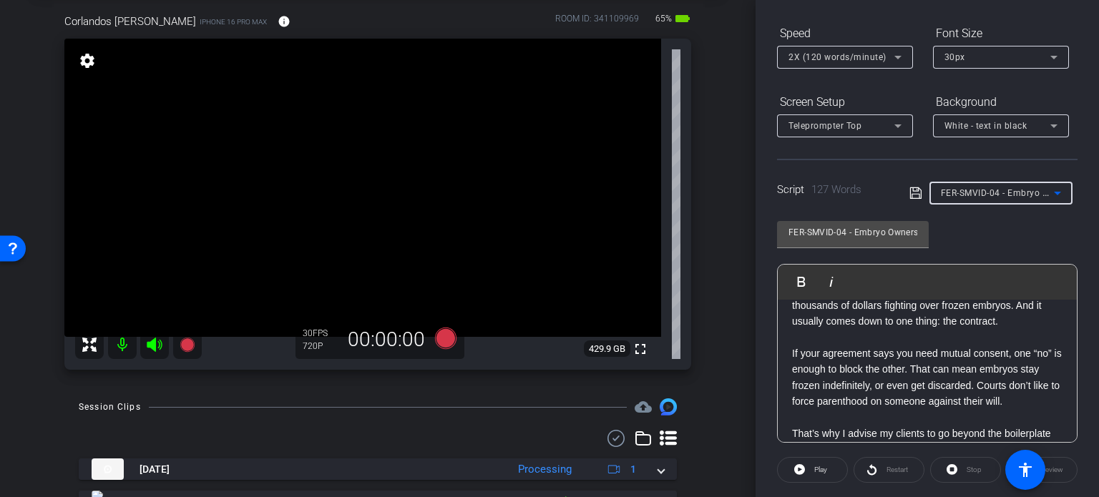
scroll to position [0, 0]
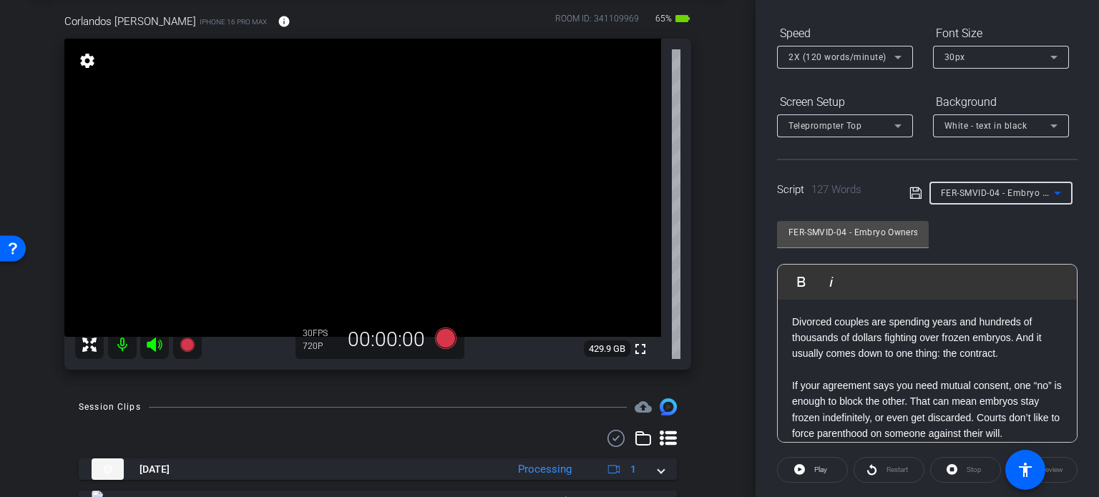
click at [958, 197] on span "FER-SMVID-04 - Embryo Ownership Battle Costs Couple $500K" at bounding box center [1071, 192] width 261 height 11
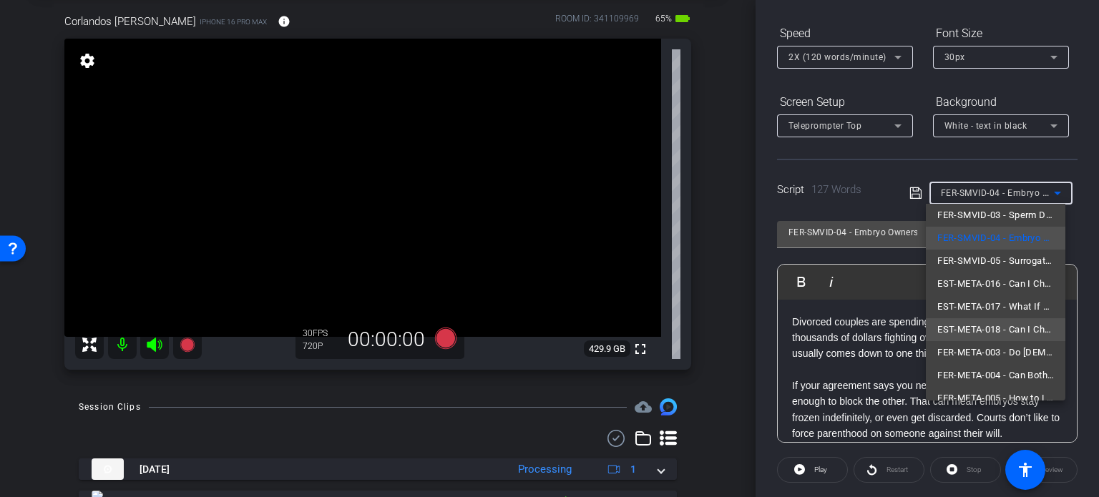
scroll to position [43, 0]
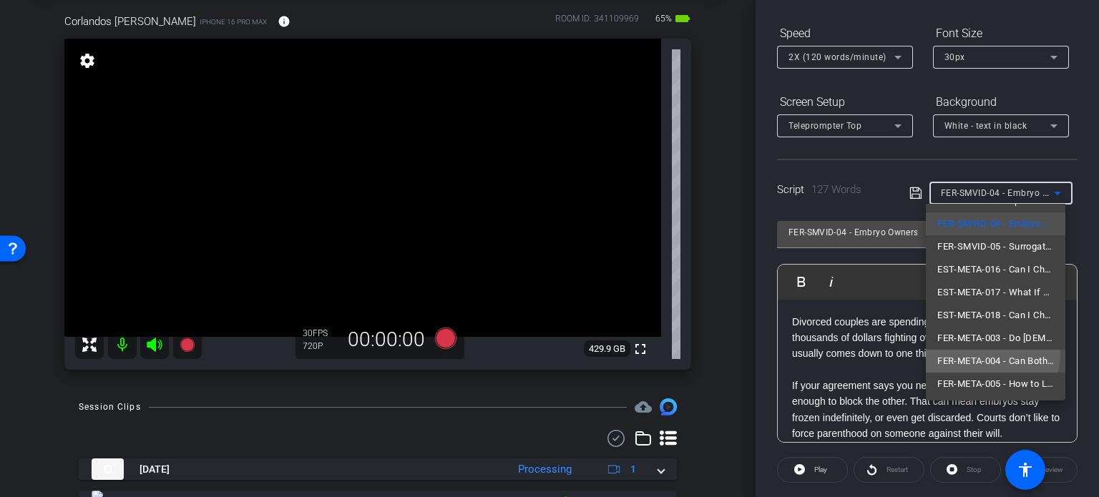
click at [985, 353] on span "FER-META-004 - Can Both Parents Be on the Birth Certificate?" at bounding box center [995, 361] width 117 height 17
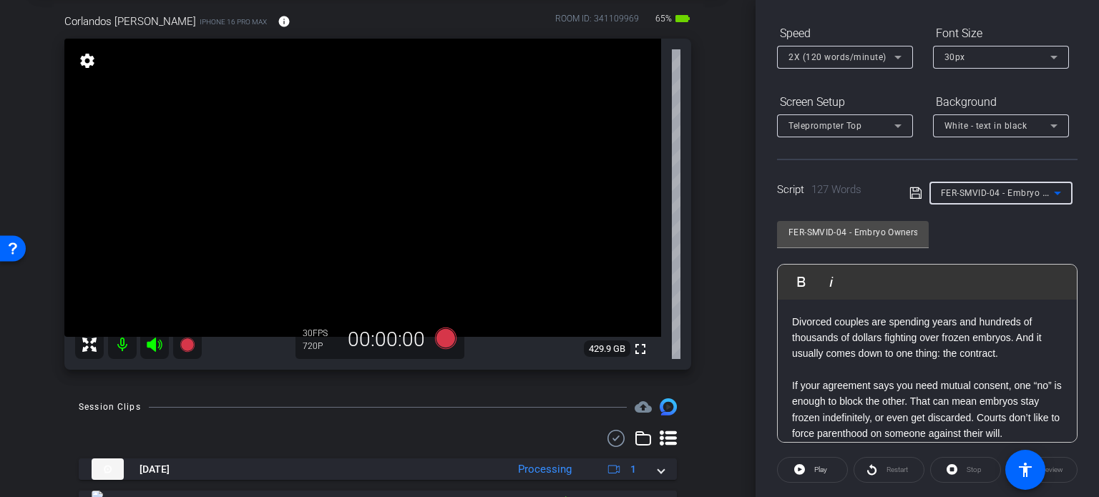
type input "FER-META-004 - Can Both Parents Be on the Birth Certificate?"
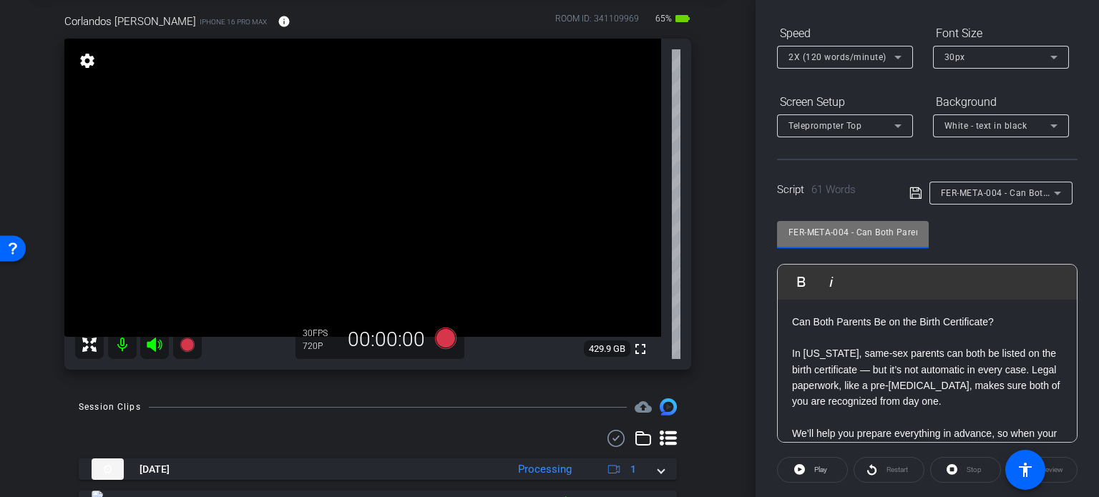
drag, startPoint x: 848, startPoint y: 228, endPoint x: 780, endPoint y: 215, distance: 69.2
click at [780, 215] on div "FER-META-004 - Can Both Parents Be on the Birth Certificate? Play Play from thi…" at bounding box center [927, 326] width 300 height 232
click at [716, 285] on div "arrow_back Corlandos,Scott_Shoot04_09252025 Back to project Send invite account…" at bounding box center [377, 176] width 755 height 497
drag, startPoint x: 847, startPoint y: 227, endPoint x: 758, endPoint y: 203, distance: 92.0
click at [758, 203] on div "Participants Teleprompter Adjustments settings Erika Centeno flip Director Ever…" at bounding box center [926, 248] width 343 height 497
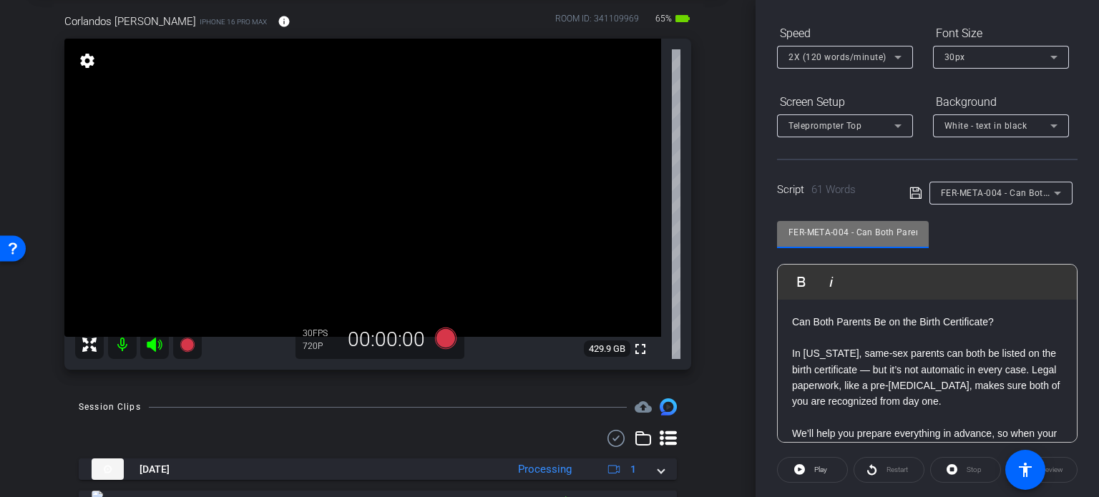
click at [721, 242] on div "arrow_back Corlandos,Scott_Shoot04_09252025 Back to project Send invite account…" at bounding box center [377, 176] width 755 height 497
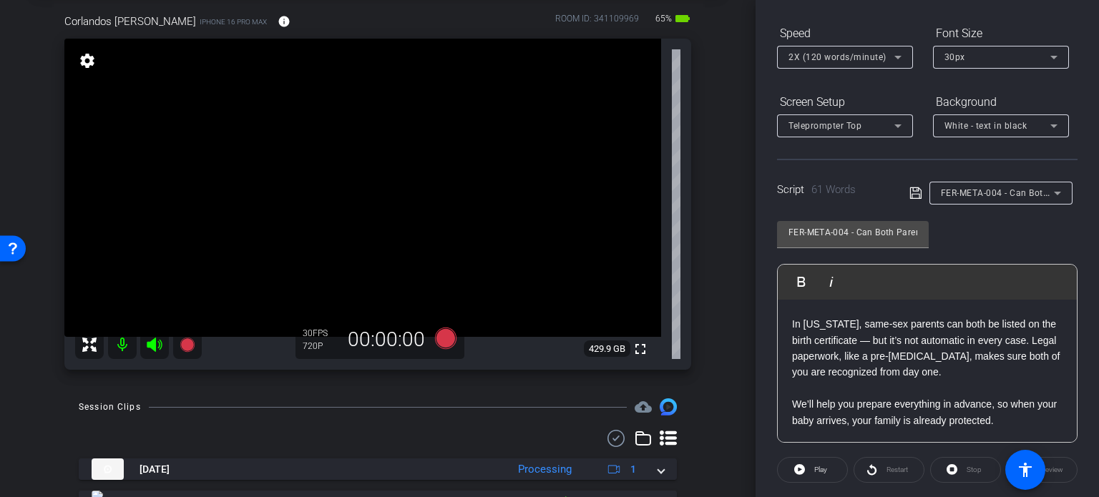
scroll to position [0, 0]
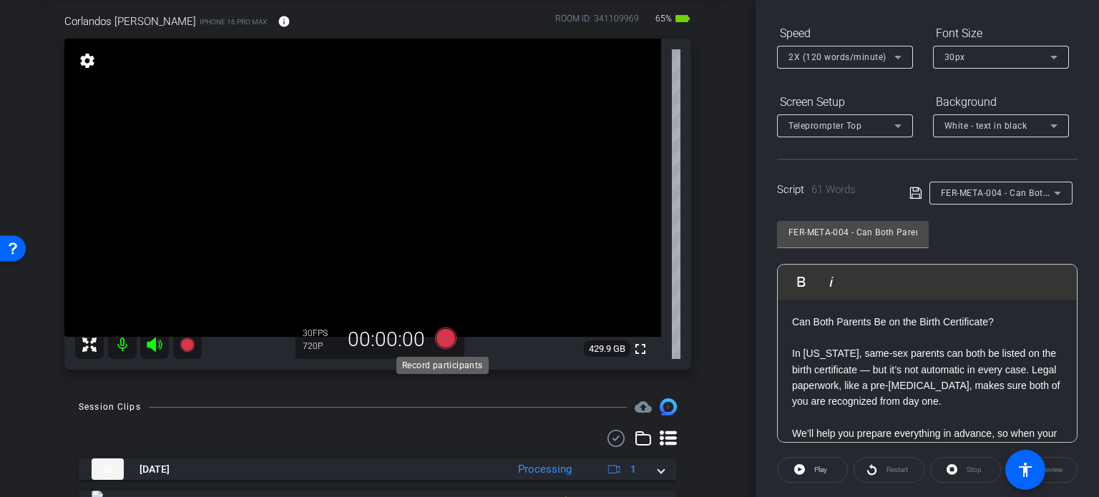
click at [436, 332] on icon at bounding box center [445, 338] width 21 height 21
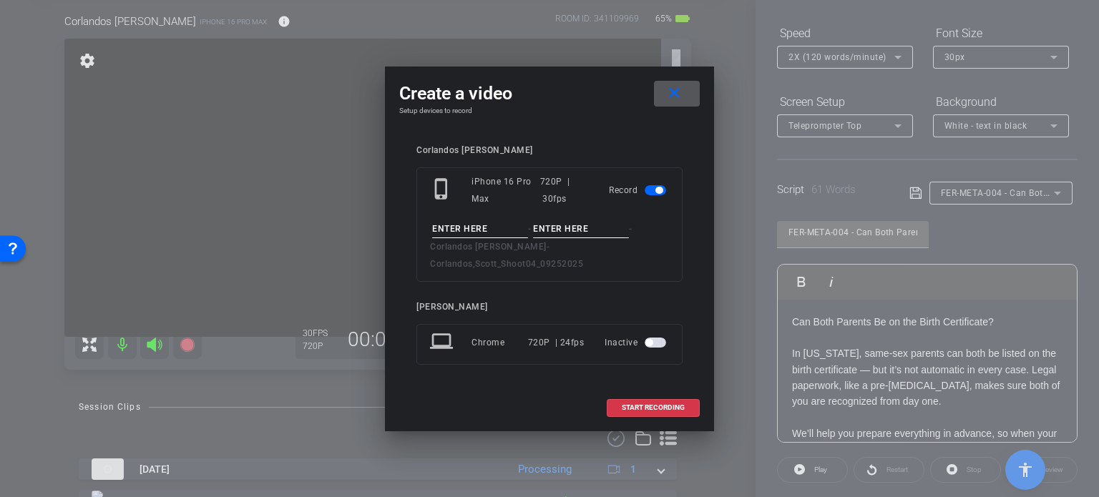
click at [469, 235] on input at bounding box center [480, 229] width 96 height 18
paste input "FER-META-004"
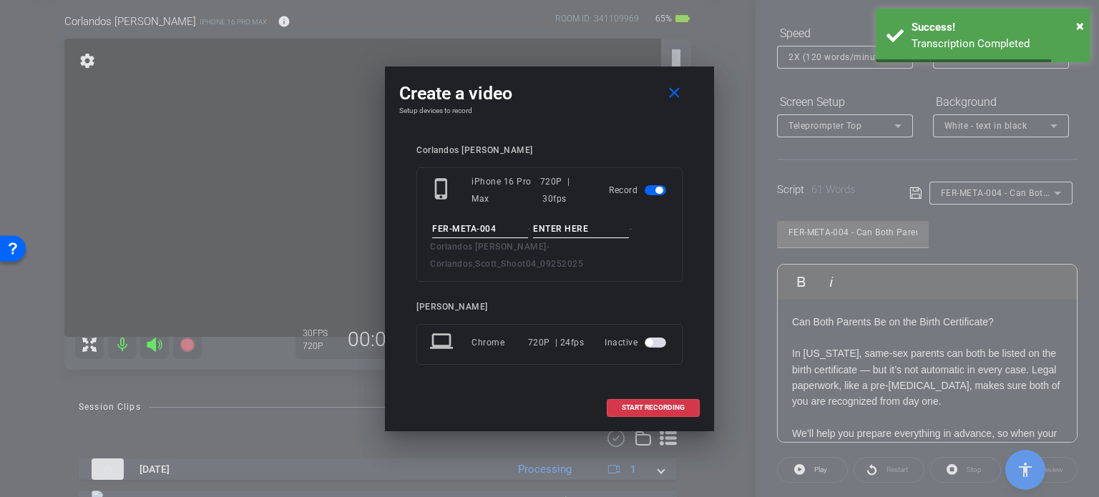
type input "FER-META-004"
click at [554, 237] on input at bounding box center [581, 229] width 96 height 18
type input "Take1"
click at [541, 268] on div "phone_iphone iPhone 16 Pro Max 720P | 30fps Record FER-META-004 - Take1 - Corla…" at bounding box center [549, 224] width 266 height 114
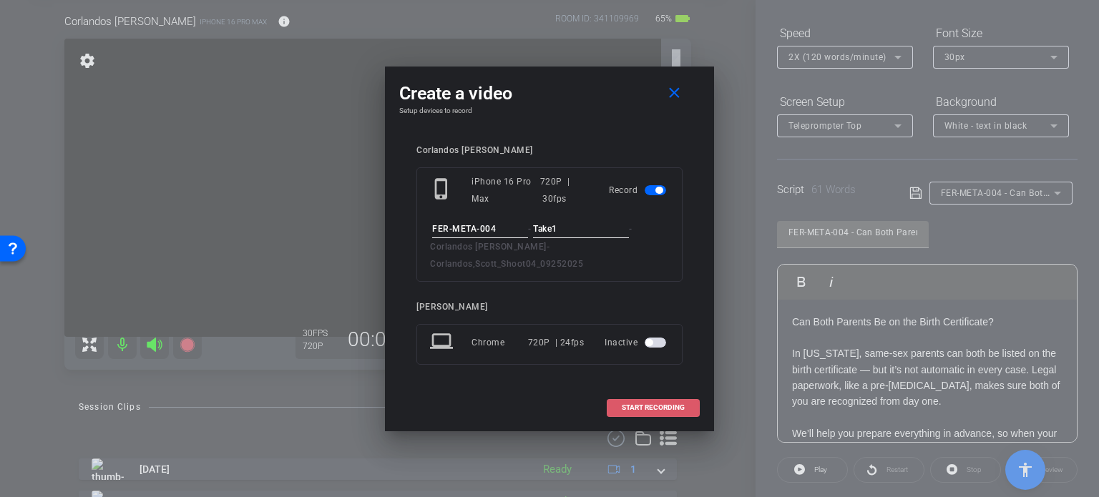
click at [667, 404] on span "START RECORDING" at bounding box center [653, 407] width 63 height 7
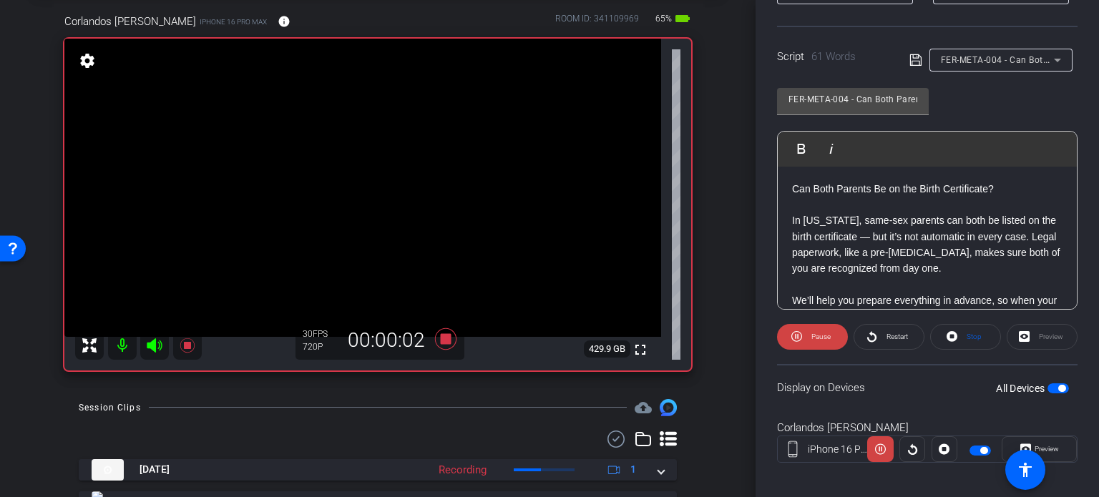
scroll to position [283, 0]
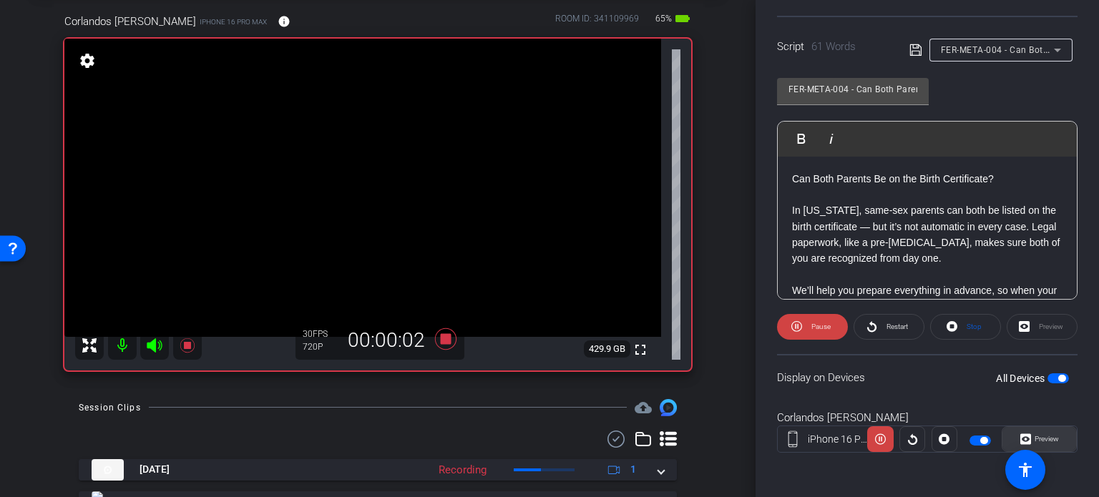
click at [1051, 435] on span "Preview" at bounding box center [1046, 439] width 24 height 8
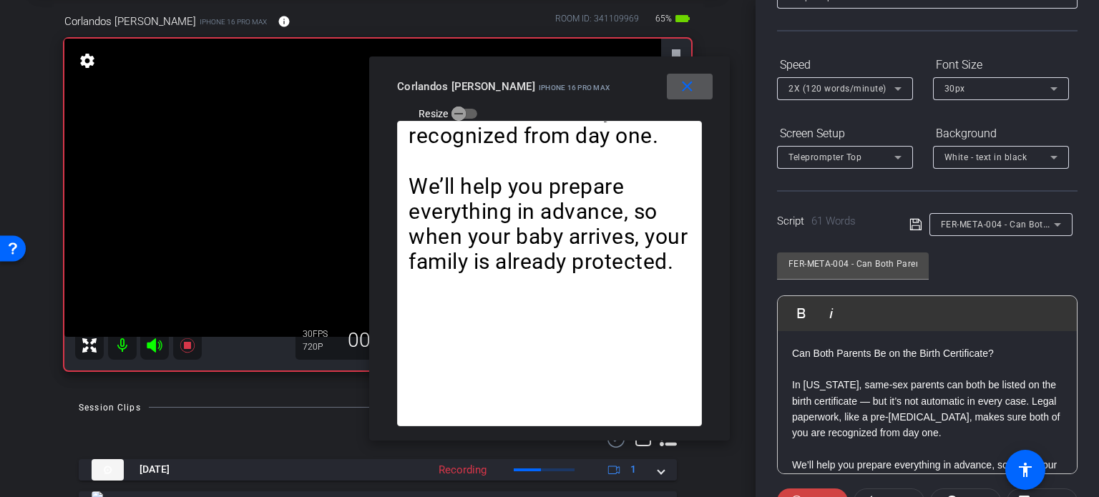
scroll to position [69, 0]
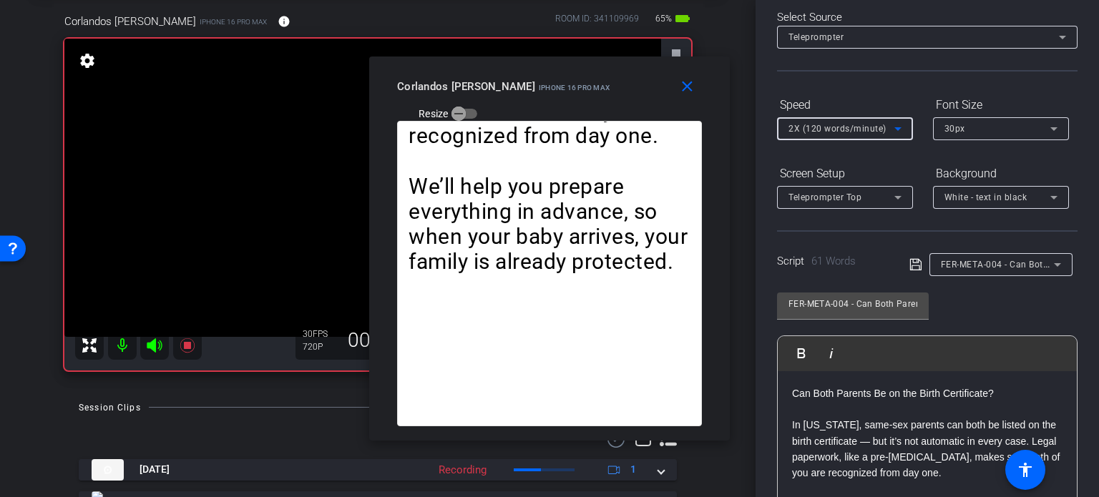
click at [810, 127] on span "2X (120 words/minute)" at bounding box center [837, 129] width 98 height 10
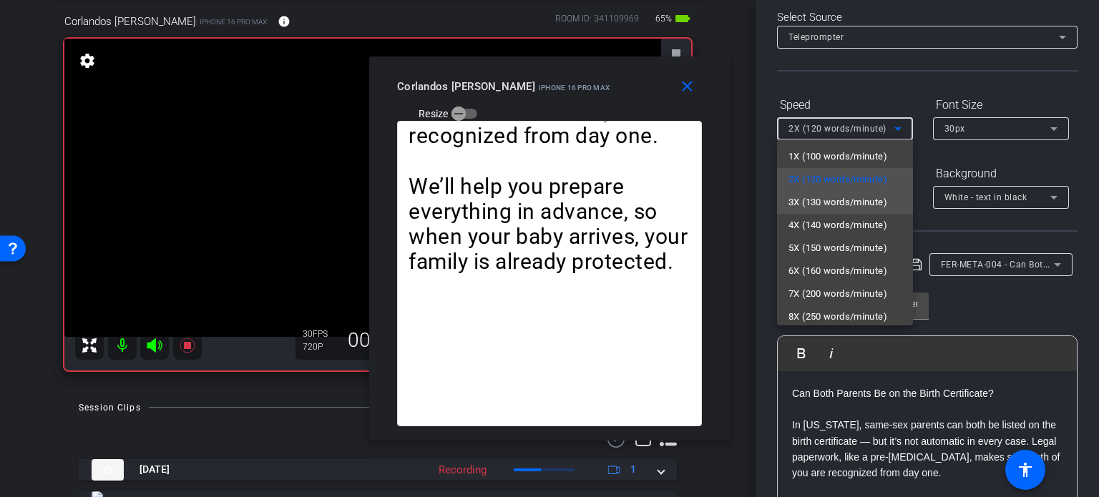
scroll to position [31, 0]
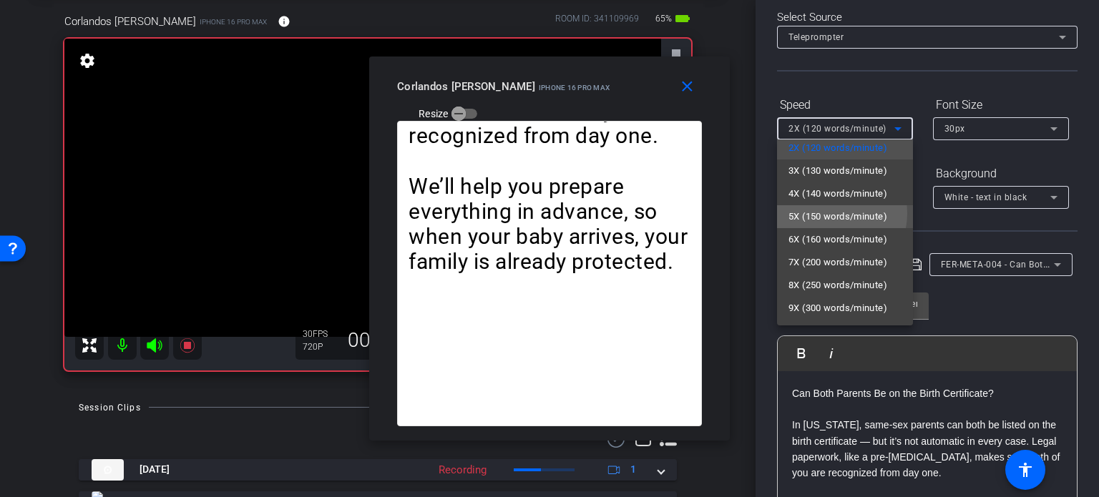
click at [830, 213] on span "5X (150 words/minute)" at bounding box center [837, 216] width 99 height 17
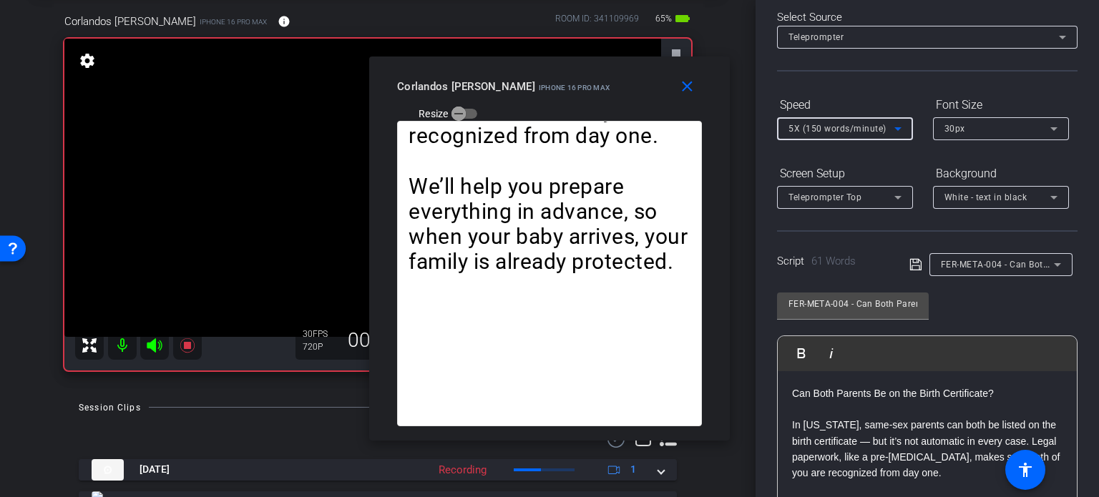
scroll to position [0, 0]
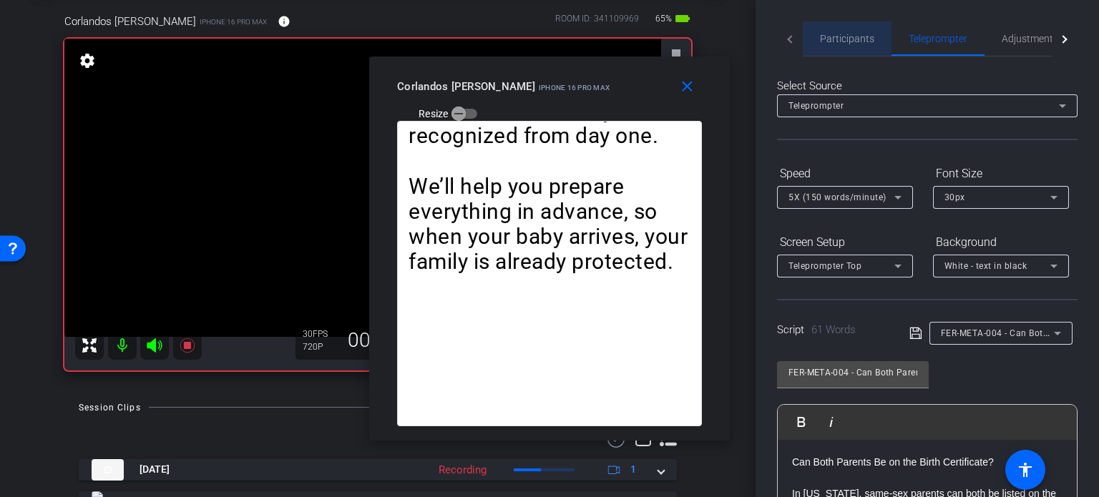
click at [836, 34] on span "Participants" at bounding box center [847, 39] width 54 height 10
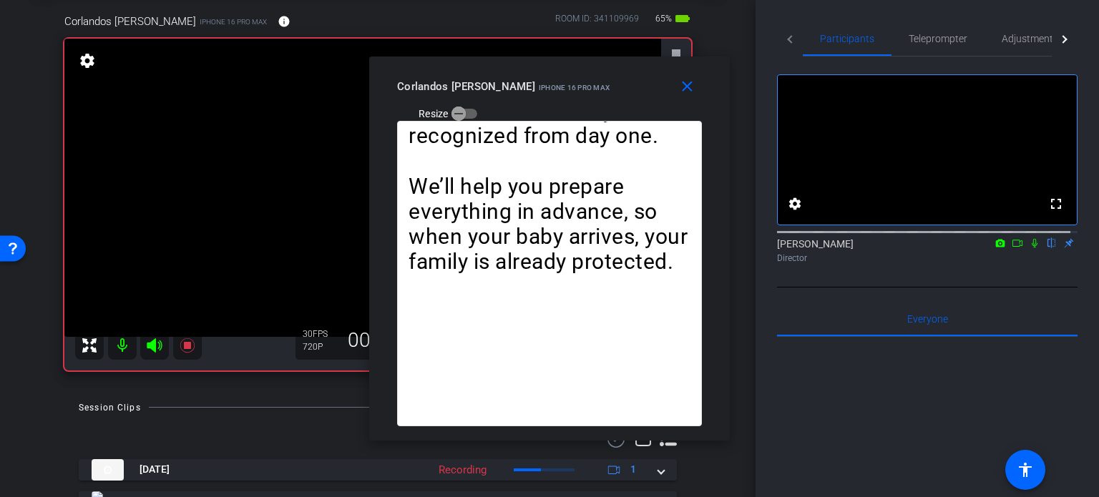
click at [1029, 248] on icon at bounding box center [1034, 243] width 11 height 10
click at [913, 37] on span "Teleprompter" at bounding box center [937, 39] width 59 height 10
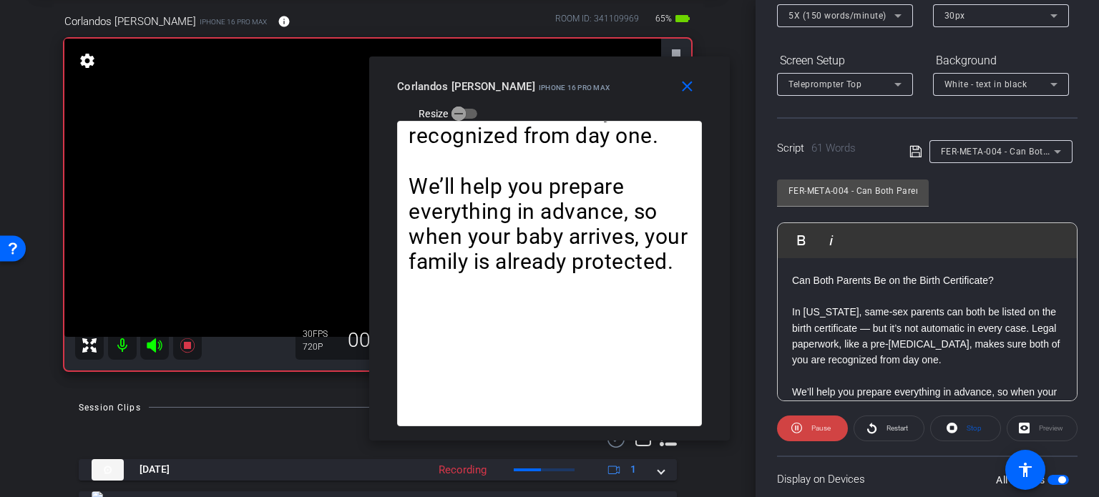
scroll to position [215, 0]
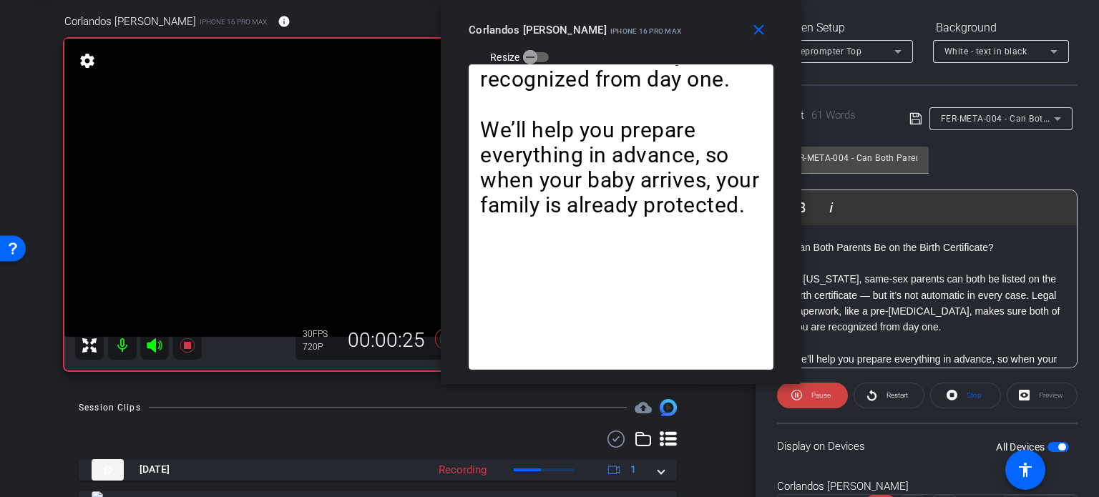
drag, startPoint x: 558, startPoint y: 96, endPoint x: 629, endPoint y: 39, distance: 91.2
click at [629, 39] on div "Corlandos Scott iPhone 16 Pro Max Resize" at bounding box center [625, 42] width 315 height 51
click at [951, 386] on icon at bounding box center [951, 395] width 11 height 18
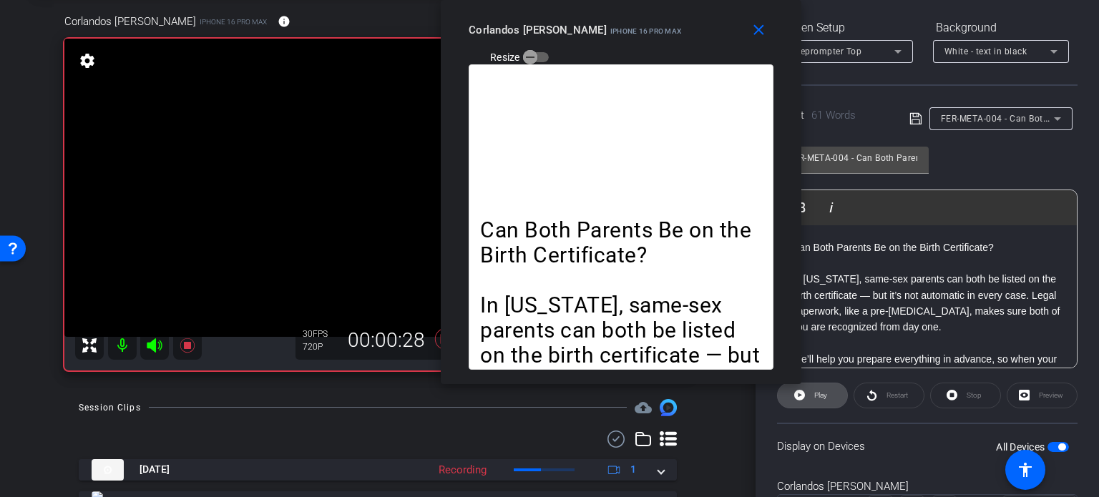
click at [825, 394] on span "Play" at bounding box center [820, 395] width 13 height 8
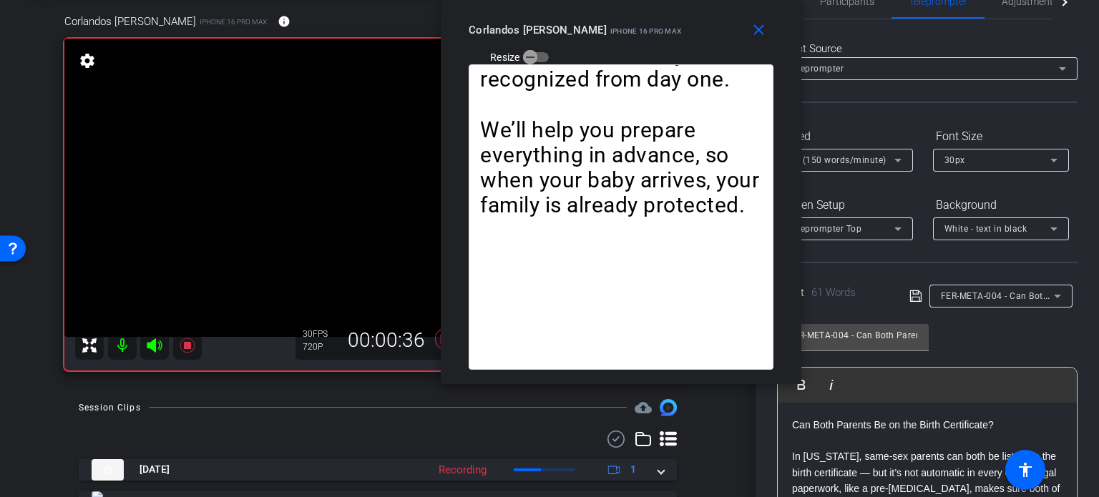
scroll to position [0, 0]
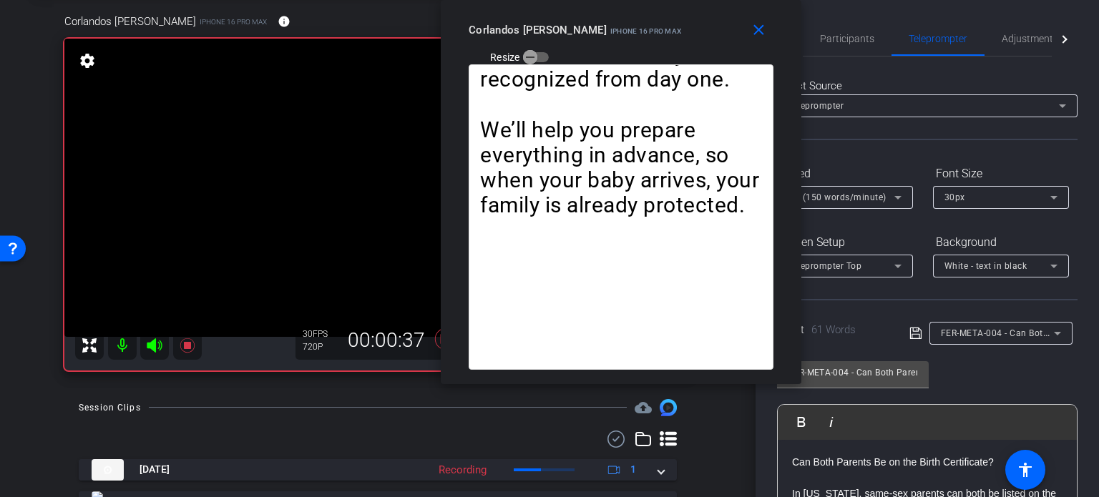
click at [857, 190] on div "5X (150 words/minute)" at bounding box center [841, 197] width 106 height 18
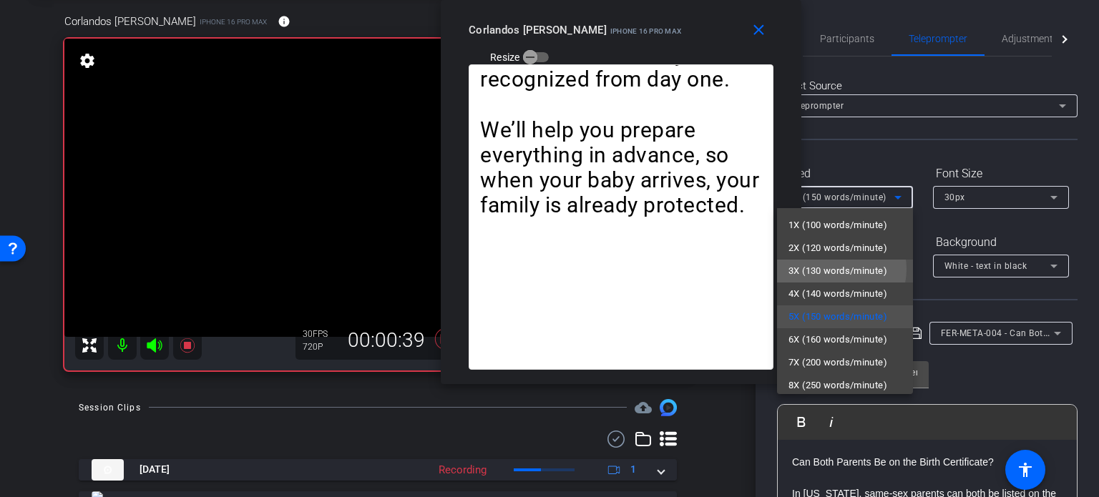
click at [834, 269] on span "3X (130 words/minute)" at bounding box center [837, 270] width 99 height 17
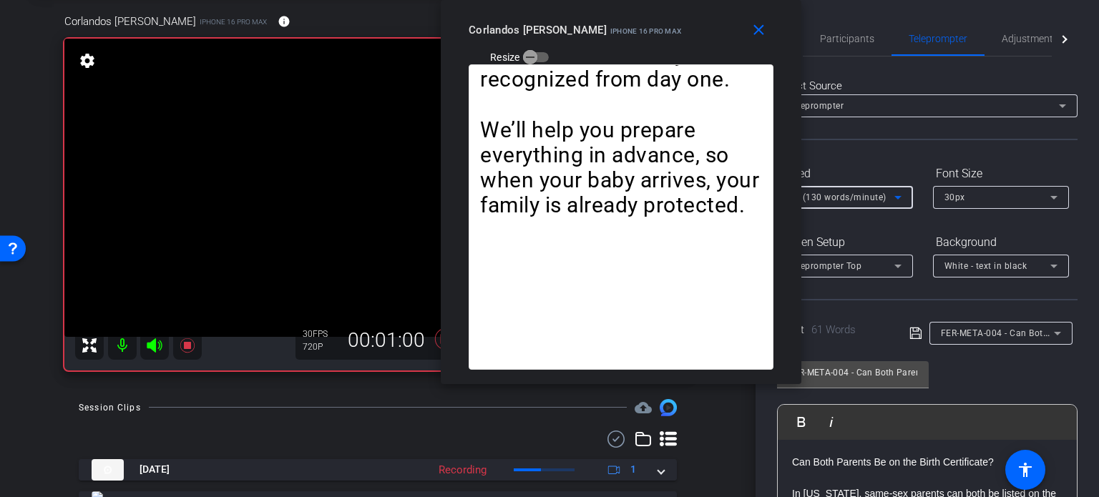
drag, startPoint x: 754, startPoint y: 34, endPoint x: 1051, endPoint y: 162, distance: 324.2
click at [762, 35] on mat-icon "close" at bounding box center [759, 30] width 18 height 18
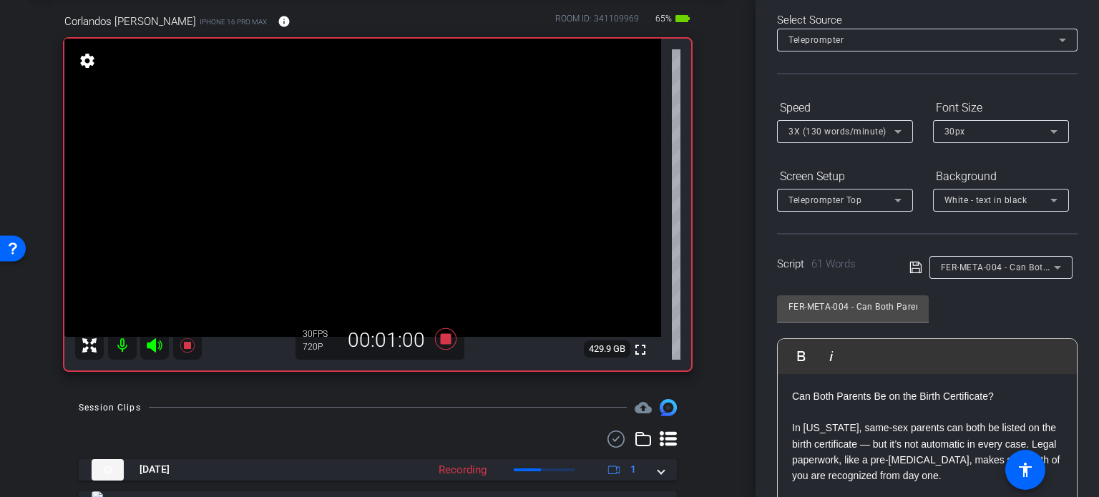
scroll to position [283, 0]
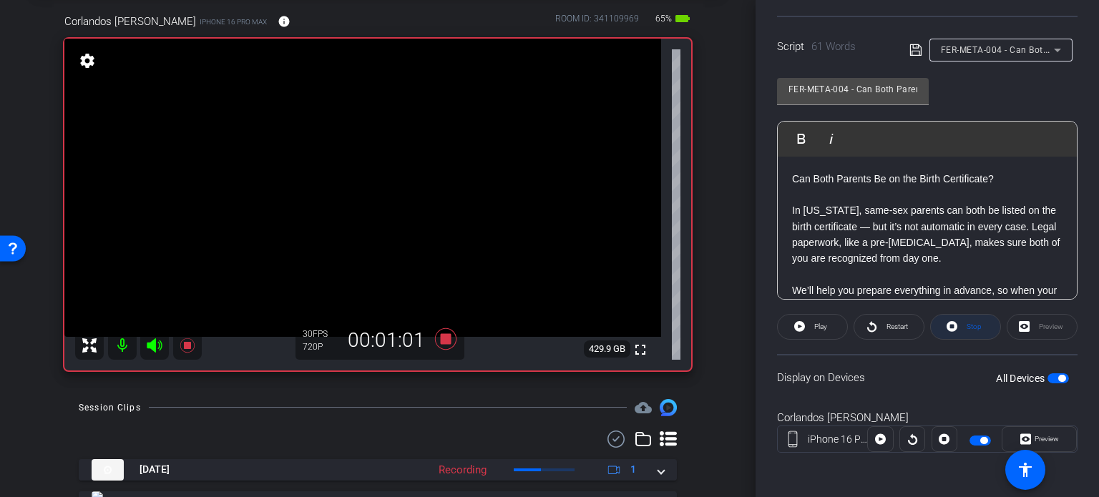
click at [970, 330] on span "Stop" at bounding box center [972, 327] width 19 height 20
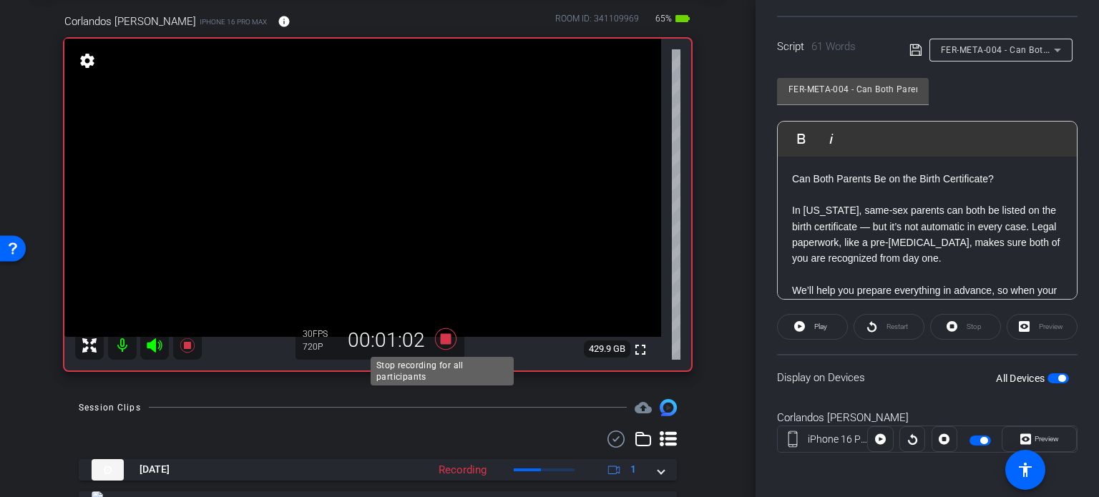
click at [446, 335] on icon at bounding box center [445, 338] width 21 height 21
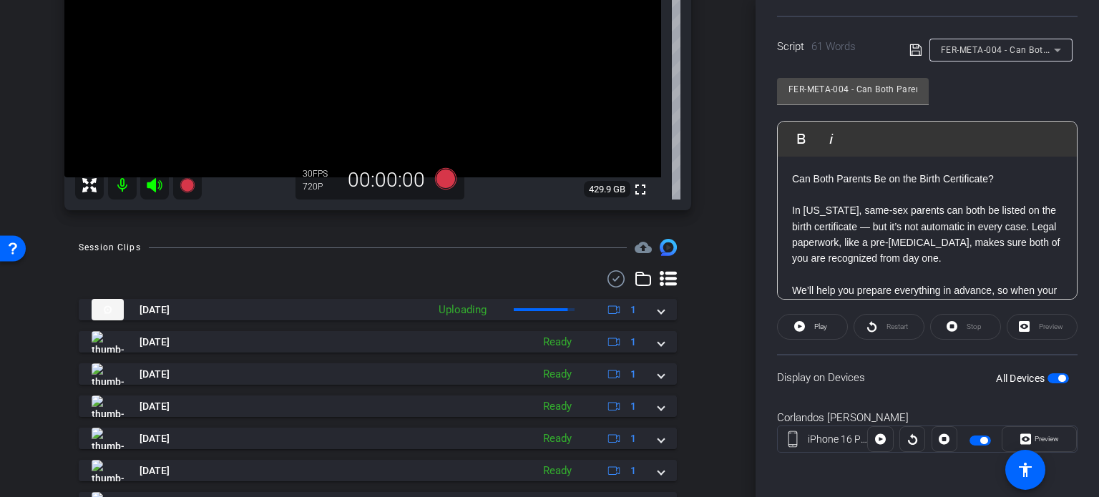
scroll to position [286, 0]
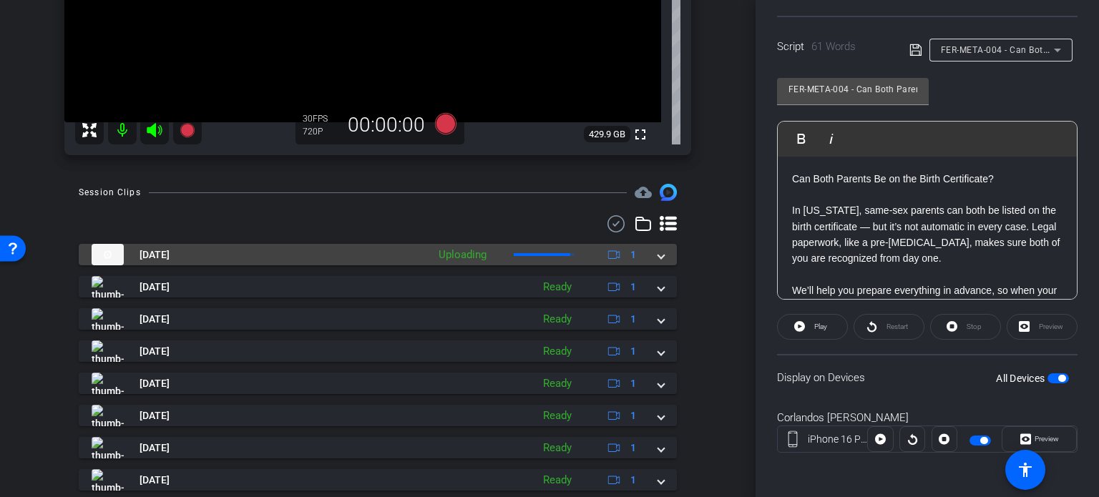
click at [658, 257] on span at bounding box center [661, 254] width 6 height 15
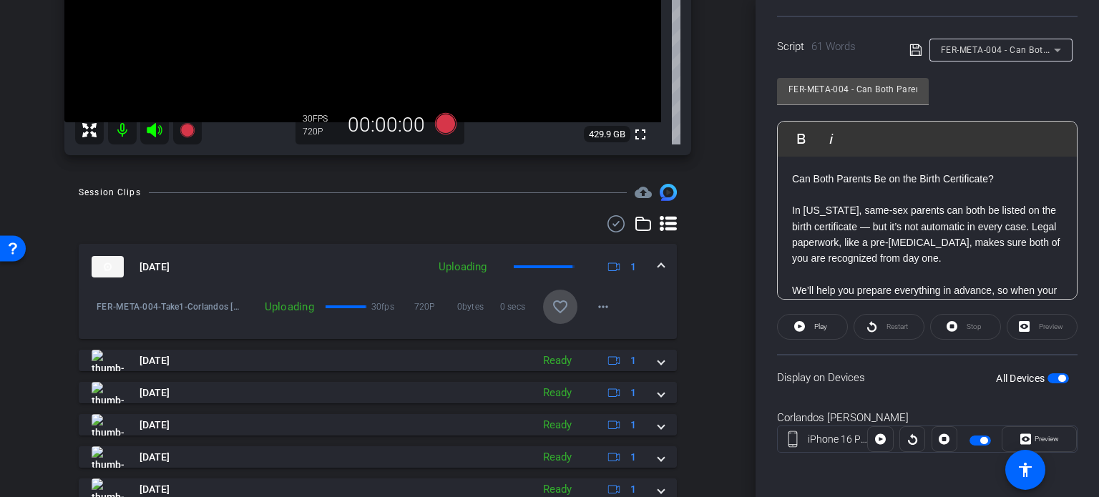
click at [554, 308] on mat-icon "favorite_border" at bounding box center [559, 306] width 17 height 17
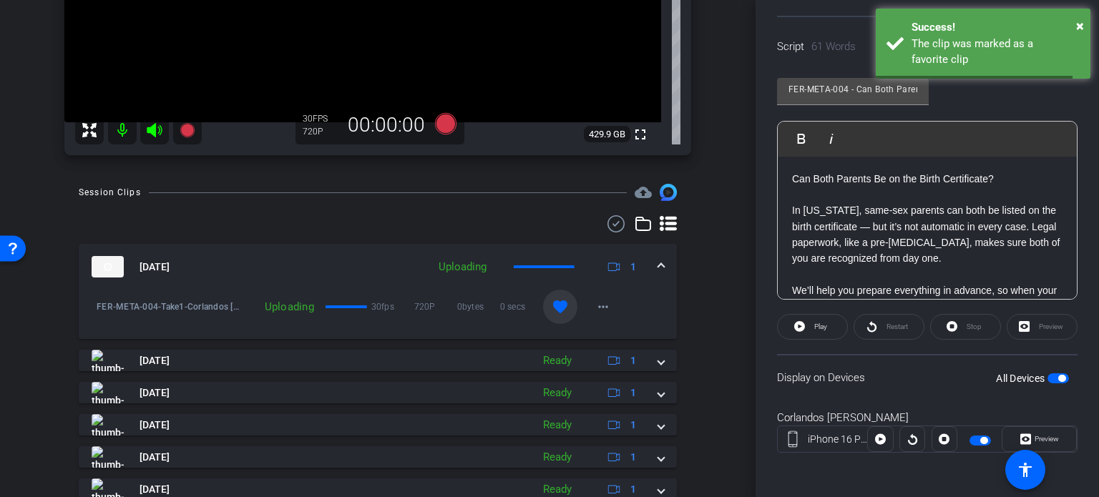
drag, startPoint x: 651, startPoint y: 274, endPoint x: 663, endPoint y: 267, distance: 14.1
click at [658, 273] on span at bounding box center [661, 267] width 6 height 15
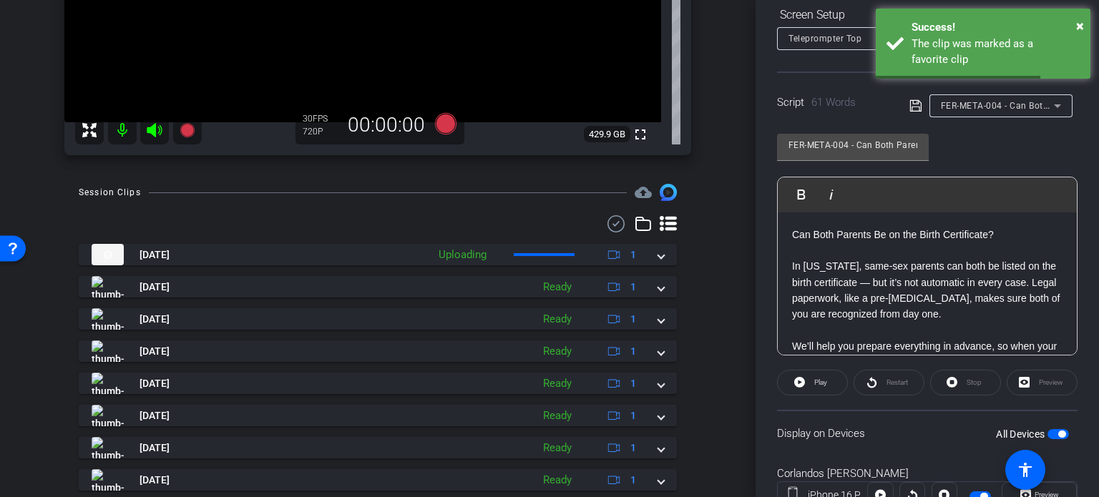
scroll to position [140, 0]
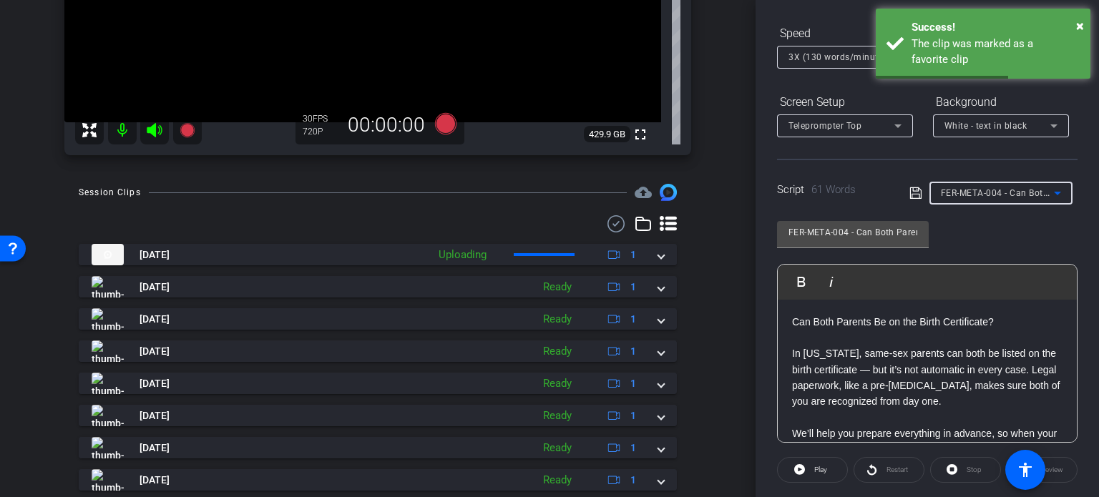
click at [1028, 199] on div "FER-META-004 - Can Both Parents Be on the Birth Certificate?" at bounding box center [997, 193] width 113 height 18
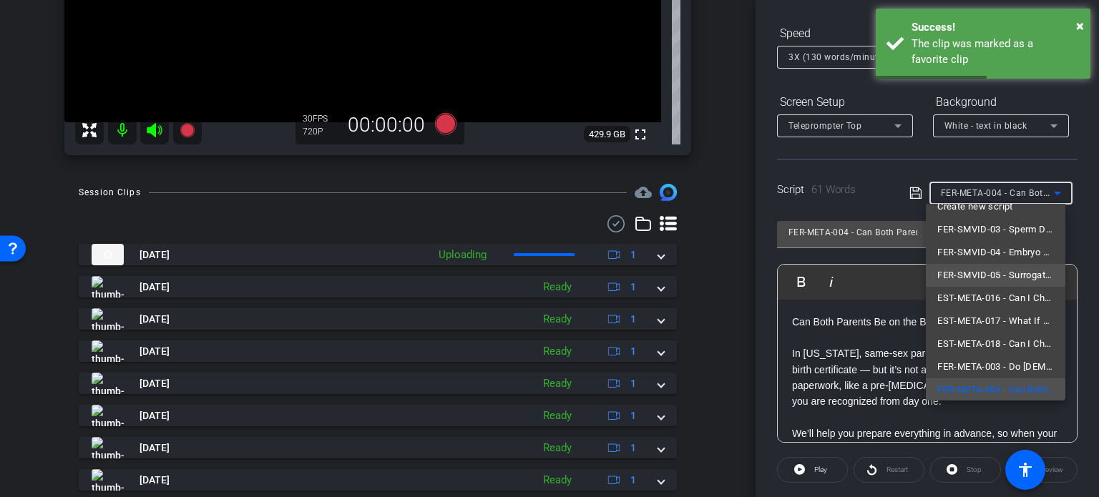
scroll to position [0, 0]
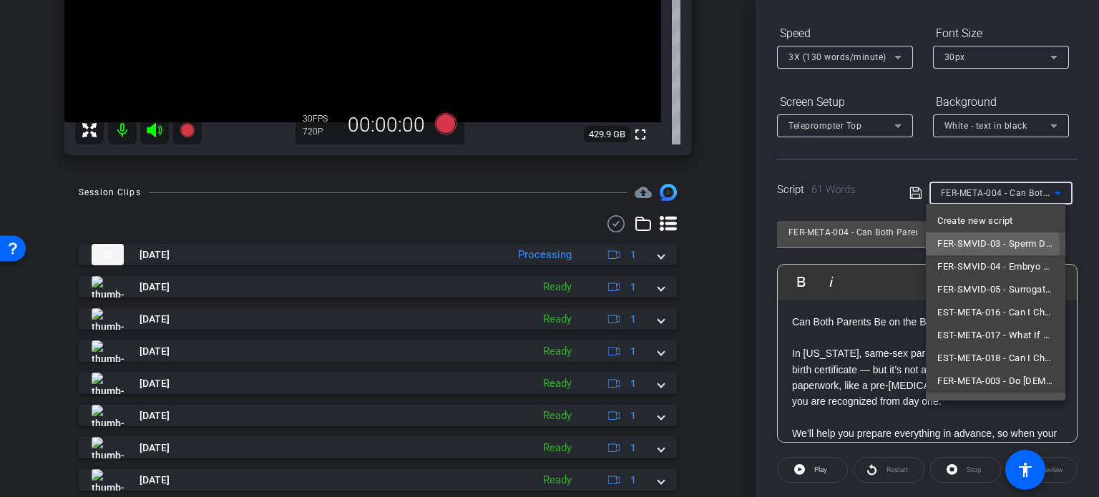
click at [973, 247] on span "FER-SMVID-03 - Sperm Donor Anonymity Is Ending Worldwide" at bounding box center [995, 243] width 117 height 17
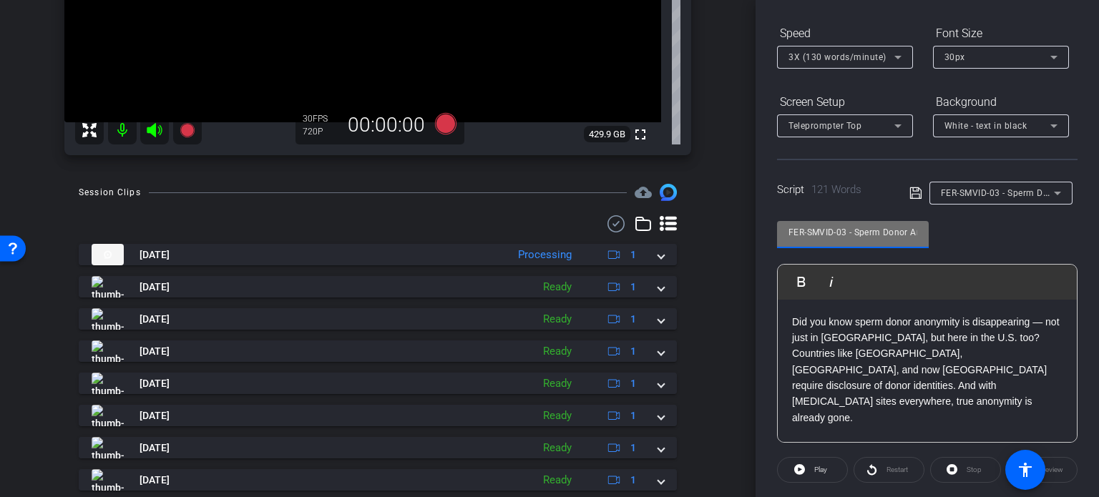
scroll to position [0, 94]
drag, startPoint x: 885, startPoint y: 233, endPoint x: 913, endPoint y: 239, distance: 27.8
click at [913, 239] on input "FER-SMVID-03 - Sperm Donor Anonymity Is Ending Worldwide" at bounding box center [852, 232] width 129 height 17
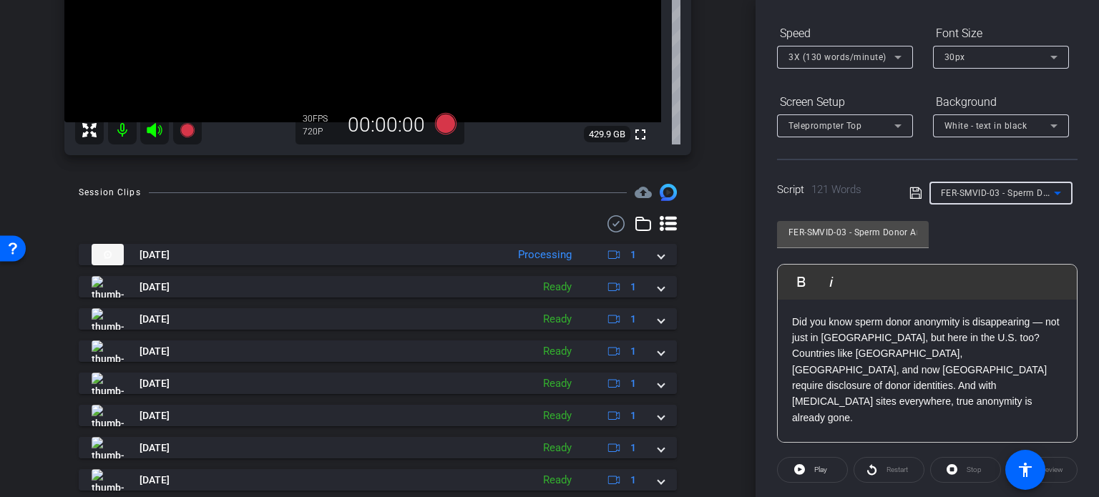
click at [967, 191] on span "FER-SMVID-03 - Sperm Donor Anonymity Is Ending Worldwide" at bounding box center [1069, 192] width 257 height 11
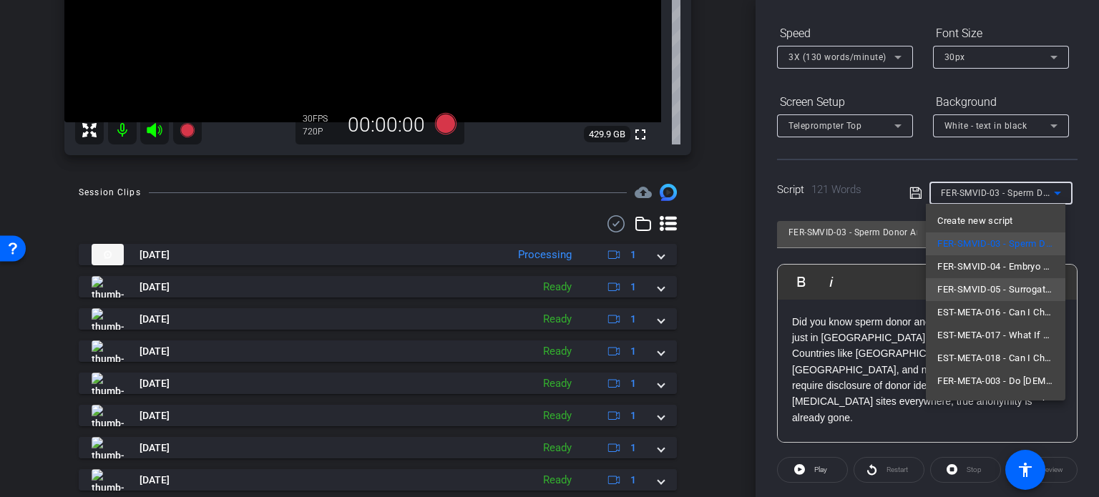
click at [999, 290] on span "FER-SMVID-05 - Surrogate Changed Her Mind - Here's What Happened" at bounding box center [995, 289] width 117 height 17
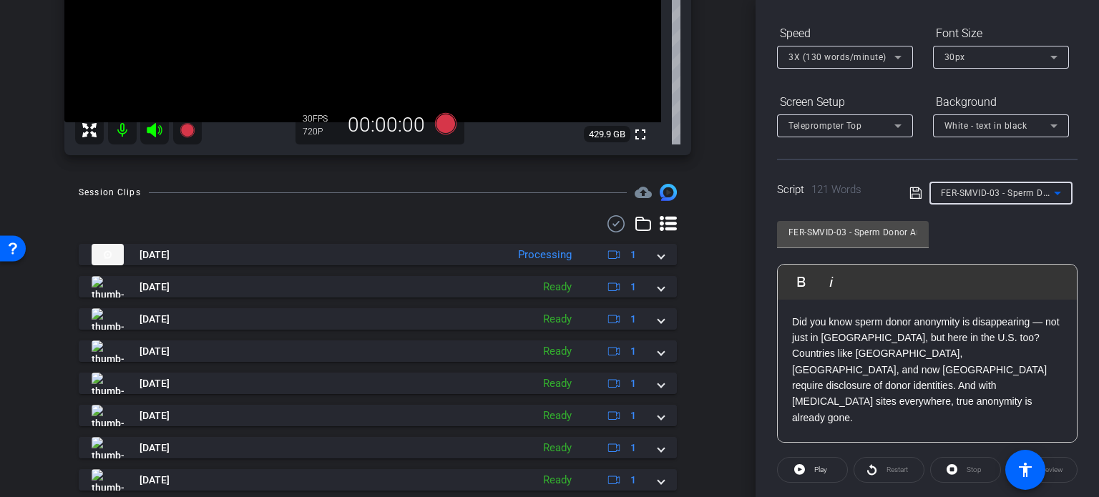
type input "FER-SMVID-05 - Surrogate Changed Her Mind - Here's What Happened"
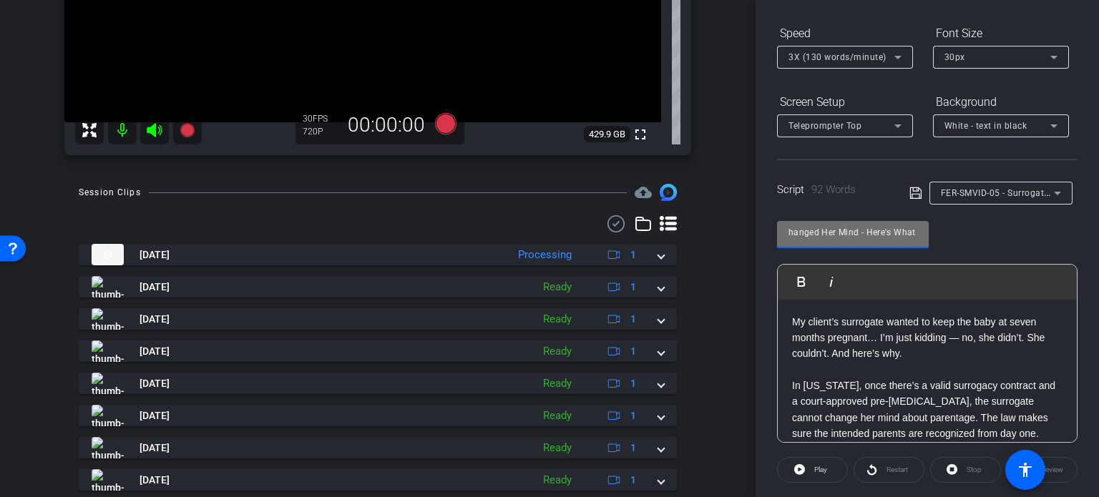
scroll to position [0, 150]
drag, startPoint x: 887, startPoint y: 230, endPoint x: 876, endPoint y: 229, distance: 10.8
click at [876, 229] on input "FER-SMVID-05 - Surrogate Changed Her Mind - Here's What Happened" at bounding box center [852, 232] width 129 height 17
click at [808, 231] on input "FER-SMVID-05 - Surrogate Changed Her Mind - Here's What Happened" at bounding box center [852, 232] width 129 height 17
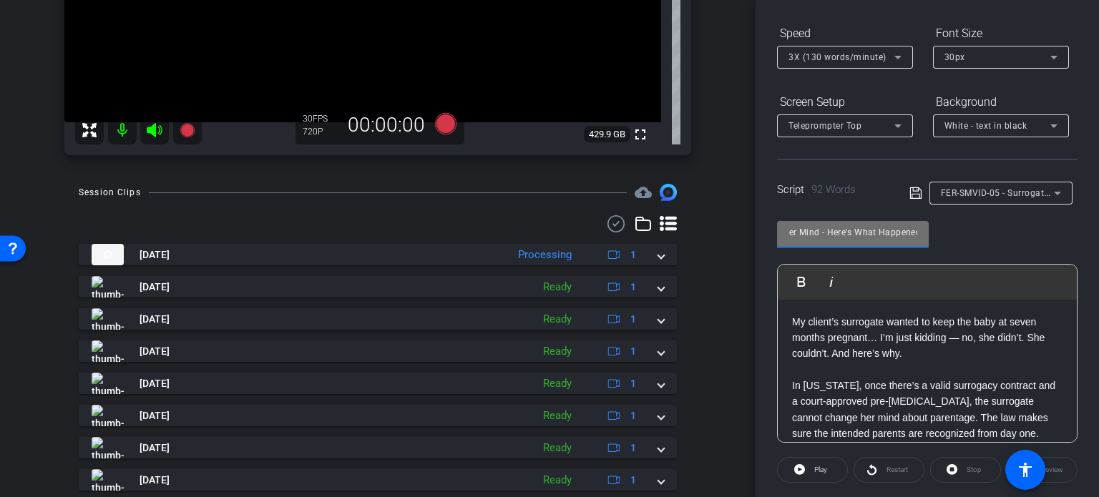
drag, startPoint x: 800, startPoint y: 232, endPoint x: 937, endPoint y: 240, distance: 137.6
click at [937, 240] on div "FER-SMVID-05 - Surrogate Changed Her Mind - Here's What Happened Play Play from…" at bounding box center [927, 326] width 300 height 232
click at [878, 228] on input "FER-SMVID-05 - Surrogate Changed Her Mind - Here's What Happened" at bounding box center [852, 232] width 129 height 17
click at [900, 345] on p "My client’s surrogate wanted to keep the baby at seven months pregnant… I’m jus…" at bounding box center [927, 338] width 270 height 48
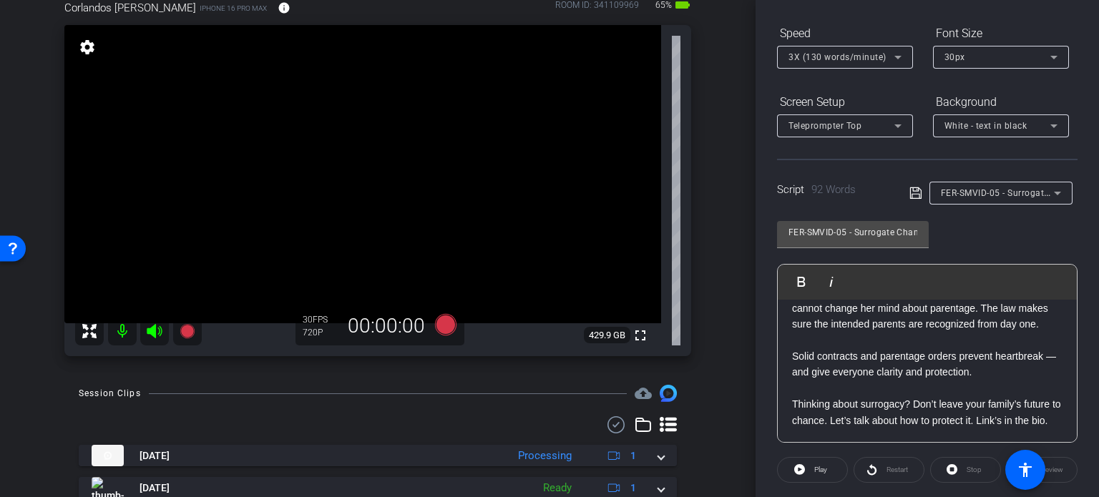
scroll to position [72, 0]
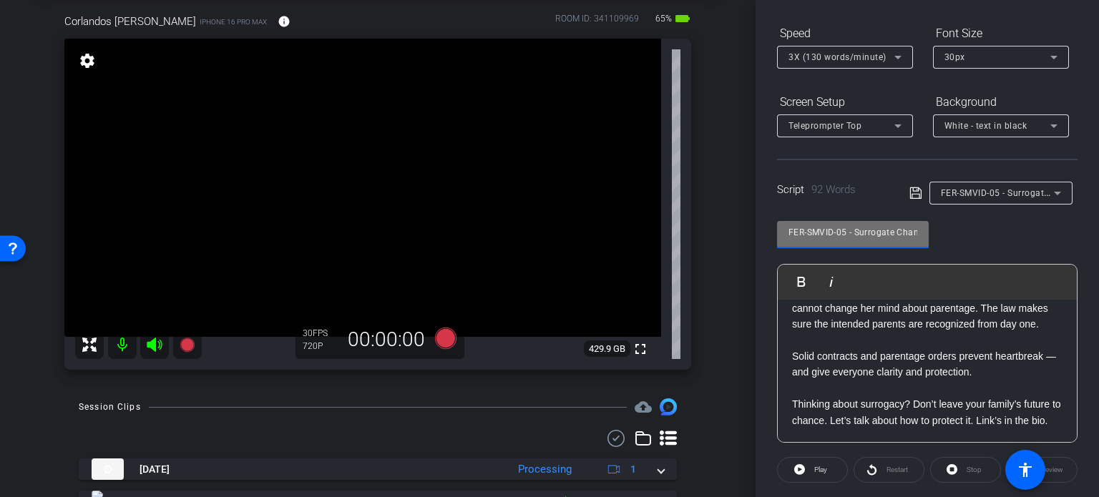
drag, startPoint x: 845, startPoint y: 232, endPoint x: 735, endPoint y: 202, distance: 114.9
click at [735, 202] on div "arrow_back Corlandos,Scott_Shoot04_09252025 Back to project Send invite account…" at bounding box center [549, 248] width 1099 height 497
click at [726, 260] on div "arrow_back Corlandos,Scott_Shoot04_09252025 Back to project Send invite account…" at bounding box center [377, 176] width 755 height 497
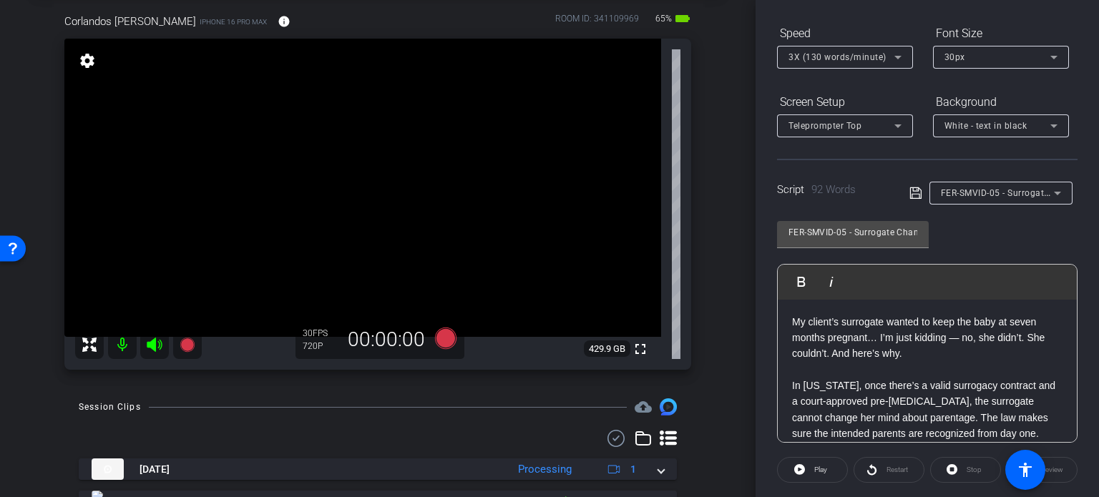
scroll to position [0, 0]
click at [735, 338] on div "arrow_back Corlandos,Scott_Shoot04_09252025 Back to project Send invite account…" at bounding box center [377, 176] width 755 height 497
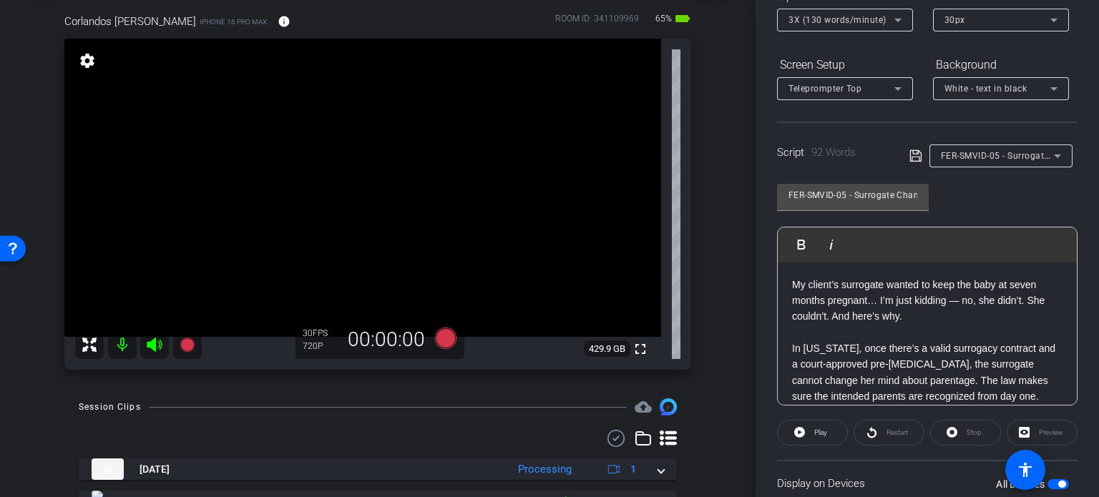
scroll to position [212, 0]
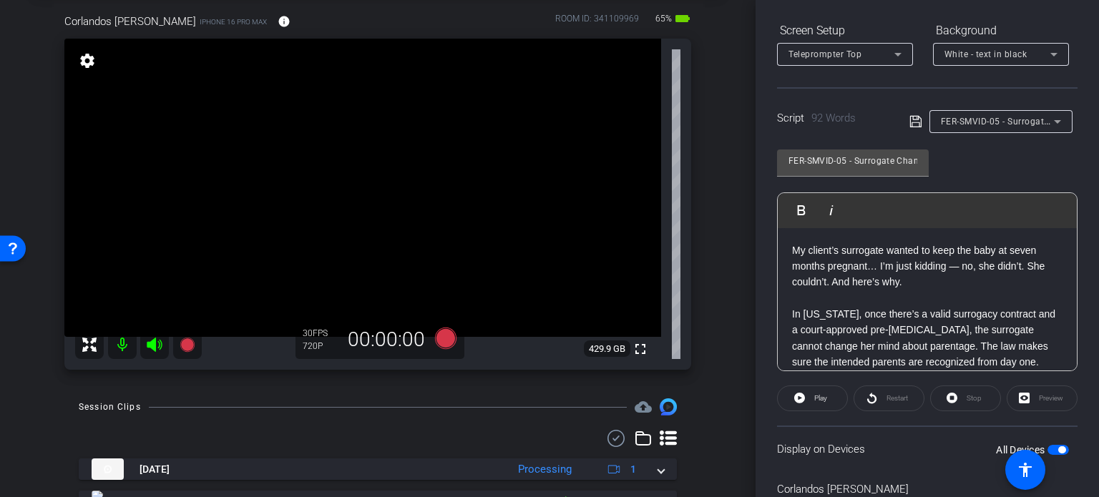
click at [865, 308] on p "In [US_STATE], once there’s a valid surrogacy contract and a court-approved pre…" at bounding box center [927, 338] width 270 height 64
click at [440, 332] on icon at bounding box center [445, 338] width 21 height 21
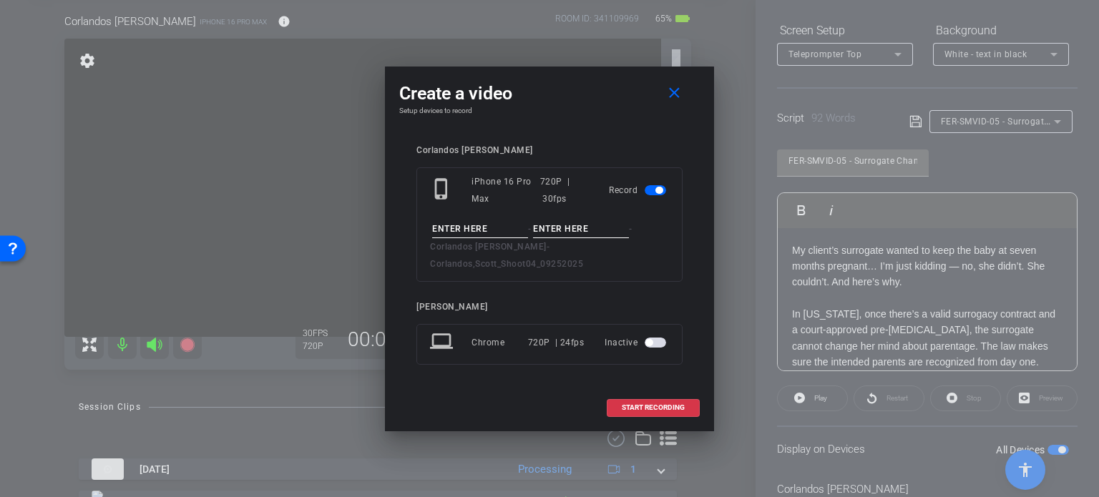
click at [476, 238] on input at bounding box center [480, 229] width 96 height 18
paste input "FER-SMVID-05"
type input "FER-SMVID-05"
click at [558, 238] on input at bounding box center [581, 229] width 96 height 18
type input "Take1"
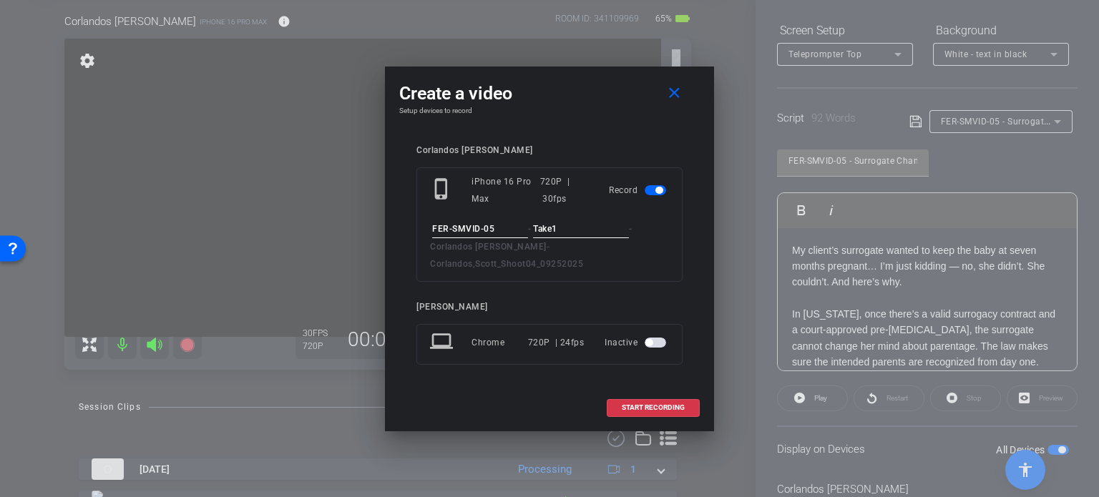
click at [561, 277] on div "Corlandos Scott phone_iphone iPhone 16 Pro Max 720P | 30fps Record FER-SMVID-05…" at bounding box center [549, 265] width 266 height 240
click at [649, 404] on span "START RECORDING" at bounding box center [653, 407] width 63 height 7
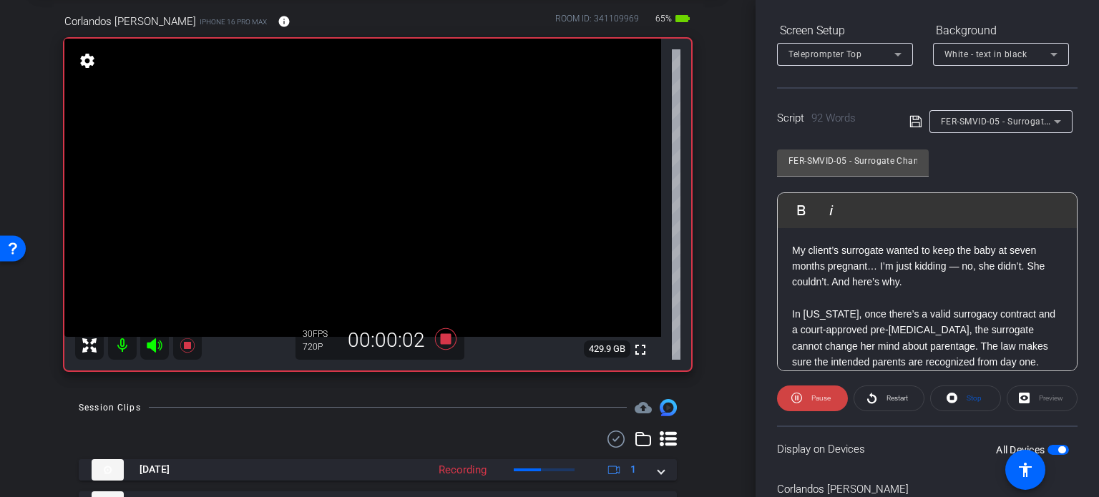
scroll to position [283, 0]
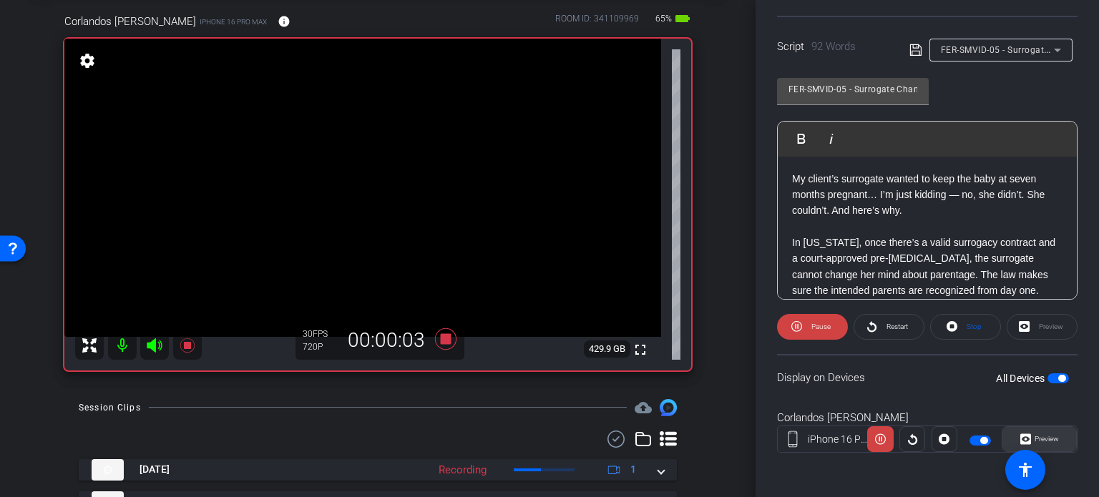
click at [1052, 440] on span at bounding box center [1039, 439] width 74 height 34
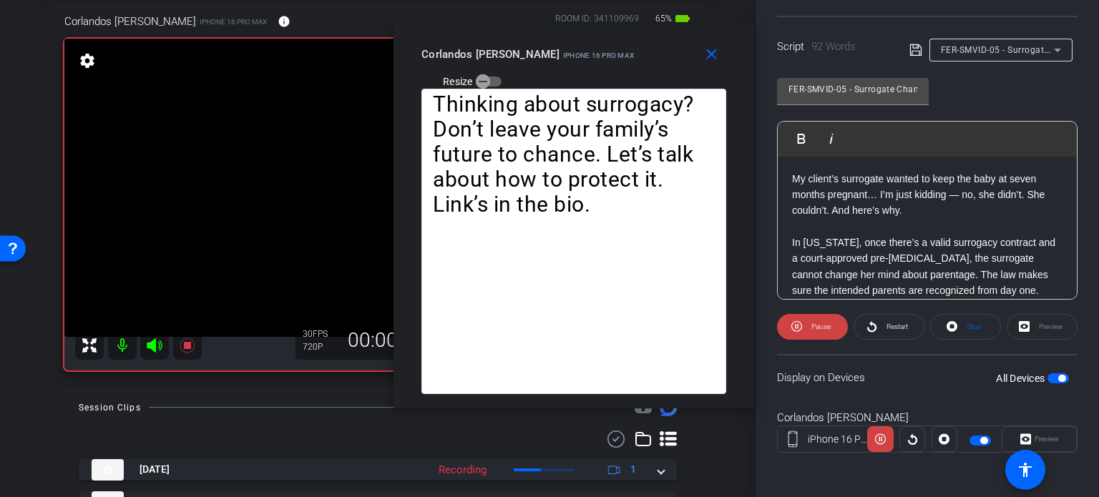
drag, startPoint x: 565, startPoint y: 99, endPoint x: 589, endPoint y: 67, distance: 40.3
click at [589, 67] on div "close Corlandos Scott iPhone 16 Pro Max Resize" at bounding box center [573, 56] width 360 height 64
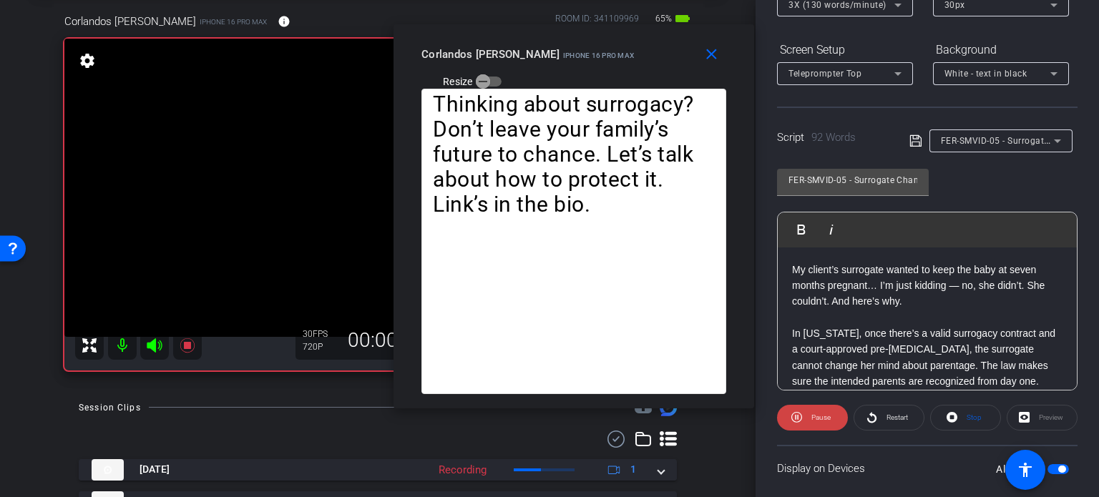
scroll to position [140, 0]
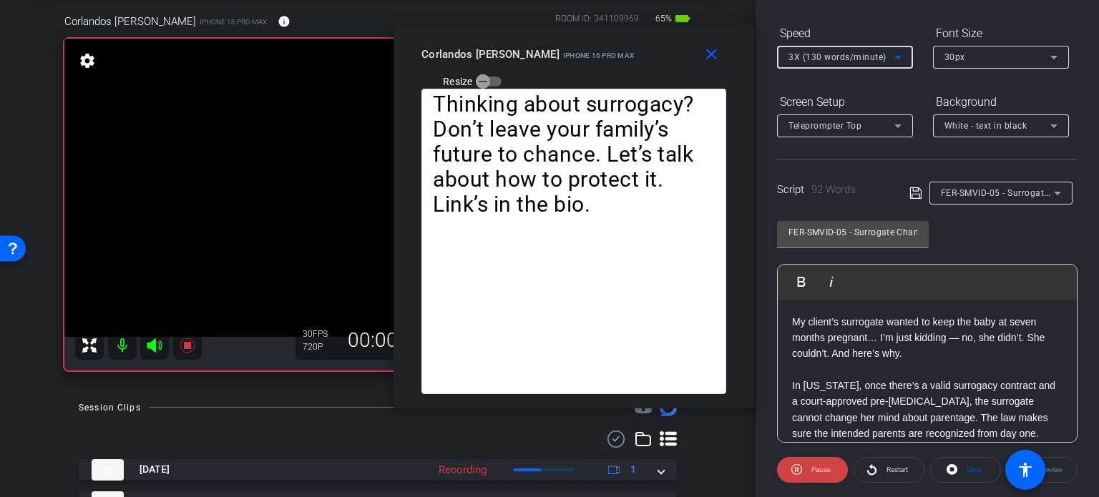
click at [829, 58] on span "3X (130 words/minute)" at bounding box center [837, 57] width 98 height 10
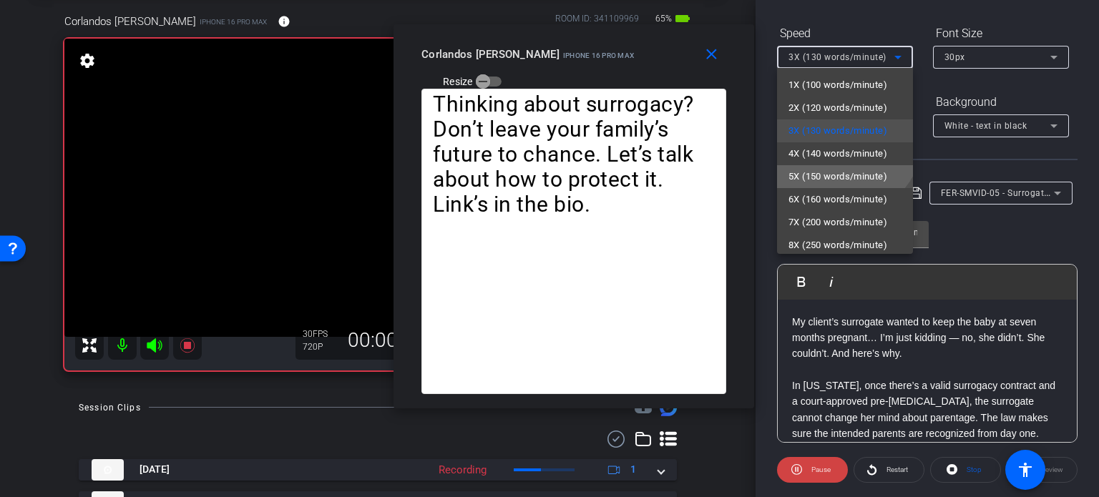
click at [836, 173] on span "5X (150 words/minute)" at bounding box center [837, 176] width 99 height 17
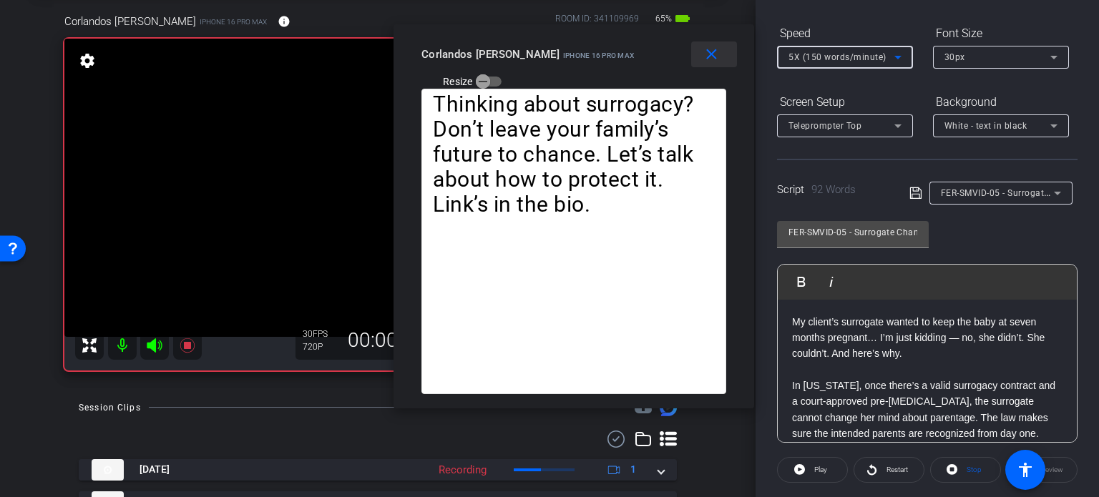
click at [710, 52] on mat-icon "close" at bounding box center [711, 55] width 18 height 18
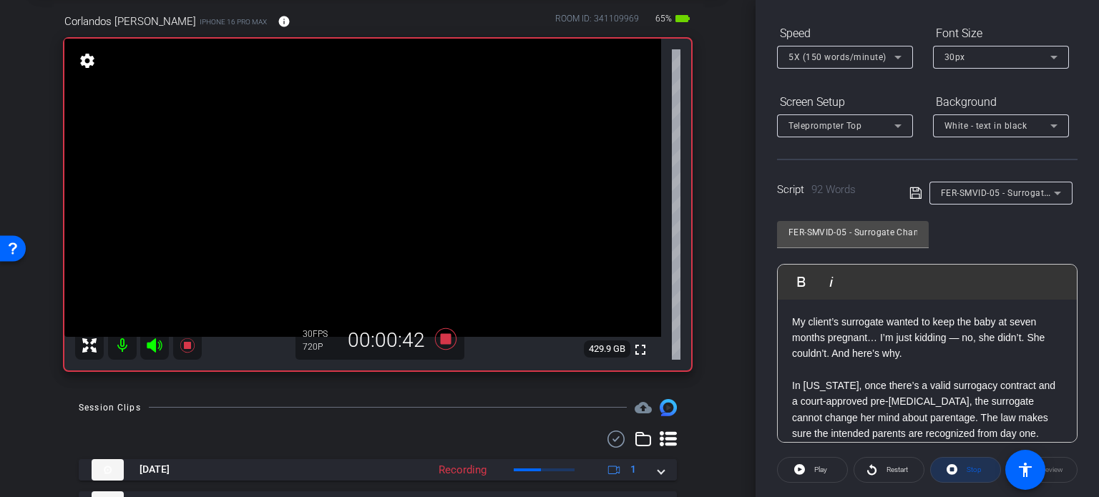
click at [956, 465] on span at bounding box center [965, 470] width 69 height 34
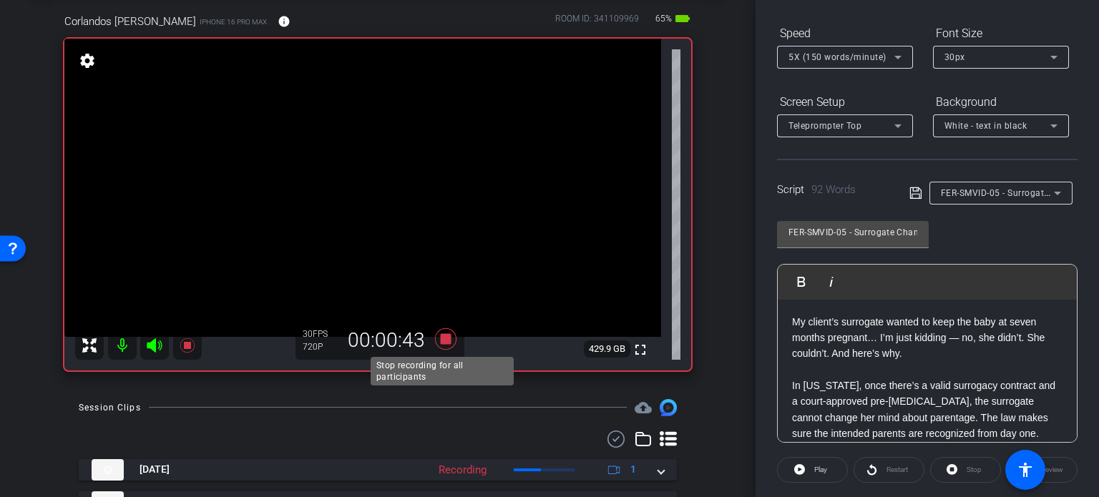
click at [445, 335] on icon at bounding box center [445, 338] width 21 height 21
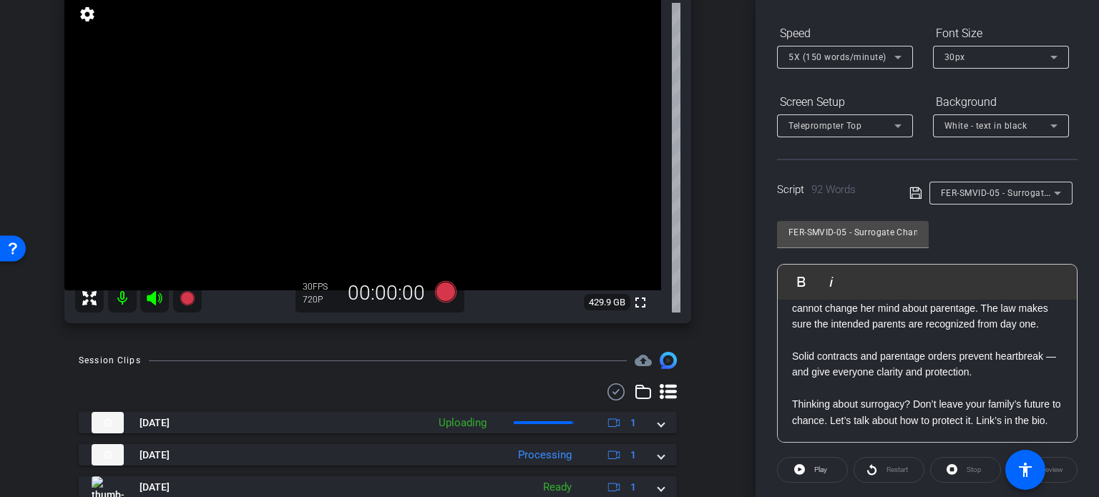
scroll to position [143, 0]
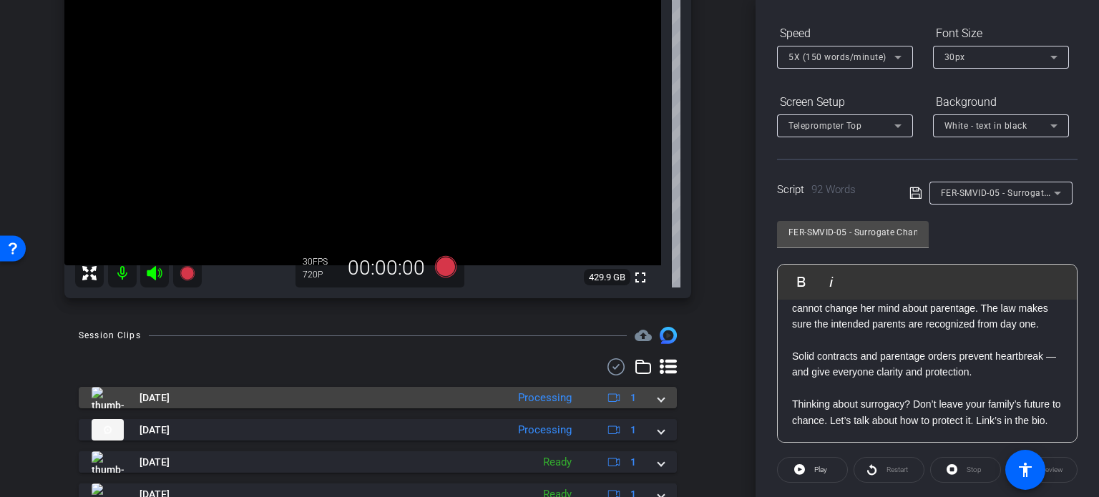
click at [658, 398] on span at bounding box center [661, 398] width 6 height 15
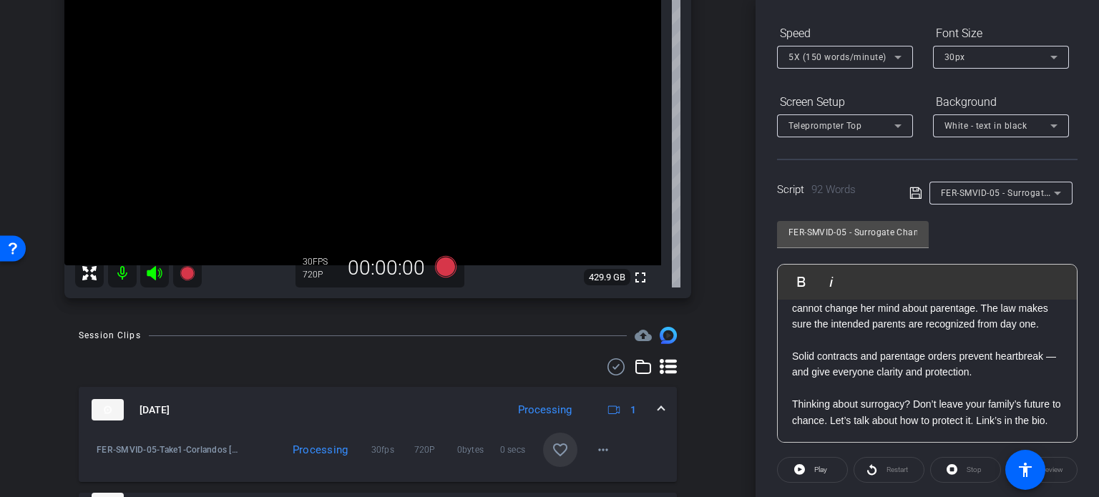
click at [555, 446] on mat-icon "favorite_border" at bounding box center [559, 449] width 17 height 17
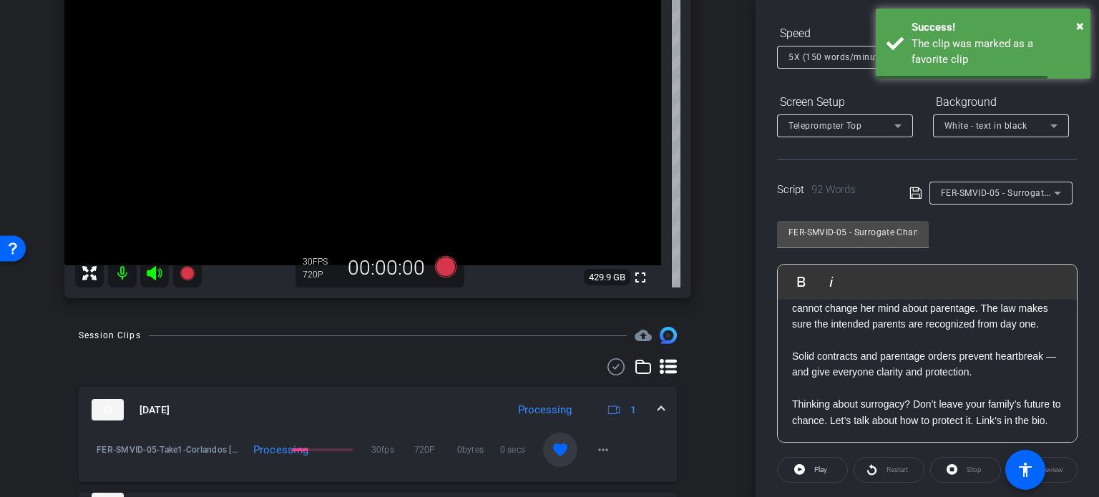
click at [657, 403] on mat-expansion-panel-header "Sep 25, 2025 Processing 1" at bounding box center [378, 410] width 598 height 46
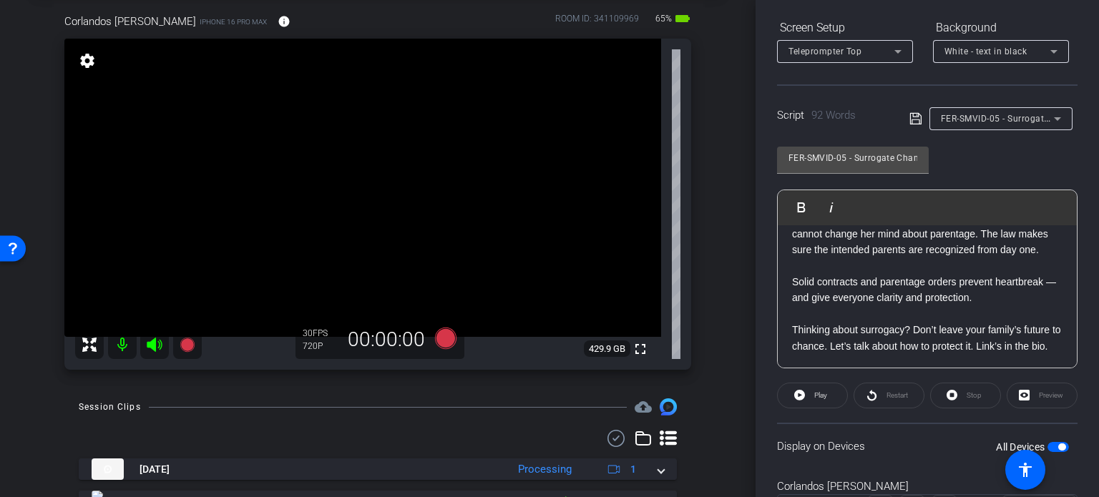
scroll to position [0, 0]
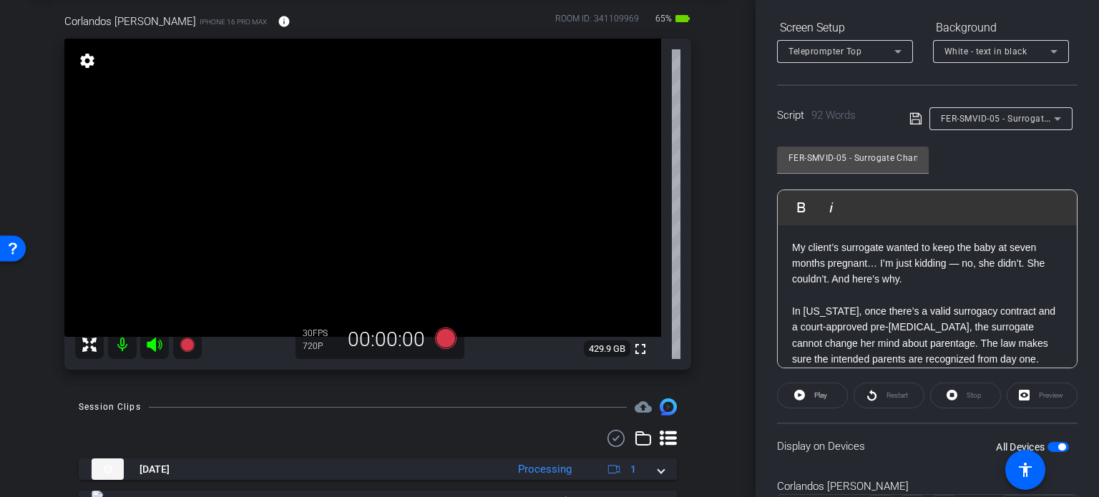
click at [908, 291] on p at bounding box center [927, 296] width 270 height 16
click at [715, 319] on div "arrow_back Corlandos,Scott_Shoot04_09252025 Back to project Send invite account…" at bounding box center [377, 176] width 755 height 497
click at [1017, 271] on p "My client’s surrogate wanted to keep the baby at seven months pregnant… I’m jus…" at bounding box center [927, 264] width 270 height 48
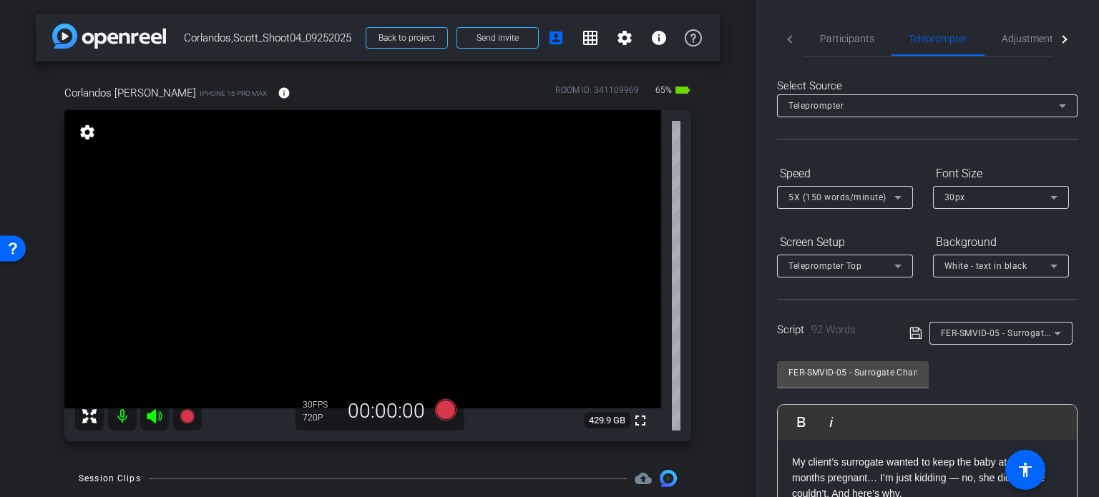
click at [707, 288] on div "Corlandos Scott iPhone 16 Pro Max info ROOM ID: 341109969 65% battery_std fulls…" at bounding box center [378, 259] width 684 height 394
click at [859, 34] on span "Participants" at bounding box center [847, 39] width 54 height 10
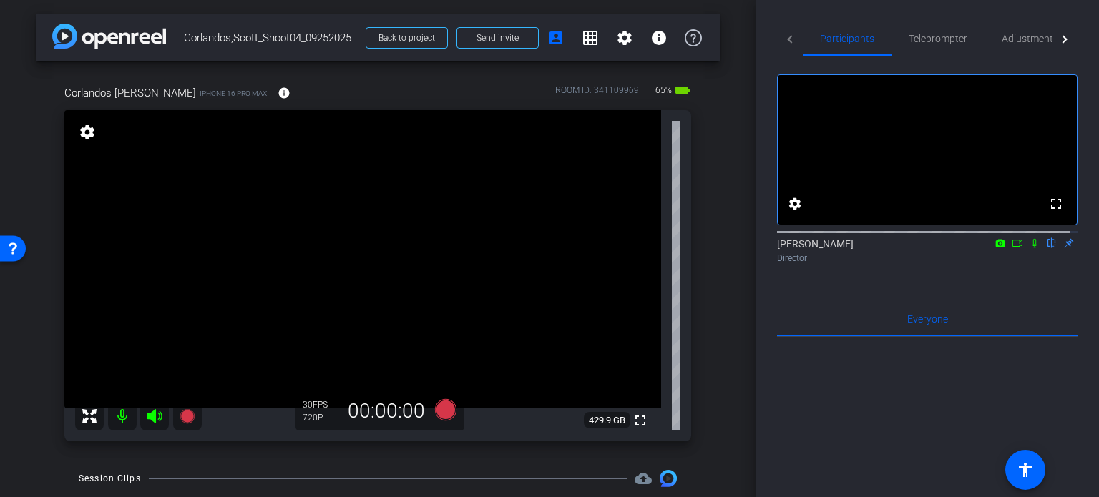
click at [712, 225] on div "arrow_back Corlandos,Scott_Shoot04_09252025 Back to project Send invite account…" at bounding box center [377, 248] width 755 height 497
click at [10, 328] on div "arrow_back Corlandos,Scott_Shoot04_09252025 Back to project Send invite account…" at bounding box center [377, 248] width 755 height 497
click at [712, 396] on div "arrow_back Corlandos,Scott_Shoot04_09252025 Back to project Send invite account…" at bounding box center [377, 248] width 755 height 497
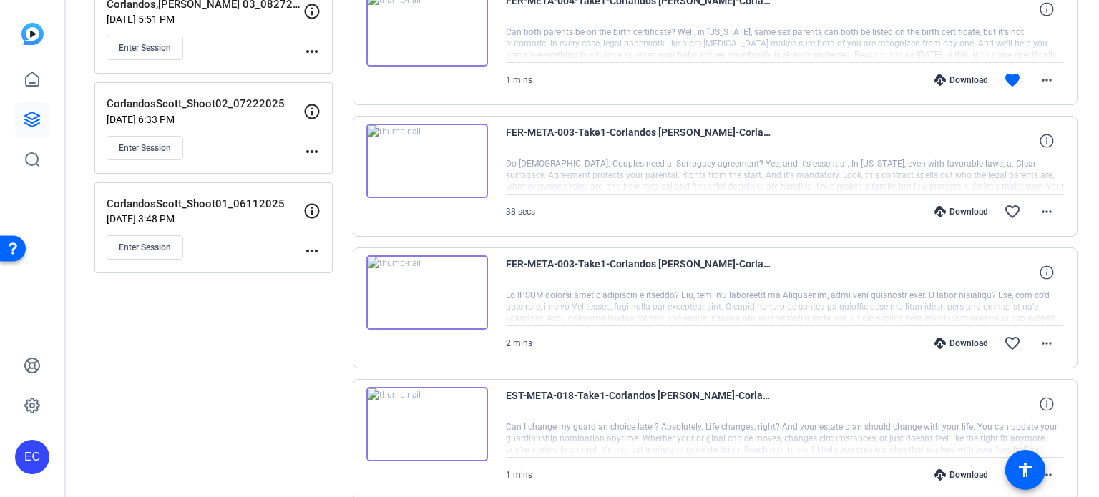
scroll to position [358, 0]
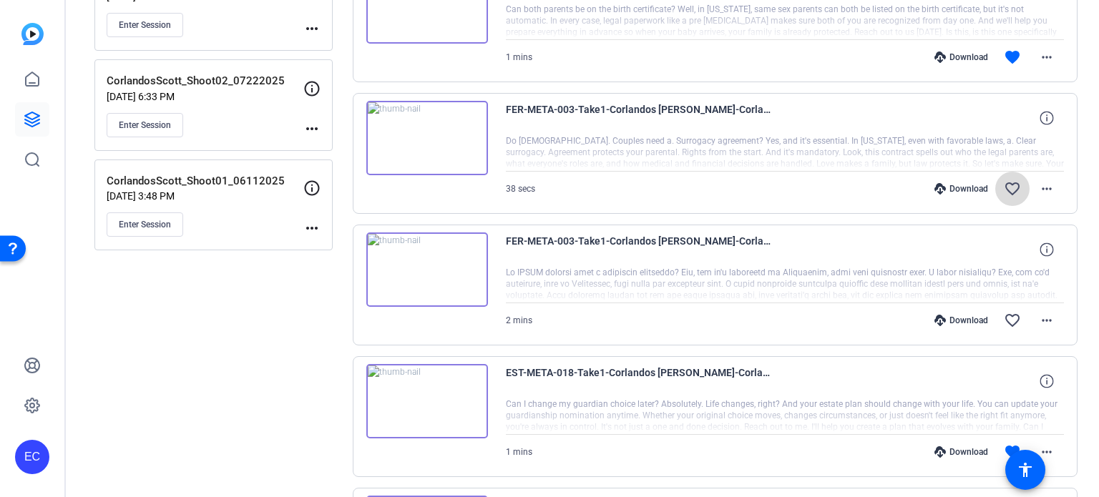
click at [1003, 185] on mat-icon "favorite_border" at bounding box center [1011, 188] width 17 height 17
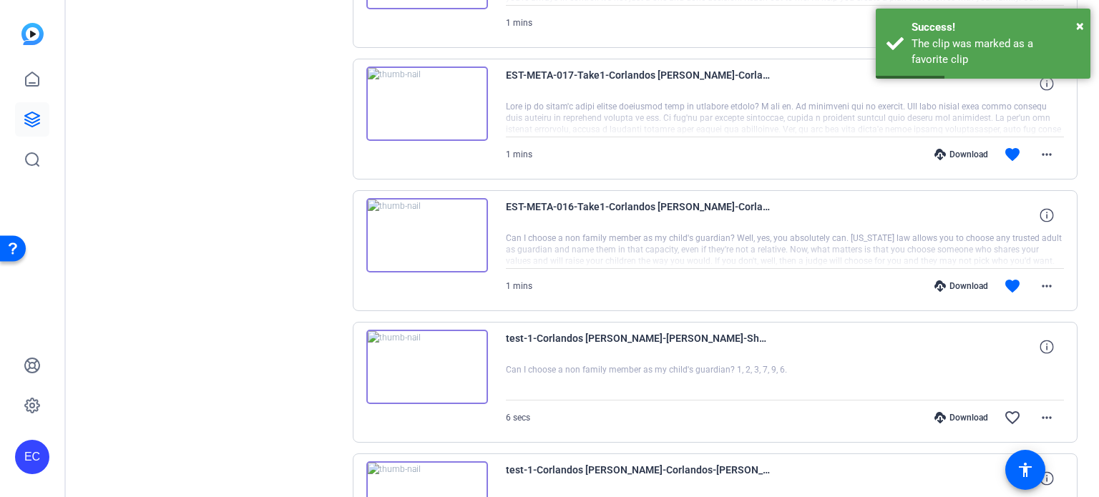
scroll to position [715, 0]
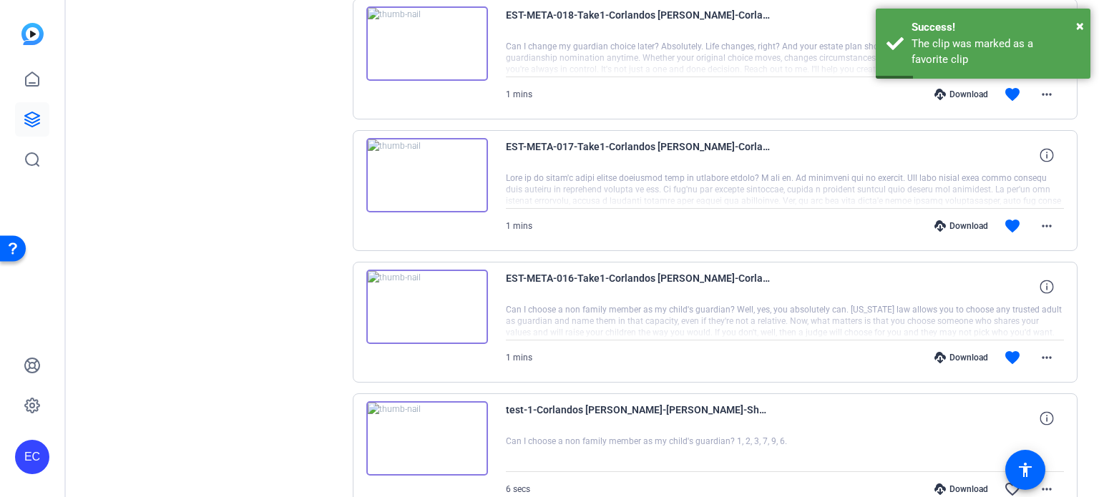
click at [967, 360] on div "Download" at bounding box center [961, 357] width 68 height 11
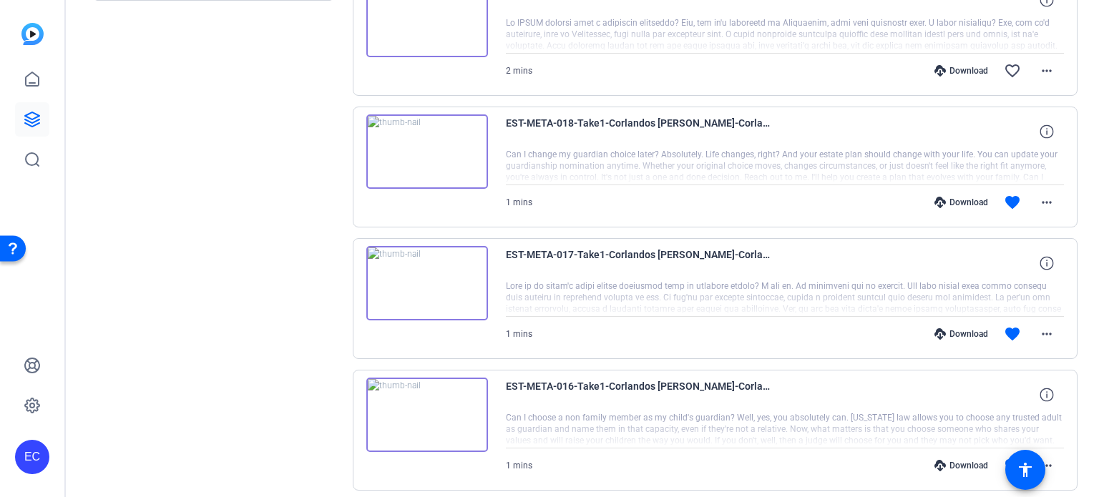
scroll to position [572, 0]
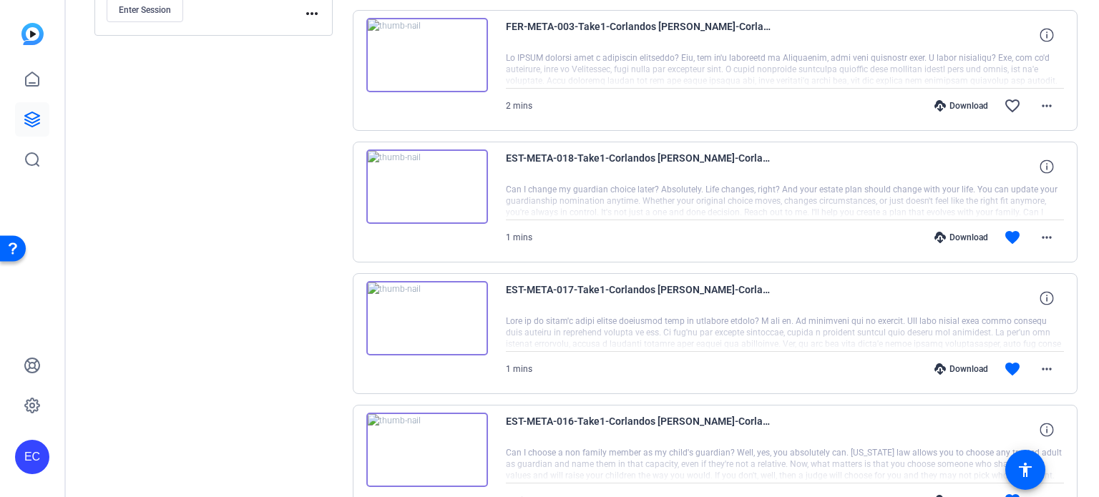
click at [965, 364] on div "Download" at bounding box center [961, 368] width 68 height 11
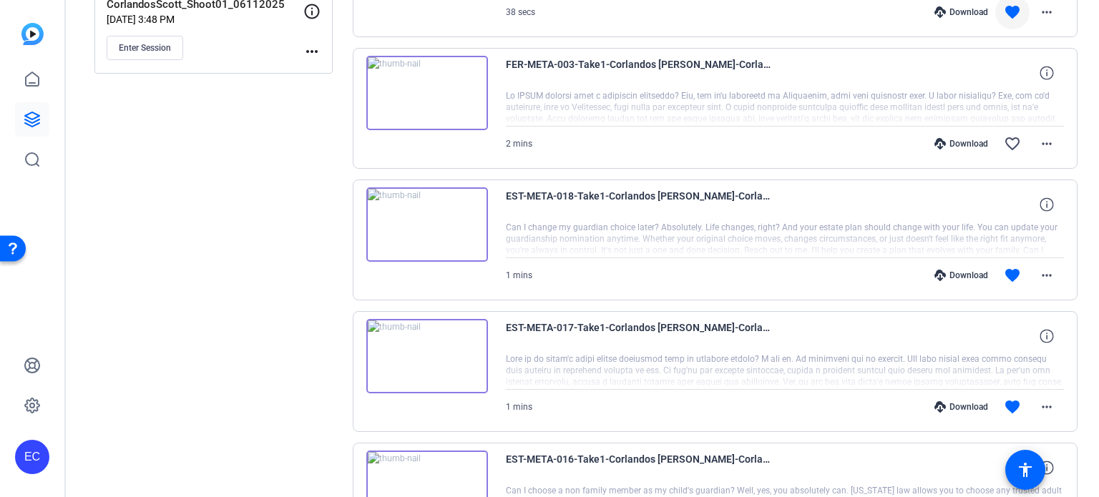
scroll to position [501, 0]
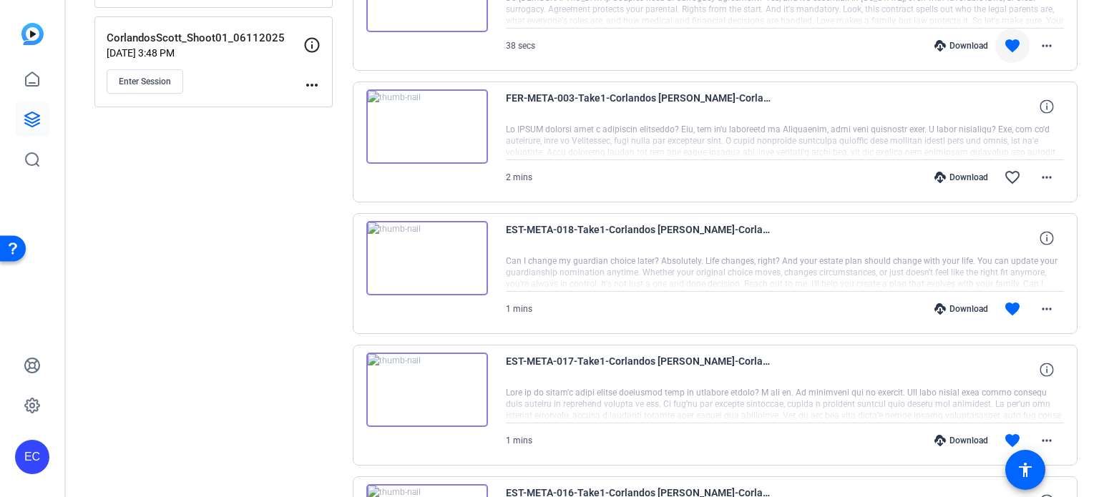
click at [967, 308] on div "Download" at bounding box center [961, 308] width 68 height 11
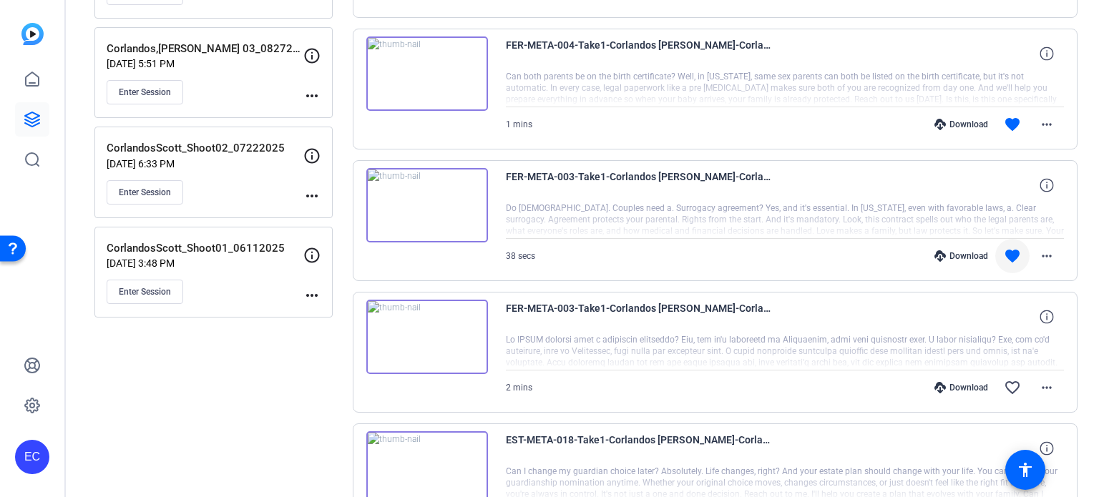
scroll to position [286, 0]
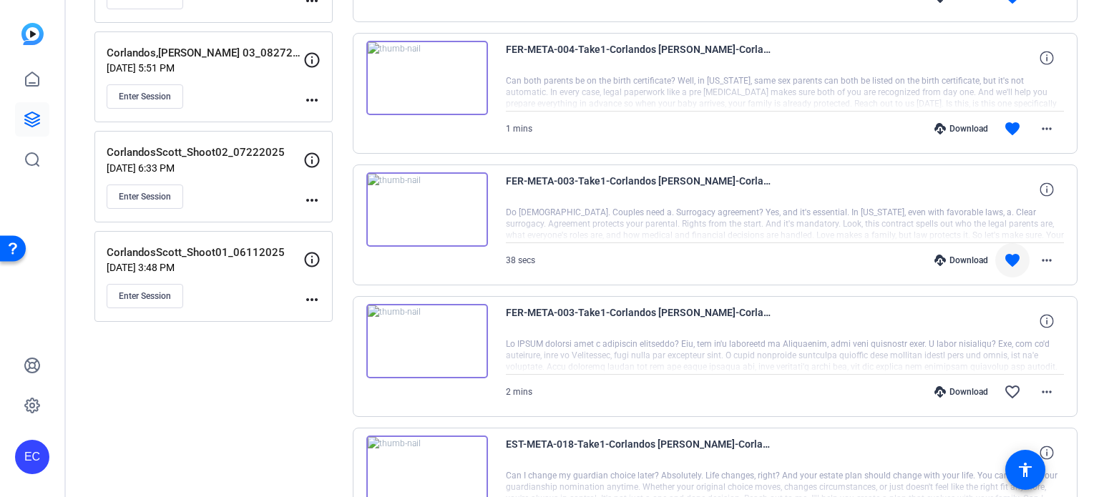
click at [954, 257] on div "Download" at bounding box center [961, 260] width 68 height 11
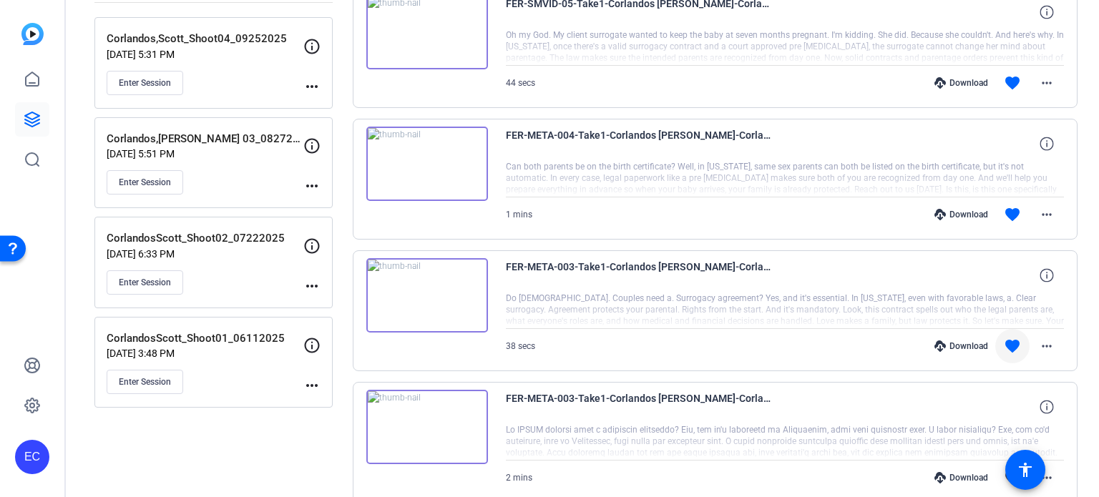
scroll to position [143, 0]
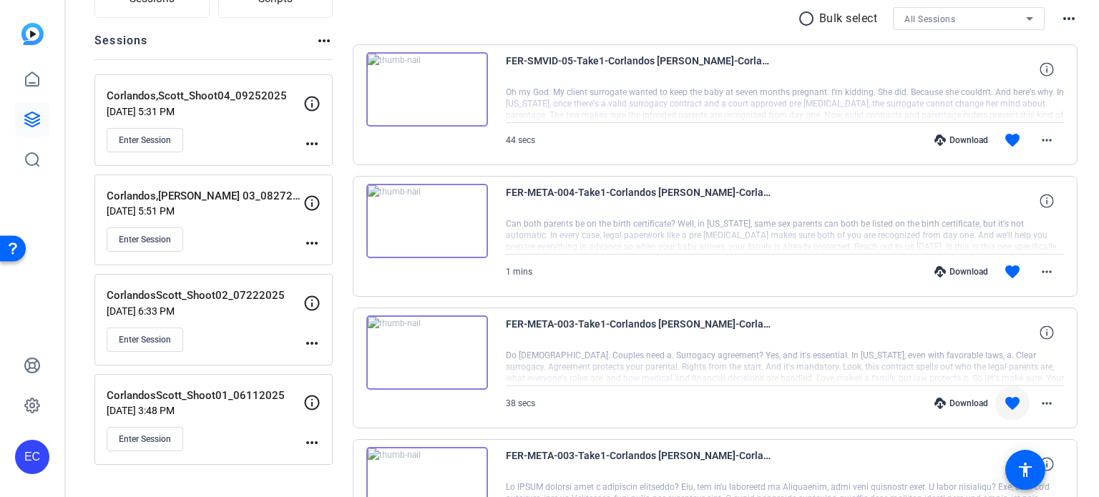
click at [961, 274] on div "Download" at bounding box center [961, 271] width 68 height 11
click at [951, 142] on div "Download" at bounding box center [961, 139] width 68 height 11
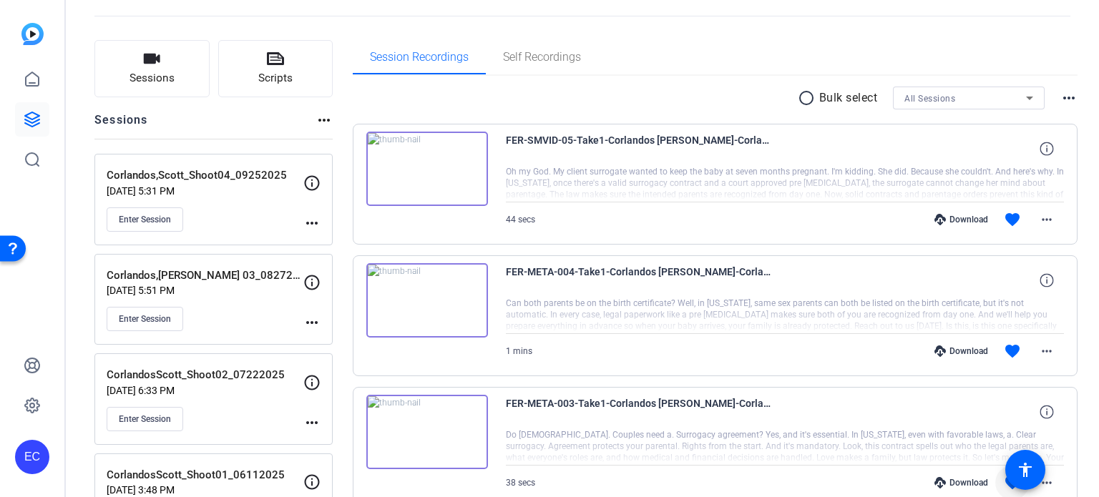
scroll to position [0, 0]
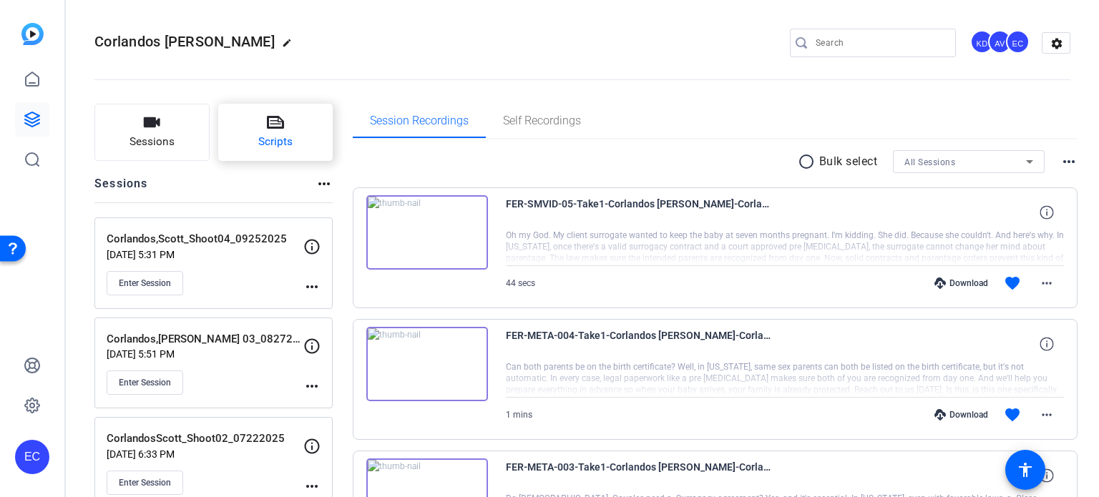
click at [290, 127] on button "Scripts" at bounding box center [275, 132] width 115 height 57
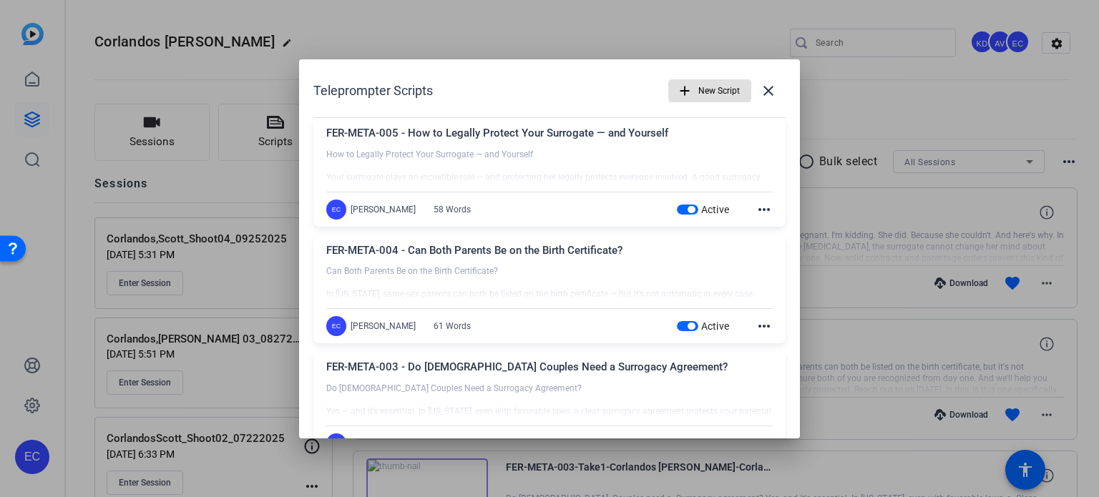
click at [687, 210] on span "button" at bounding box center [690, 209] width 7 height 7
click at [678, 325] on span "button" at bounding box center [687, 326] width 21 height 10
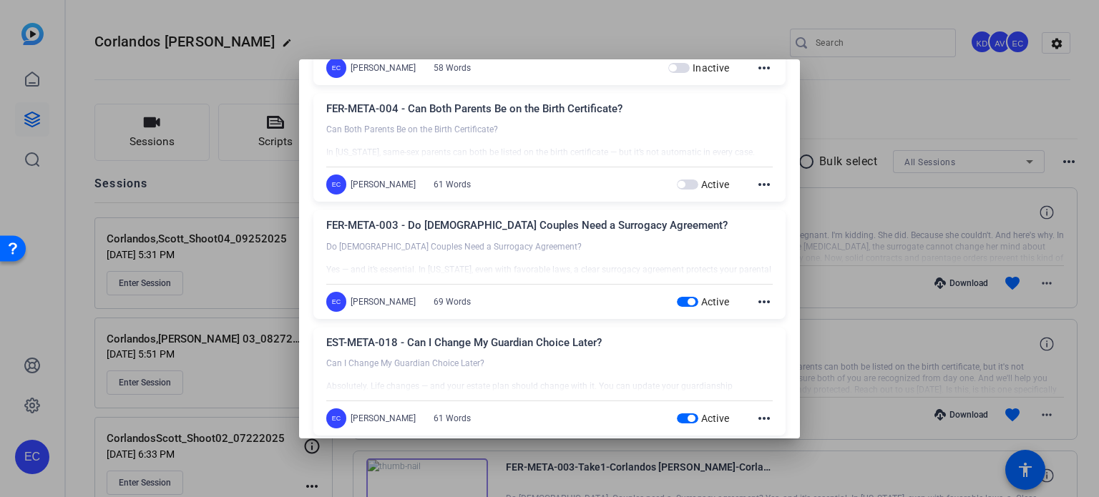
scroll to position [143, 0]
click at [687, 303] on span "button" at bounding box center [690, 300] width 7 height 7
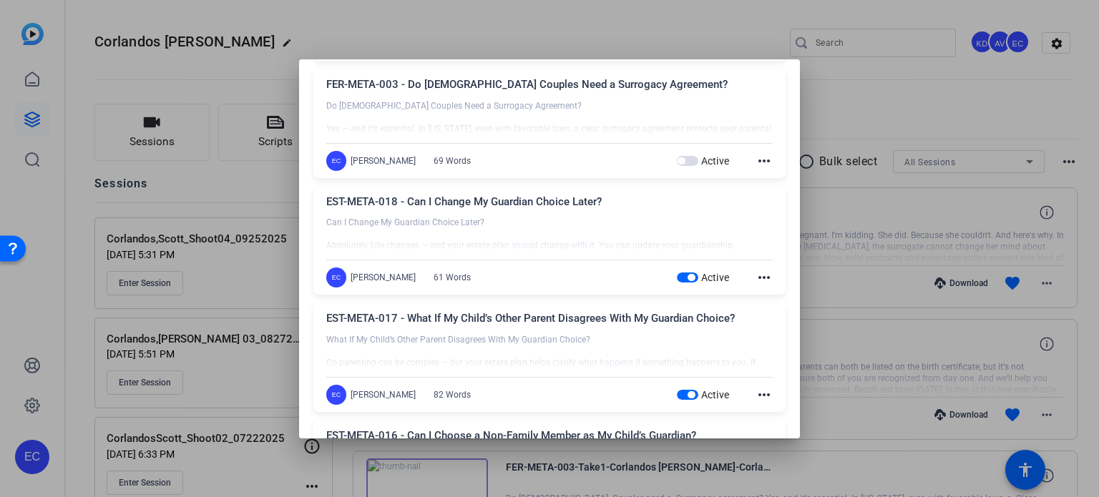
scroll to position [286, 0]
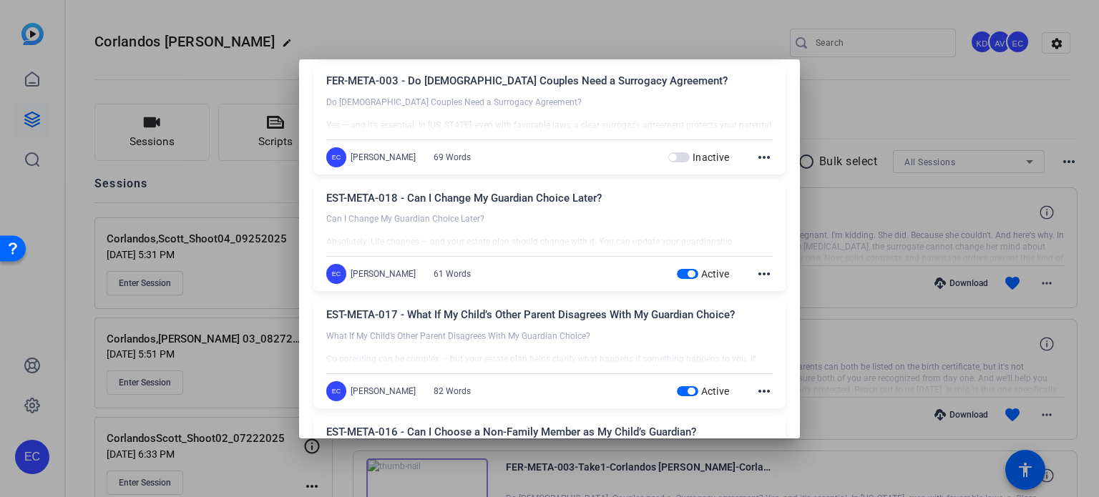
click at [680, 277] on span "button" at bounding box center [687, 274] width 21 height 10
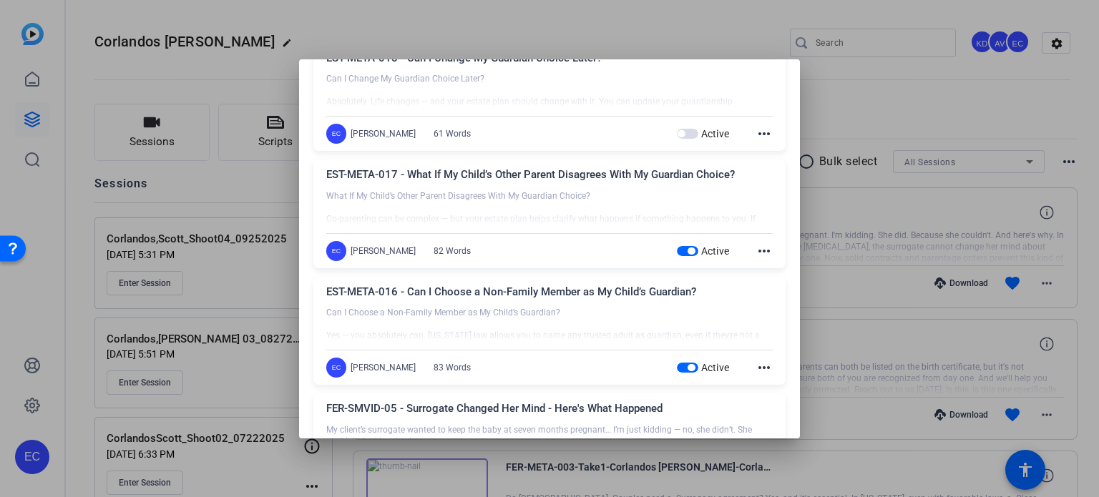
scroll to position [429, 0]
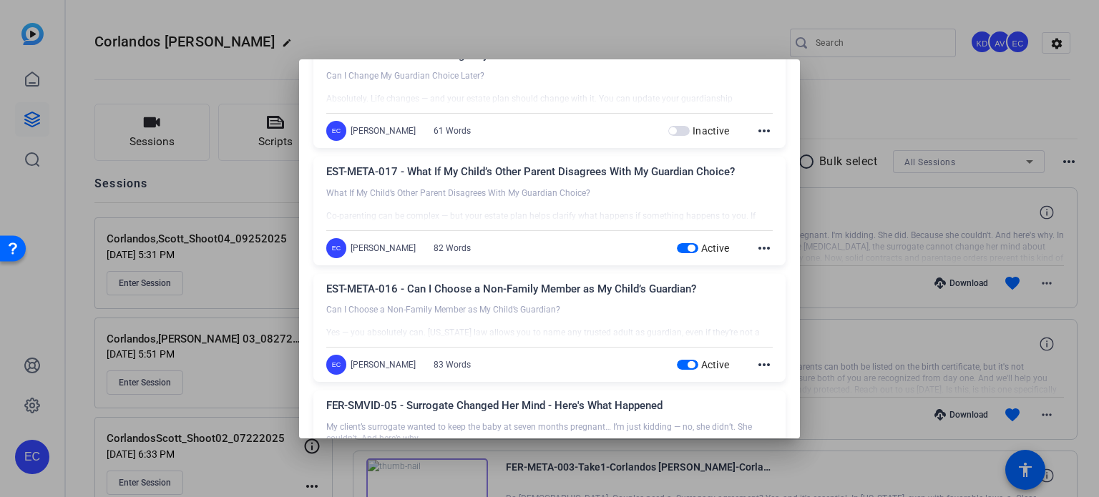
click at [677, 250] on span "button" at bounding box center [687, 248] width 21 height 10
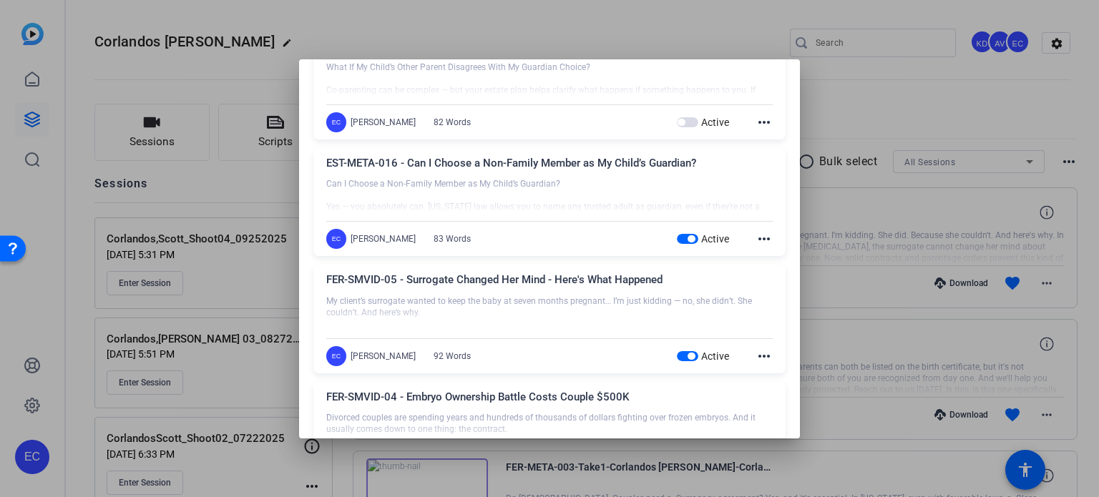
scroll to position [572, 0]
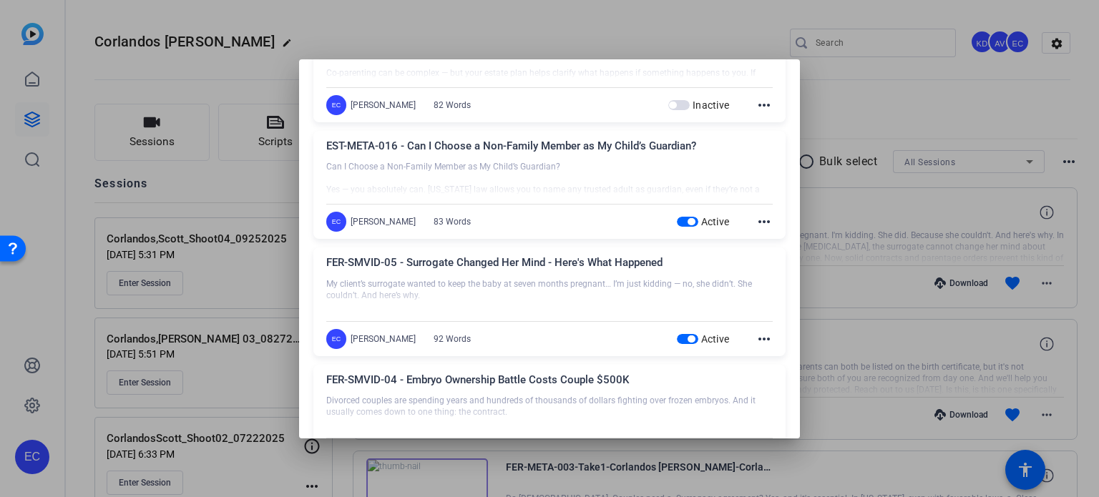
click at [677, 215] on div "Active" at bounding box center [703, 222] width 53 height 14
click at [687, 218] on span "button" at bounding box center [690, 221] width 7 height 7
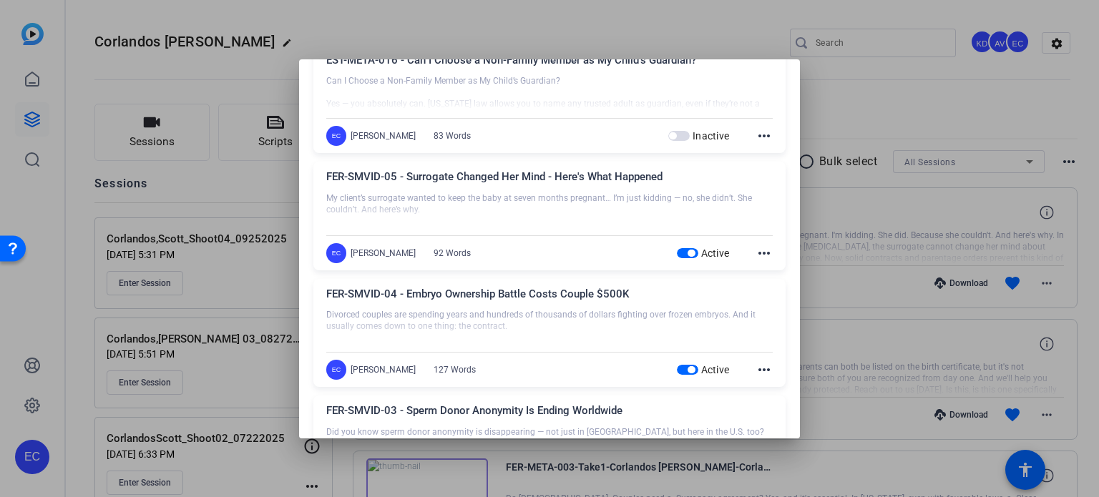
scroll to position [715, 0]
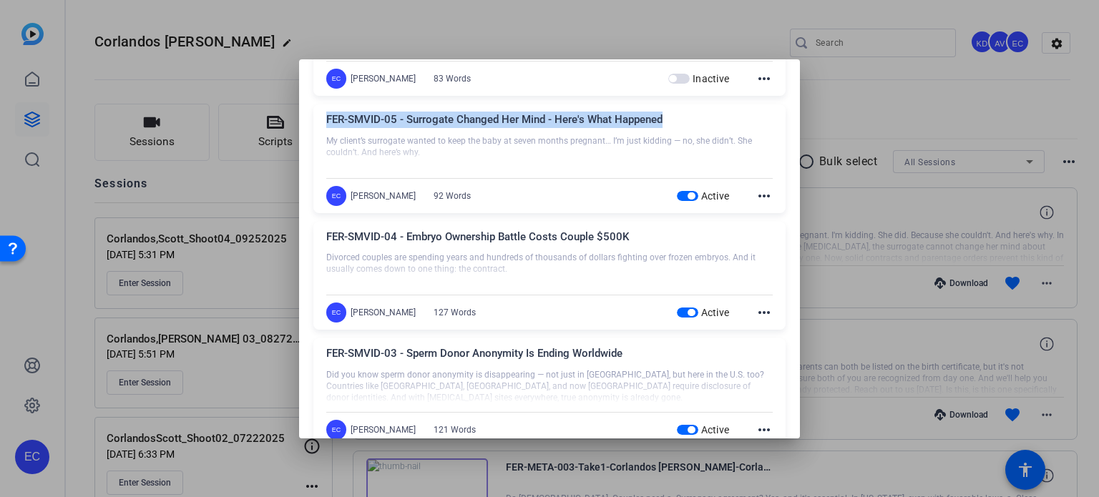
drag, startPoint x: 667, startPoint y: 122, endPoint x: 325, endPoint y: 113, distance: 341.3
click at [325, 113] on div "FER-SMVID-05 - Surrogate Changed Her Mind - Here's What Happened My client’s su…" at bounding box center [549, 158] width 472 height 109
copy div "FER-SMVID-05 - Surrogate Changed Her Mind - Here's What Happened"
click at [687, 194] on span "button" at bounding box center [690, 195] width 7 height 7
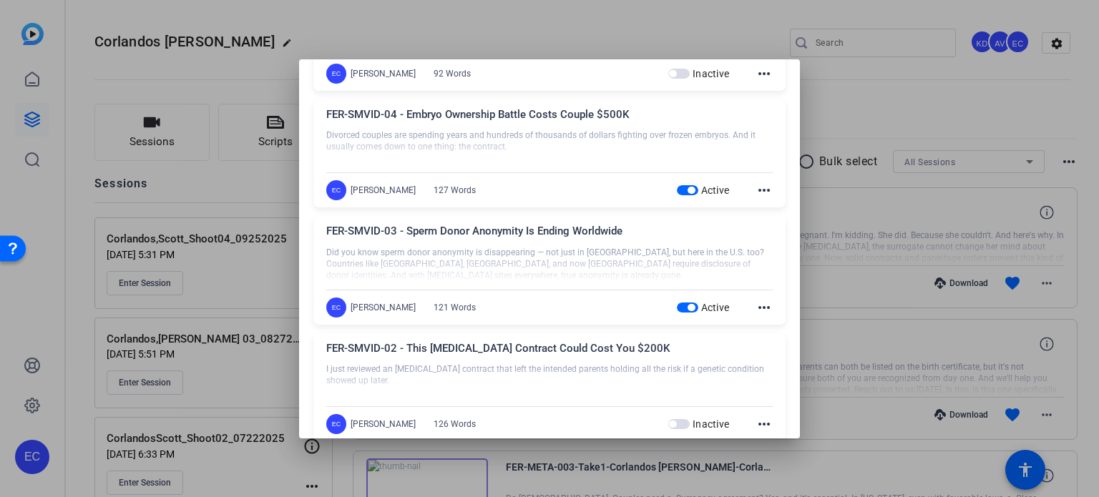
scroll to position [858, 0]
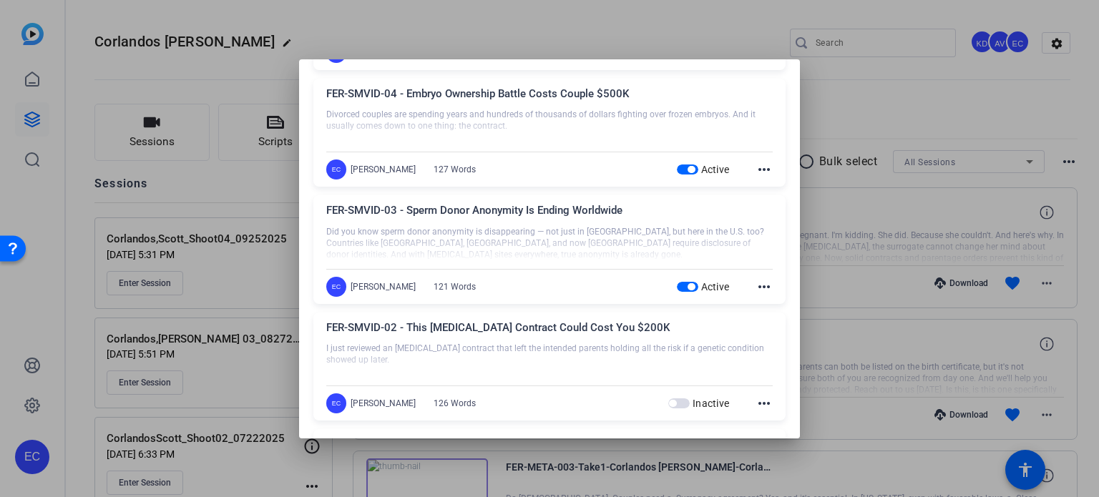
click at [839, 212] on div at bounding box center [549, 248] width 1099 height 497
